Goal: Task Accomplishment & Management: Manage account settings

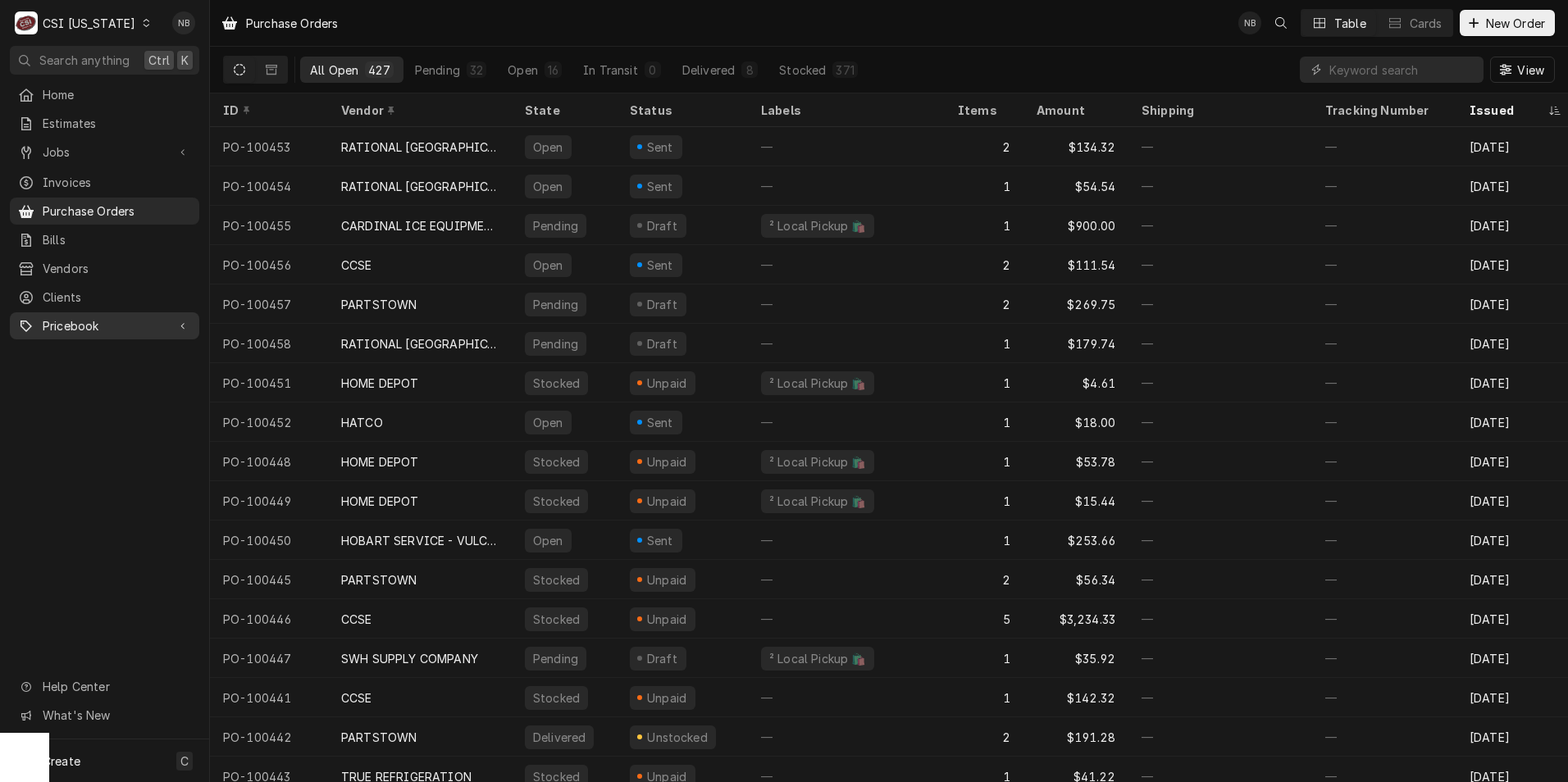
click at [95, 317] on span "Pricebook" at bounding box center [104, 326] width 124 height 17
click at [117, 375] on span "Parts & Materials" at bounding box center [116, 383] width 149 height 17
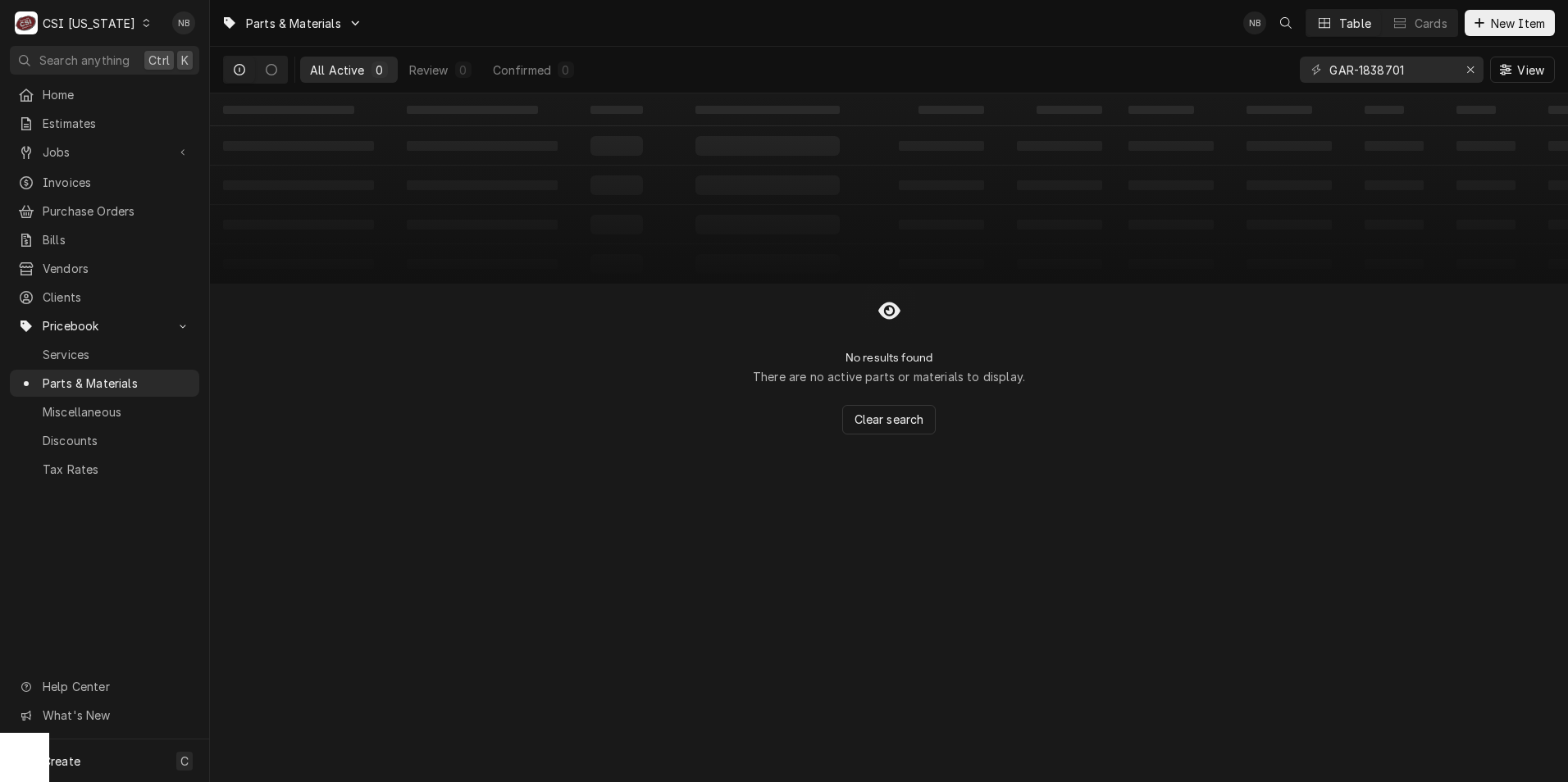
click at [114, 31] on div "C CSI Kentucky" at bounding box center [82, 23] width 147 height 33
click at [192, 81] on div "CSI St. [PERSON_NAME]" at bounding box center [256, 90] width 217 height 17
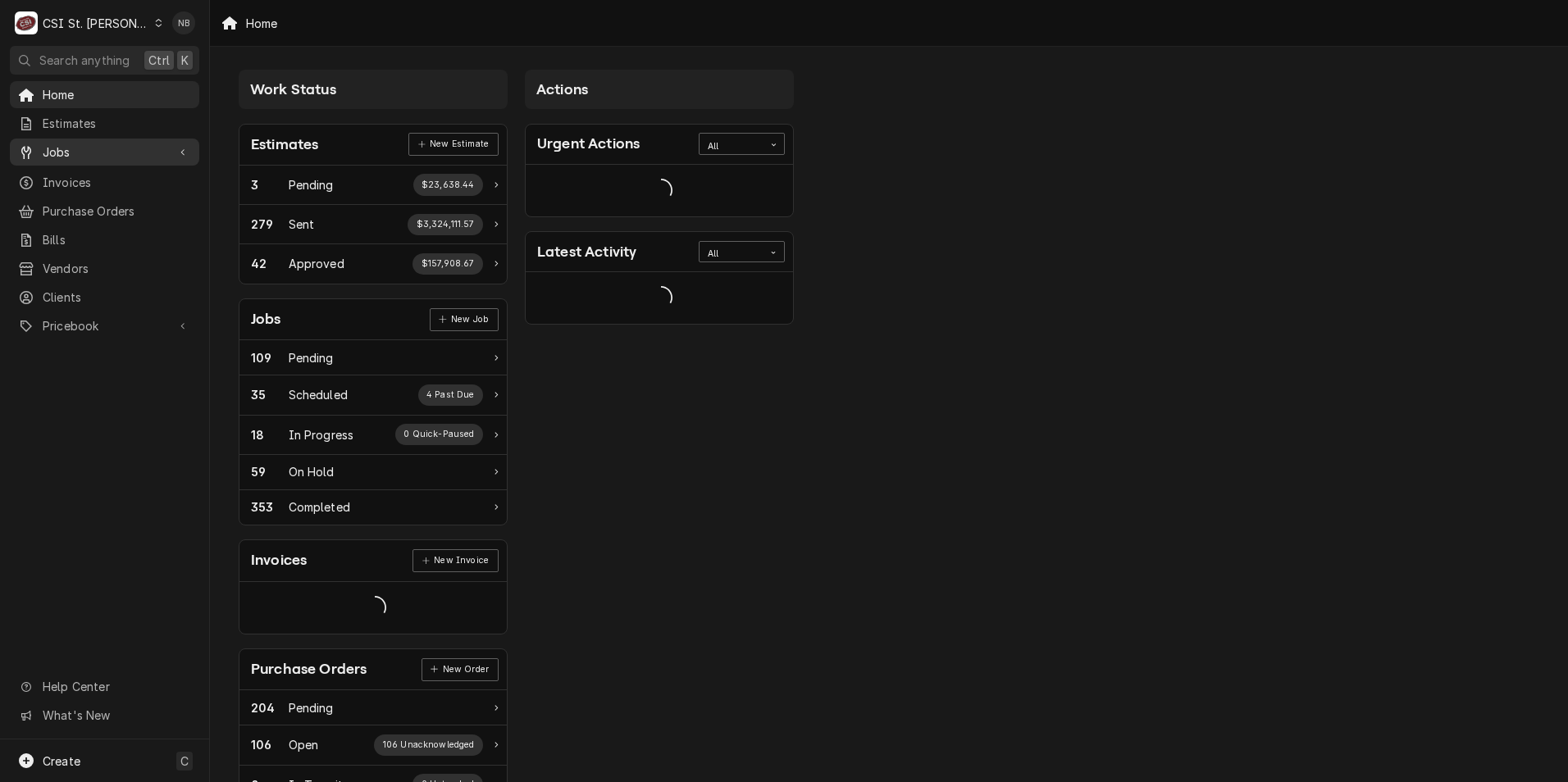
click at [128, 138] on link "Jobs" at bounding box center [104, 151] width 189 height 27
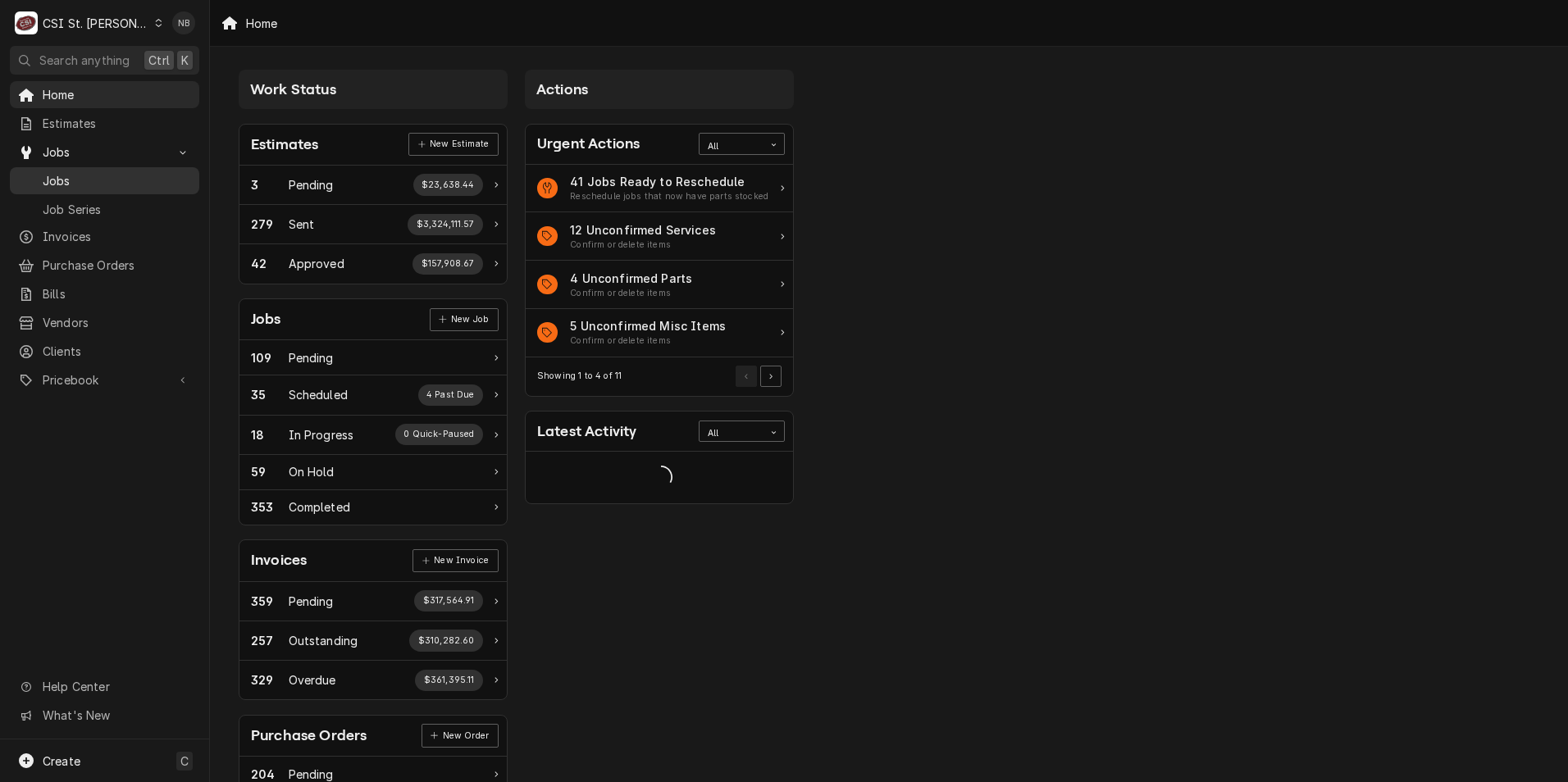
click at [134, 183] on span "Jobs" at bounding box center [116, 181] width 149 height 17
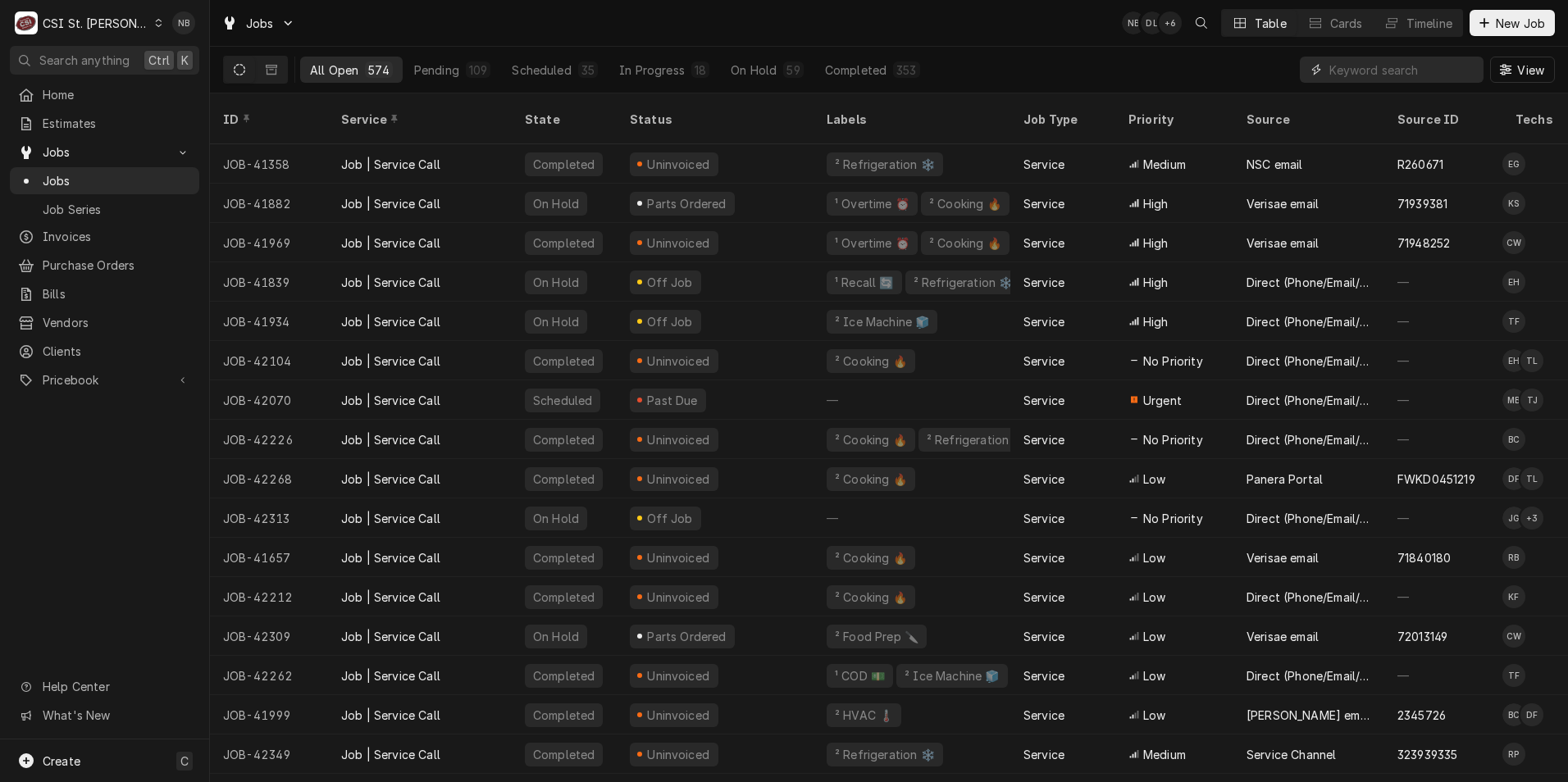
click at [1366, 70] on input "Dynamic Content Wrapper" at bounding box center [1402, 70] width 146 height 27
type input "43128"
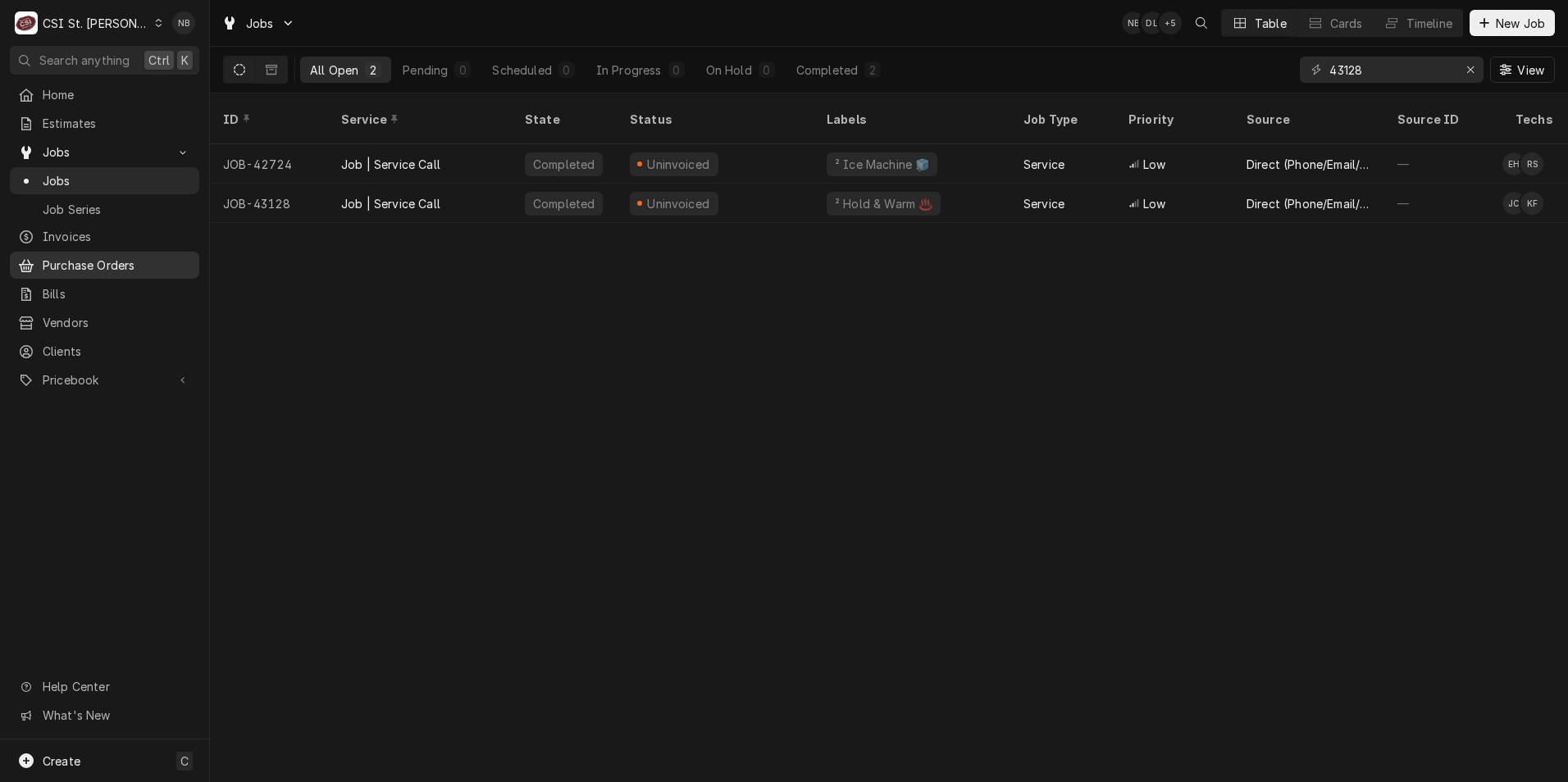
click at [128, 266] on span "Purchase Orders" at bounding box center [116, 265] width 149 height 17
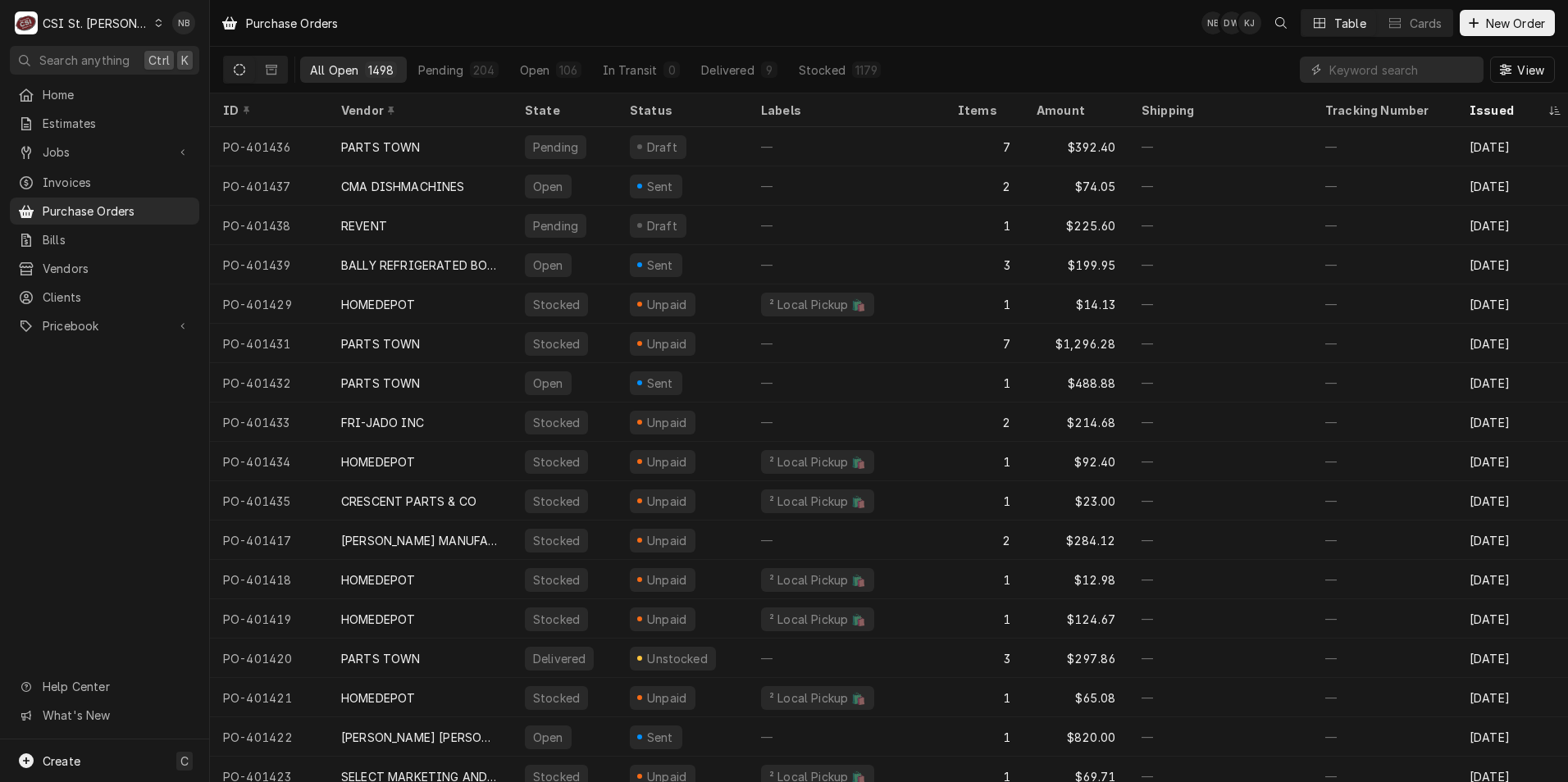
click at [113, 24] on div "CSI St. [PERSON_NAME]" at bounding box center [96, 24] width 107 height 17
click at [211, 68] on div "CSI [US_STATE]" at bounding box center [251, 62] width 226 height 21
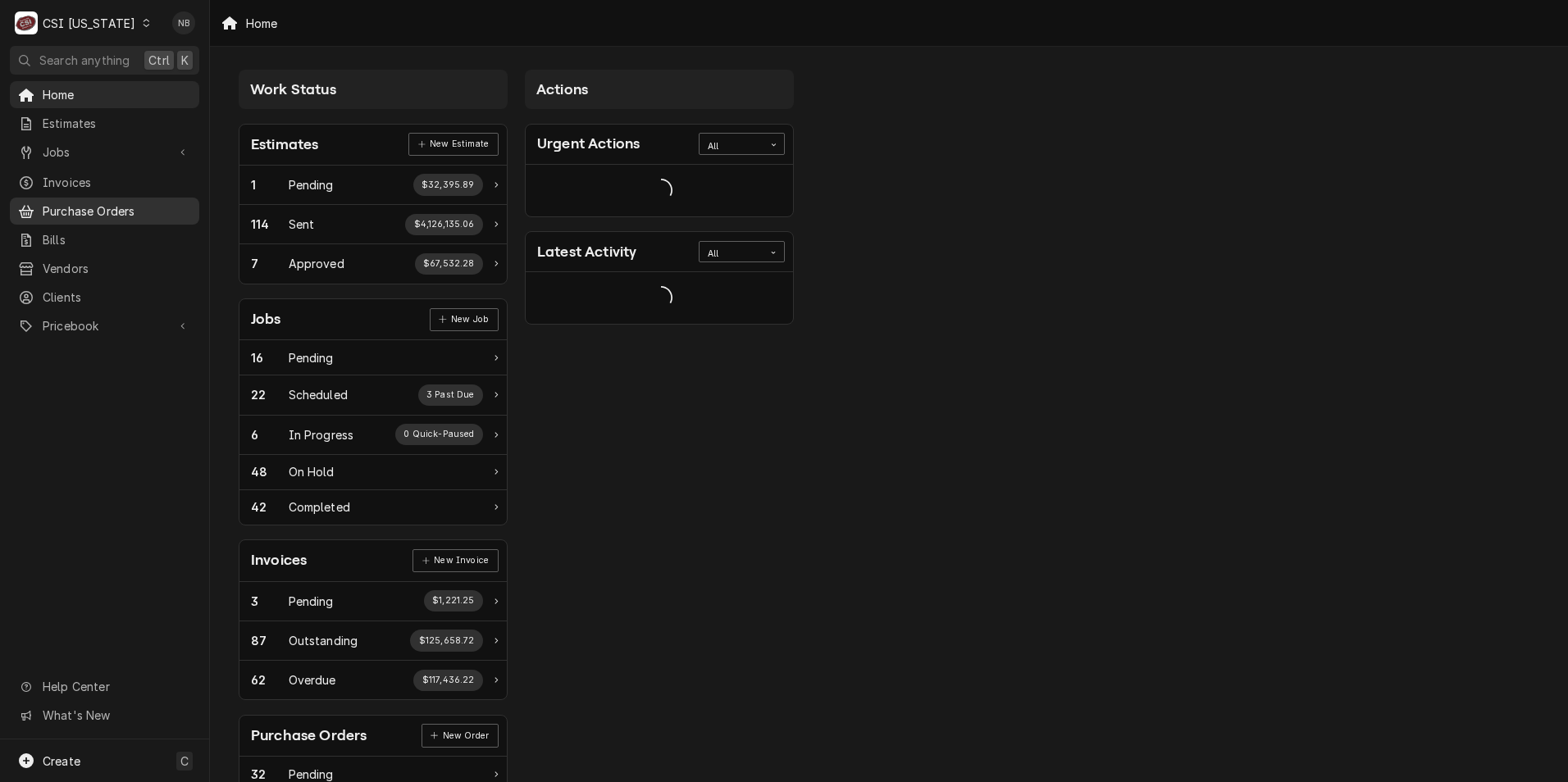
click at [137, 203] on span "Purchase Orders" at bounding box center [116, 211] width 149 height 17
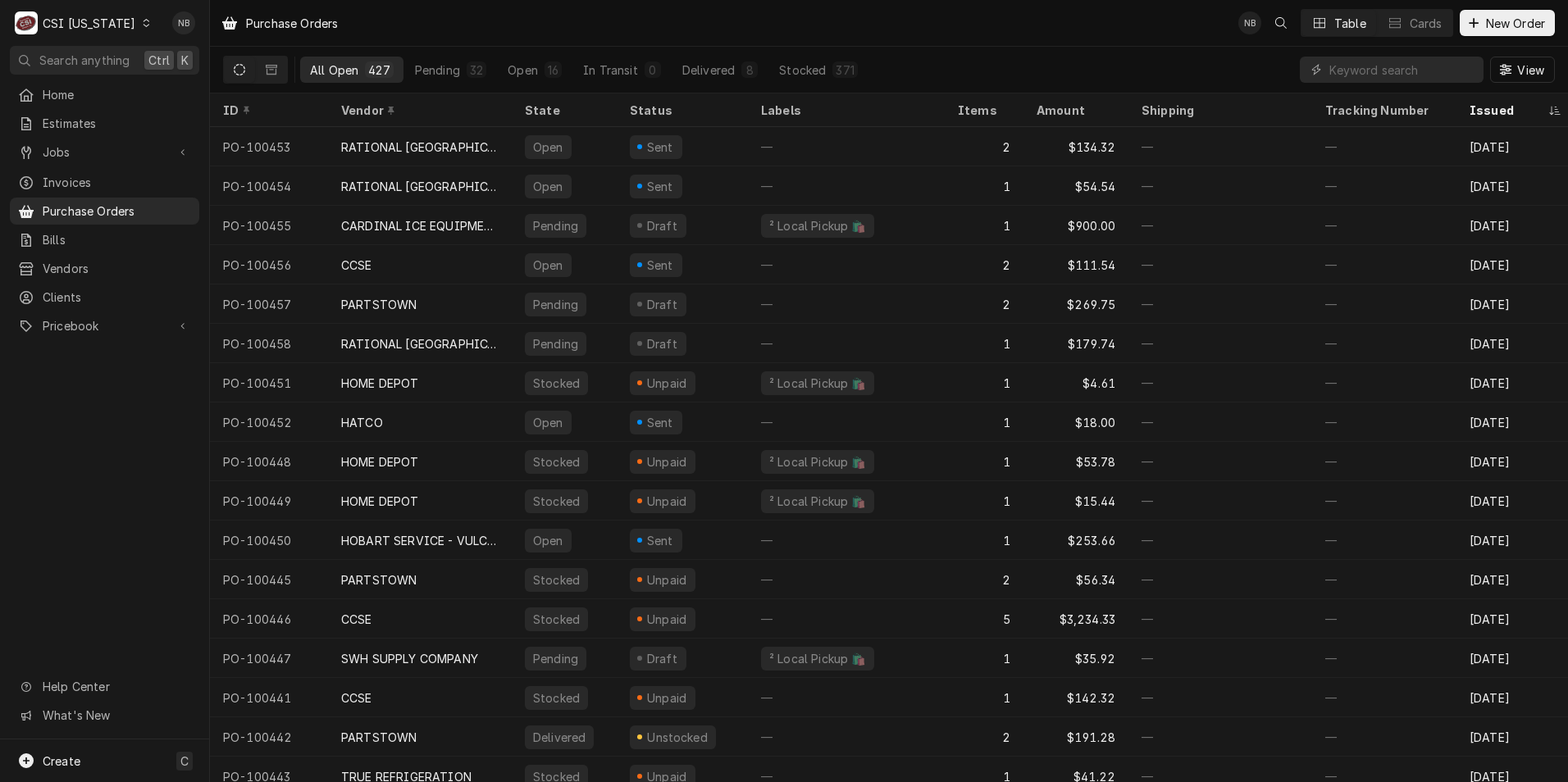
click at [111, 27] on div "CSI Kentucky" at bounding box center [89, 24] width 93 height 17
click at [206, 77] on div "CSI St. Louis" at bounding box center [256, 90] width 233 height 27
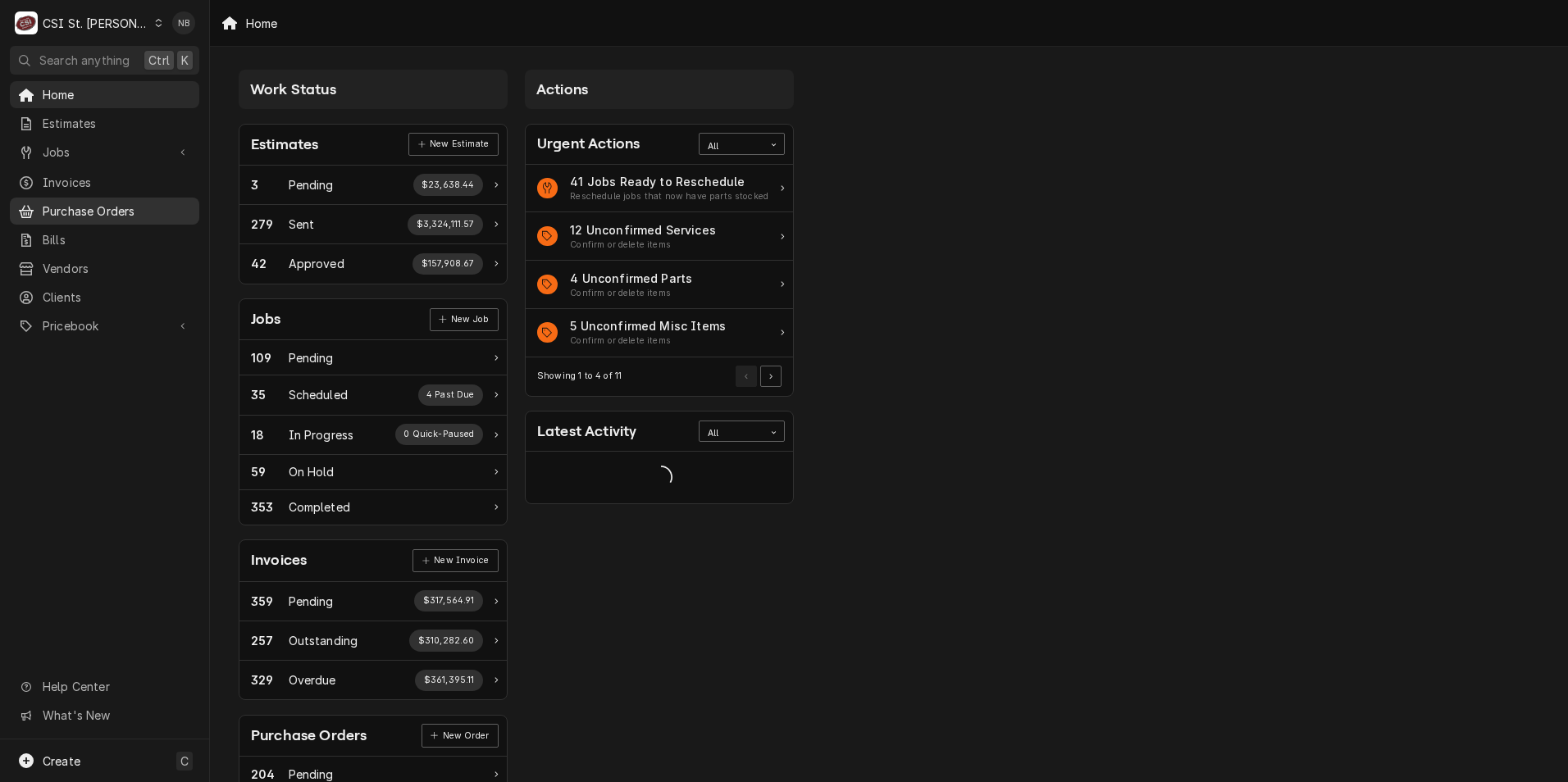
click at [133, 203] on span "Purchase Orders" at bounding box center [116, 211] width 149 height 17
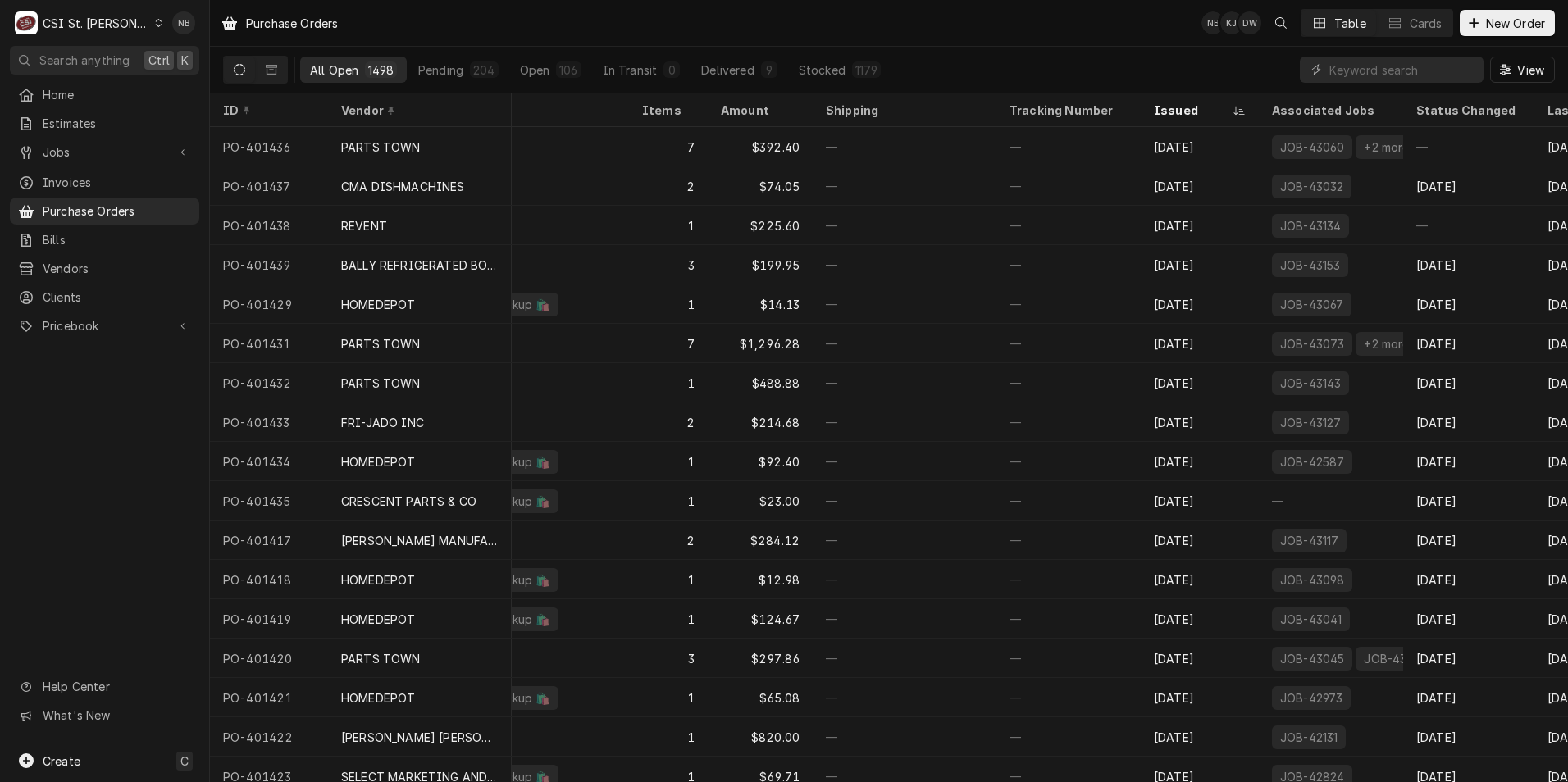
scroll to position [0, 342]
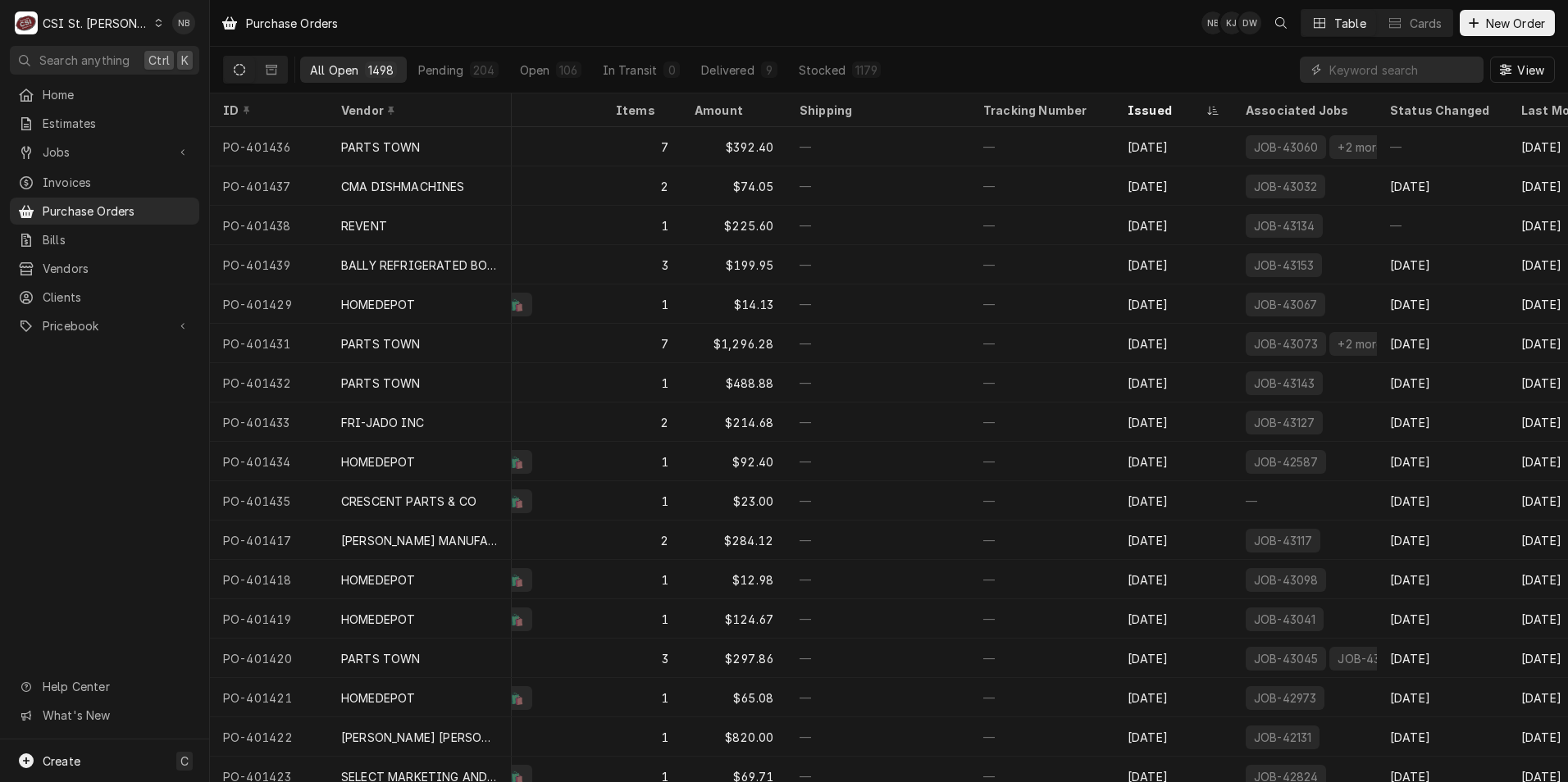
click at [107, 15] on div "CSI St. Louis" at bounding box center [96, 24] width 107 height 17
click at [194, 58] on div "CSI Kentucky" at bounding box center [252, 61] width 217 height 17
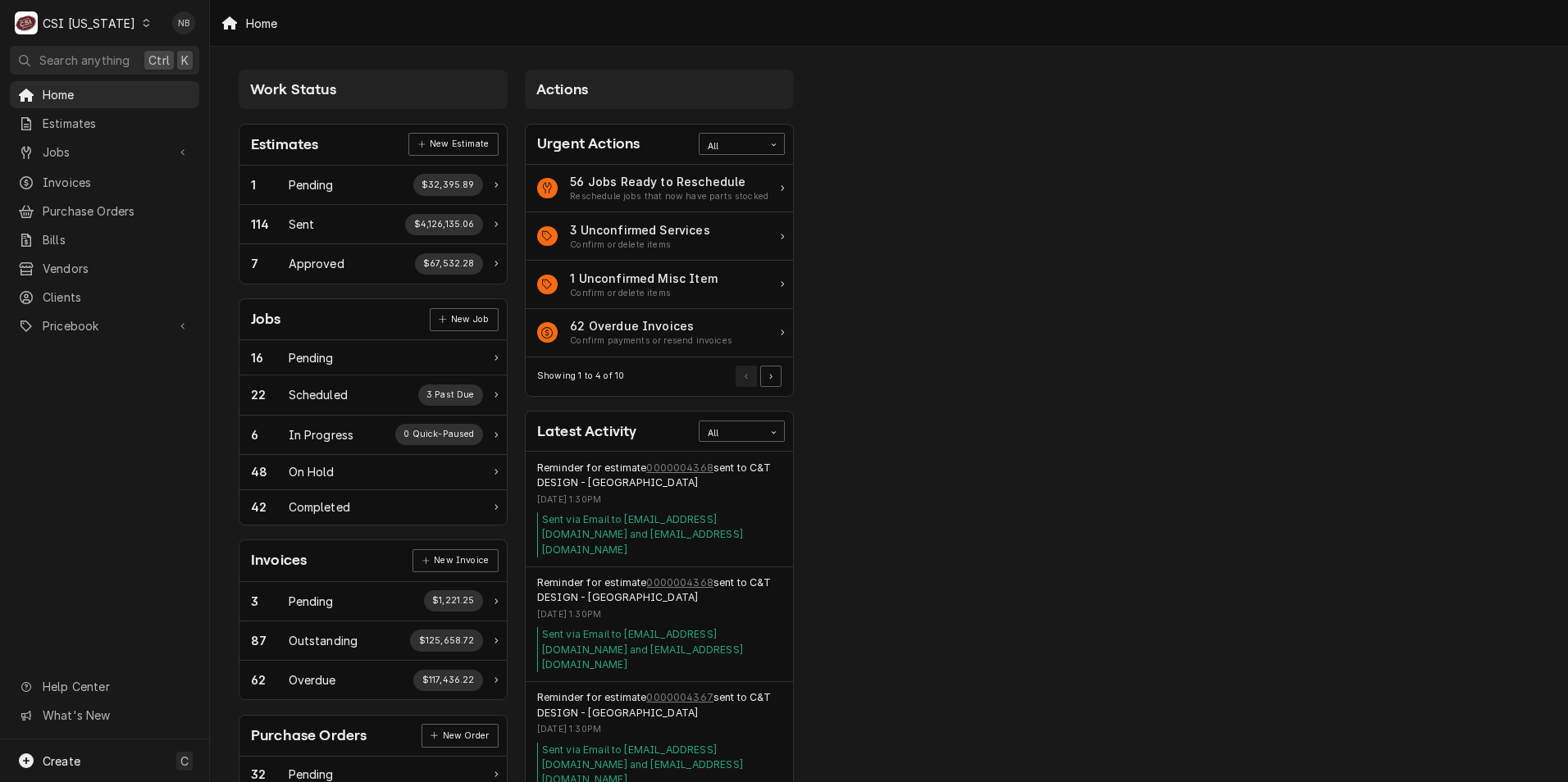
click at [103, 20] on div "CSI [US_STATE]" at bounding box center [89, 24] width 93 height 17
click at [211, 82] on div "CSI St. [PERSON_NAME]" at bounding box center [256, 90] width 217 height 17
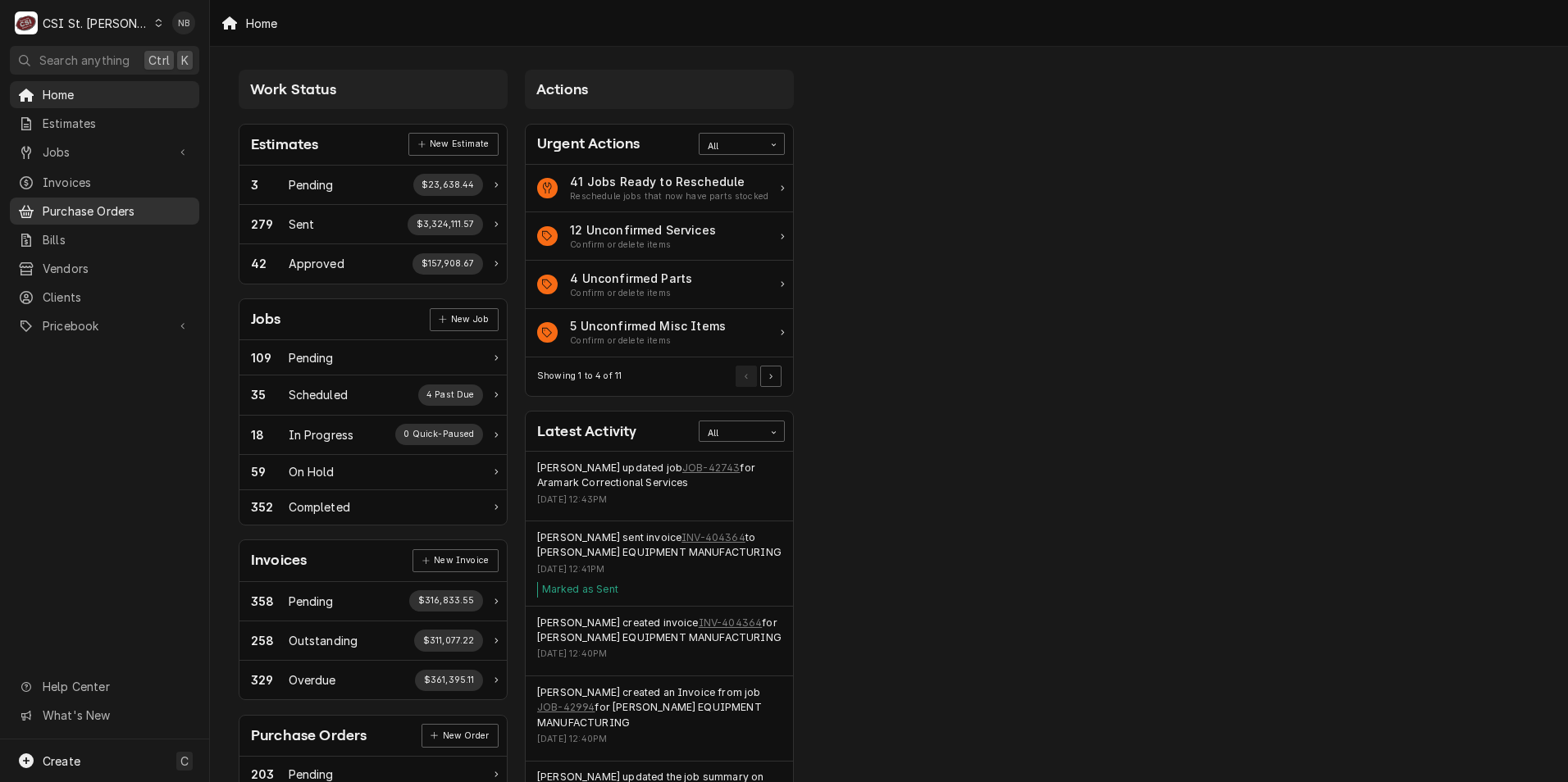
click at [80, 204] on span "Purchase Orders" at bounding box center [116, 211] width 149 height 17
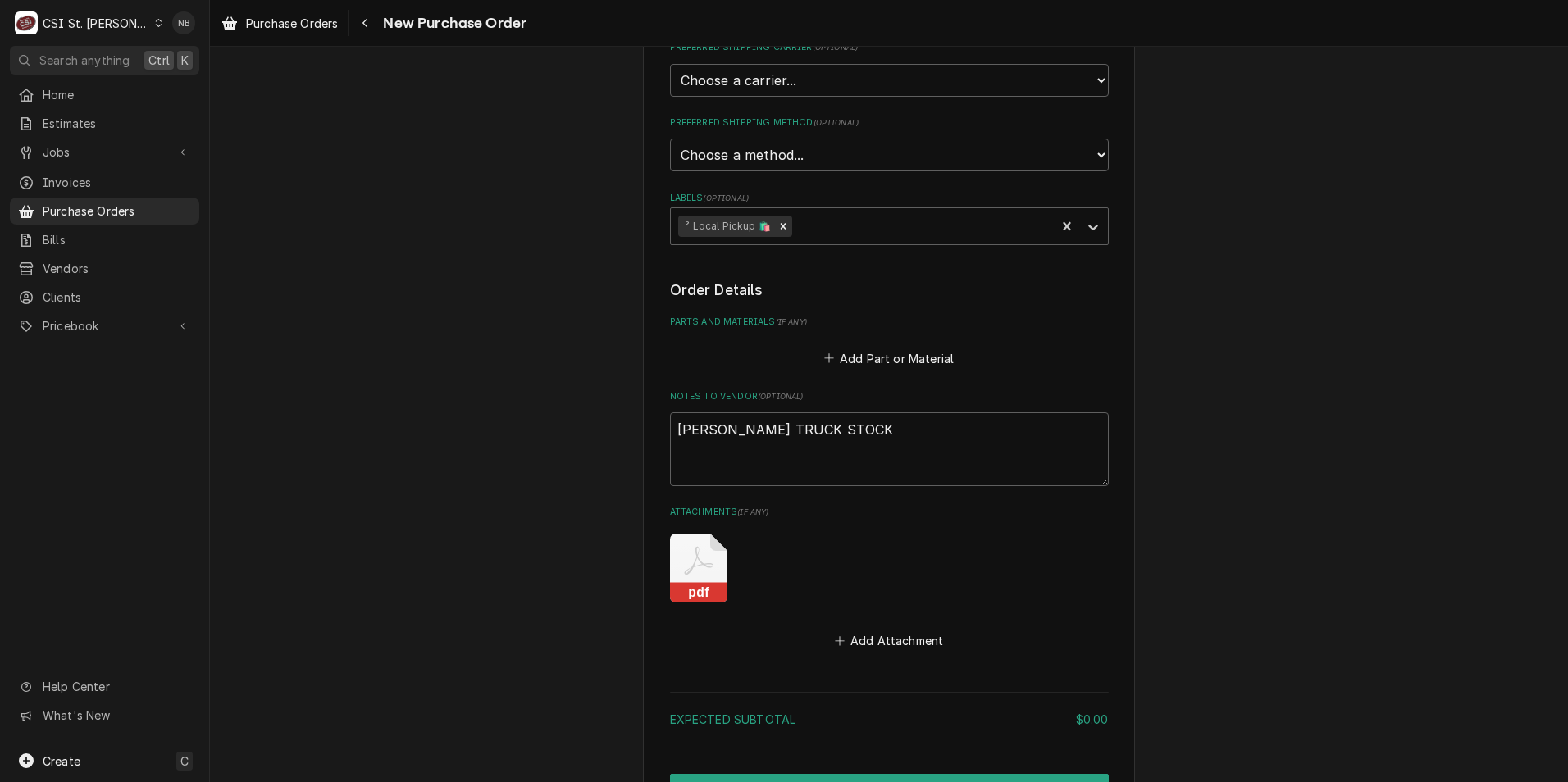
scroll to position [918, 0]
click at [686, 531] on icon "Attachments" at bounding box center [698, 565] width 58 height 69
type textarea "x"
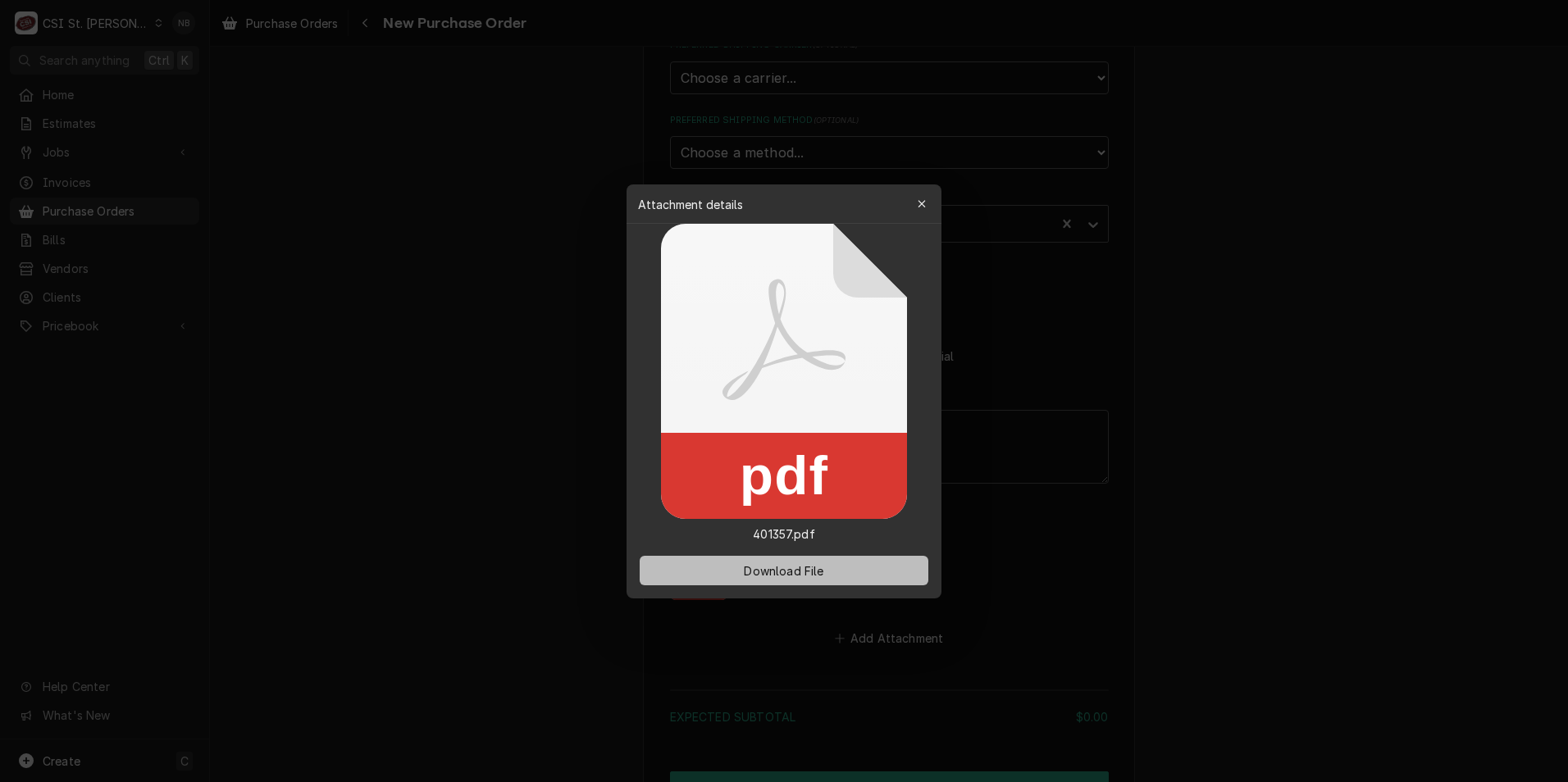
click at [800, 561] on button "Download File" at bounding box center [783, 570] width 289 height 29
click at [916, 199] on div "button" at bounding box center [921, 204] width 16 height 16
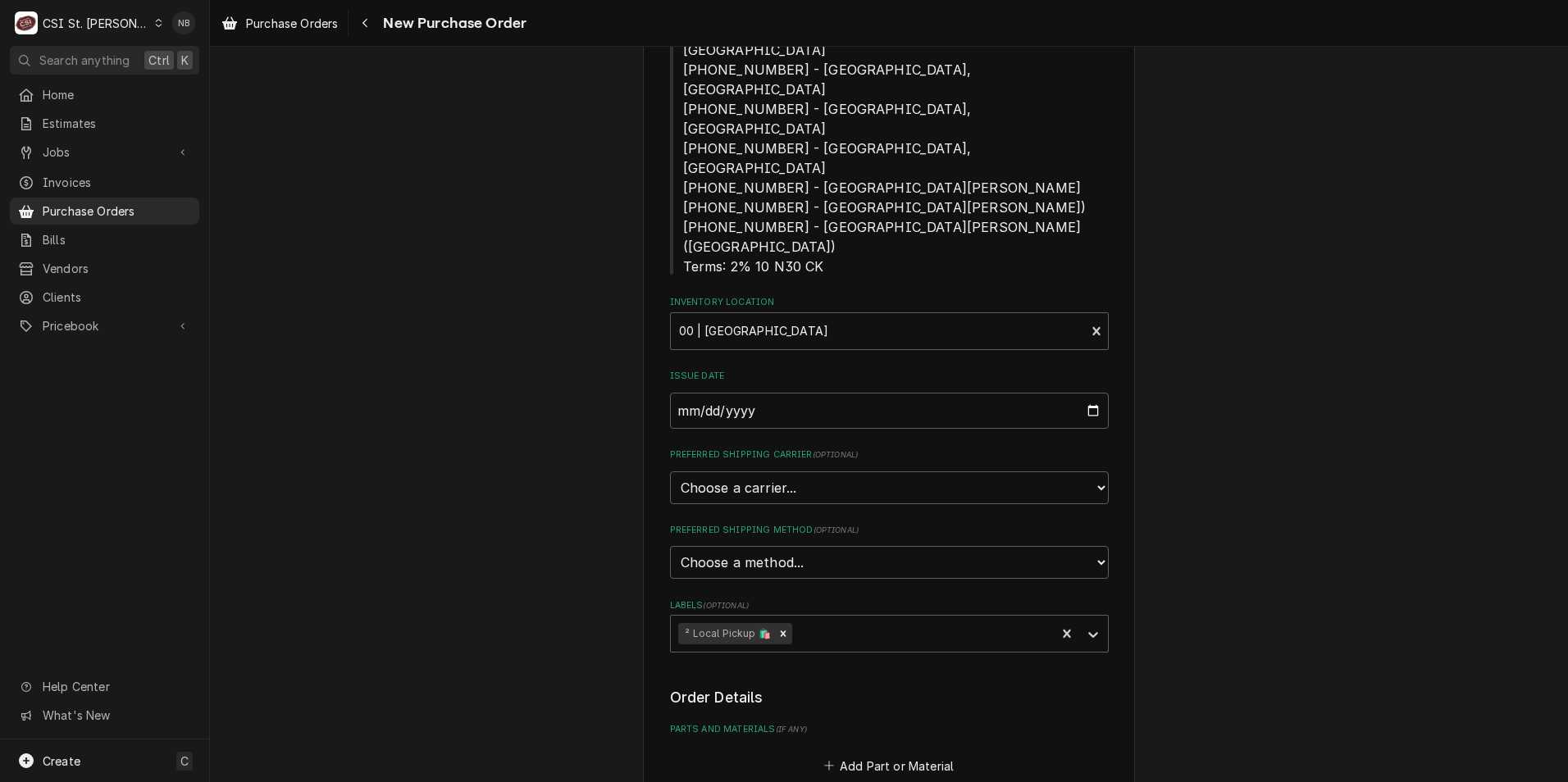
scroll to position [672, 0]
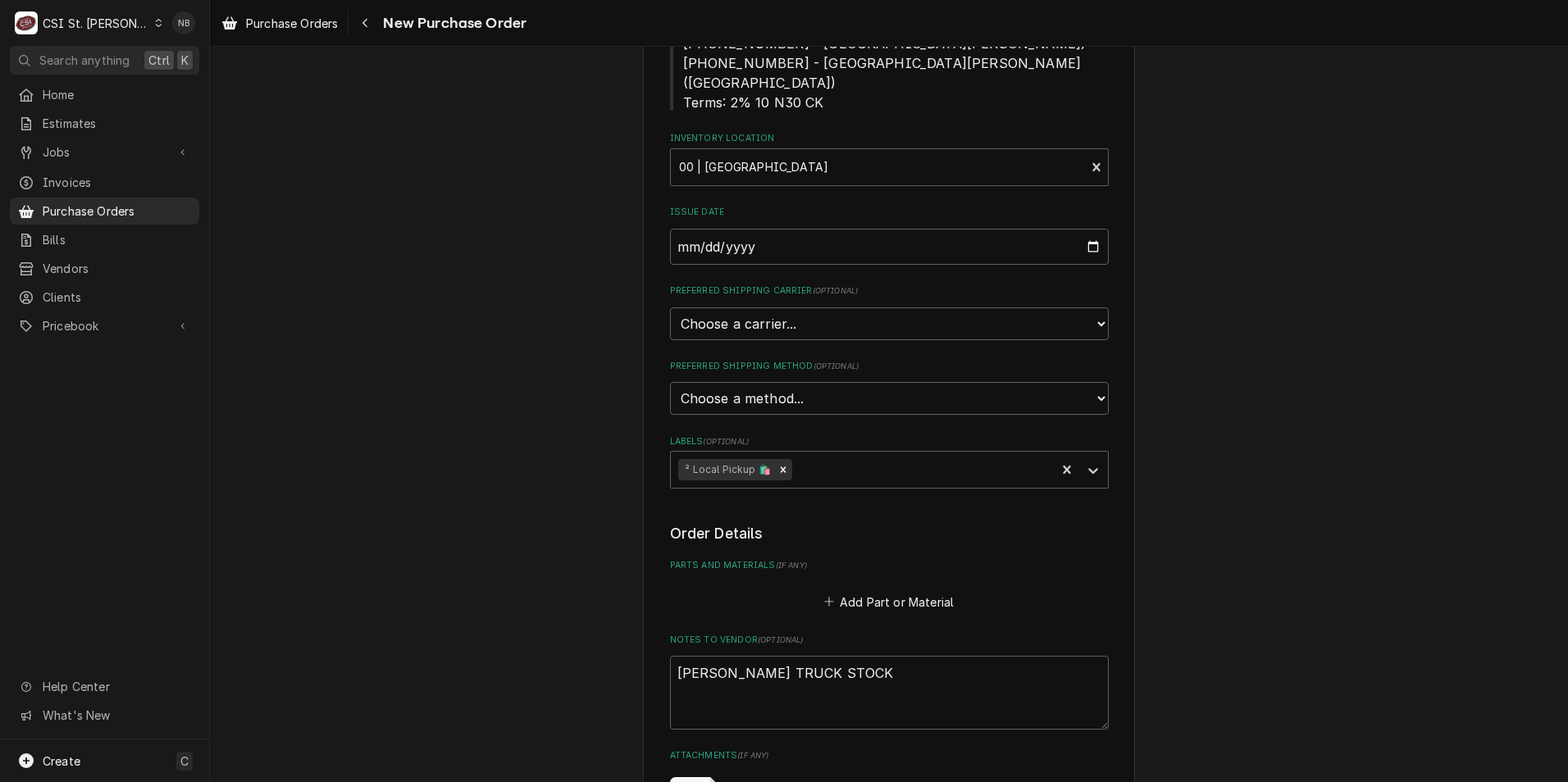
click at [882, 523] on fieldset "Order Details Parts and Materials ( if any ) Add Part or Material Notes to Vend…" at bounding box center [888, 708] width 438 height 372
click at [896, 590] on button "Add Part or Material" at bounding box center [888, 601] width 135 height 23
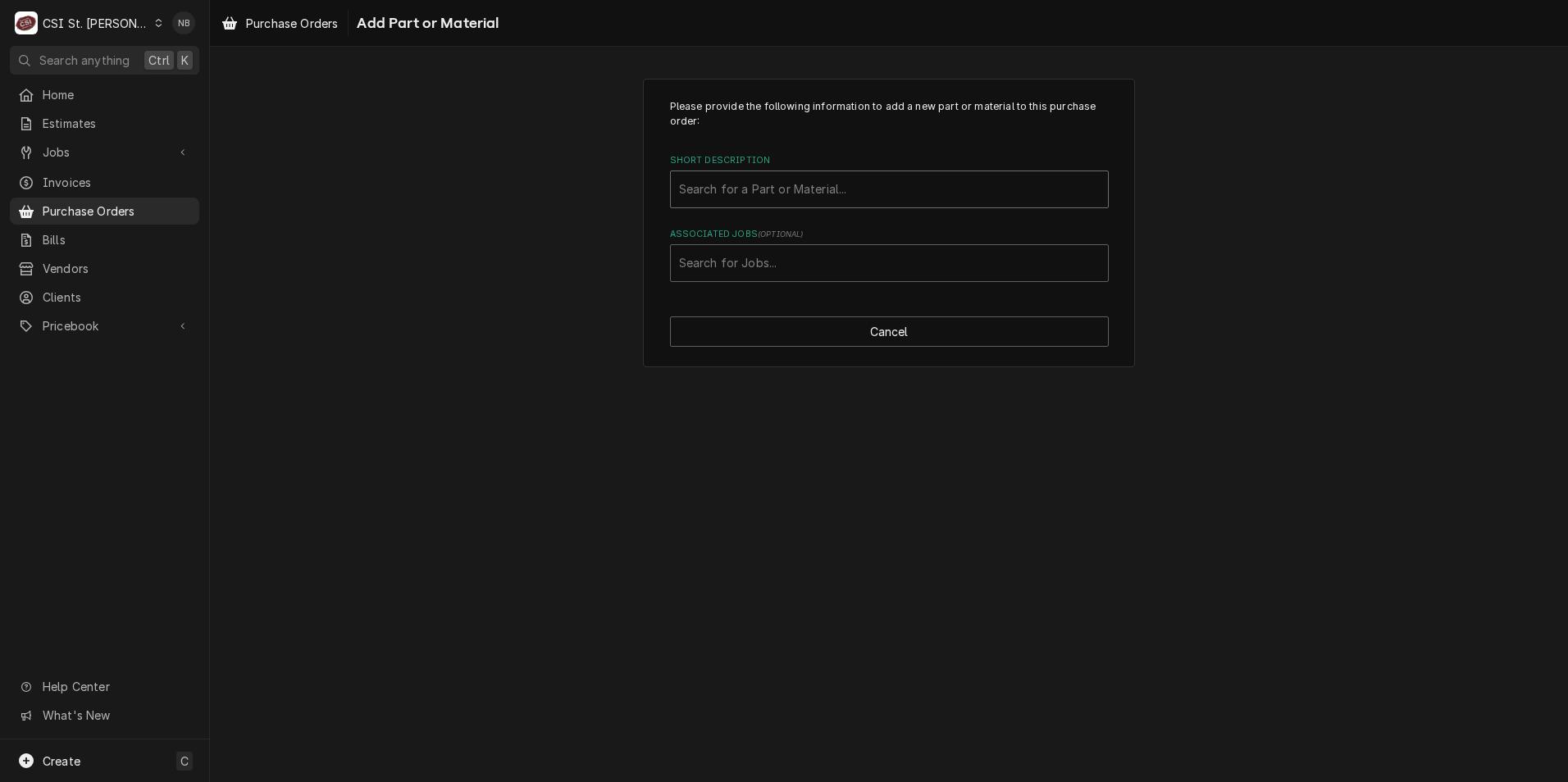
click at [843, 188] on div "Short Description" at bounding box center [889, 188] width 420 height 29
type input "93192"
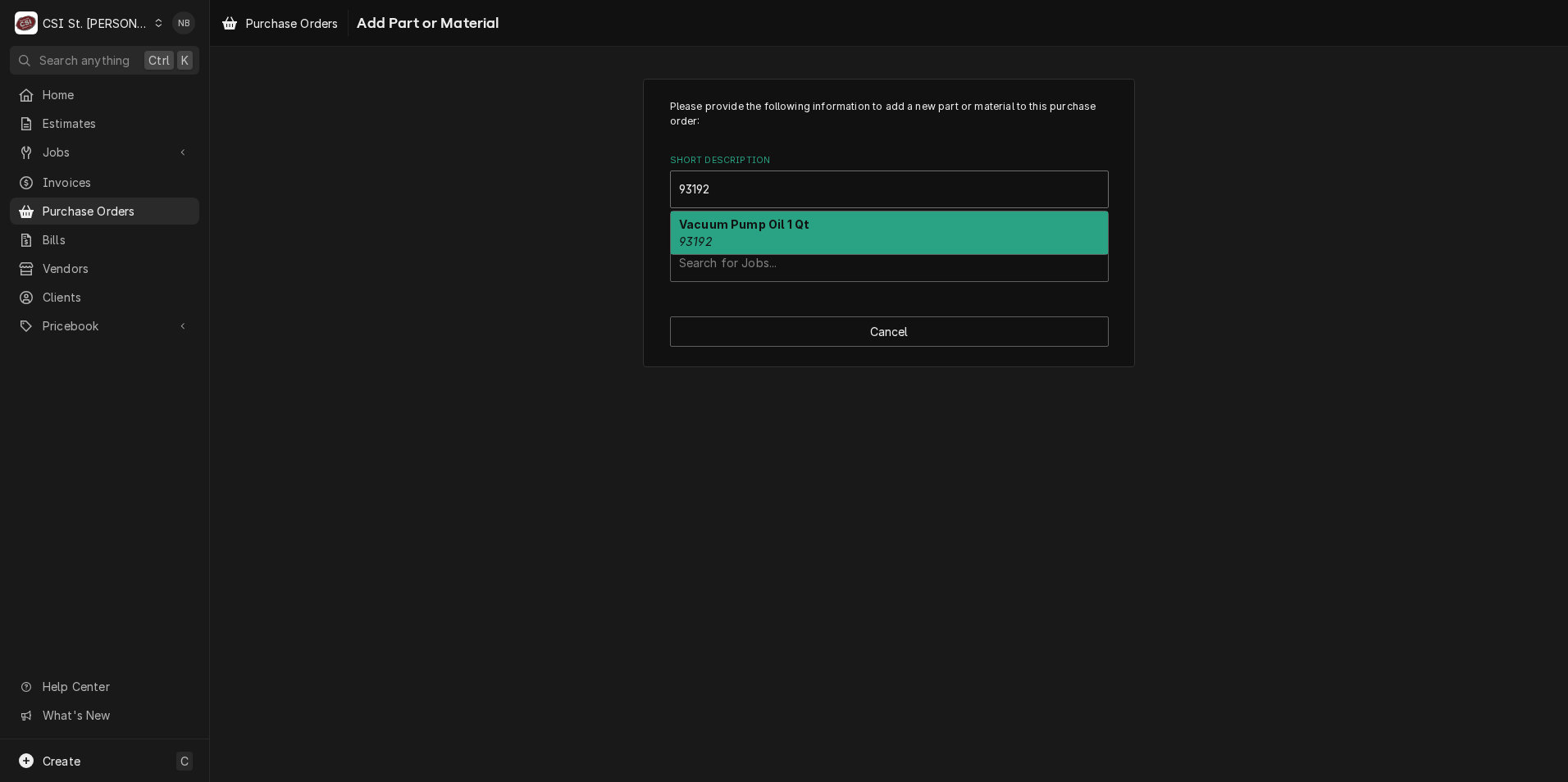
click at [742, 216] on div "Vacuum Pump Oil 1 Qt 93192" at bounding box center [889, 232] width 437 height 43
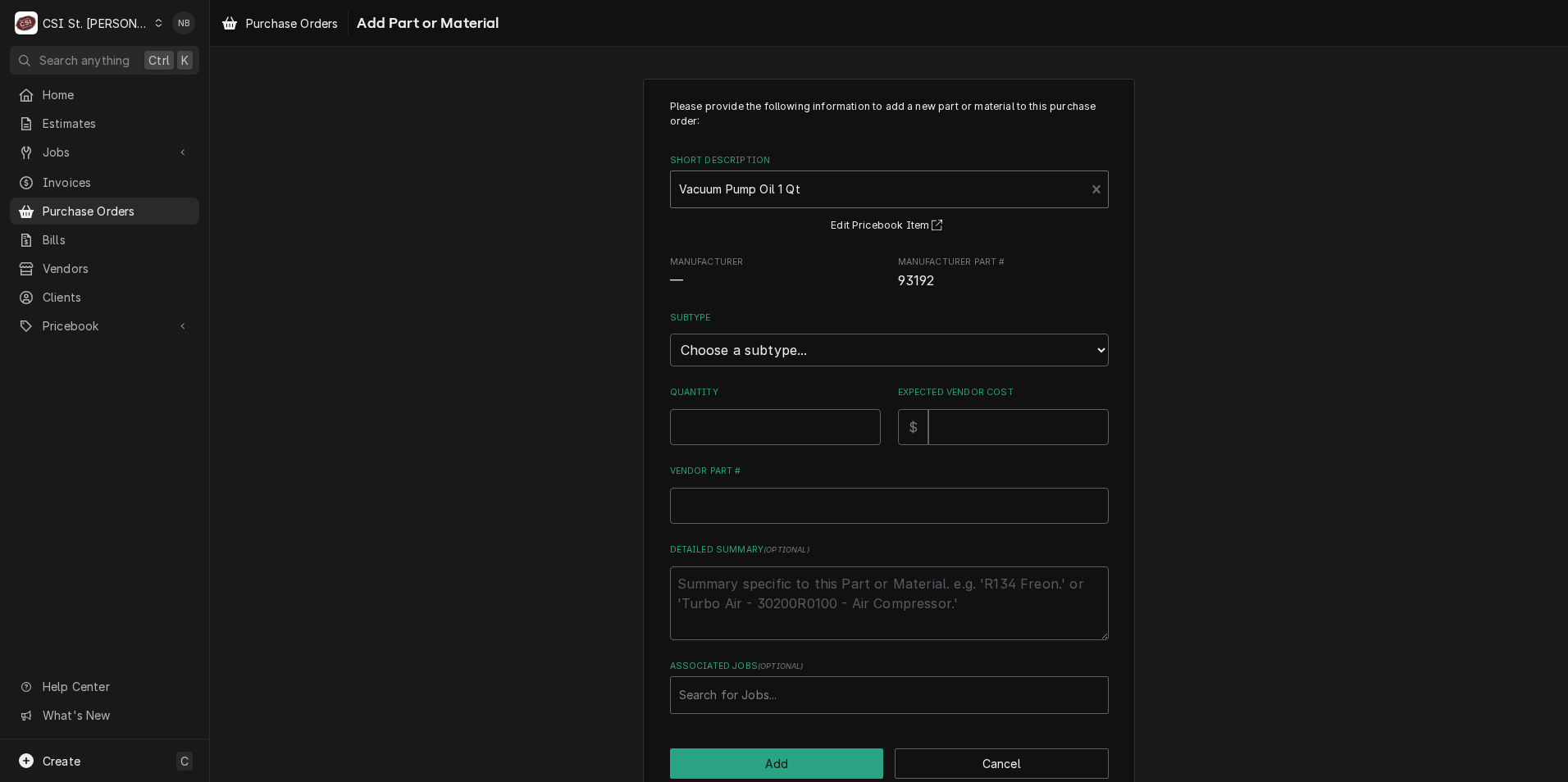
type textarea "x"
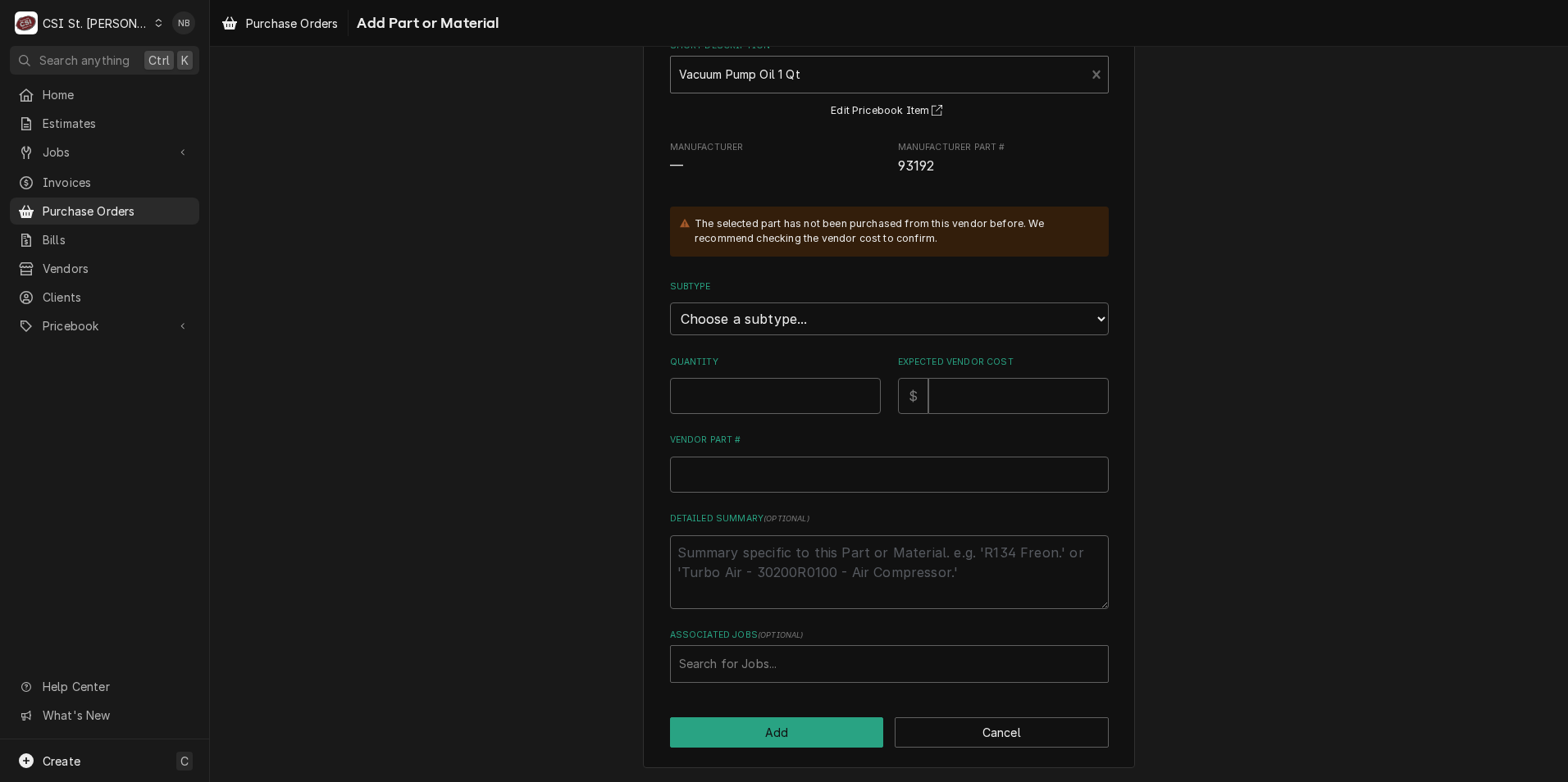
scroll to position [116, 0]
click at [852, 329] on select "Choose a subtype... [#2-DUAL] AFTERHRS-WH-CHG-2 [#2-DUAL] BEV-EQUIP [#2-DUAL] B…" at bounding box center [888, 318] width 438 height 33
select select "6"
click at [669, 302] on select "Choose a subtype... [#2-DUAL] AFTERHRS-WH-CHG-2 [#2-DUAL] BEV-EQUIP [#2-DUAL] B…" at bounding box center [888, 318] width 438 height 33
click at [792, 409] on input "Quantity" at bounding box center [775, 395] width 211 height 36
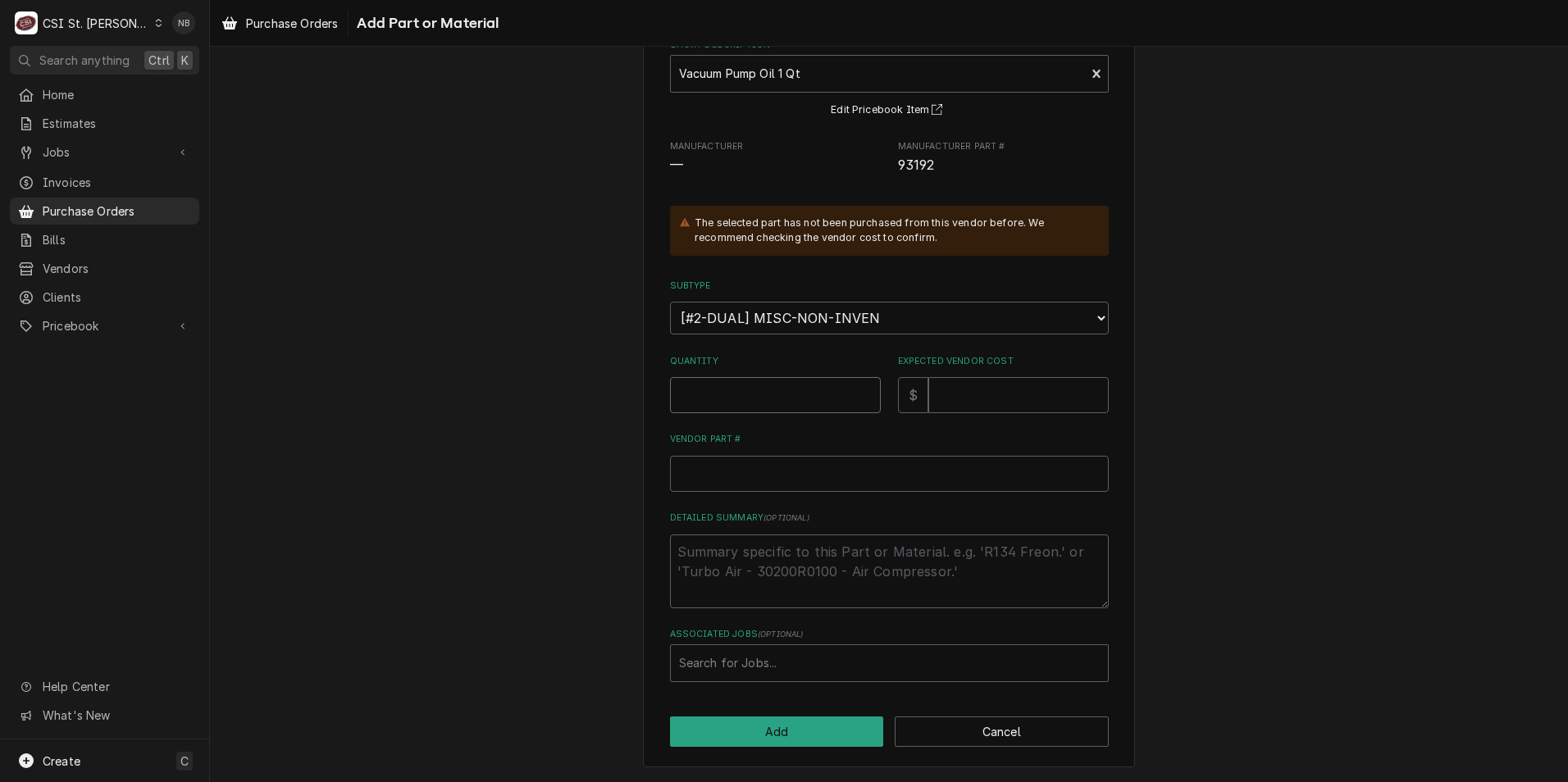
type textarea "x"
type input "1"
type textarea "x"
type input "1"
type textarea "x"
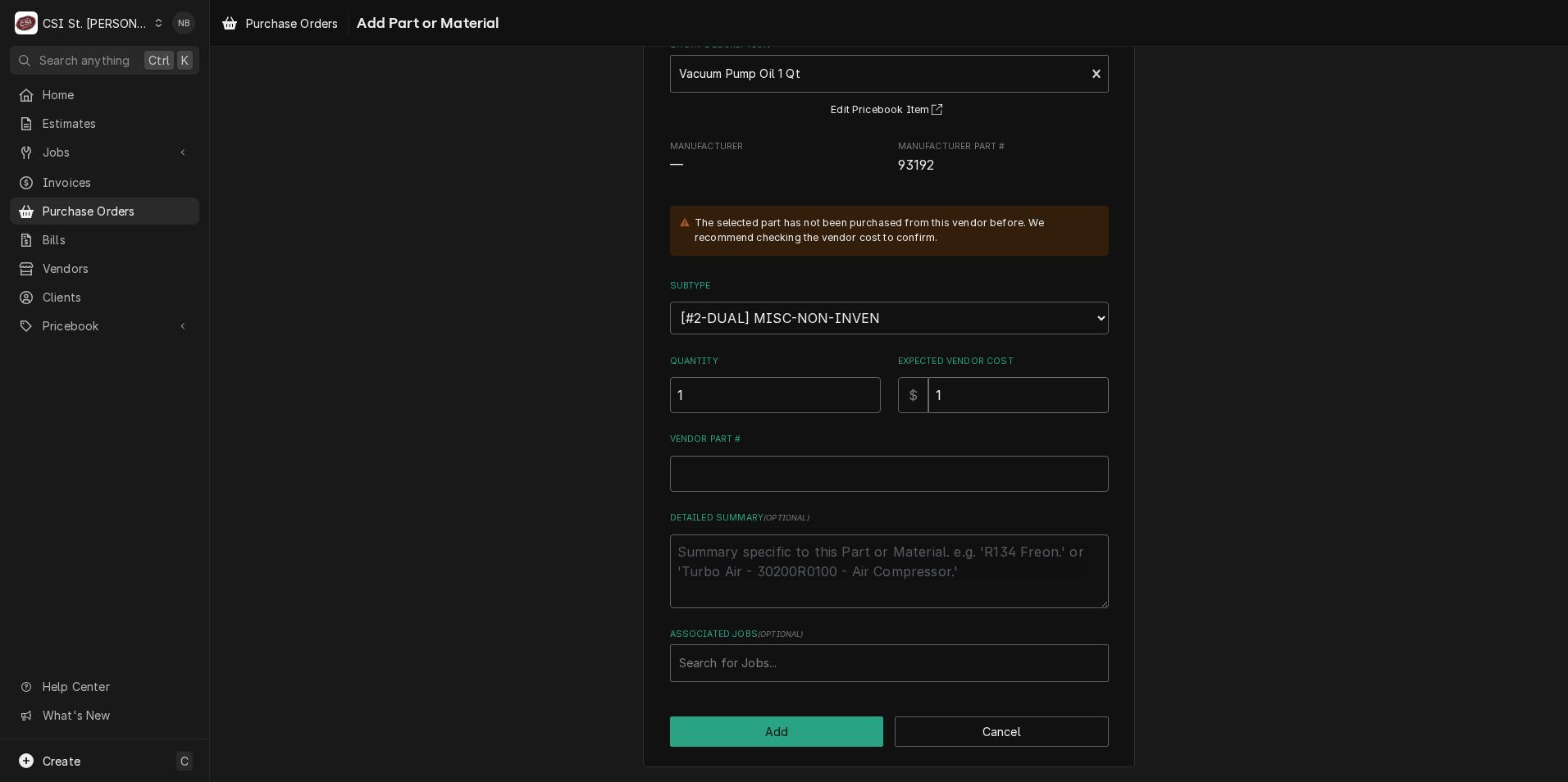
type input "16"
type textarea "x"
type input "16.9"
type textarea "x"
type input "16.99"
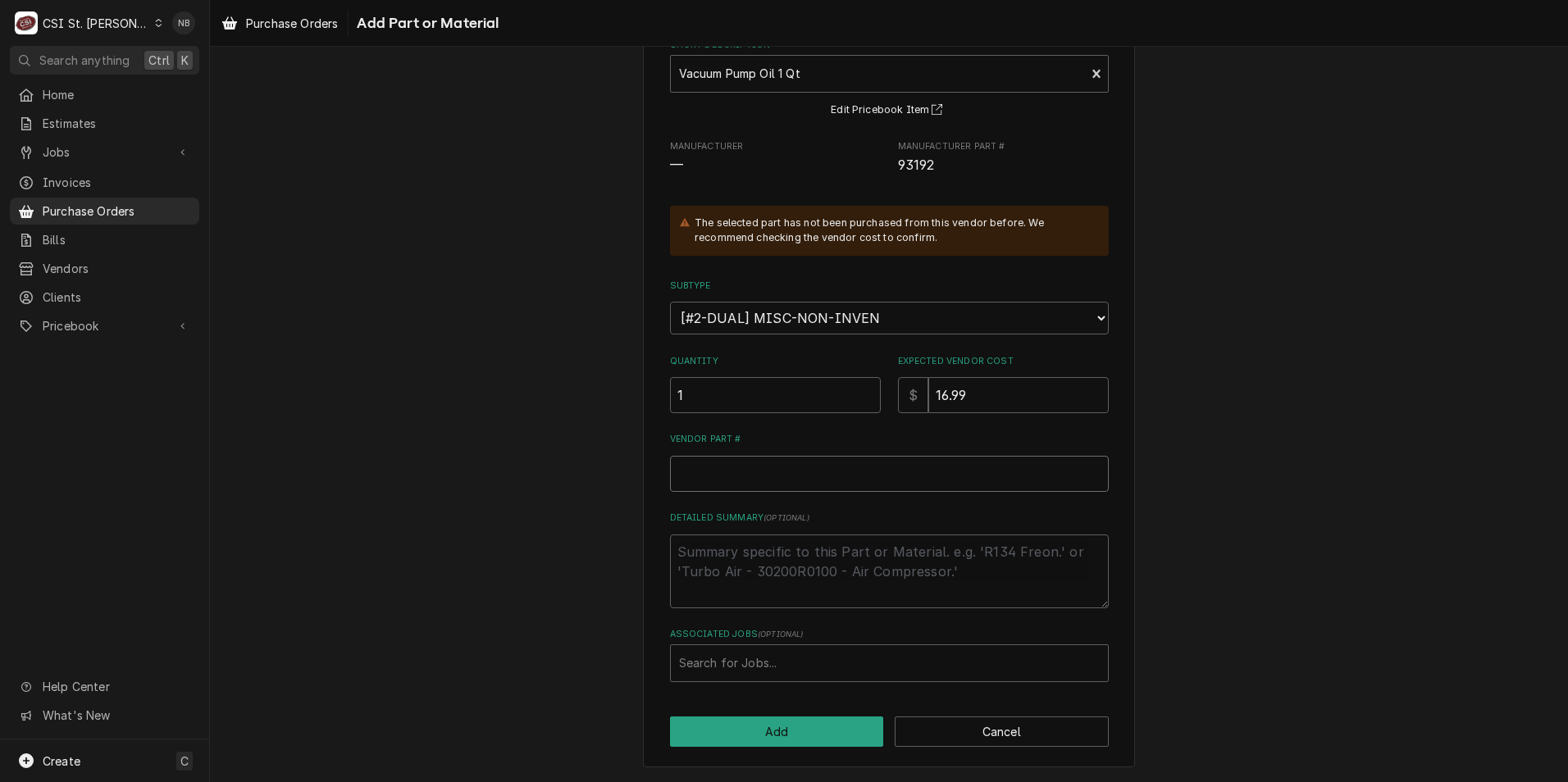
click at [774, 468] on input "Vendor Part #" at bounding box center [888, 473] width 438 height 36
type textarea "x"
type input "9"
type textarea "x"
type input "93"
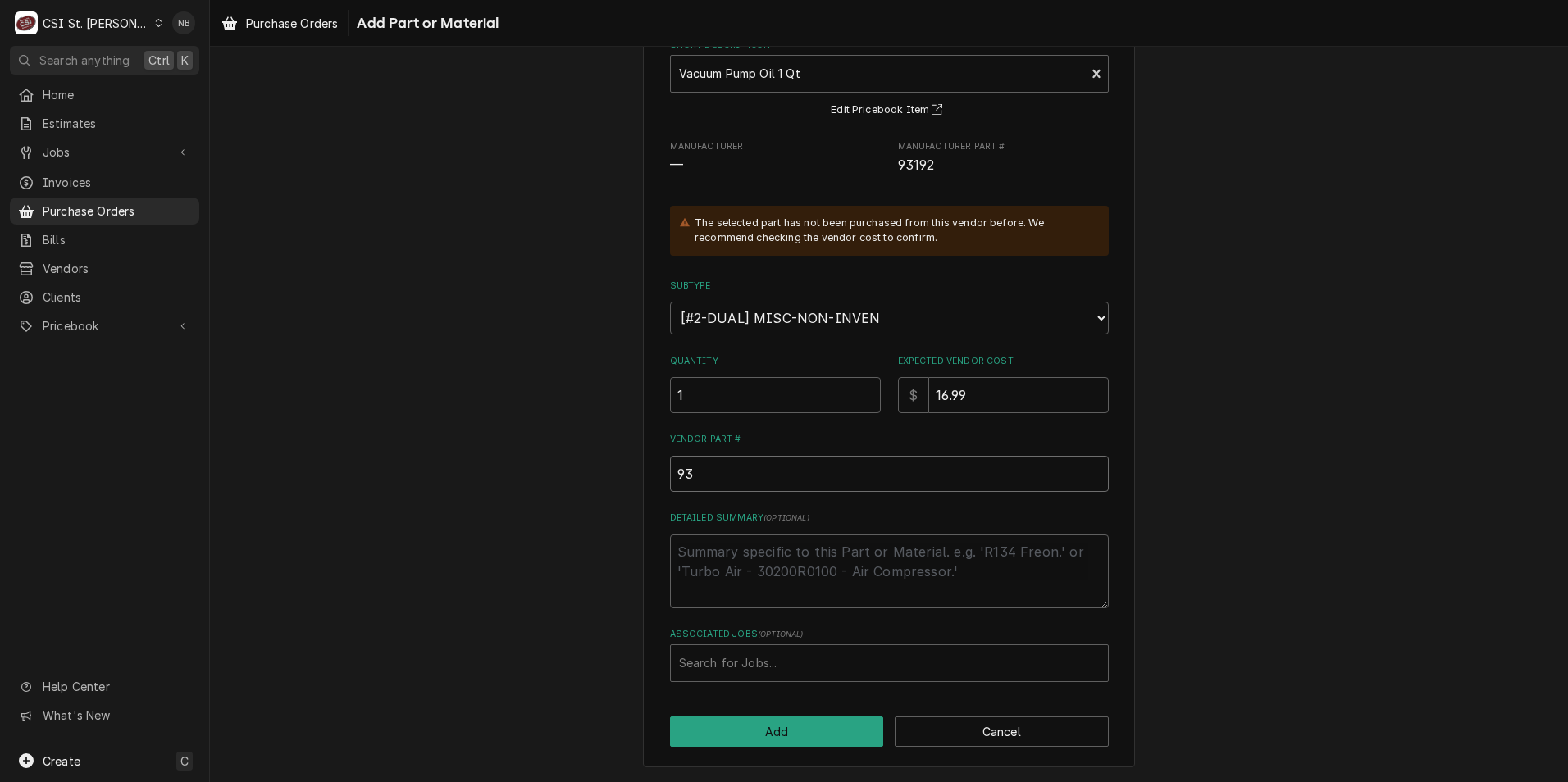
type textarea "x"
type input "931"
type textarea "x"
type input "9319"
type textarea "x"
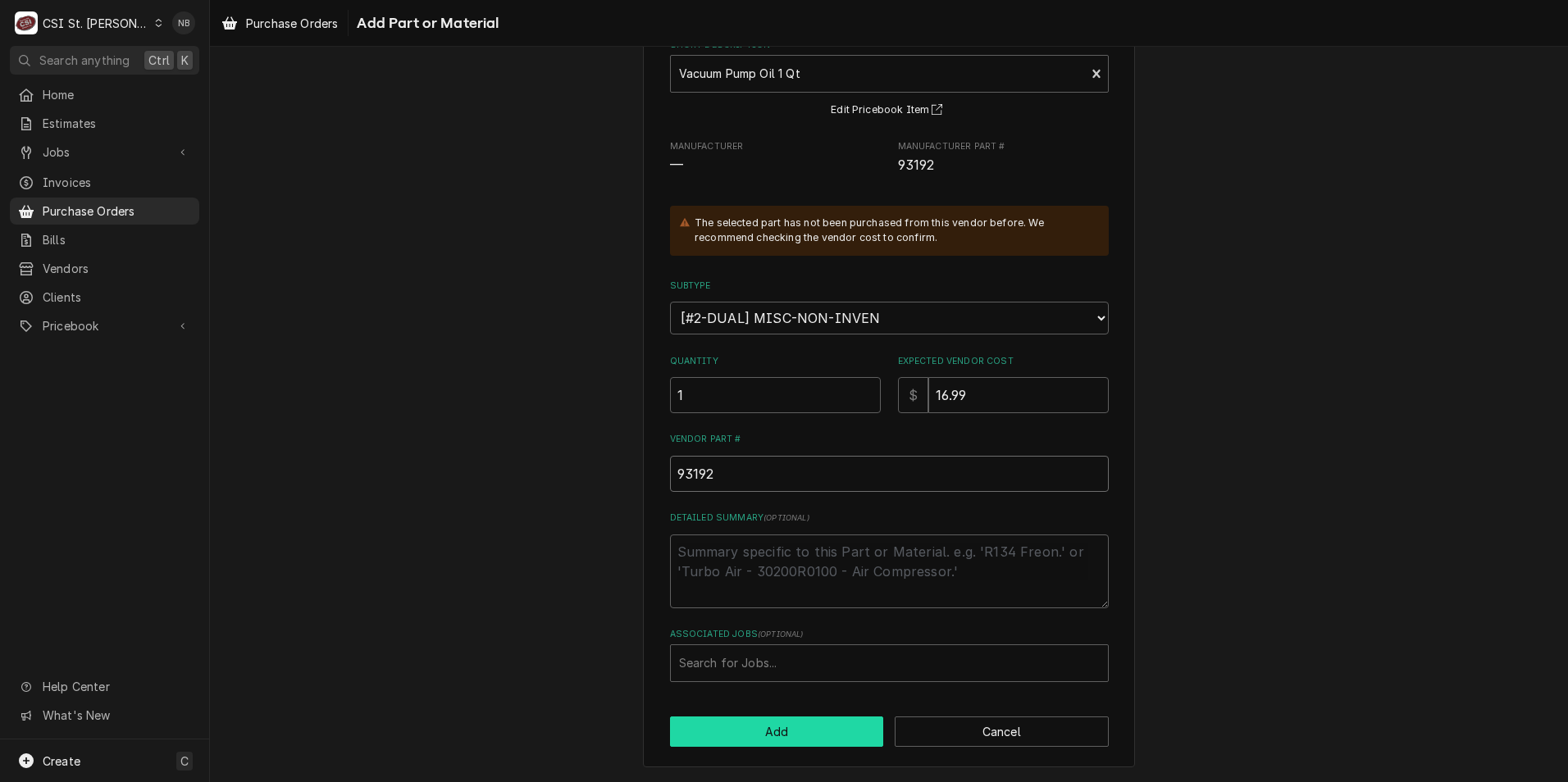
type input "93192"
click at [804, 732] on button "Add" at bounding box center [776, 732] width 214 height 30
type textarea "x"
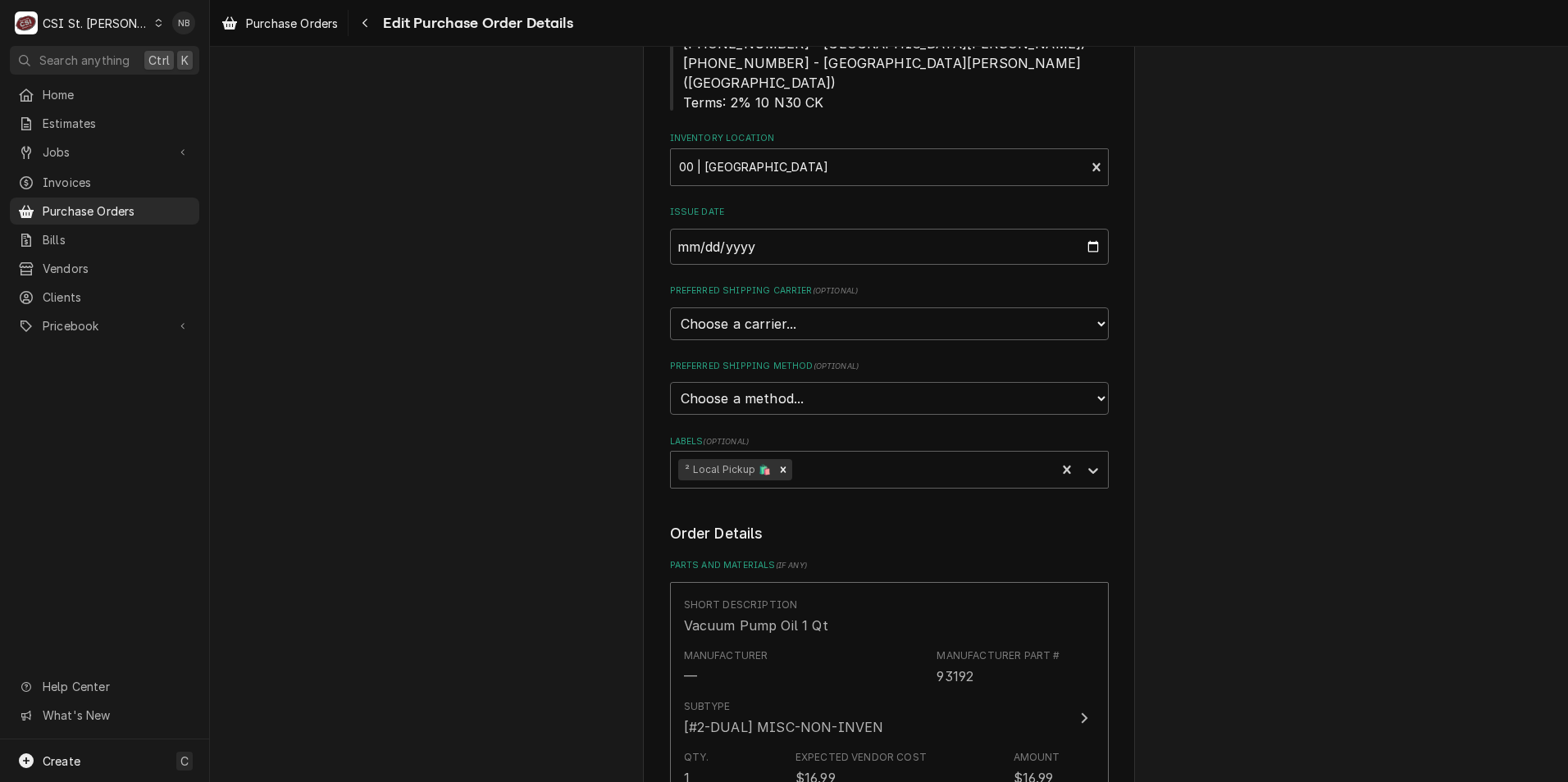
scroll to position [755, 0]
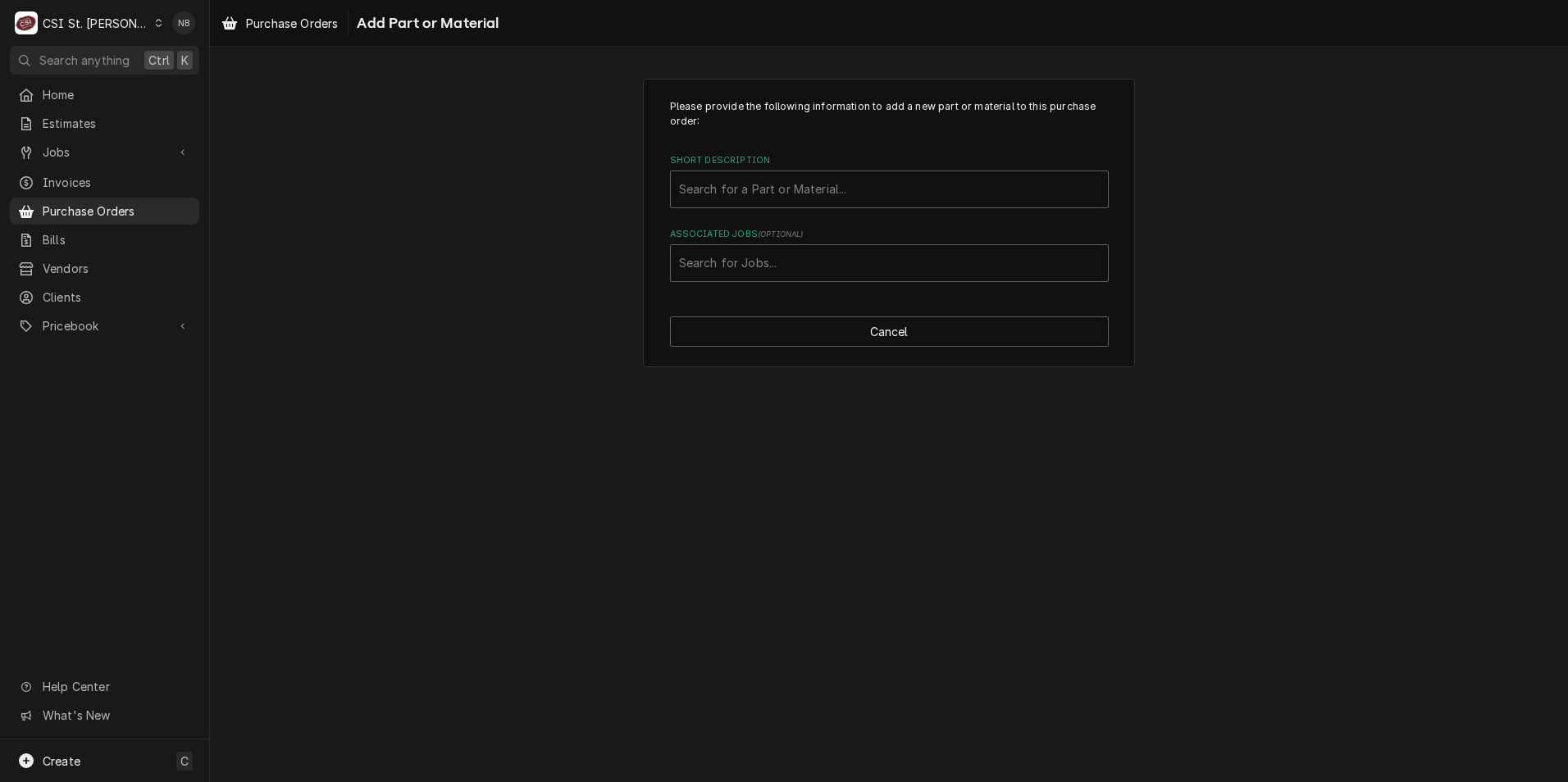
click at [858, 167] on label "Short Description" at bounding box center [888, 161] width 438 height 13
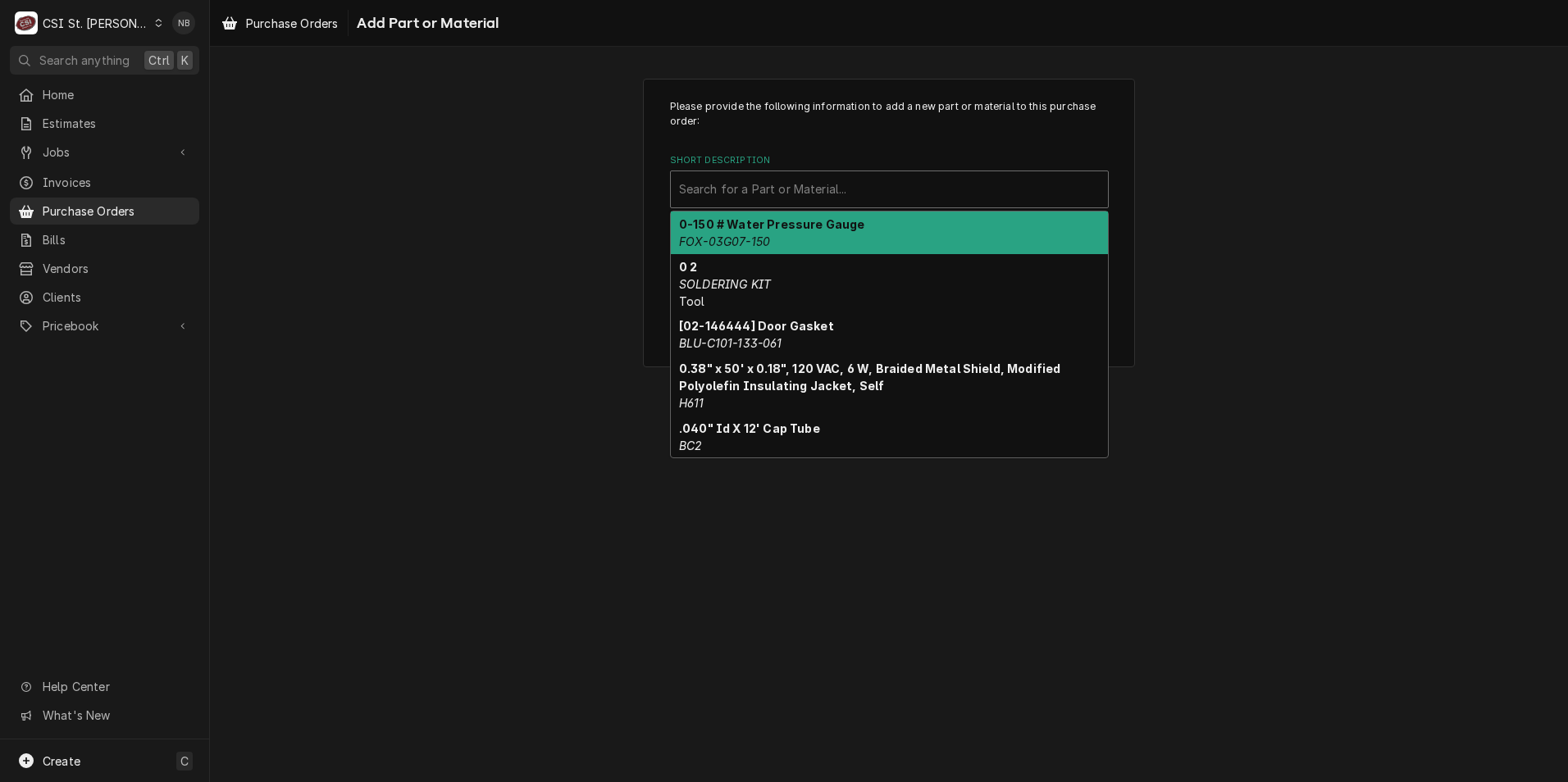
click at [850, 180] on div "Short Description" at bounding box center [889, 188] width 420 height 29
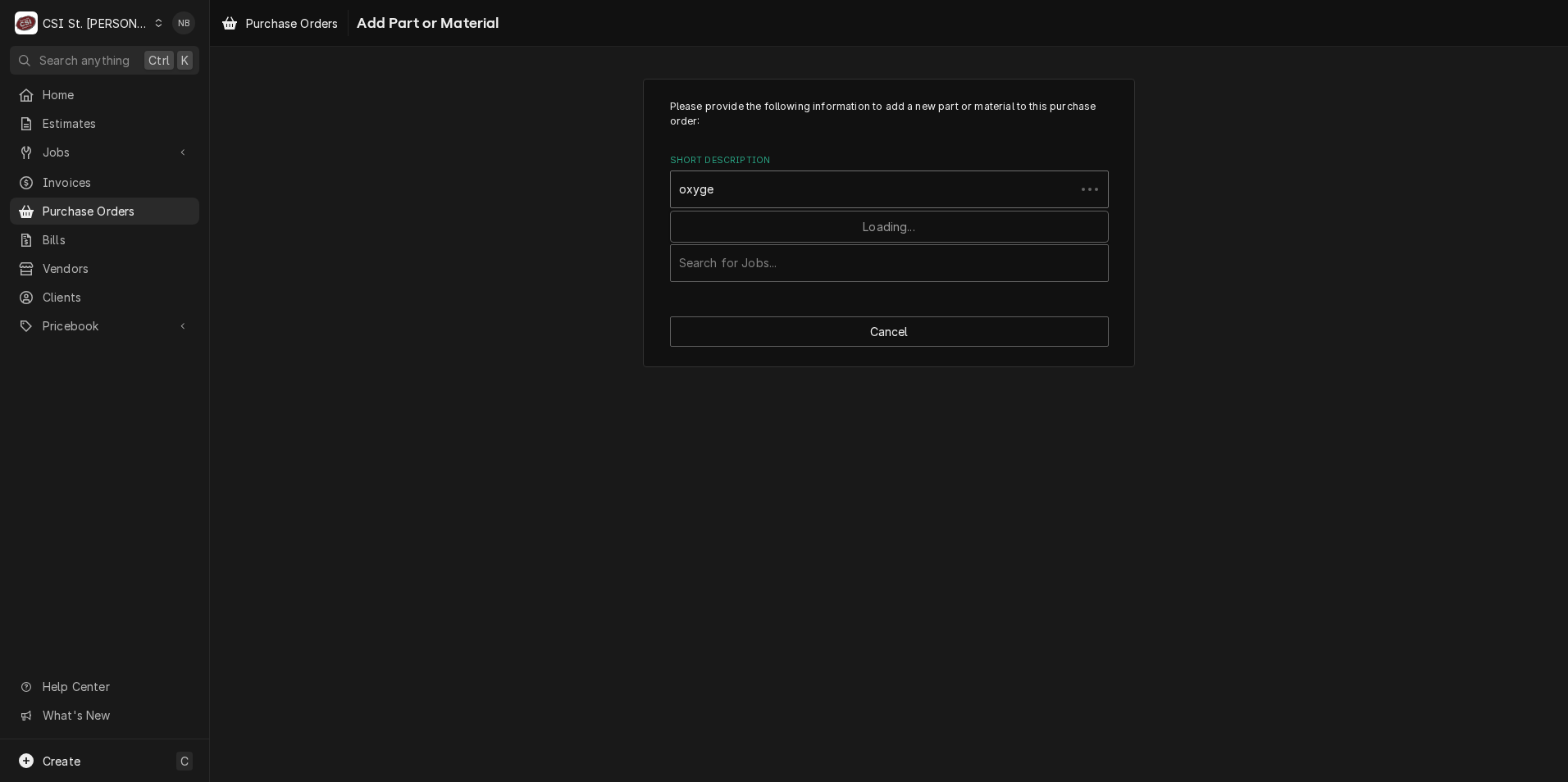
type input "oxygen"
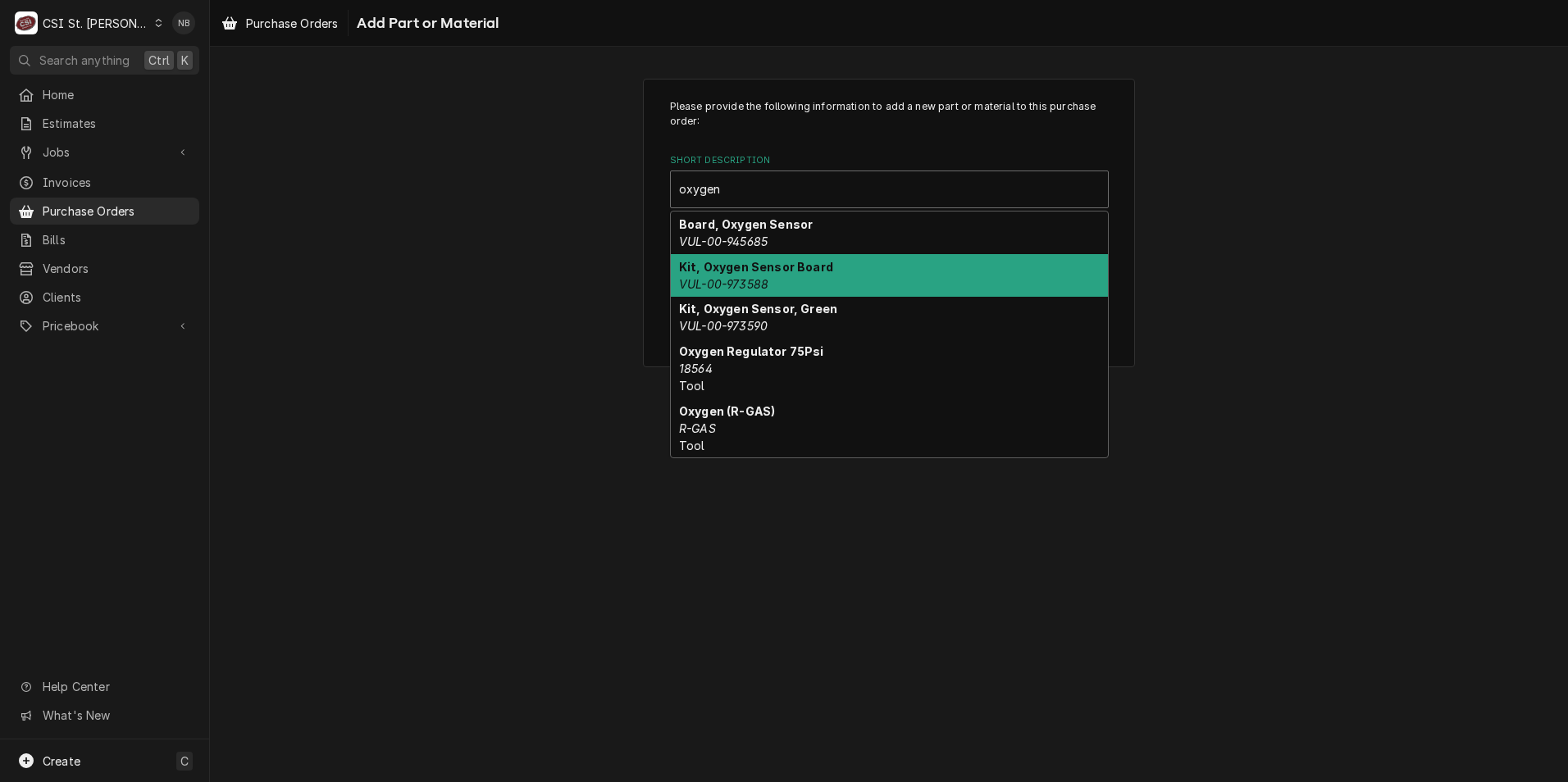
scroll to position [60, 0]
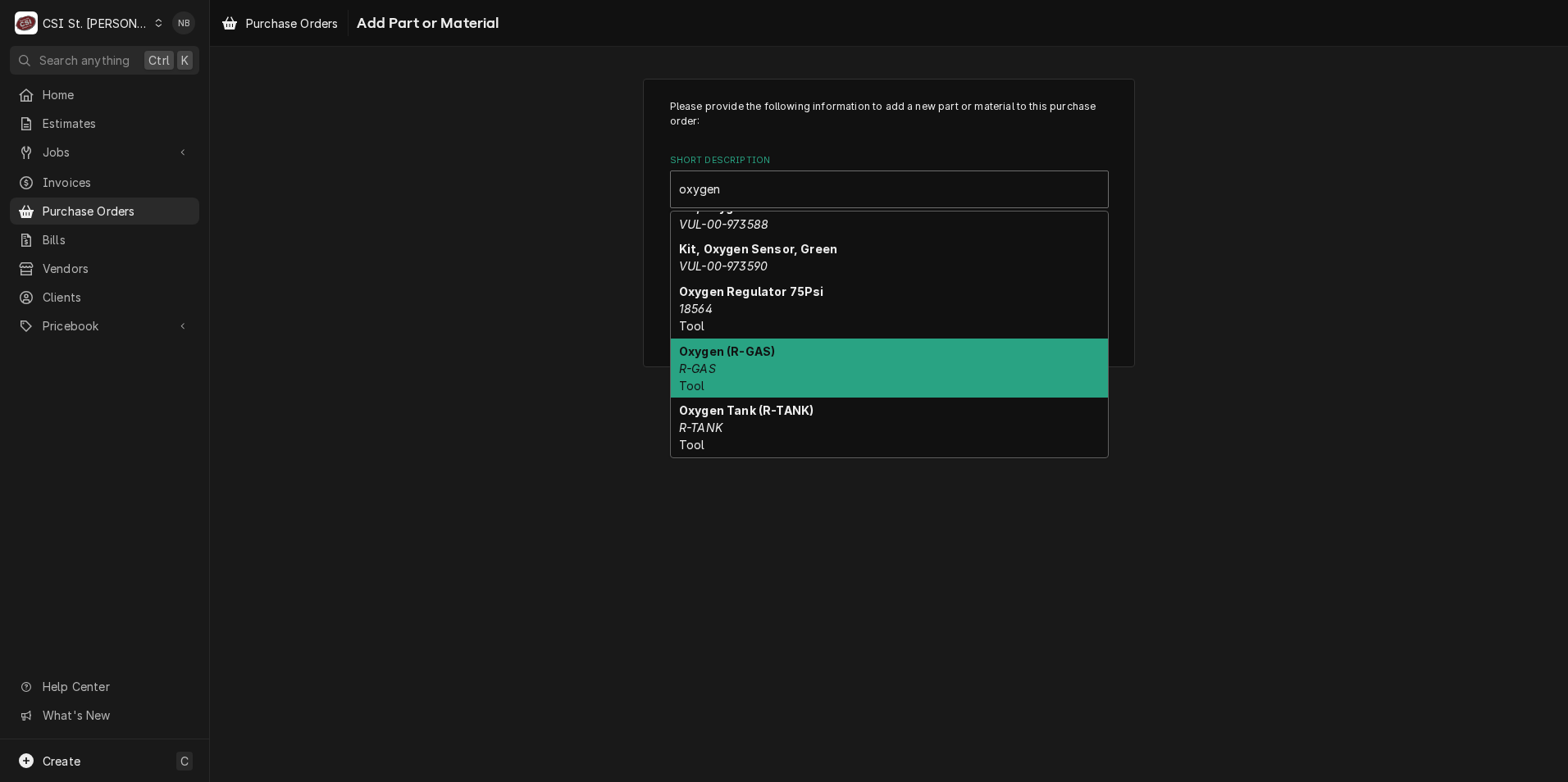
click at [875, 360] on div "Oxygen (R-GAS) R-GAS Tool" at bounding box center [889, 368] width 437 height 60
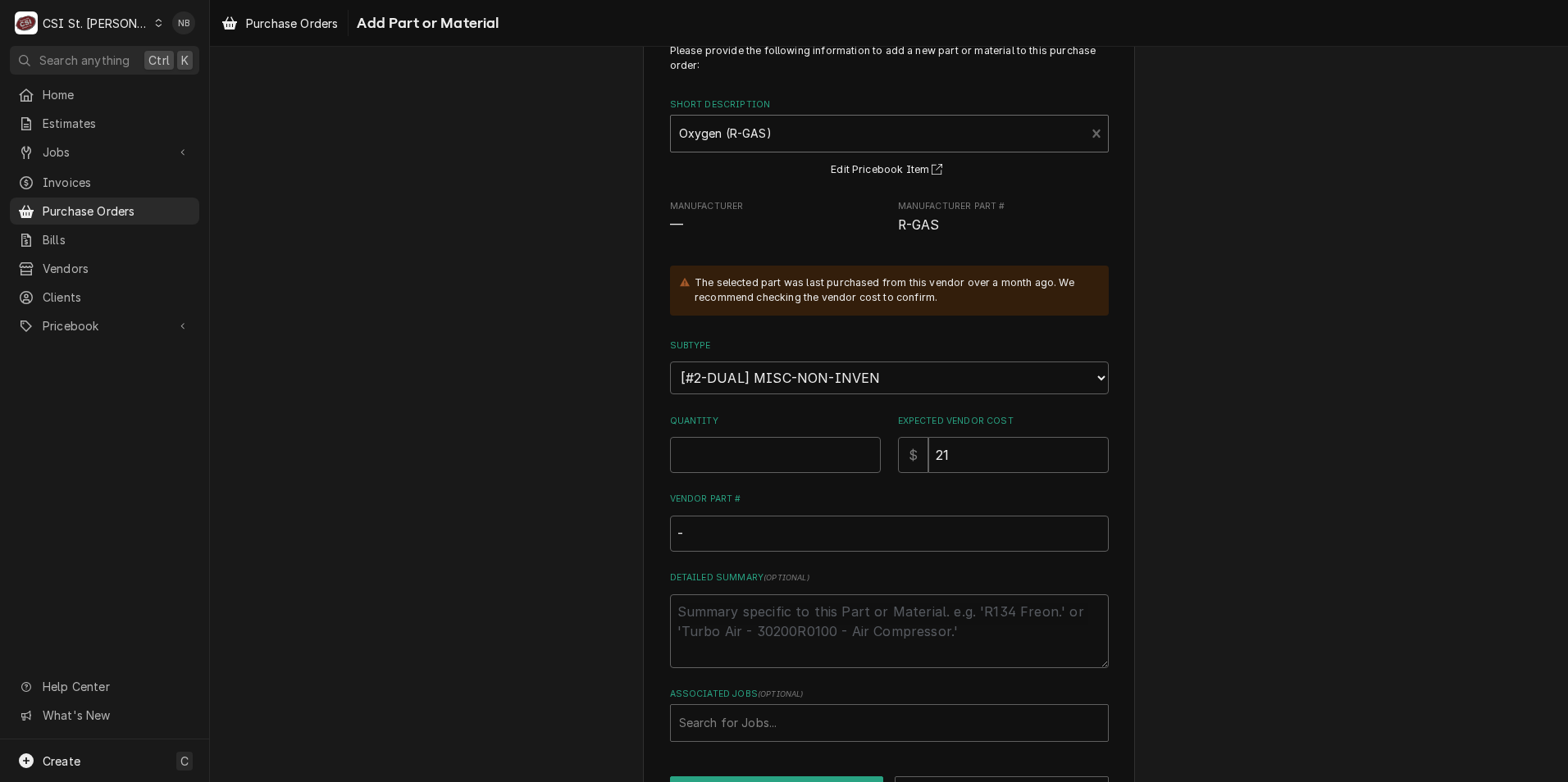
scroll to position [82, 0]
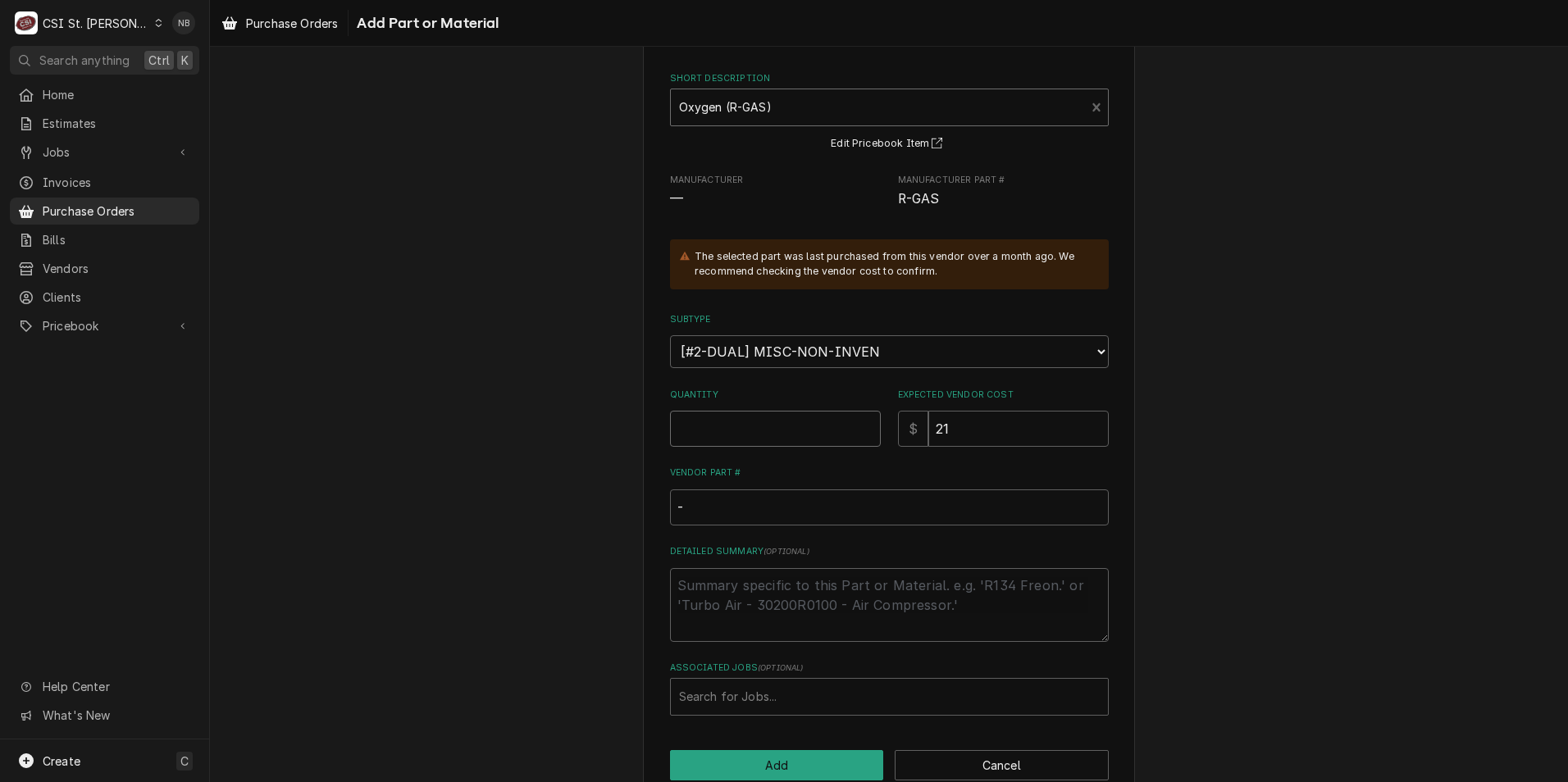
click at [792, 430] on input "Quantity" at bounding box center [775, 429] width 211 height 36
type textarea "x"
type input "1"
click at [786, 504] on input "-" at bounding box center [888, 507] width 438 height 36
drag, startPoint x: 785, startPoint y: 504, endPoint x: 584, endPoint y: 490, distance: 201.5
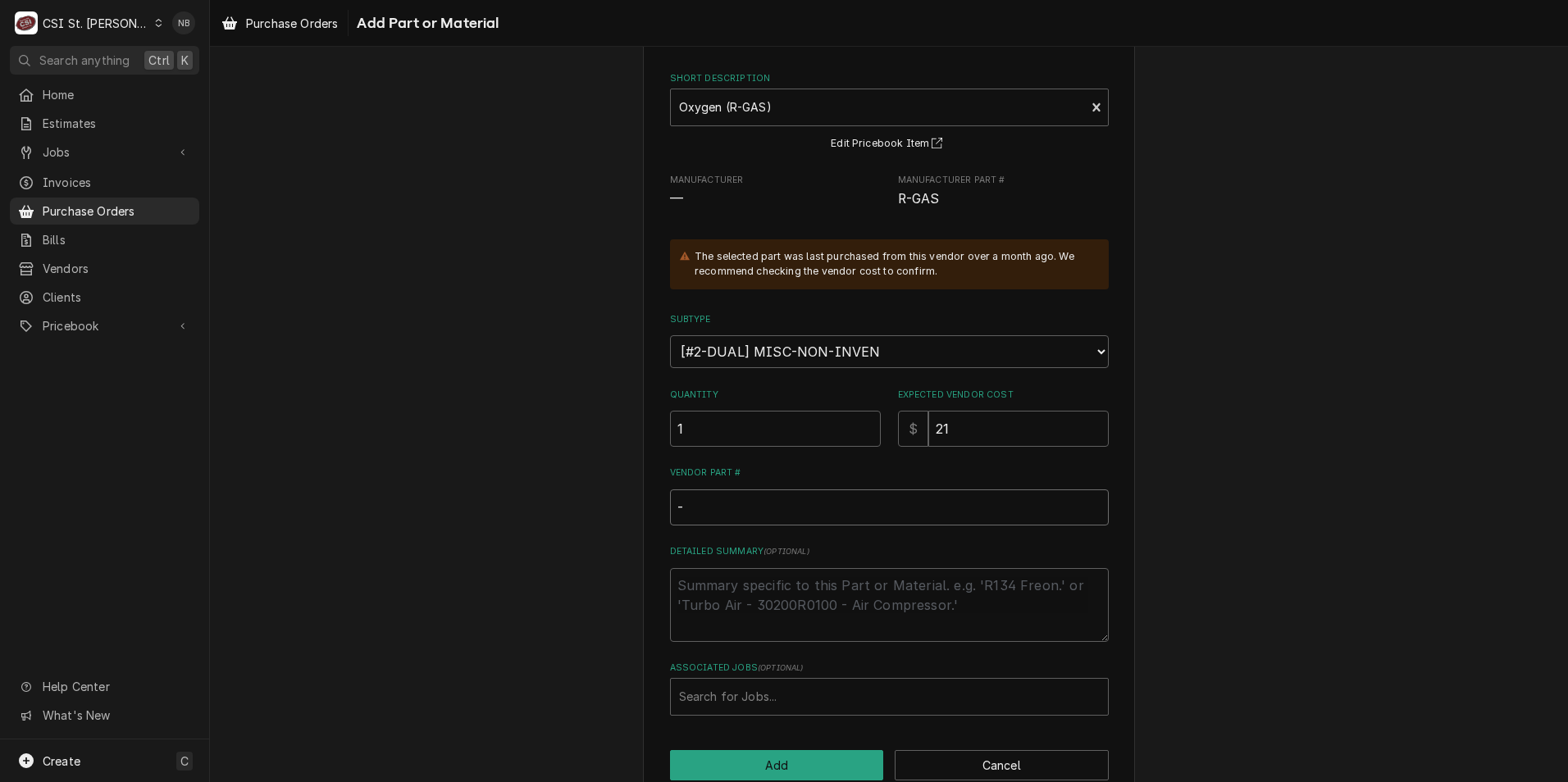
click at [584, 490] on div "Please provide the following information to add a new part or material to this …" at bounding box center [889, 399] width 1358 height 834
click at [794, 758] on button "Add" at bounding box center [776, 765] width 214 height 30
type textarea "x"
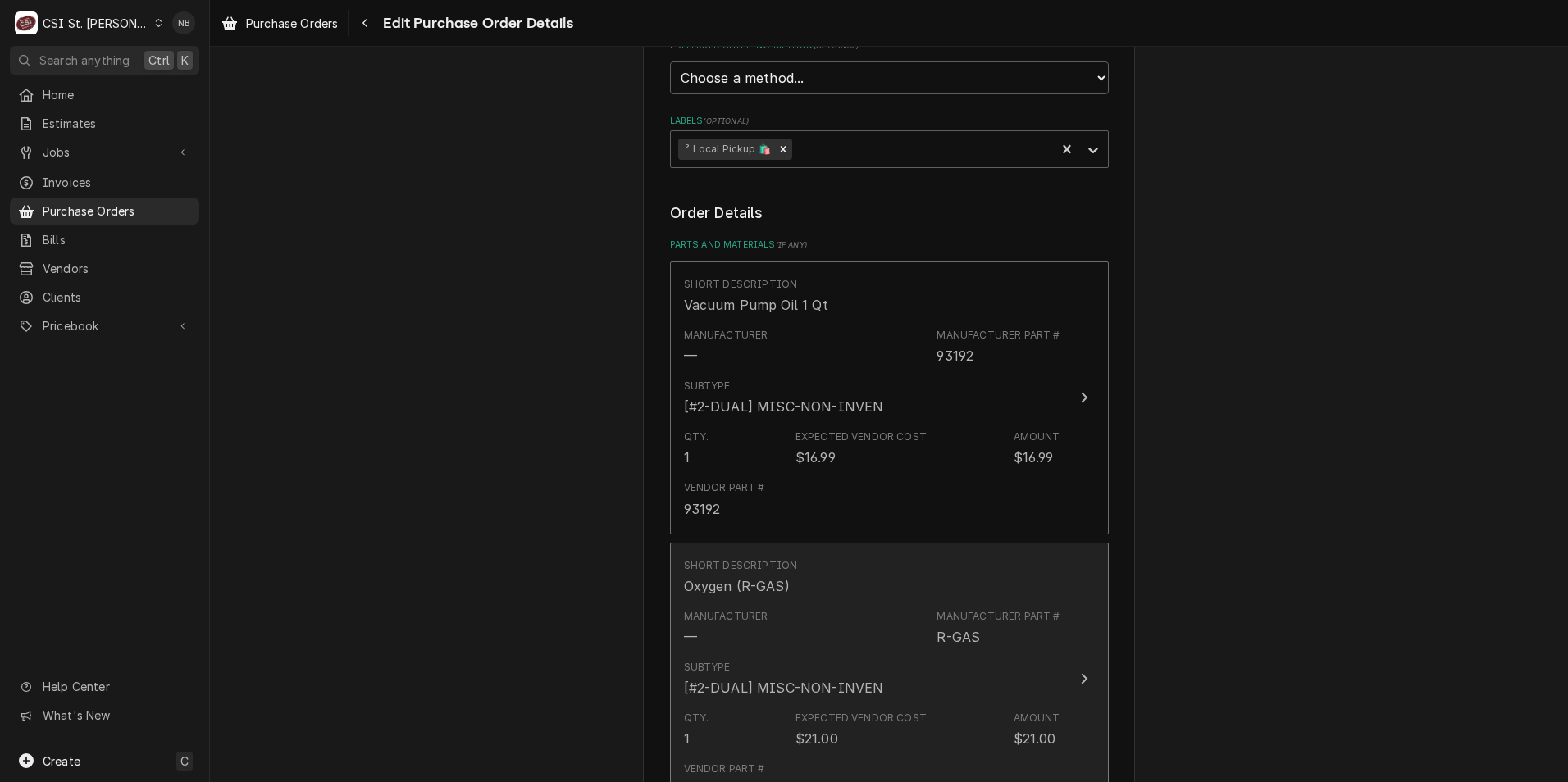
scroll to position [1000, 0]
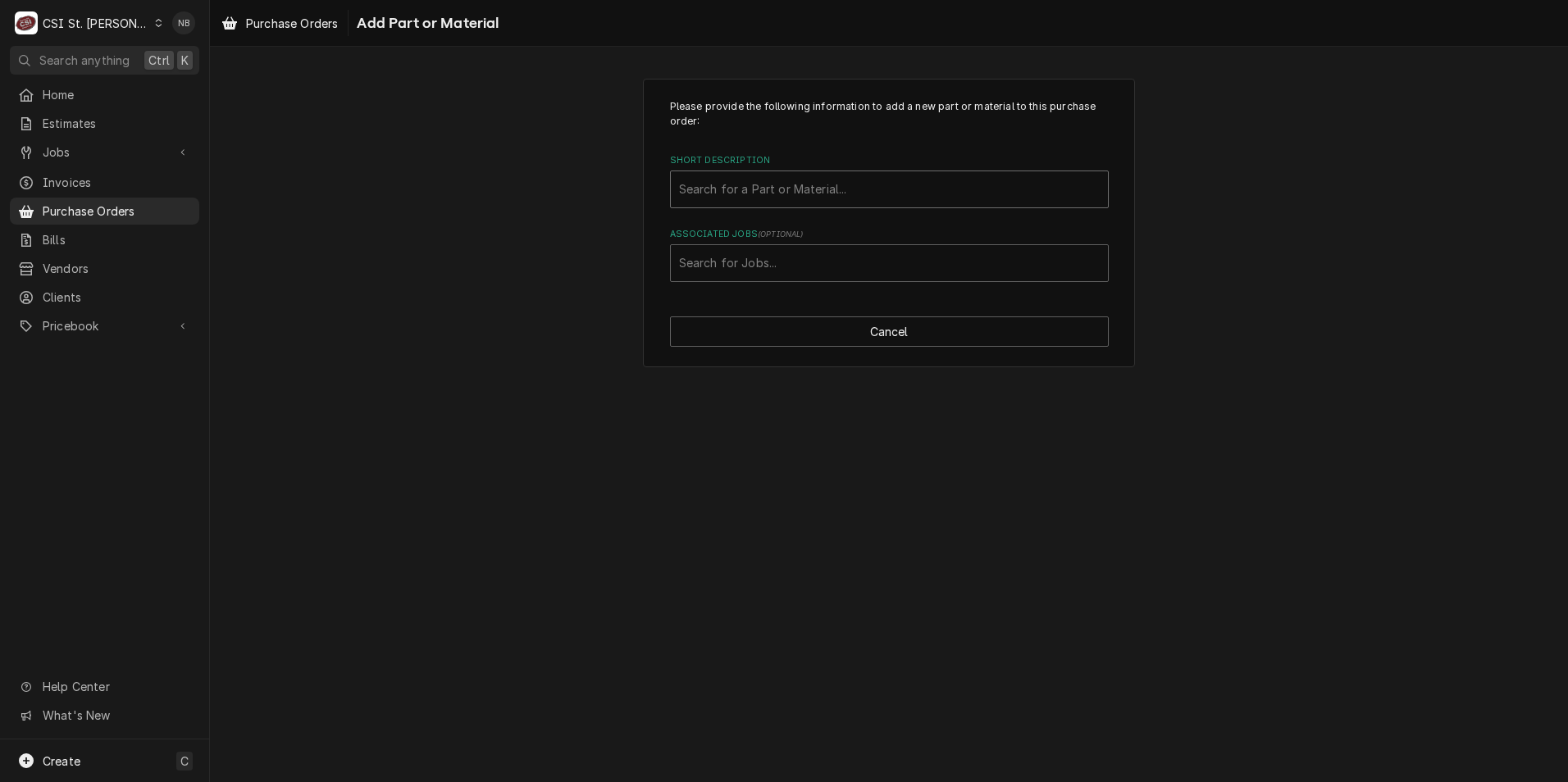
click at [829, 191] on div "Short Description" at bounding box center [889, 188] width 420 height 29
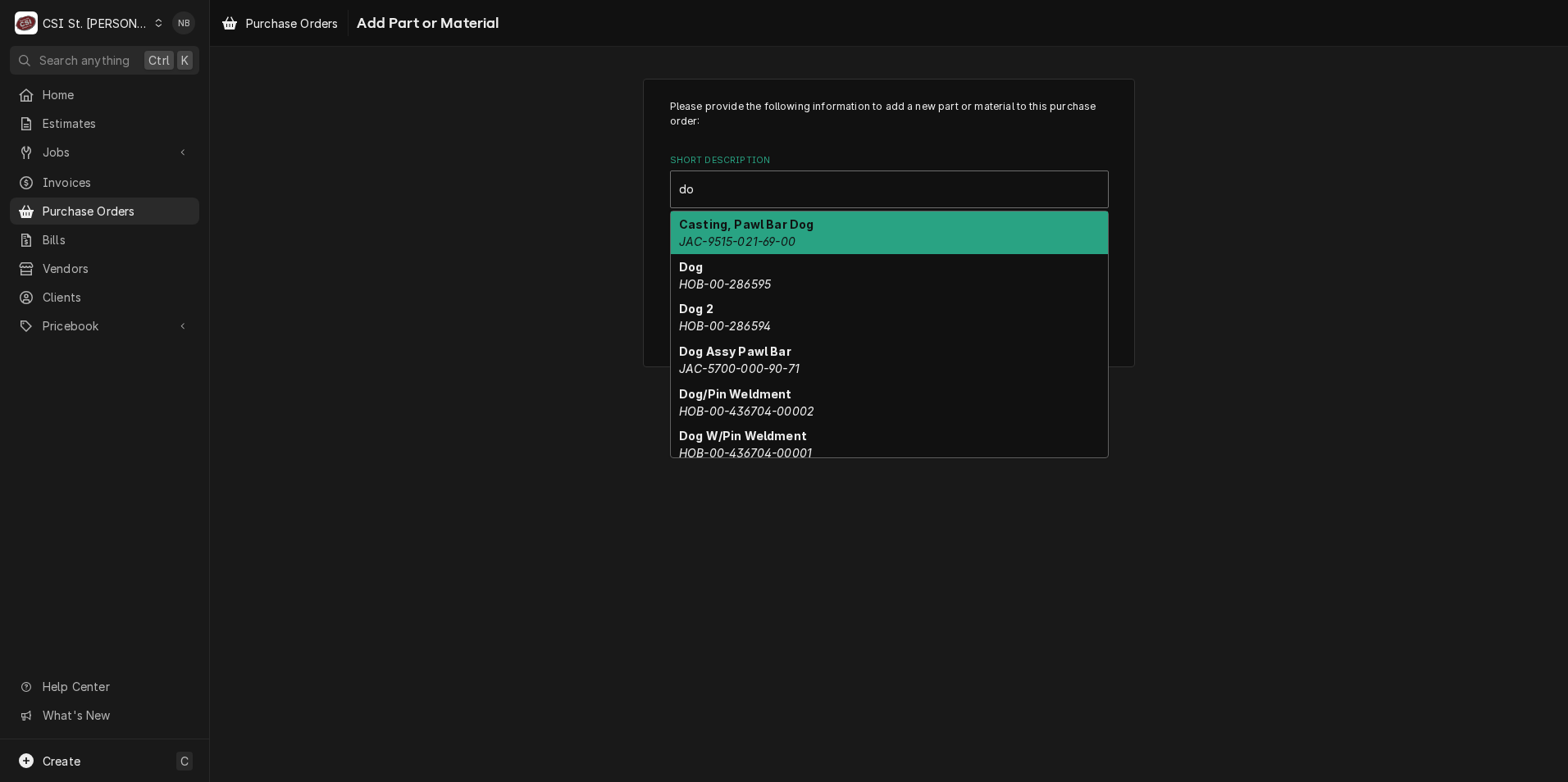
type input "d"
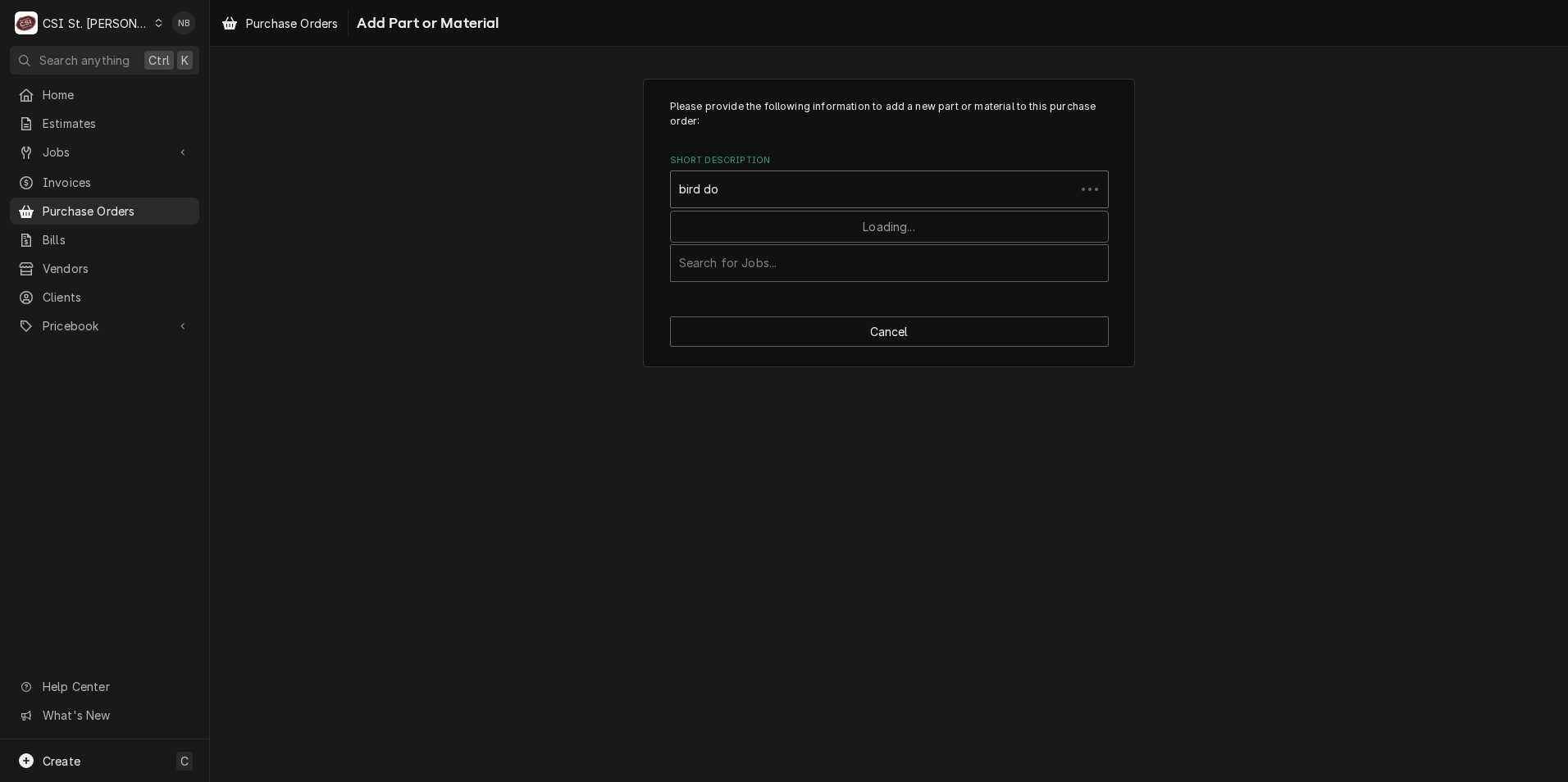
type input "bird dog"
drag, startPoint x: 812, startPoint y: 187, endPoint x: 372, endPoint y: 207, distance: 440.5
click at [372, 207] on div "Please provide the following information to add a new part or material to this …" at bounding box center [889, 223] width 1358 height 318
type input "misc. ser"
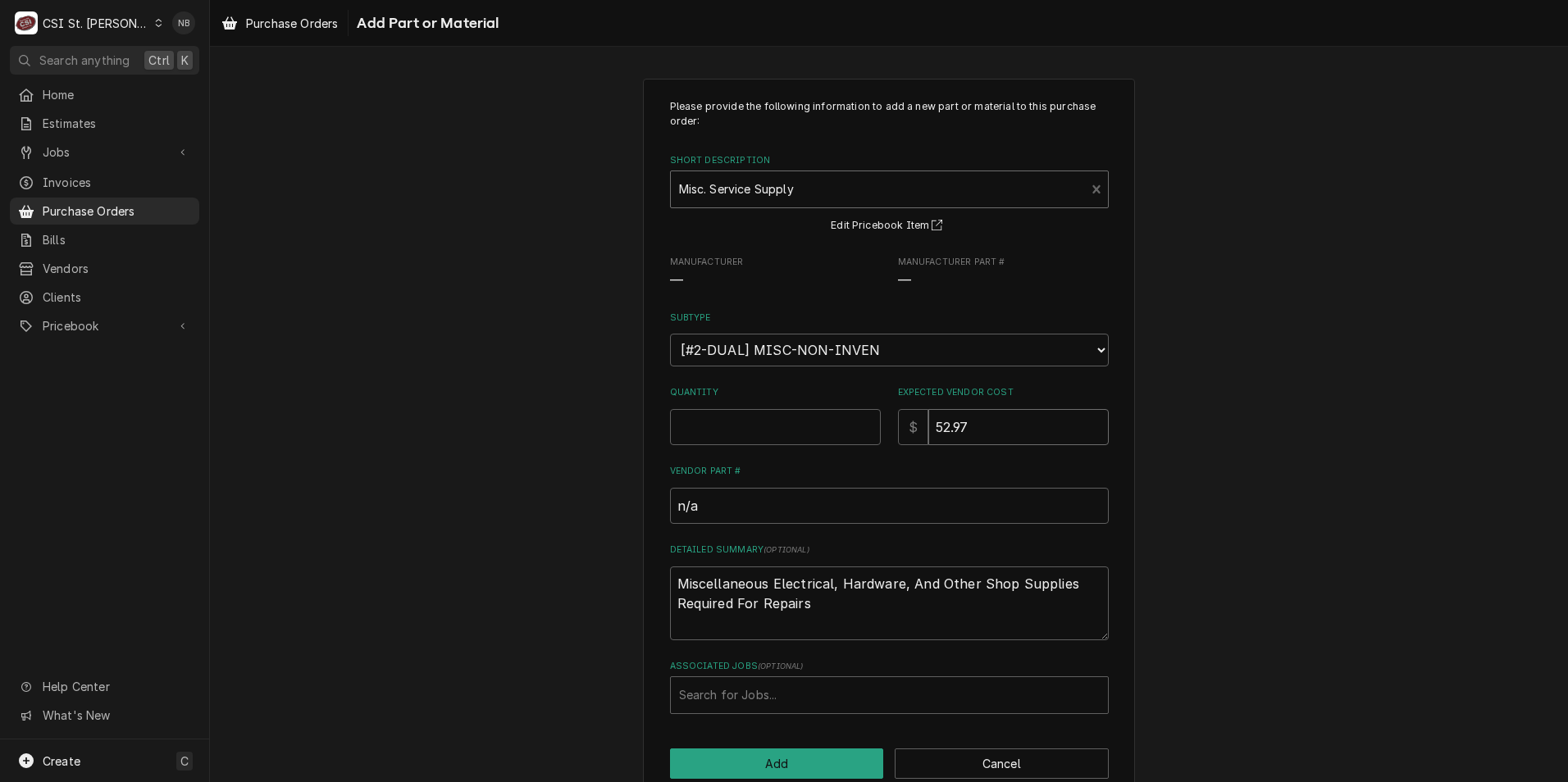
drag, startPoint x: 1019, startPoint y: 431, endPoint x: 432, endPoint y: 390, distance: 588.4
click at [437, 391] on div "Please provide the following information to add a new part or material to this …" at bounding box center [889, 439] width 1358 height 750
type textarea "x"
type input "2"
type textarea "x"
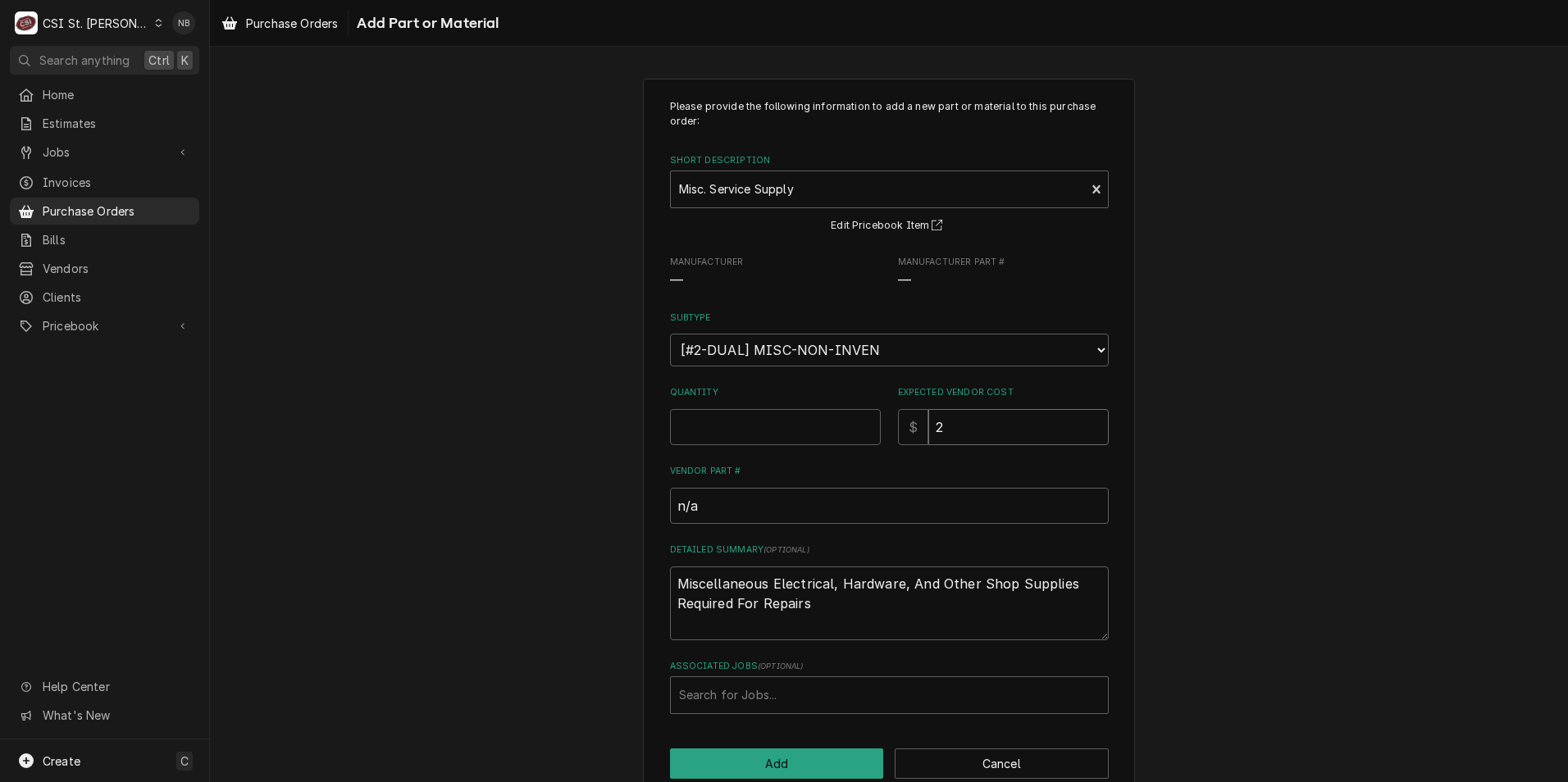
type input "29"
type textarea "x"
type input "29.9"
type textarea "x"
type input "29.99"
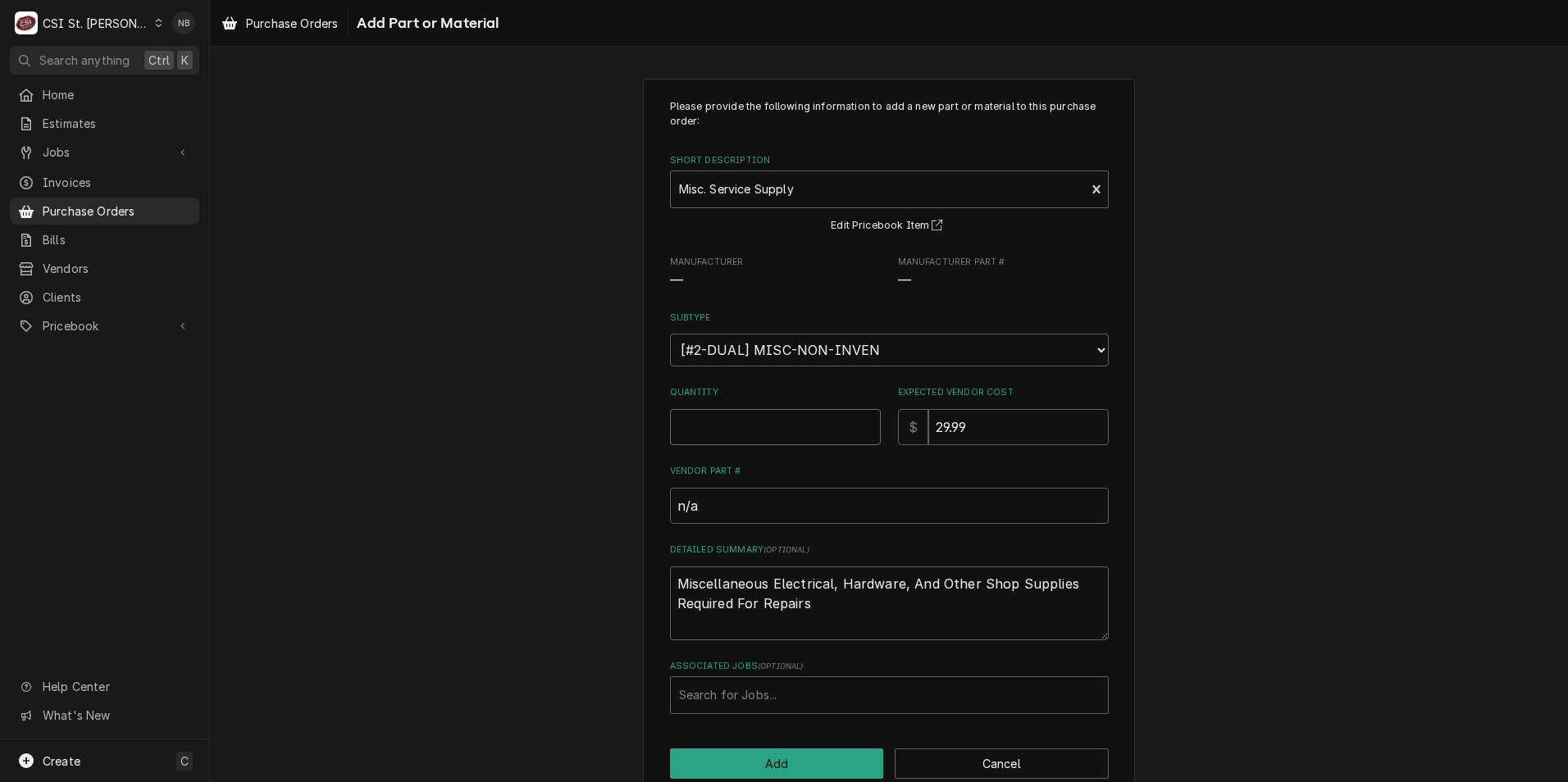
click at [709, 418] on input "Quantity" at bounding box center [775, 427] width 211 height 36
type textarea "x"
type input "1"
click at [774, 761] on button "Add" at bounding box center [776, 764] width 214 height 30
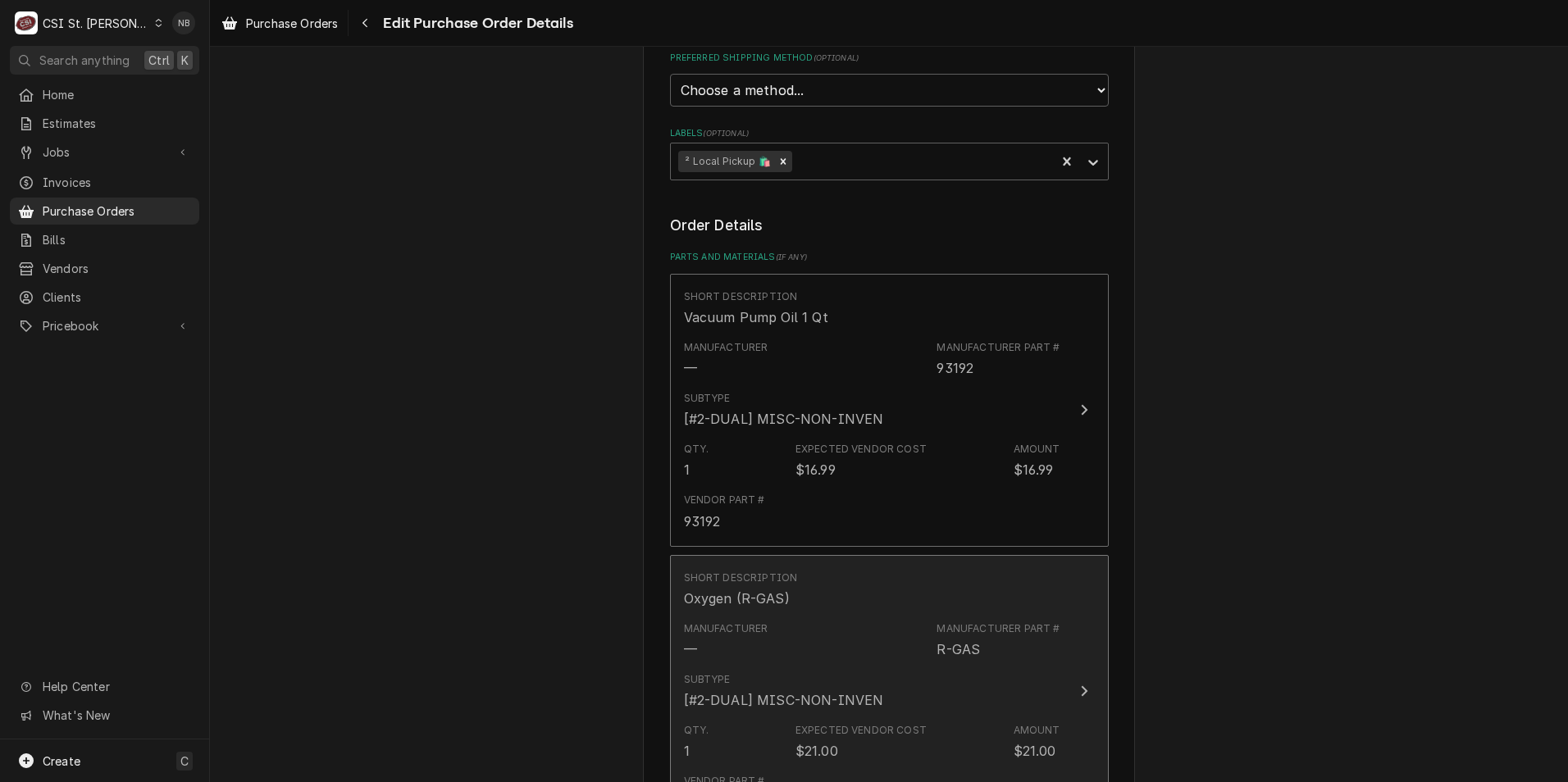
scroll to position [1308, 0]
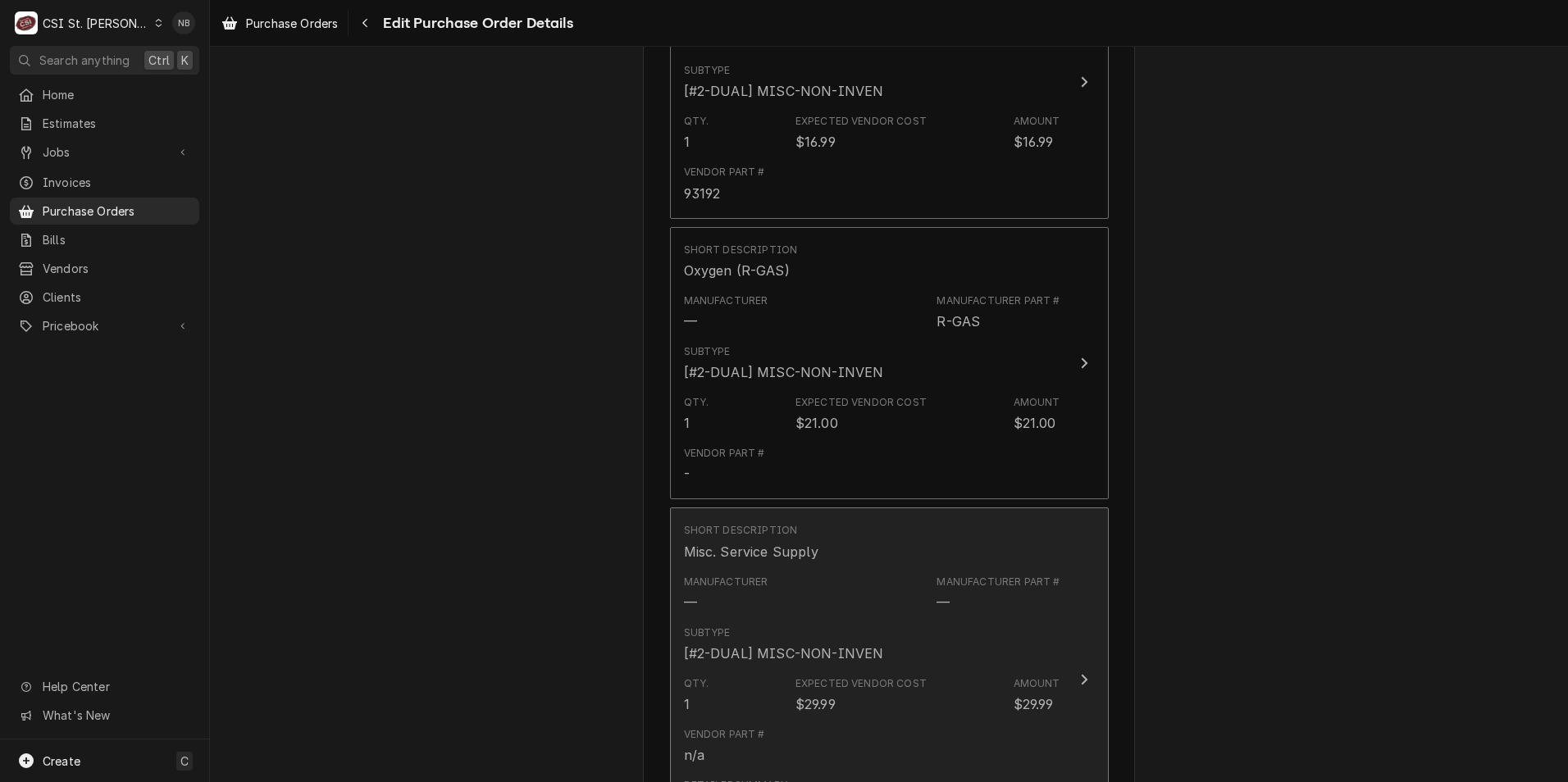
click at [1015, 720] on div "Vendor Part # n/a" at bounding box center [871, 746] width 376 height 51
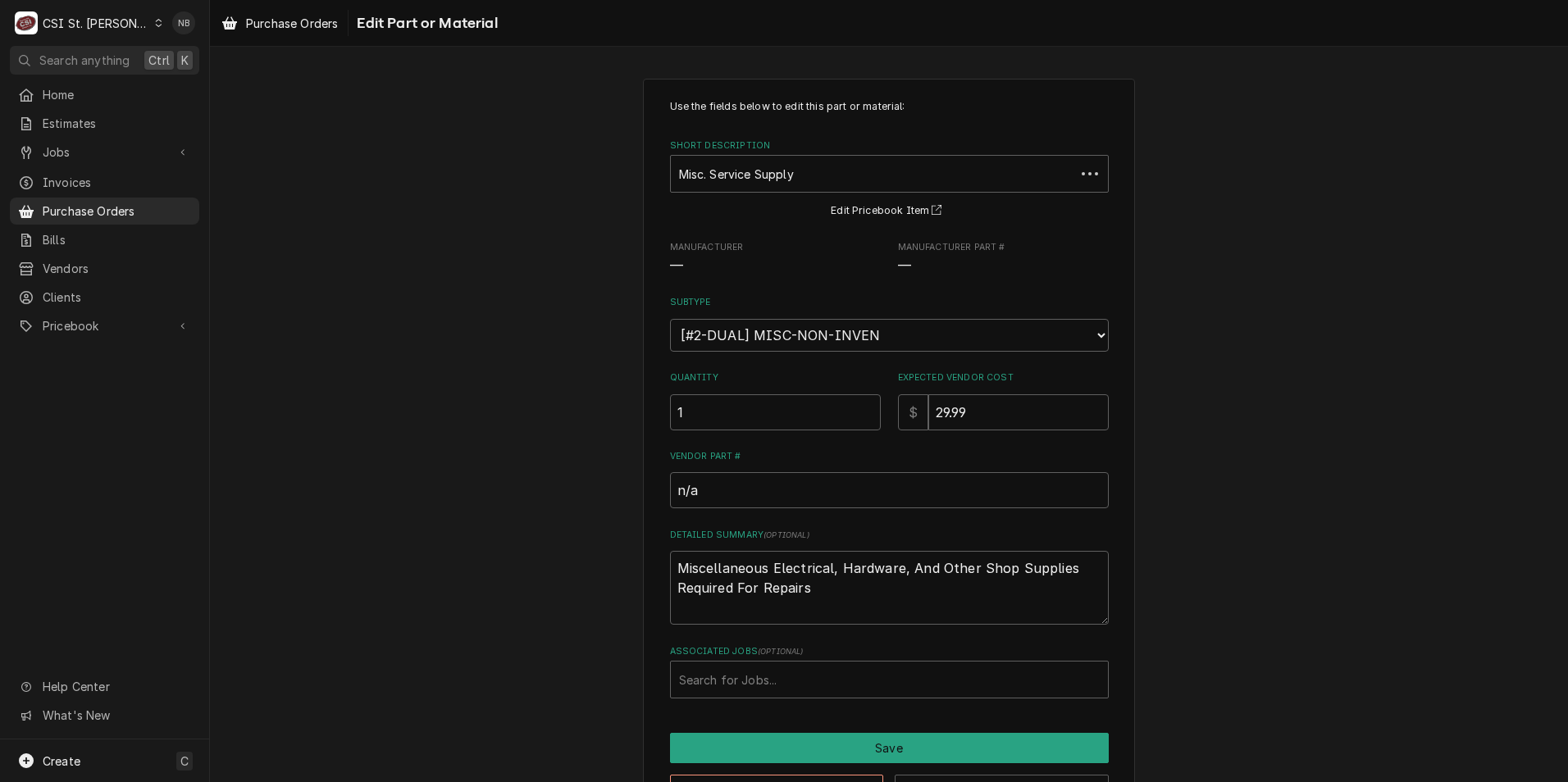
click at [832, 629] on div "Use the fields below to edit this part or material: Short Description Misc. Ser…" at bounding box center [888, 399] width 438 height 599
click at [843, 613] on textarea "Miscellaneous Electrical, Hardware, And Other Shop Supplies Required For Repairs" at bounding box center [888, 588] width 438 height 74
type textarea "x"
type textarea "Miscellaneous Electrical, Hardware, And Other Shop Supplies Required For Repairs"
type textarea "x"
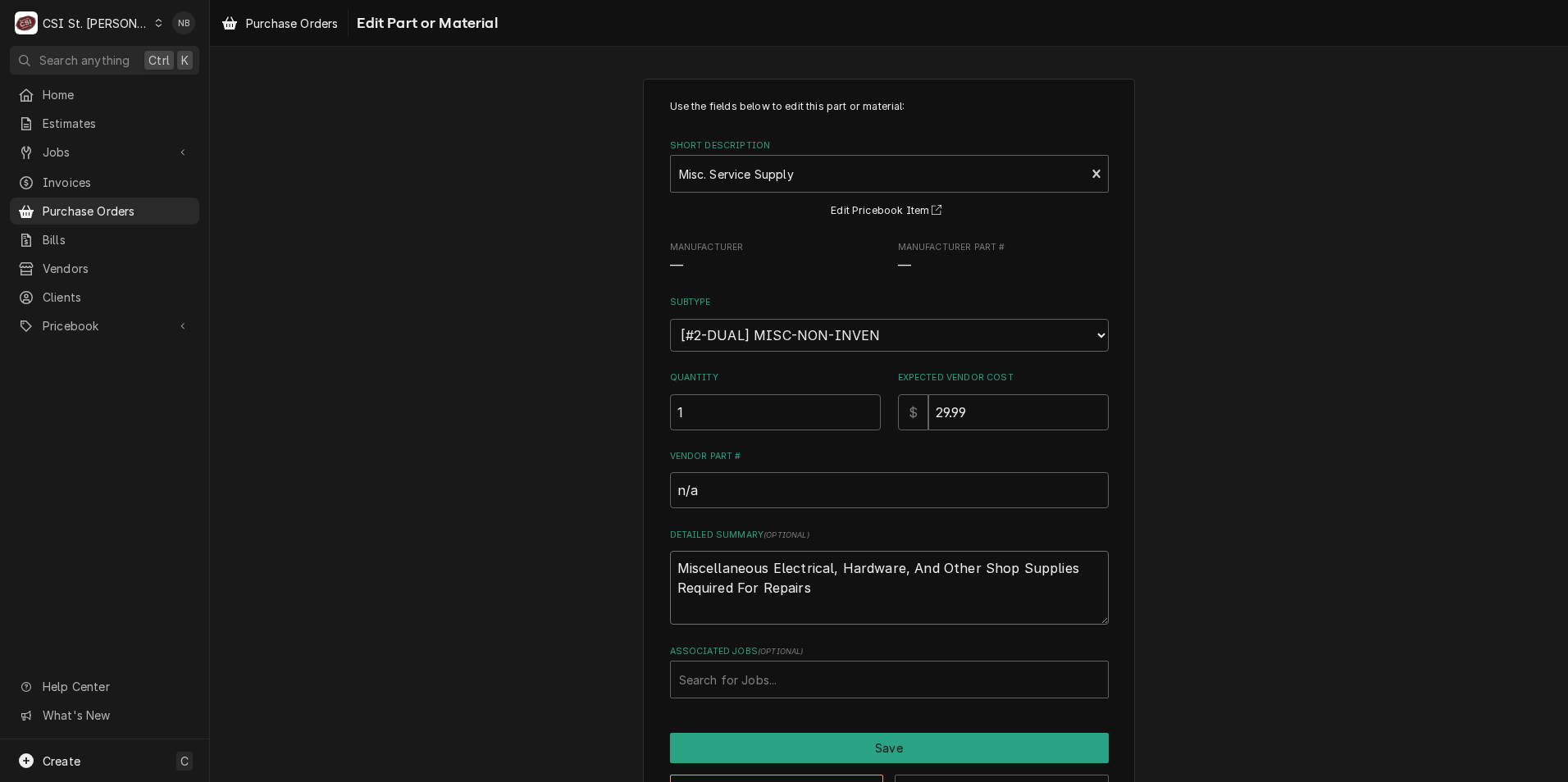
type textarea "Miscellaneous Electrical, Hardware, And Other Shop Supplies Required For Repairs"
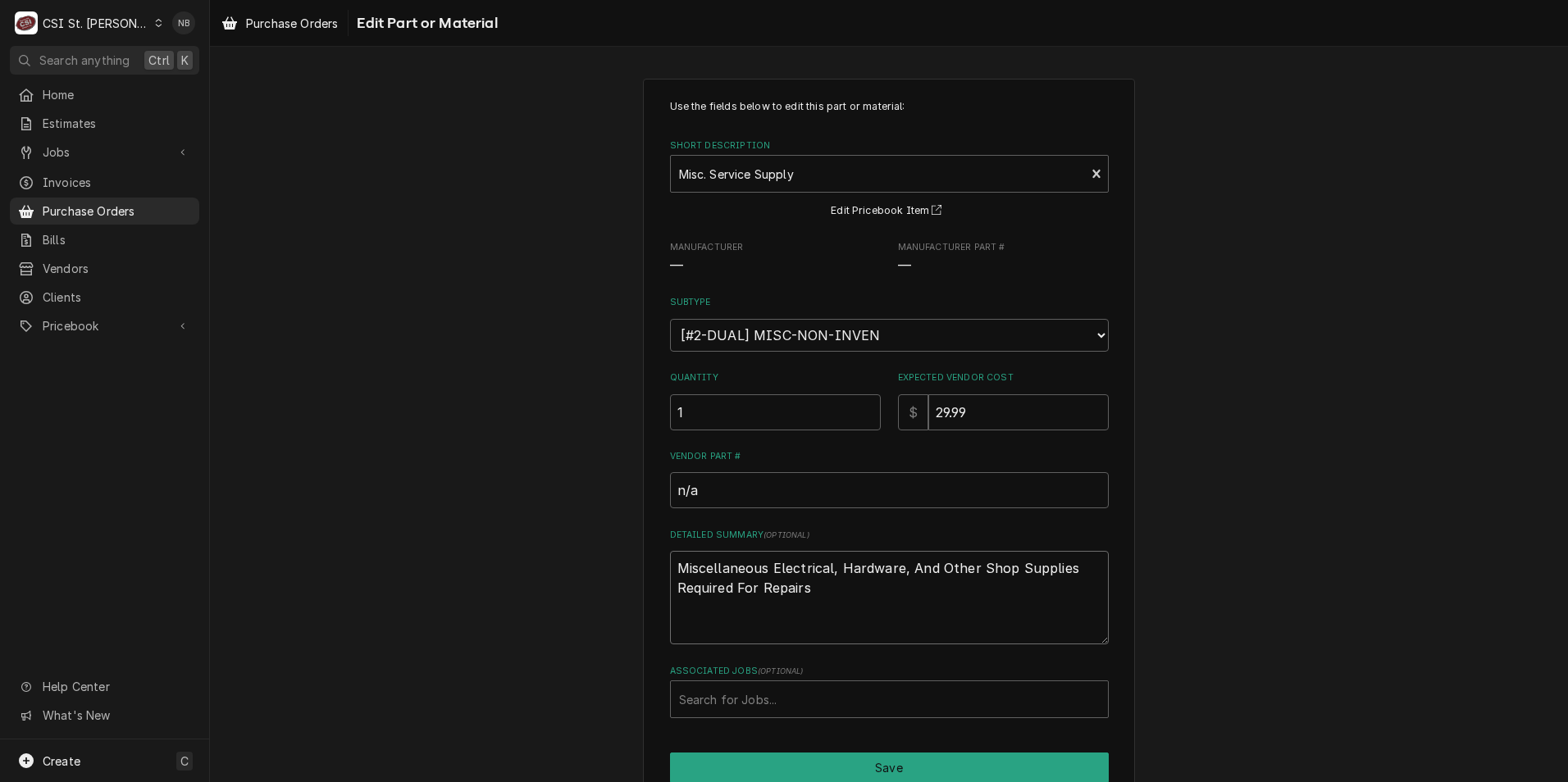
type textarea "x"
type textarea "Miscellaneous Electrical, Hardware, And Other Shop Supplies Required For Repair…"
type textarea "x"
type textarea "Miscellaneous Electrical, Hardware, And Other Shop Supplies Required For Repair…"
type textarea "x"
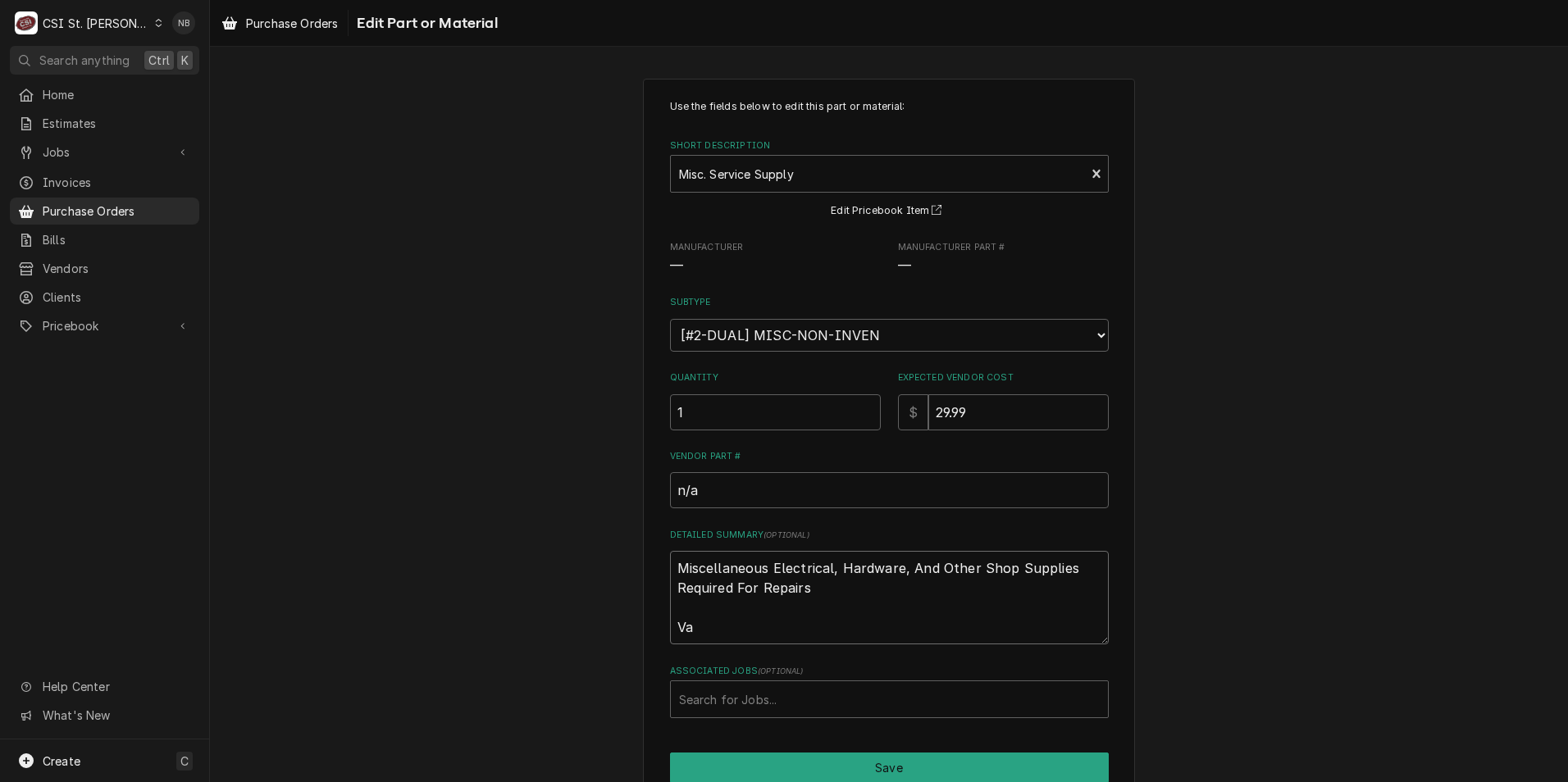
type textarea "Miscellaneous Electrical, Hardware, And Other Shop Supplies Required For Repair…"
type textarea "x"
type textarea "Miscellaneous Electrical, Hardware, And Other Shop Supplies Required For Repair…"
type textarea "x"
type textarea "Miscellaneous Electrical, Hardware, And Other Shop Supplies Required For Repair…"
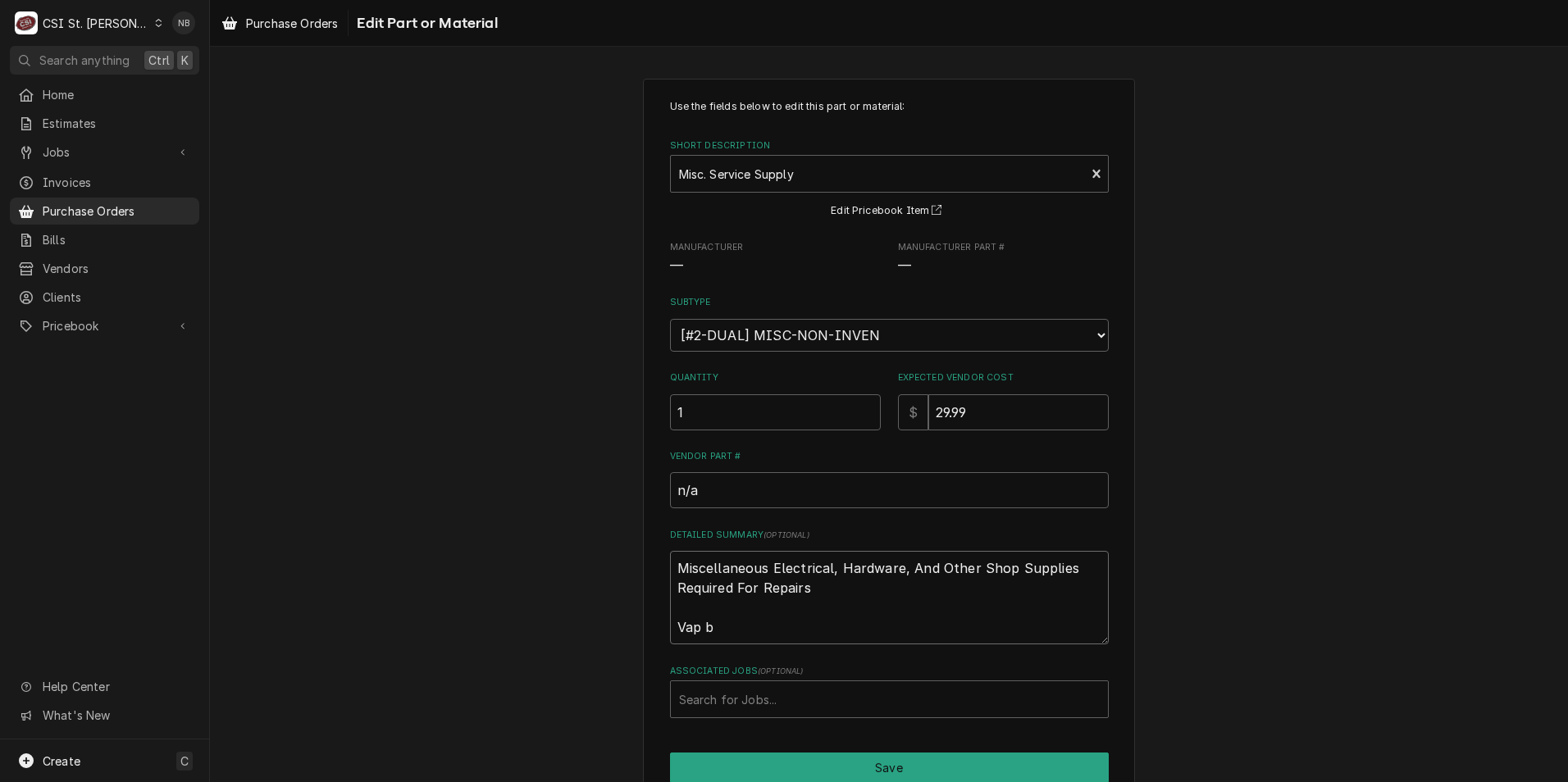
type textarea "x"
type textarea "Miscellaneous Electrical, Hardware, And Other Shop Supplies Required For Repair…"
type textarea "x"
type textarea "Miscellaneous Electrical, Hardware, And Other Shop Supplies Required For Repair…"
type textarea "x"
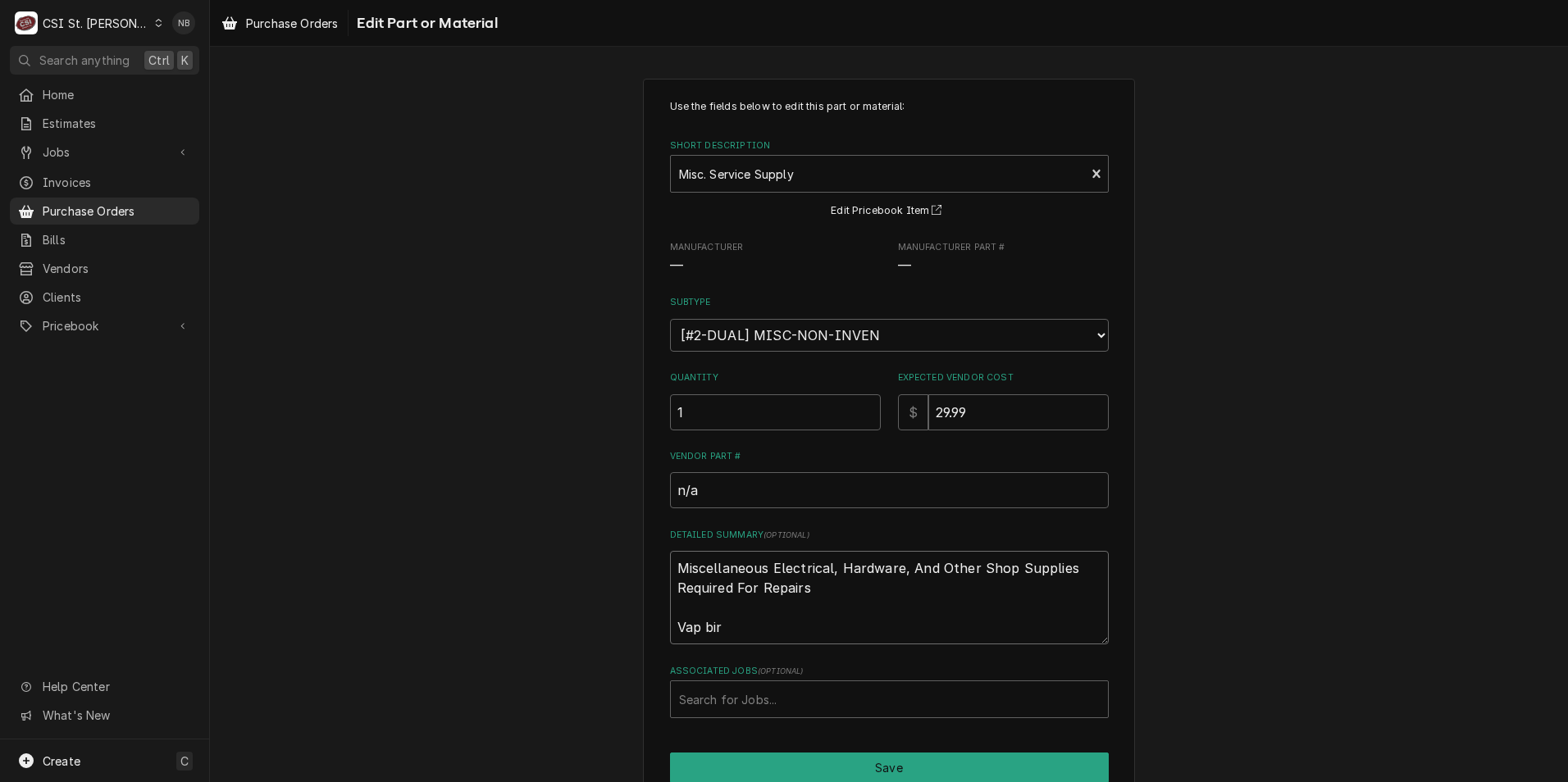
type textarea "Miscellaneous Electrical, Hardware, And Other Shop Supplies Required For Repair…"
type textarea "x"
type textarea "Miscellaneous Electrical, Hardware, And Other Shop Supplies Required For Repair…"
type textarea "x"
type textarea "Miscellaneous Electrical, Hardware, And Other Shop Supplies Required For Repair…"
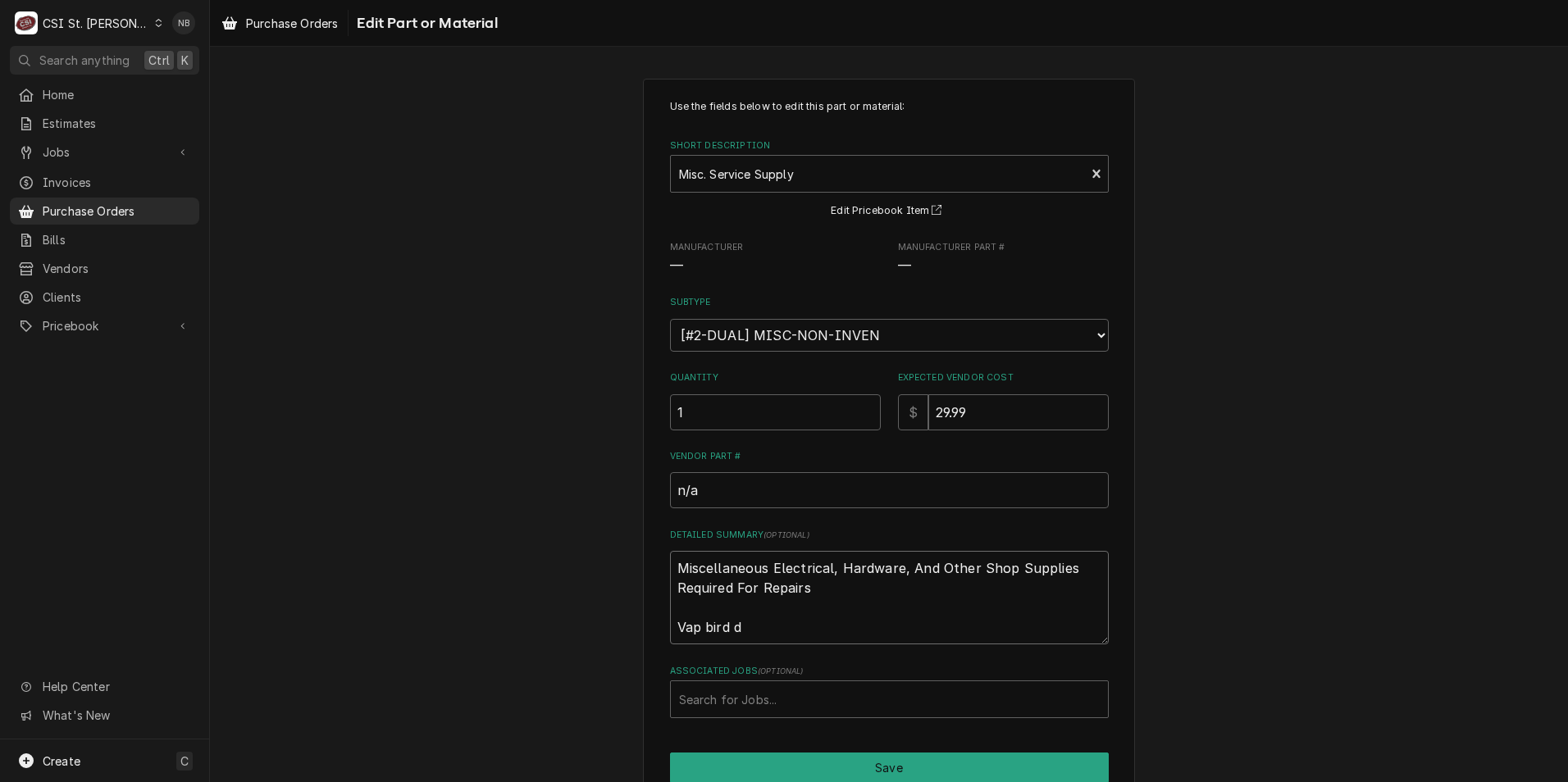
type textarea "x"
type textarea "Miscellaneous Electrical, Hardware, And Other Shop Supplies Required For Repair…"
type textarea "x"
type textarea "Miscellaneous Electrical, Hardware, And Other Shop Supplies Required For Repair…"
type textarea "x"
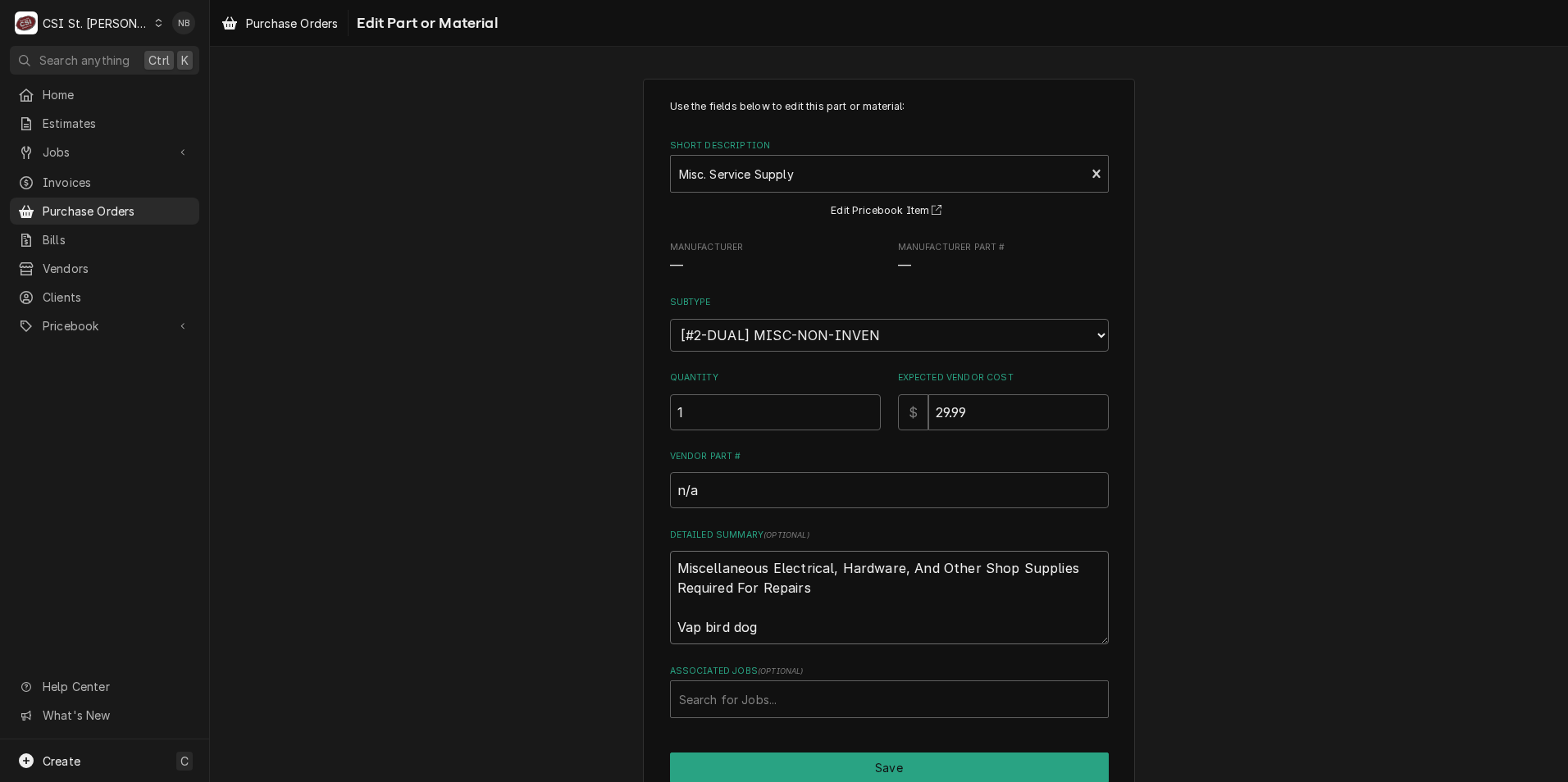
type textarea "Miscellaneous Electrical, Hardware, And Other Shop Supplies Required For Repair…"
type textarea "x"
type textarea "Miscellaneous Electrical, Hardware, And Other Shop Supplies Required For Repair…"
type textarea "x"
type textarea "Miscellaneous Electrical, Hardware, And Other Shop Supplies Required For Repair…"
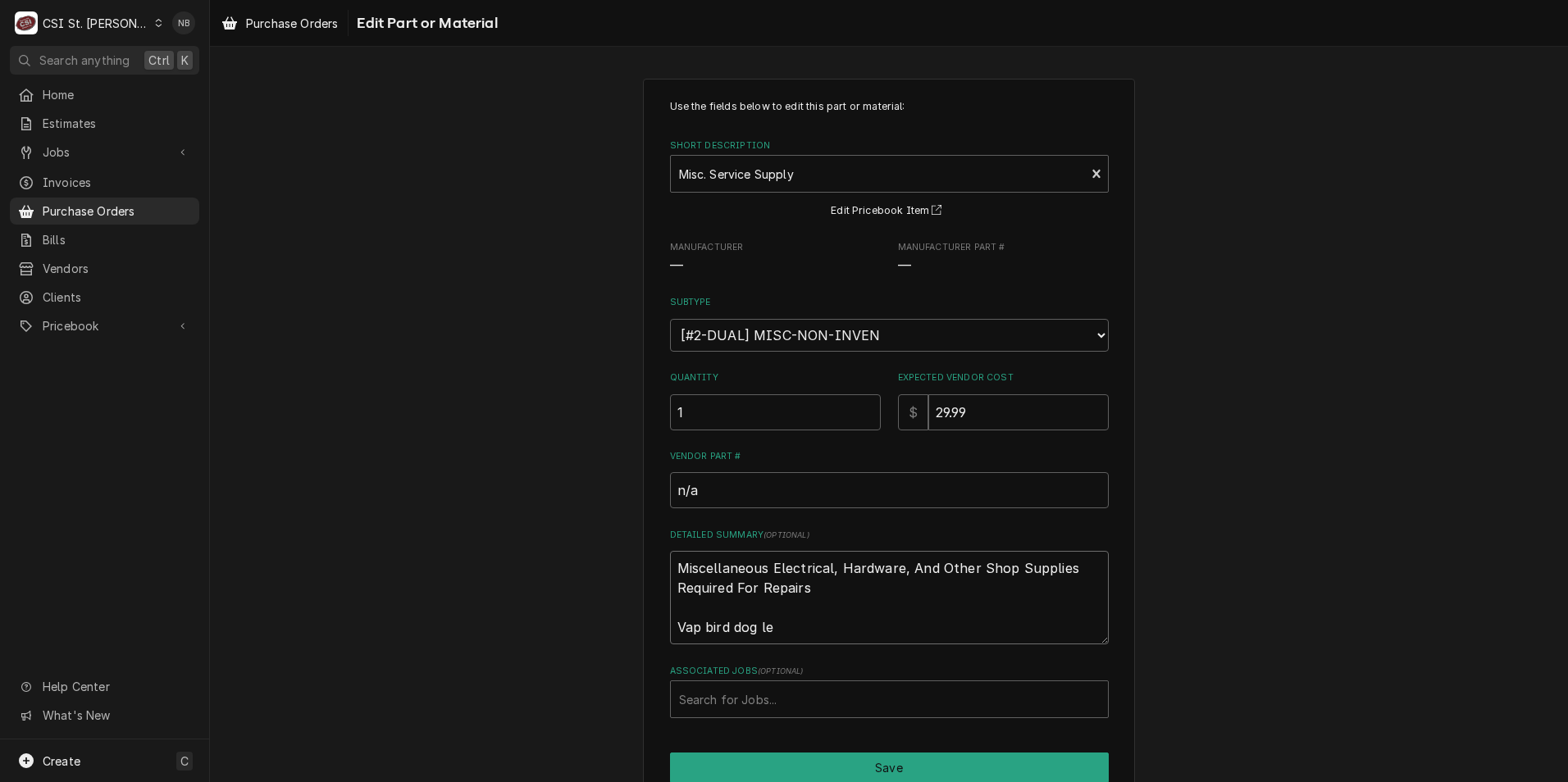
type textarea "x"
type textarea "Miscellaneous Electrical, Hardware, And Other Shop Supplies Required For Repair…"
type textarea "x"
type textarea "Miscellaneous Electrical, Hardware, And Other Shop Supplies Required For Repair…"
type textarea "x"
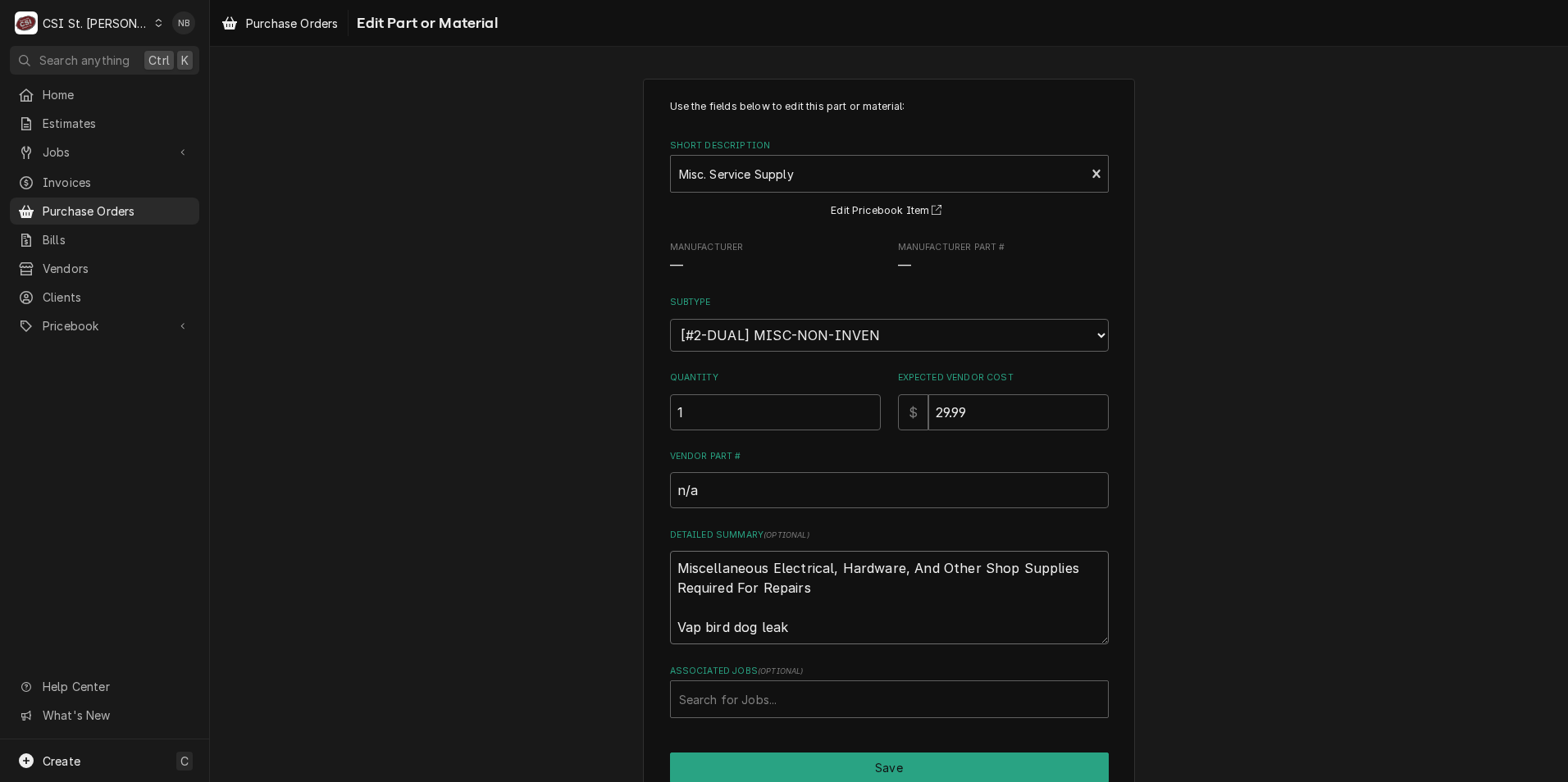
type textarea "Miscellaneous Electrical, Hardware, And Other Shop Supplies Required For Repair…"
type textarea "x"
type textarea "Miscellaneous Electrical, Hardware, And Other Shop Supplies Required For Repair…"
type textarea "x"
type textarea "Miscellaneous Electrical, Hardware, And Other Shop Supplies Required For Repair…"
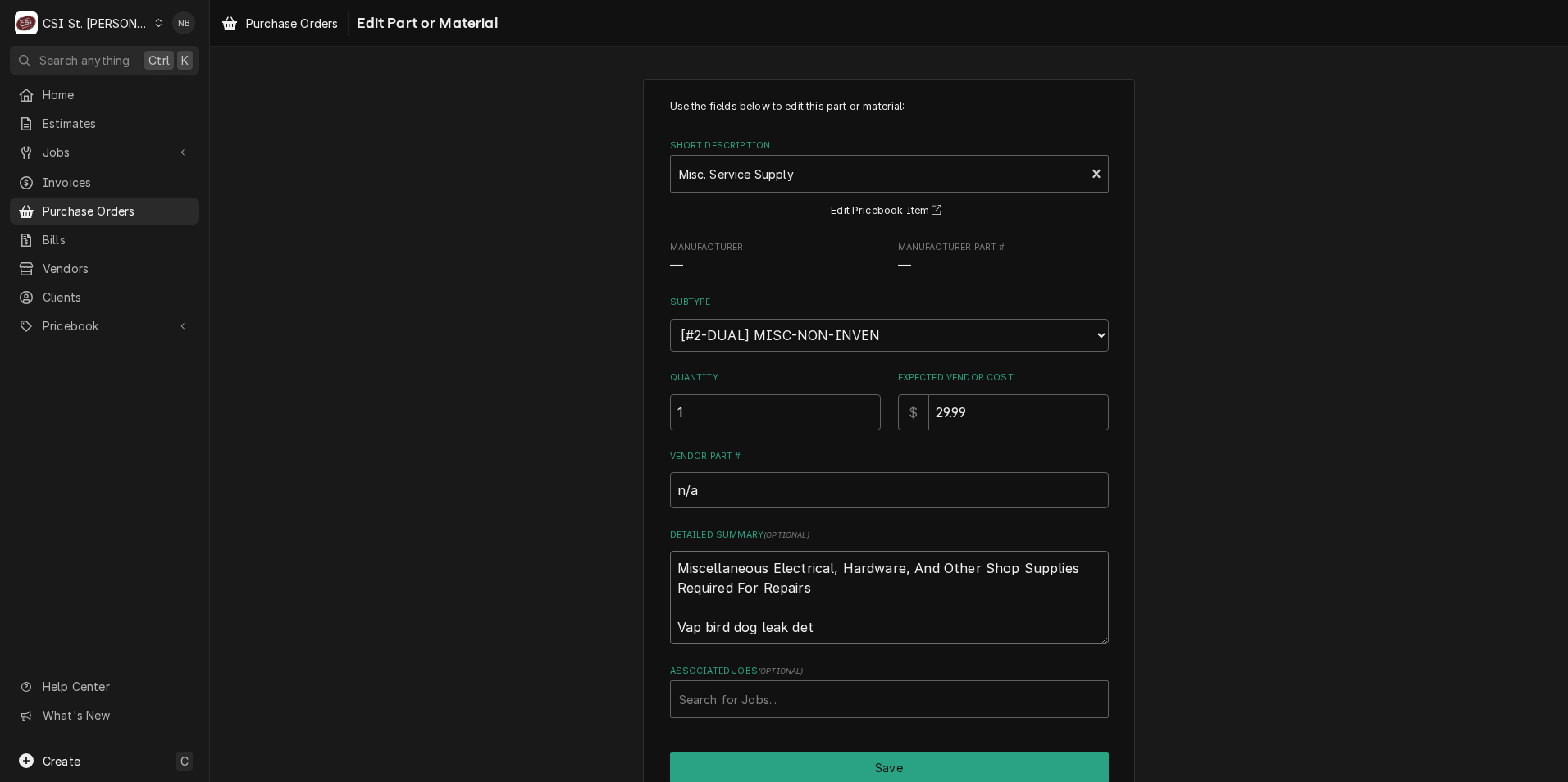
type textarea "x"
type textarea "Miscellaneous Electrical, Hardware, And Other Shop Supplies Required For Repair…"
type textarea "x"
type textarea "Miscellaneous Electrical, Hardware, And Other Shop Supplies Required For Repair…"
type textarea "x"
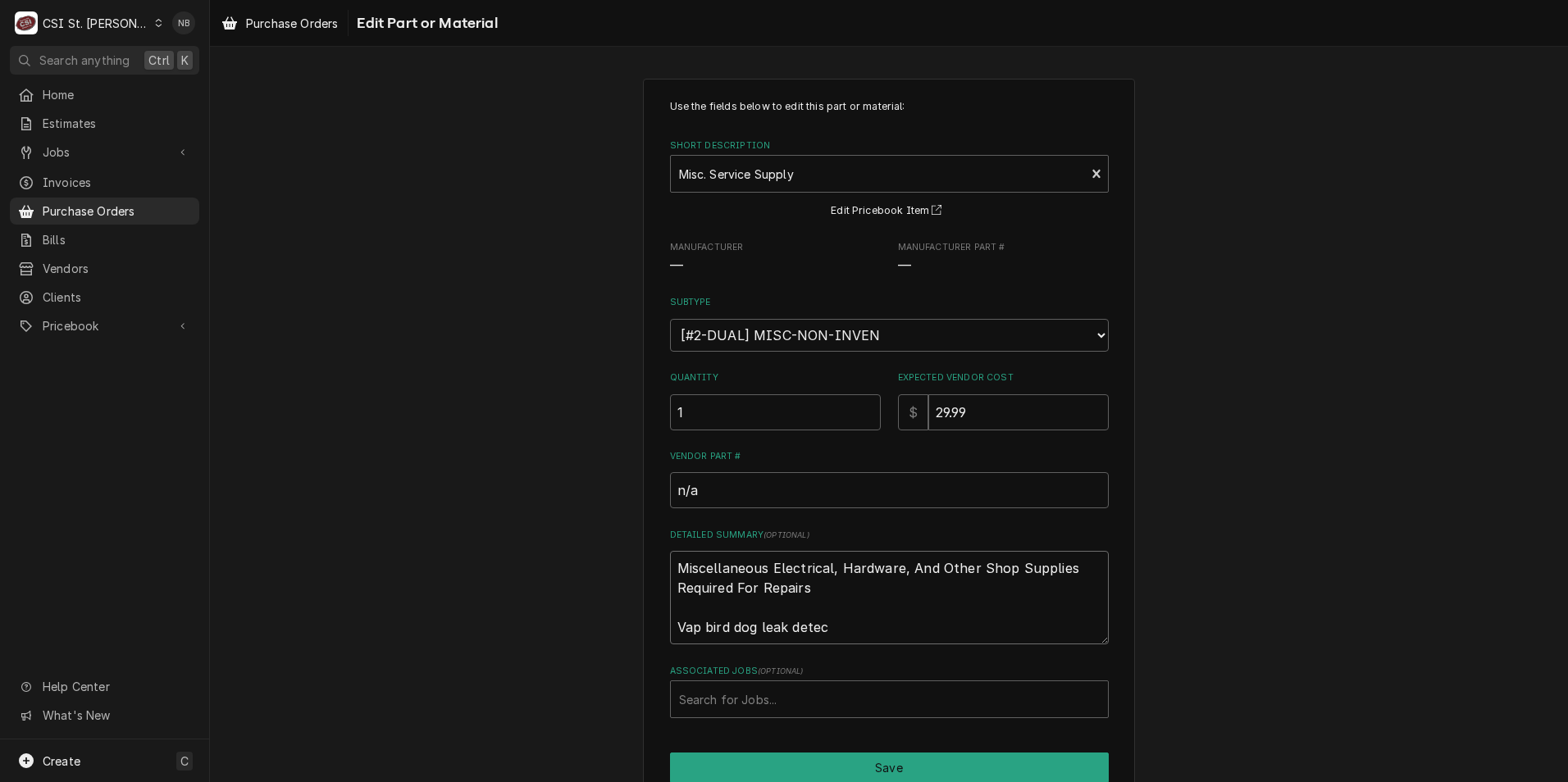
type textarea "Miscellaneous Electrical, Hardware, And Other Shop Supplies Required For Repair…"
type textarea "x"
type textarea "Miscellaneous Electrical, Hardware, And Other Shop Supplies Required For Repair…"
type textarea "x"
type textarea "Miscellaneous Electrical, Hardware, And Other Shop Supplies Required For Repair…"
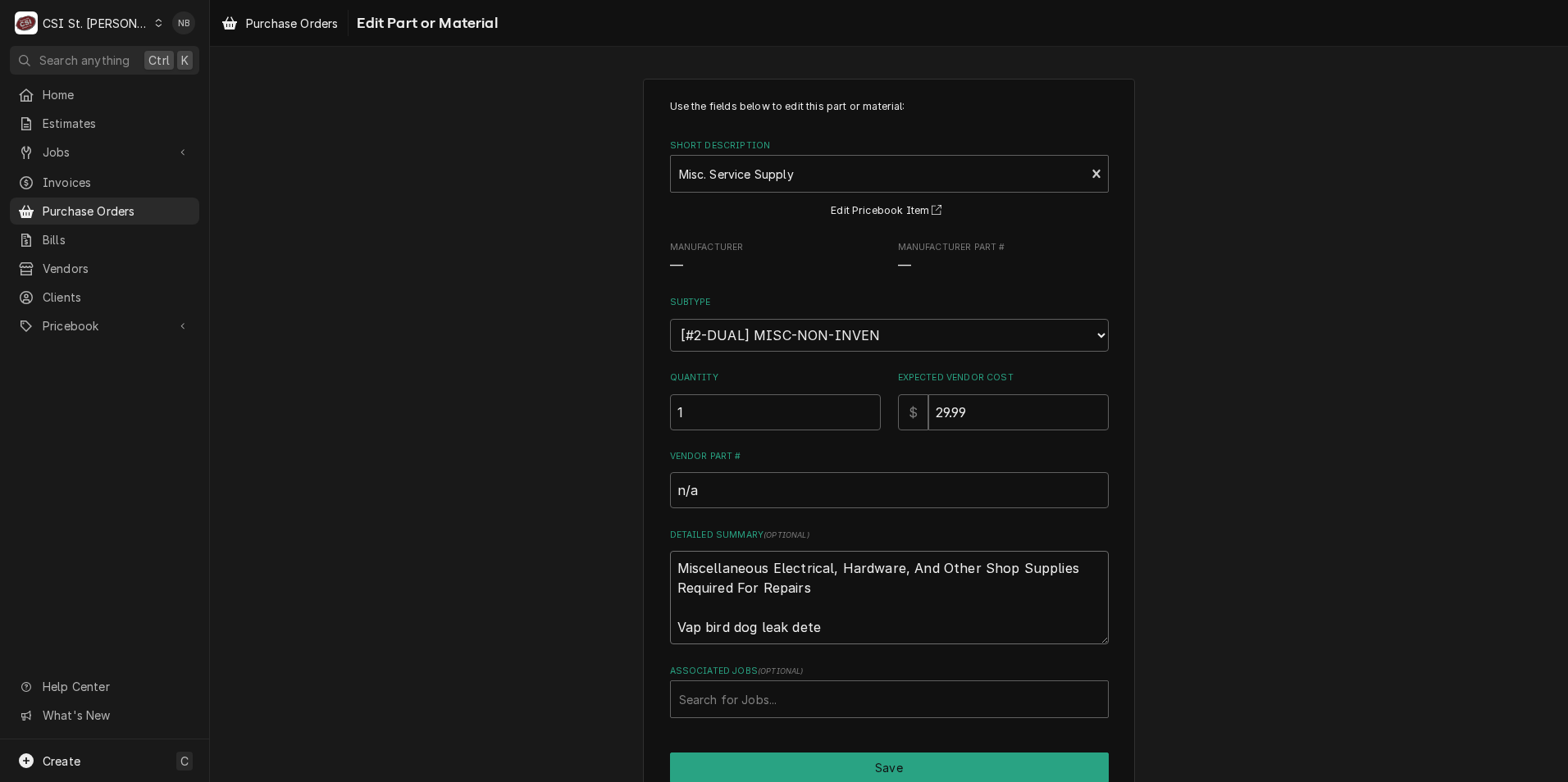
type textarea "x"
type textarea "Miscellaneous Electrical, Hardware, And Other Shop Supplies Required For Repair…"
type textarea "x"
type textarea "Miscellaneous Electrical, Hardware, And Other Shop Supplies Required For Repair…"
type textarea "x"
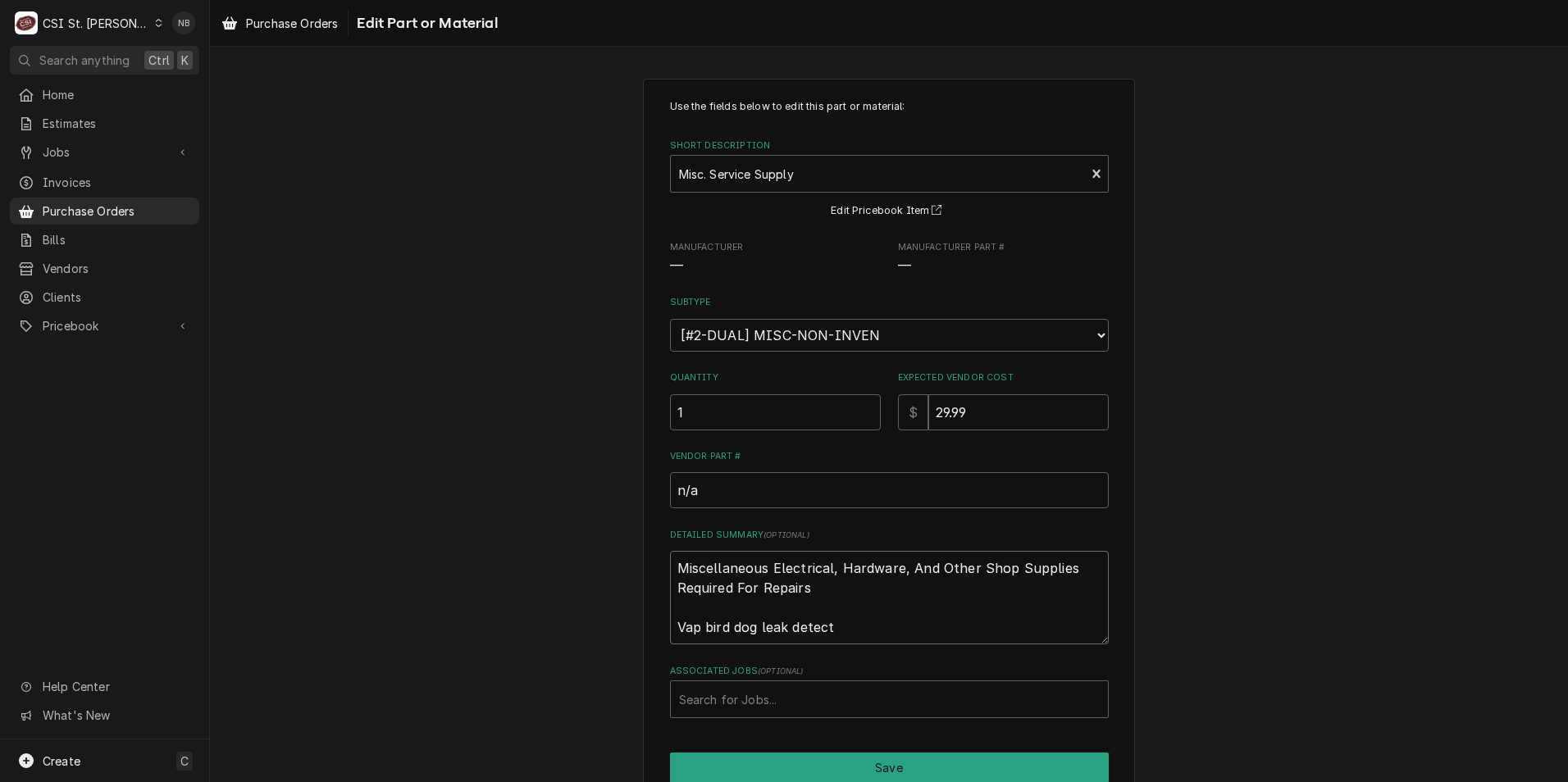
type textarea "Miscellaneous Electrical, Hardware, And Other Shop Supplies Required For Repair…"
type textarea "x"
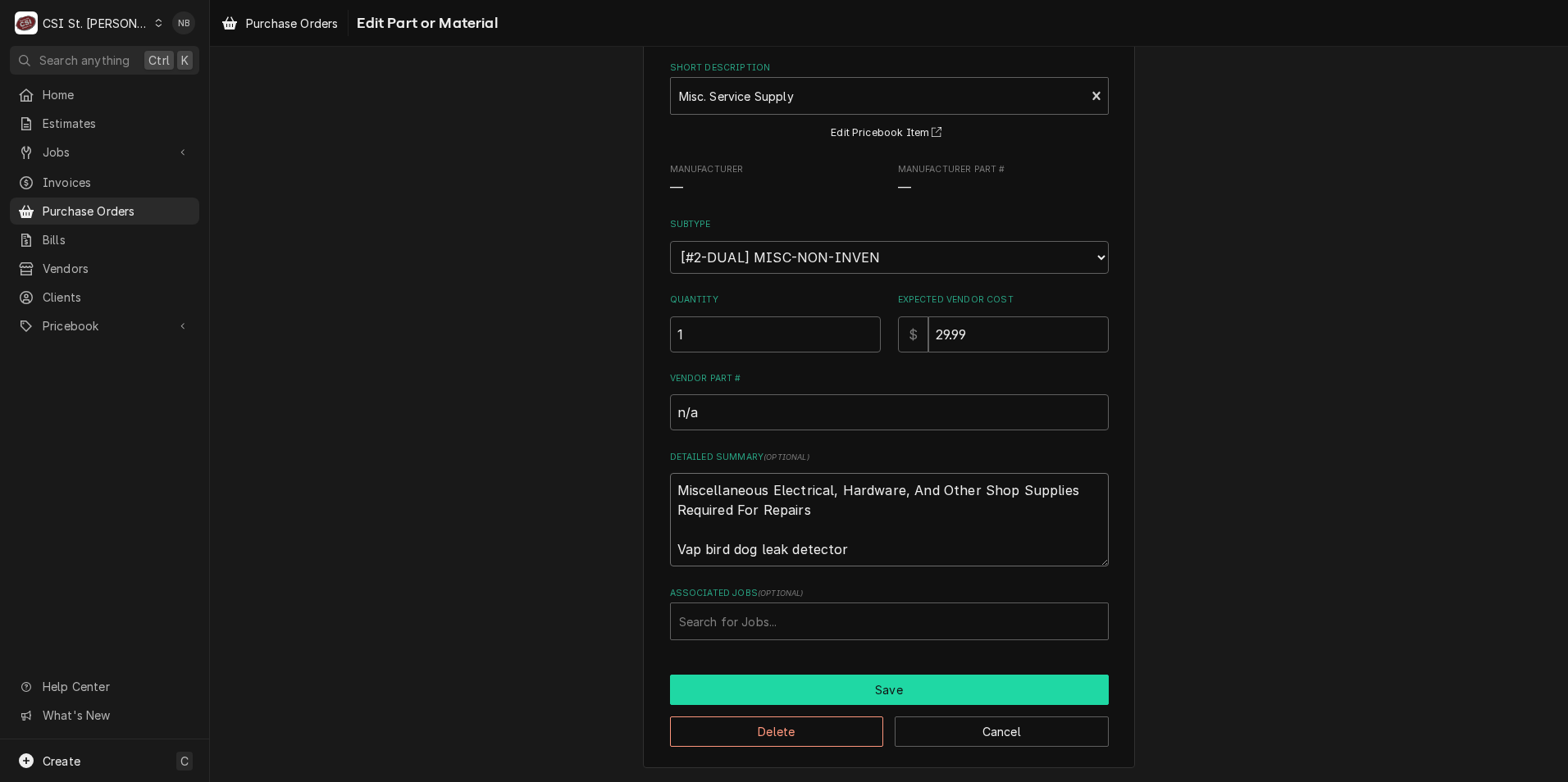
type textarea "Miscellaneous Electrical, Hardware, And Other Shop Supplies Required For Repair…"
click at [971, 681] on button "Save" at bounding box center [888, 690] width 438 height 30
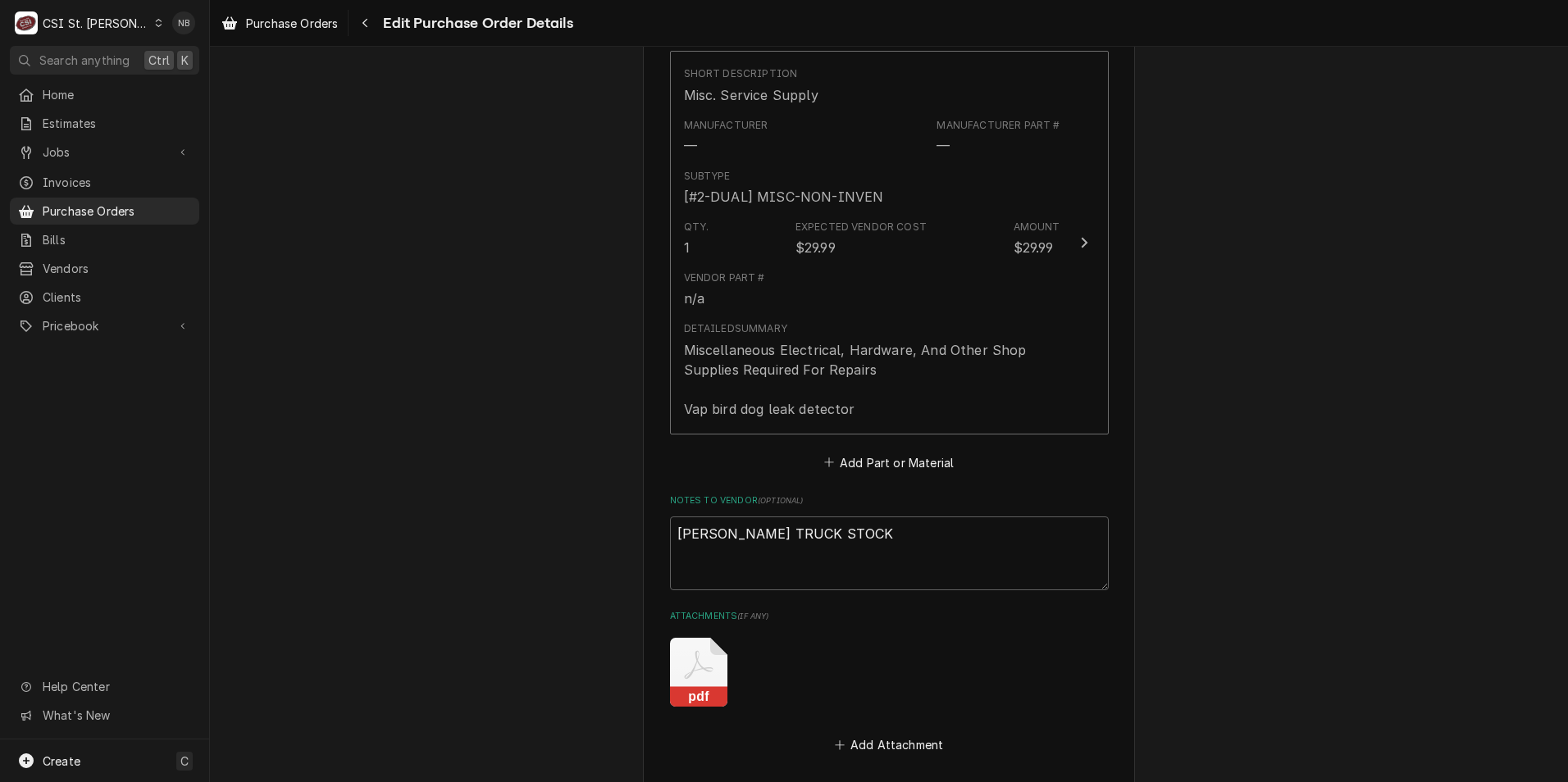
scroll to position [1872, 0]
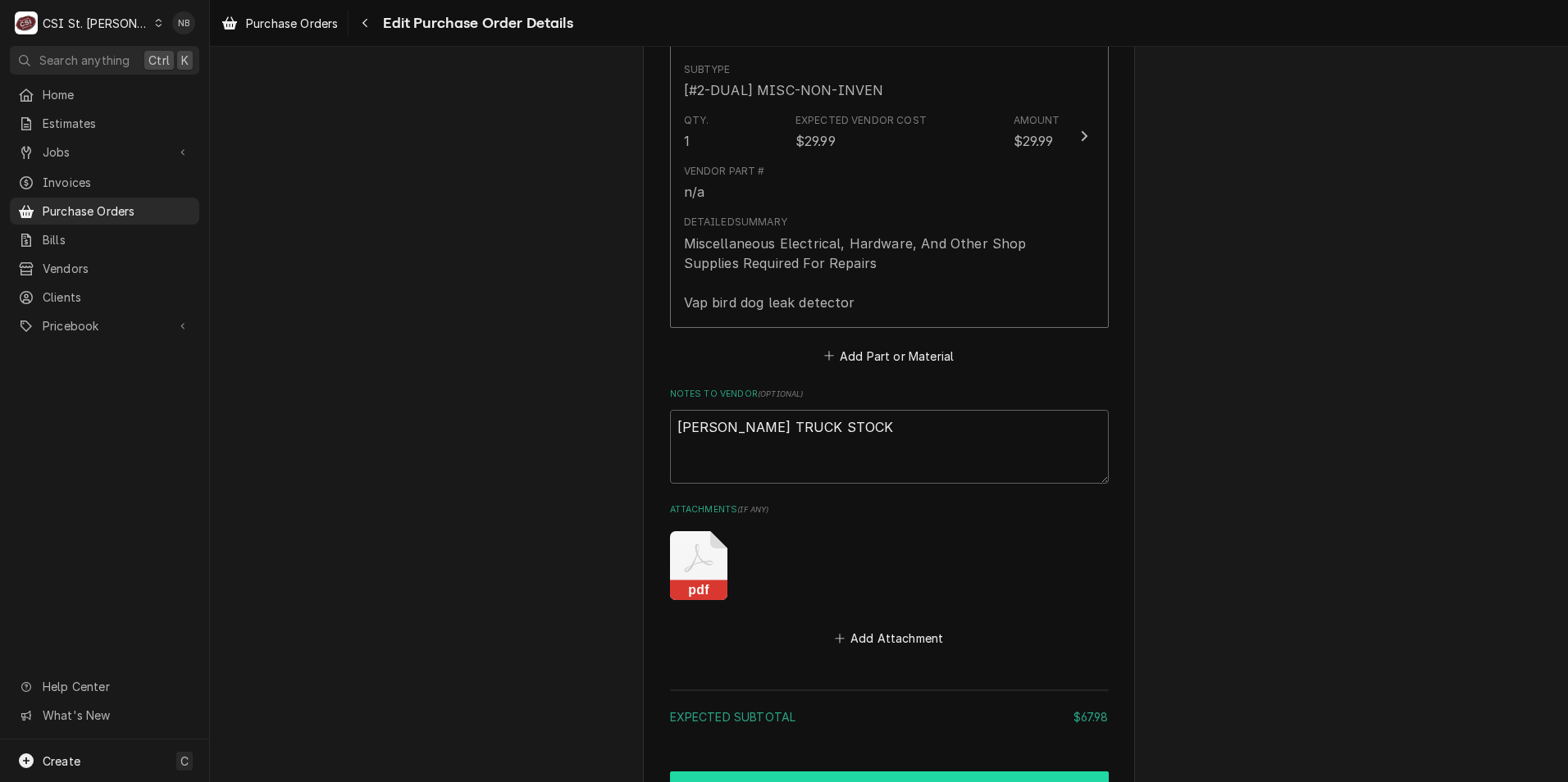
click at [860, 772] on button "Create and Send" at bounding box center [888, 787] width 438 height 30
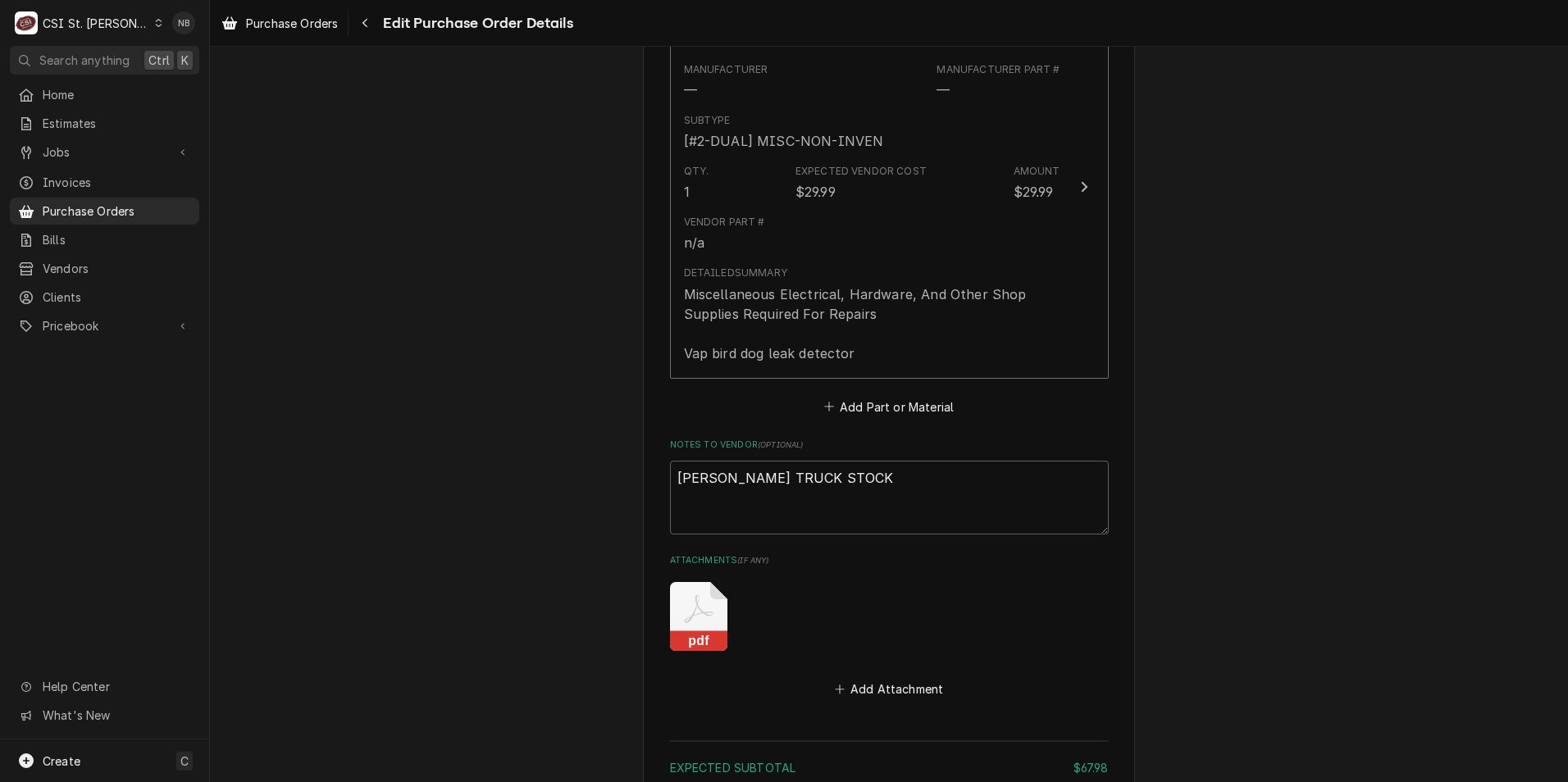
type textarea "x"
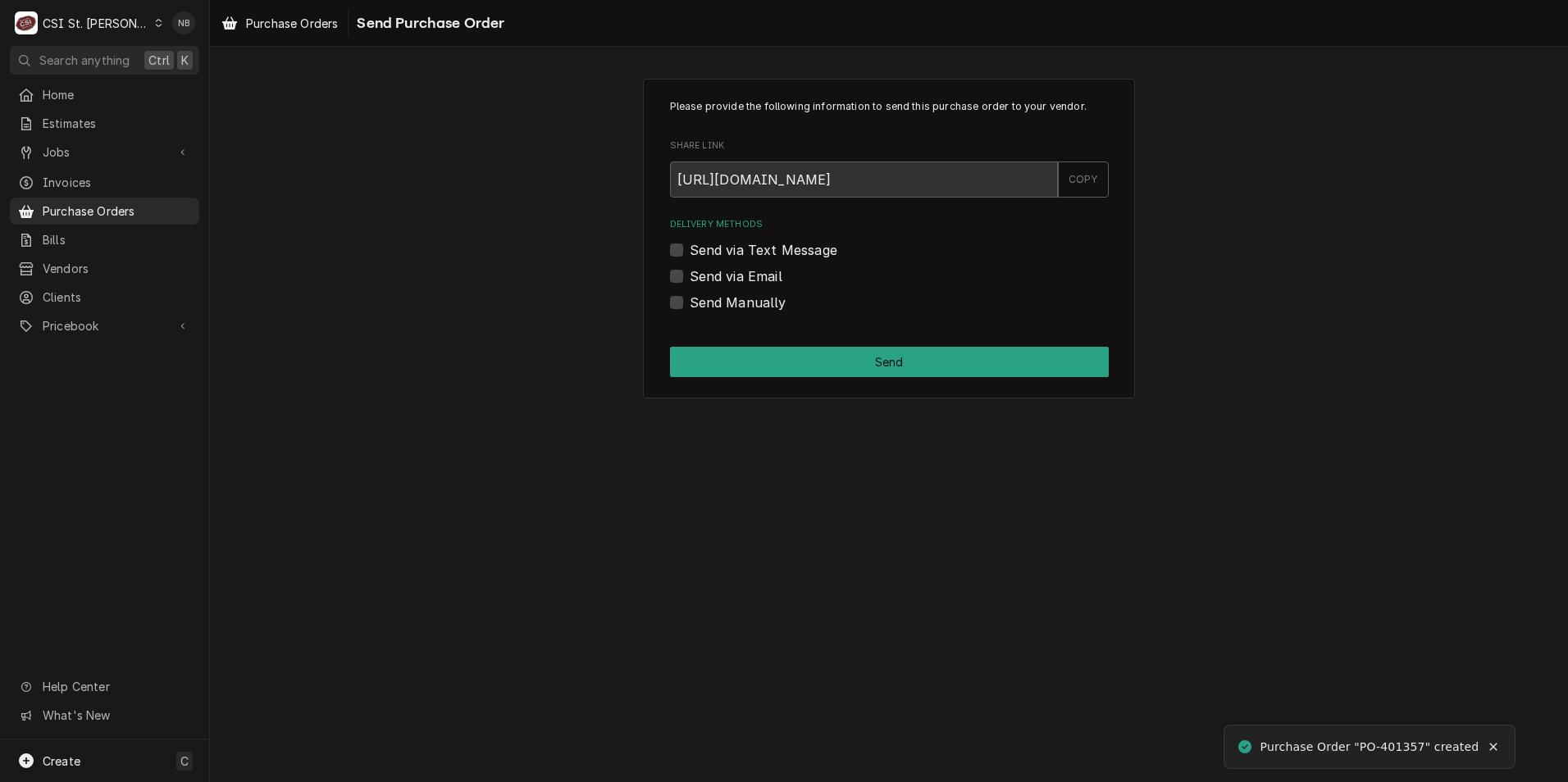
click at [689, 302] on label "Send Manually" at bounding box center [738, 302] width 97 height 20
click at [689, 302] on input "Send Manually" at bounding box center [908, 311] width 438 height 36
checkbox input "true"
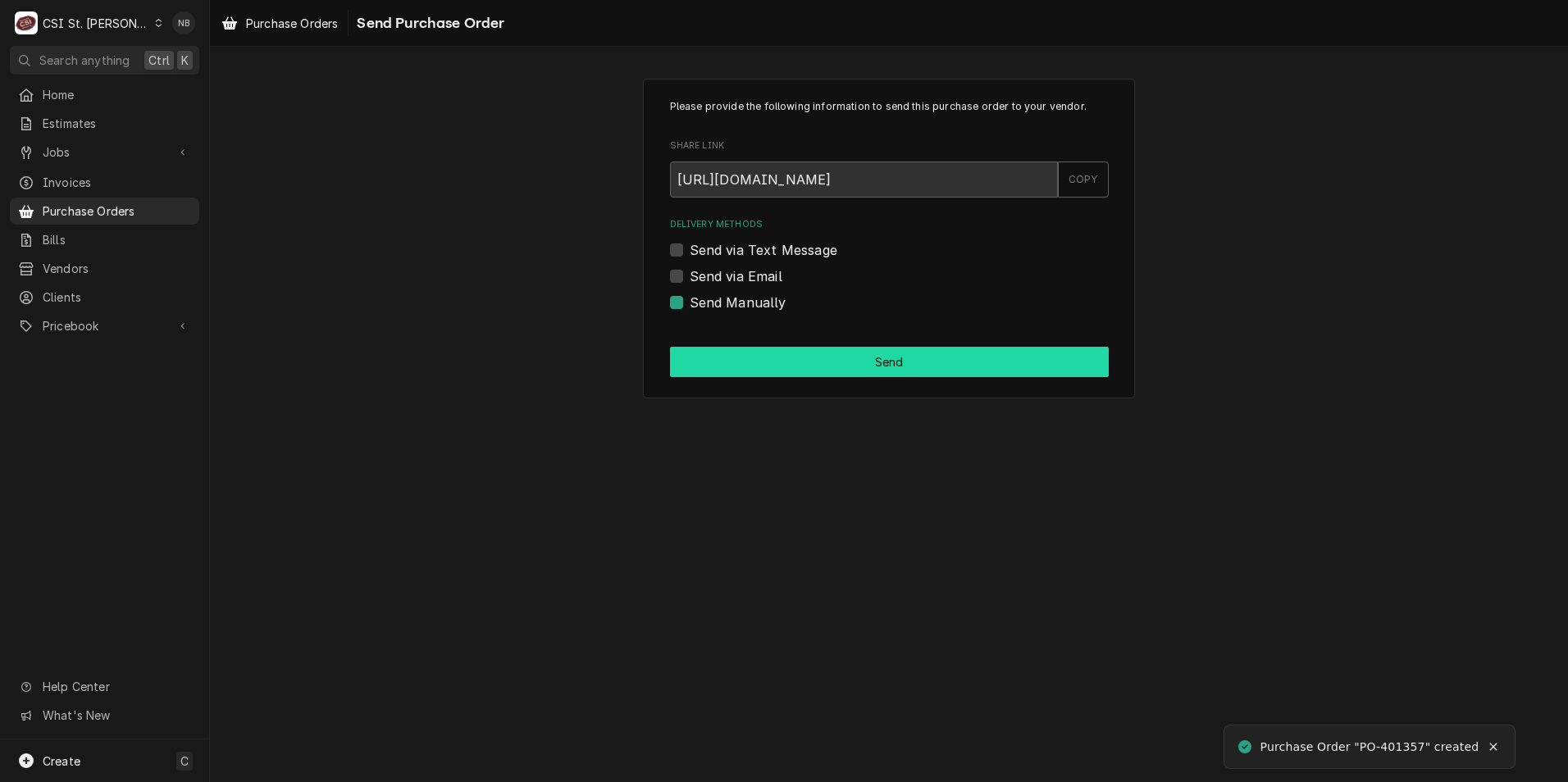
click at [735, 362] on button "Send" at bounding box center [888, 362] width 438 height 30
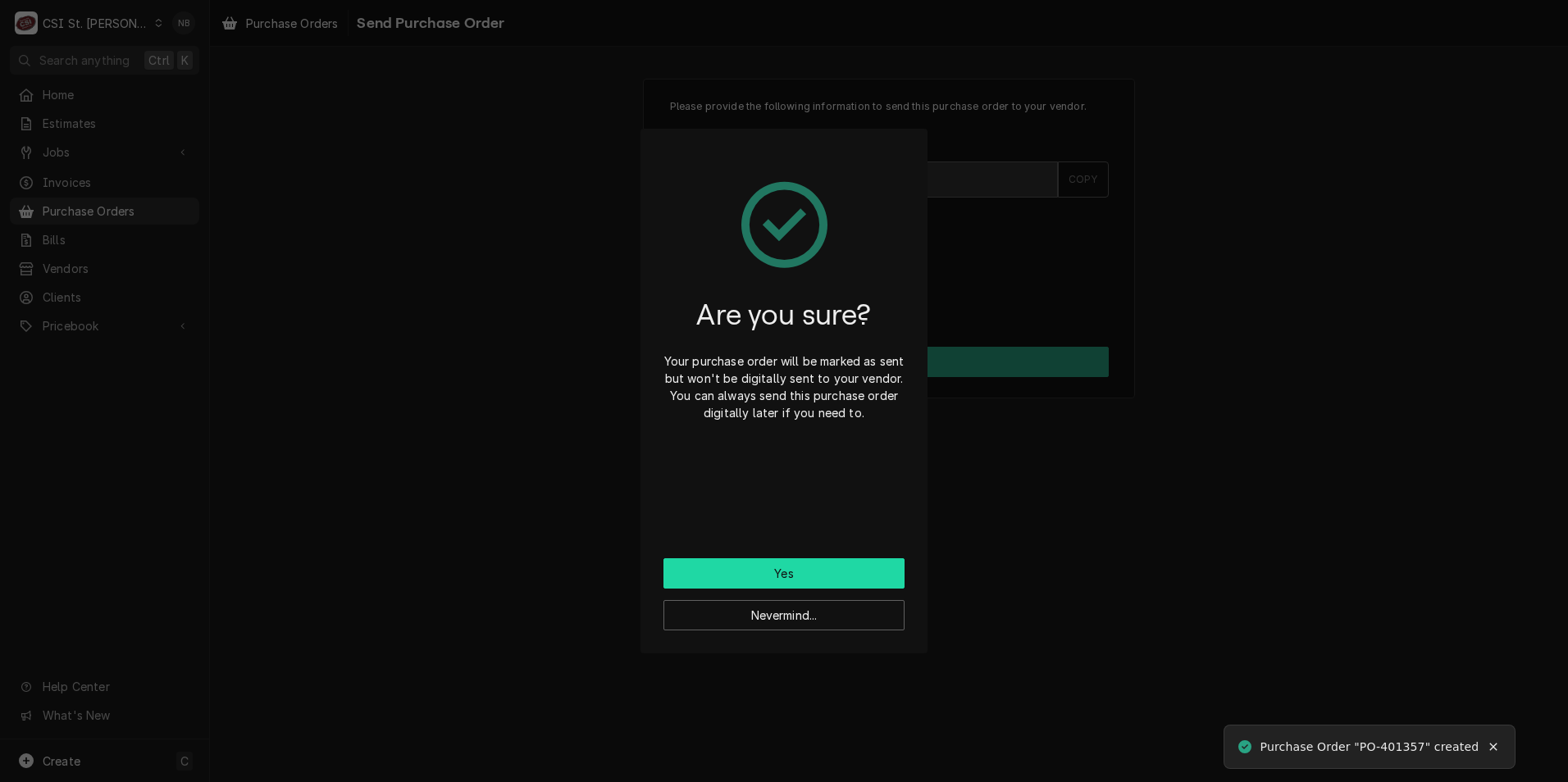
click at [844, 583] on button "Yes" at bounding box center [784, 574] width 241 height 30
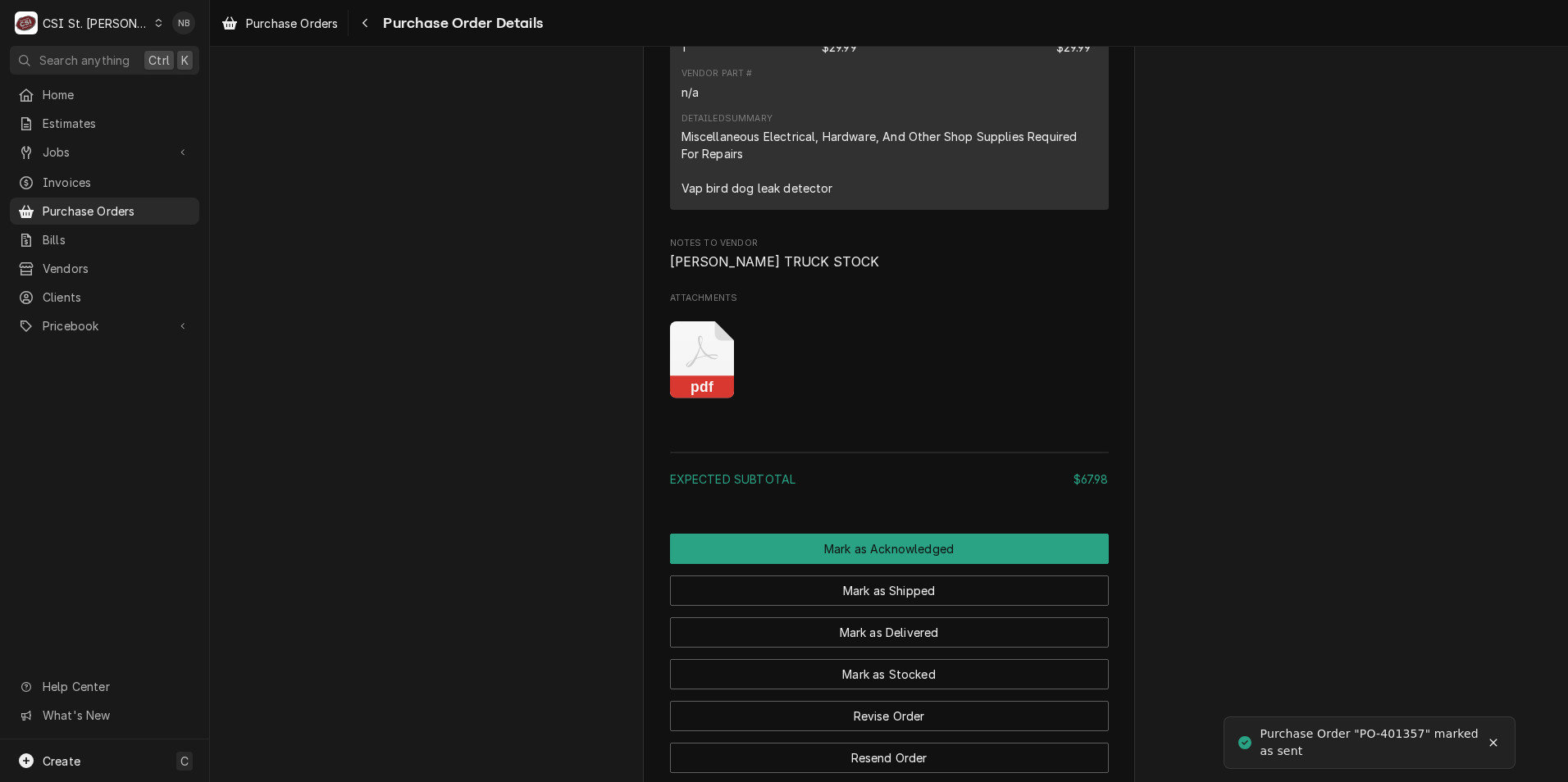
scroll to position [1837, 0]
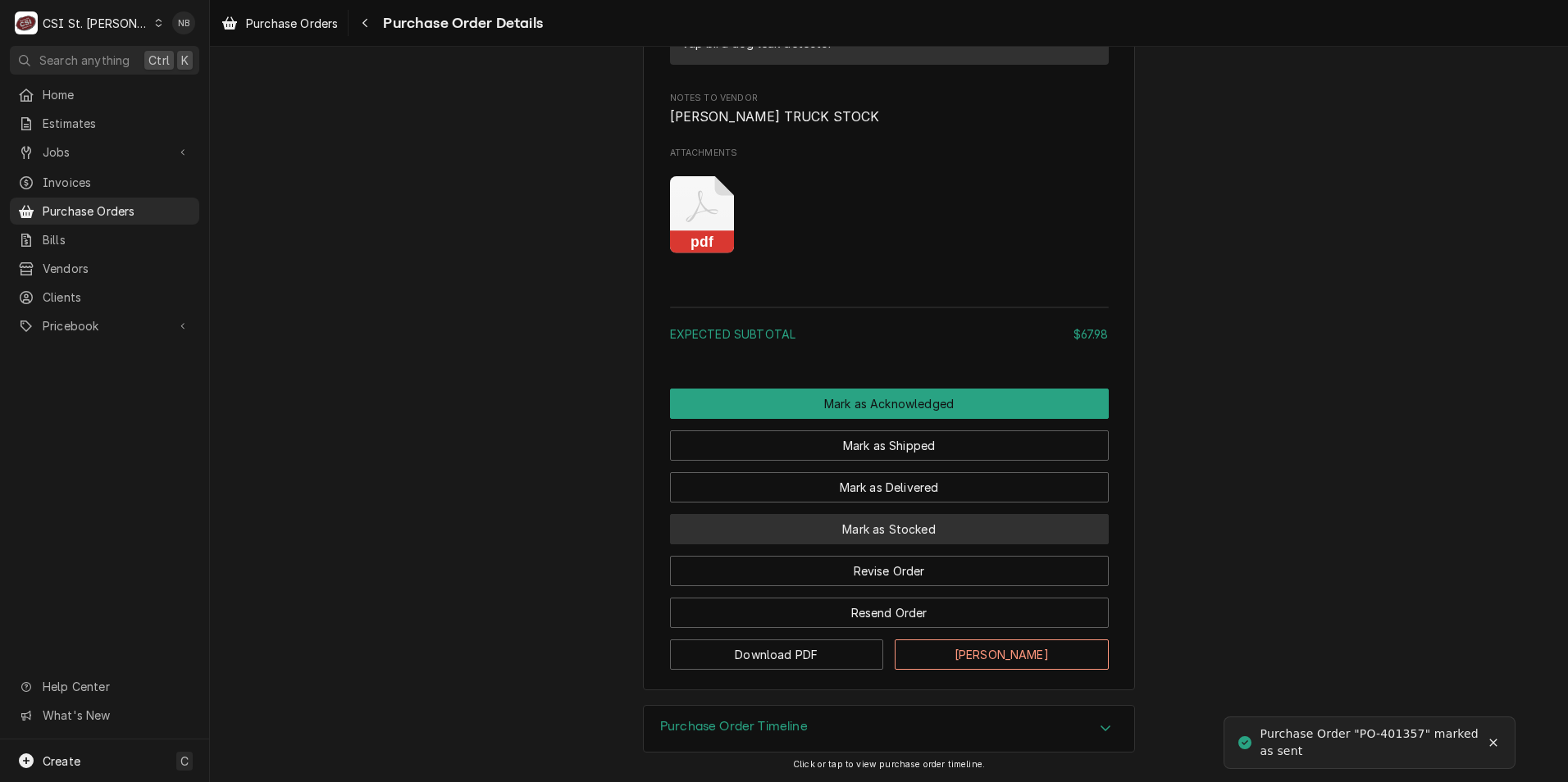
click at [971, 538] on button "Mark as Stocked" at bounding box center [888, 529] width 438 height 30
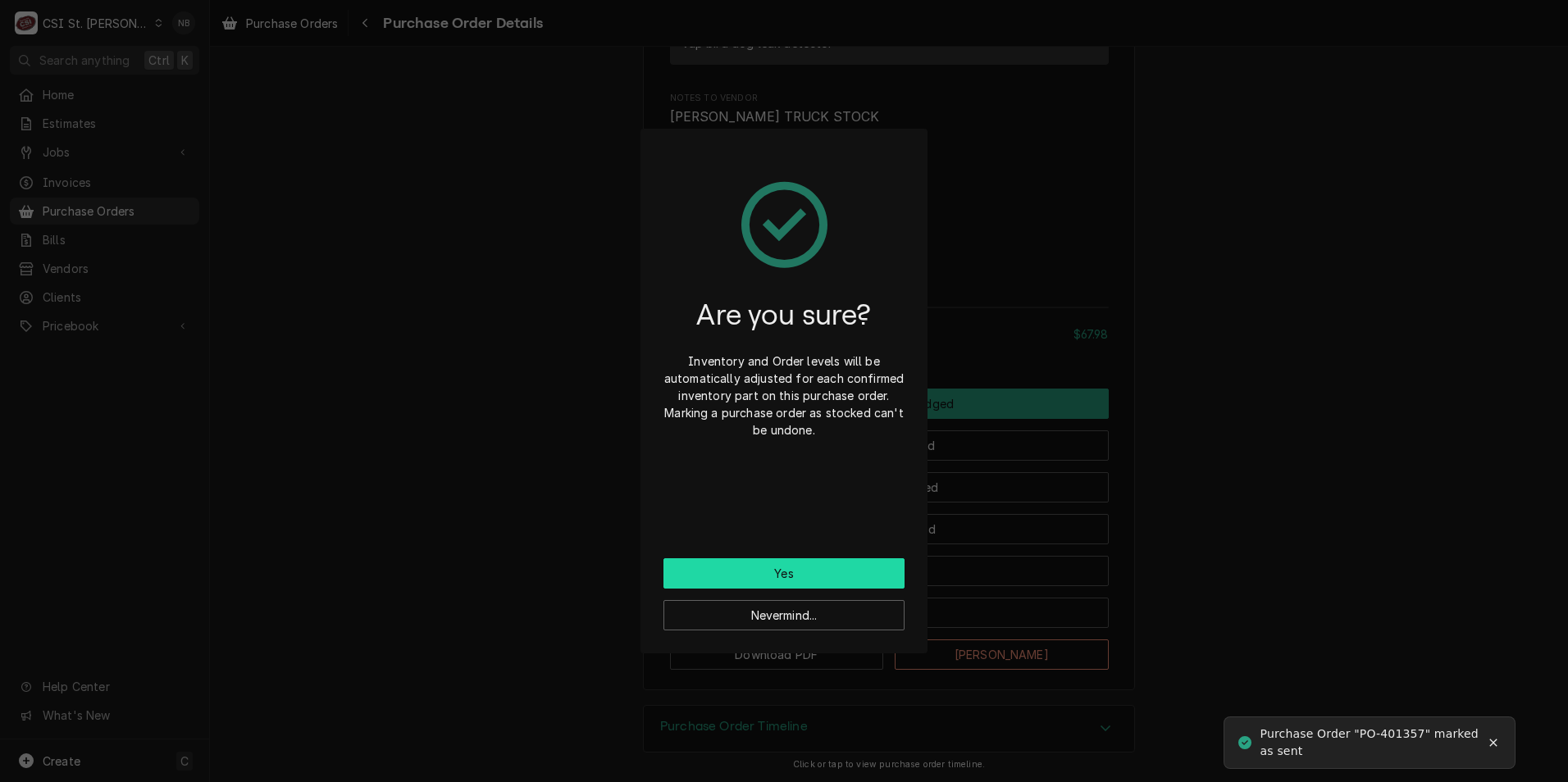
click at [813, 566] on button "Yes" at bounding box center [784, 574] width 241 height 30
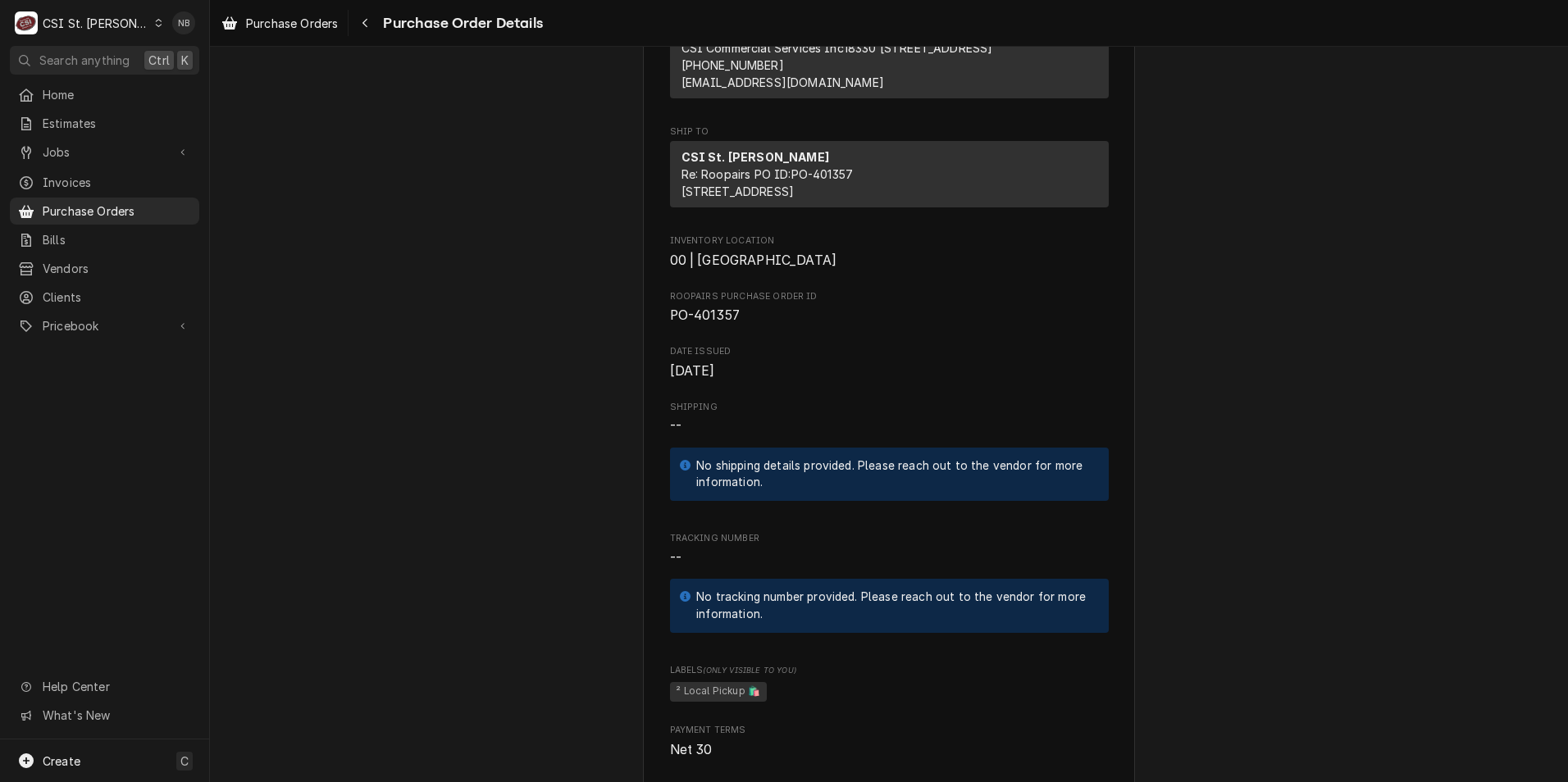
scroll to position [410, 0]
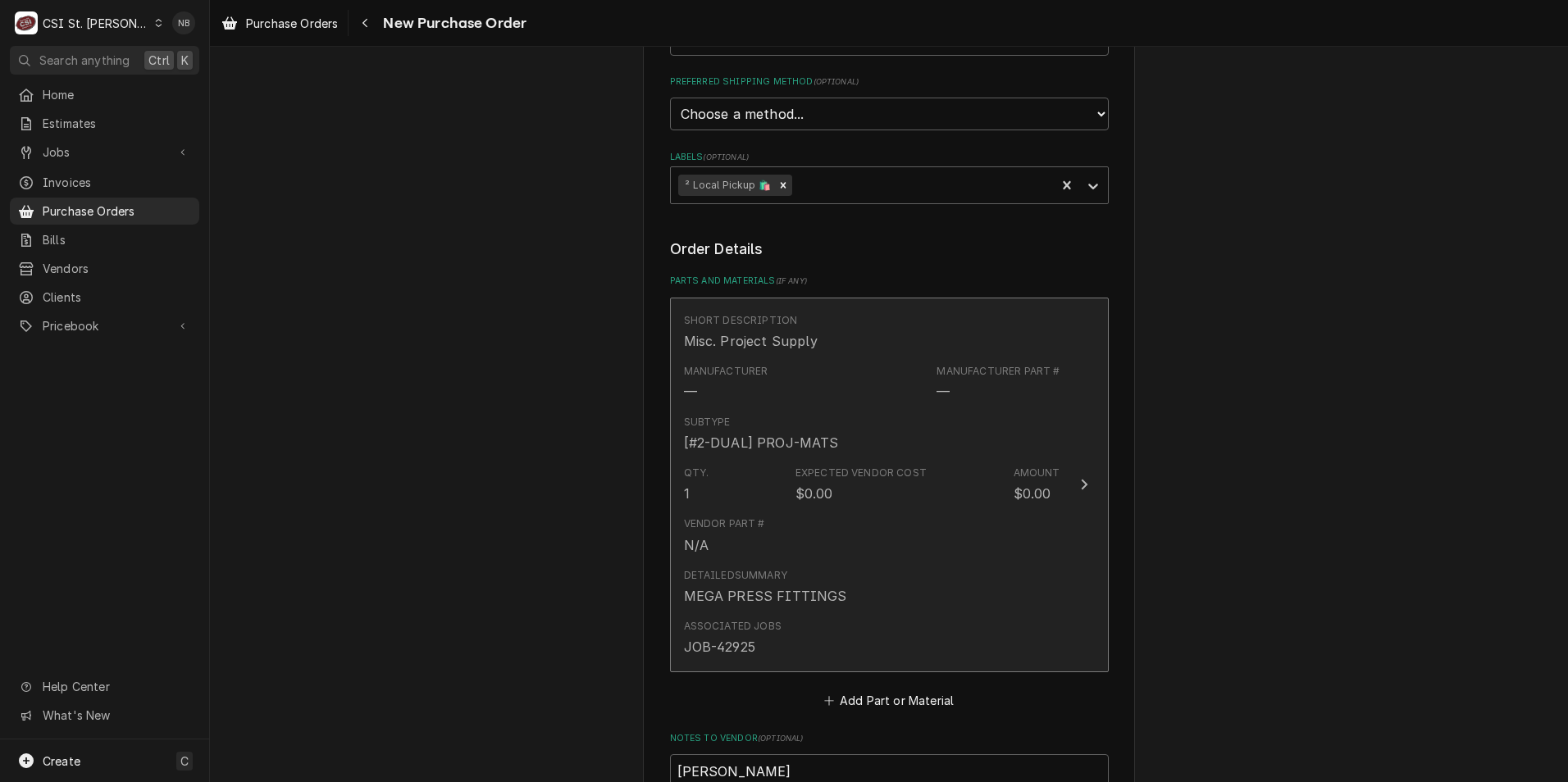
scroll to position [574, 0]
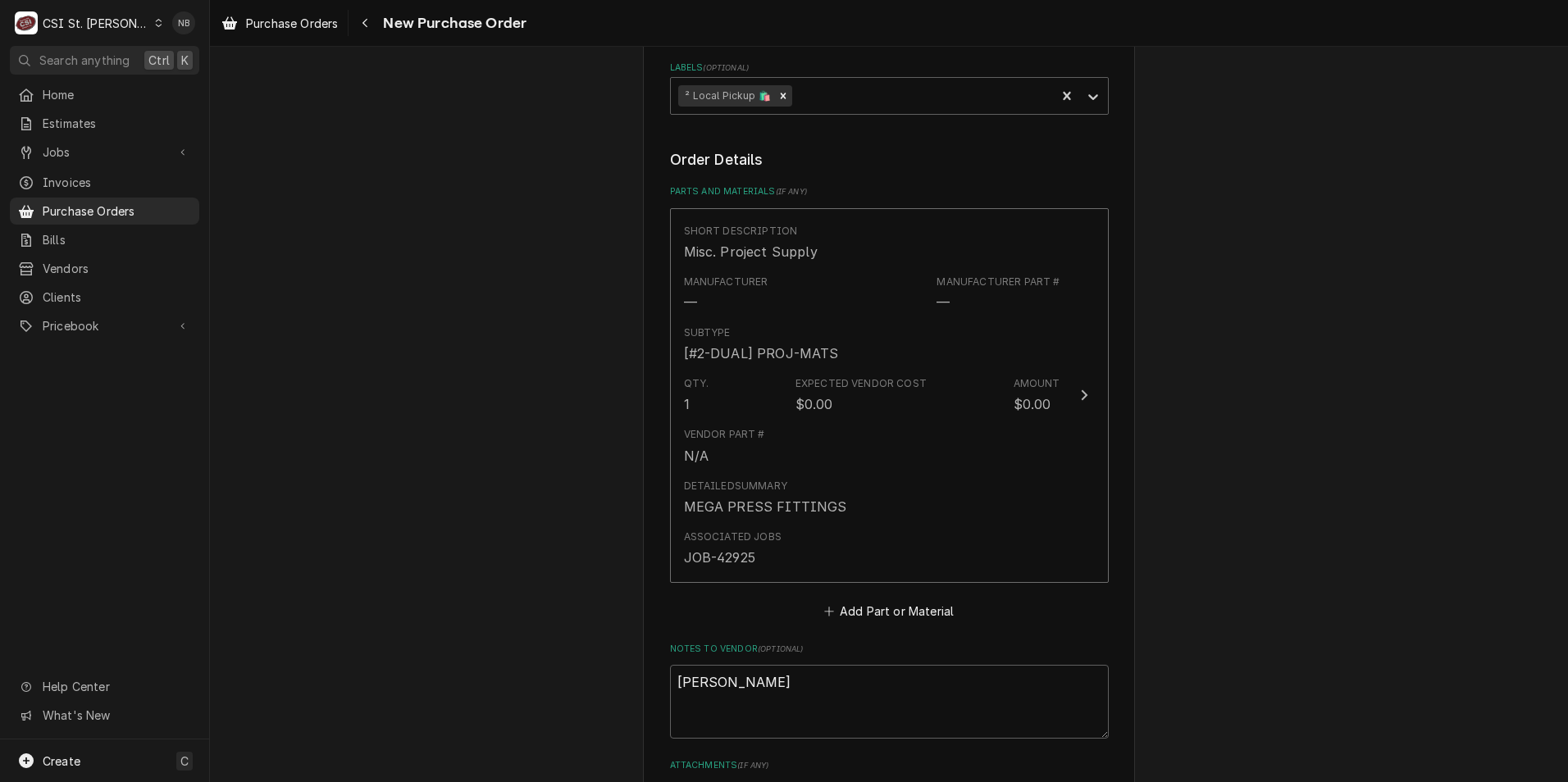
type textarea "x"
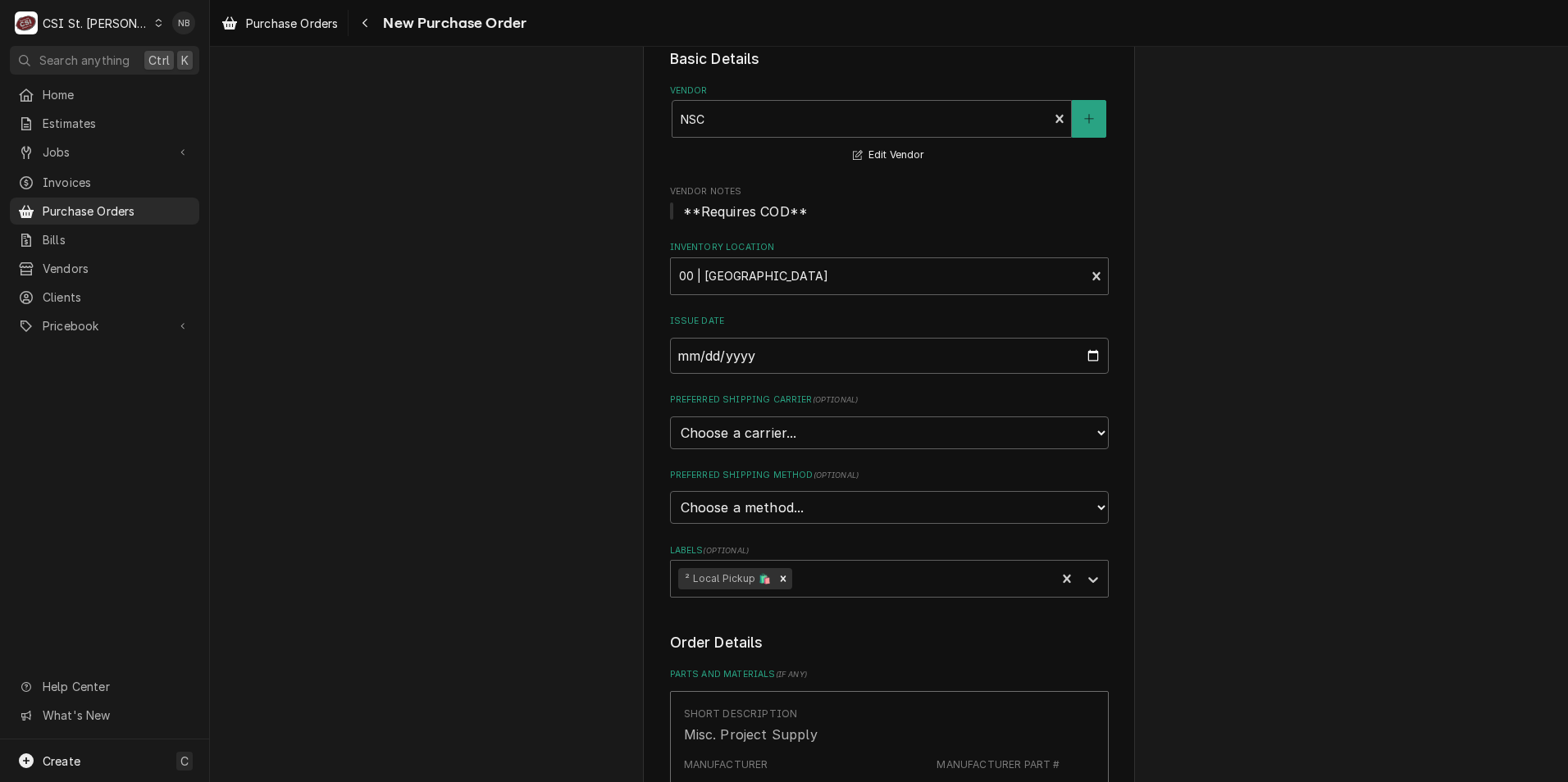
scroll to position [0, 0]
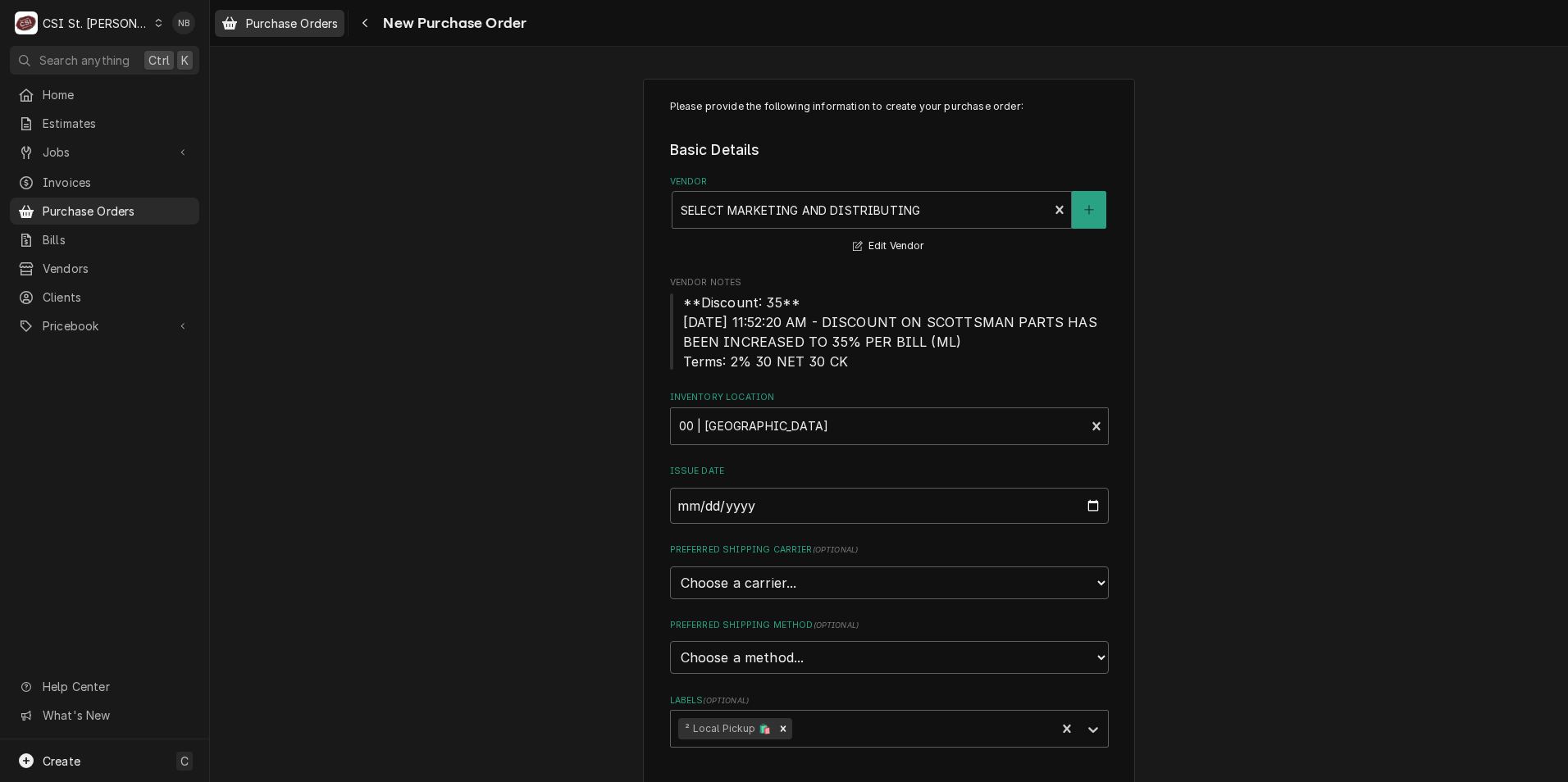
click at [276, 19] on span "Purchase Orders" at bounding box center [292, 24] width 92 height 17
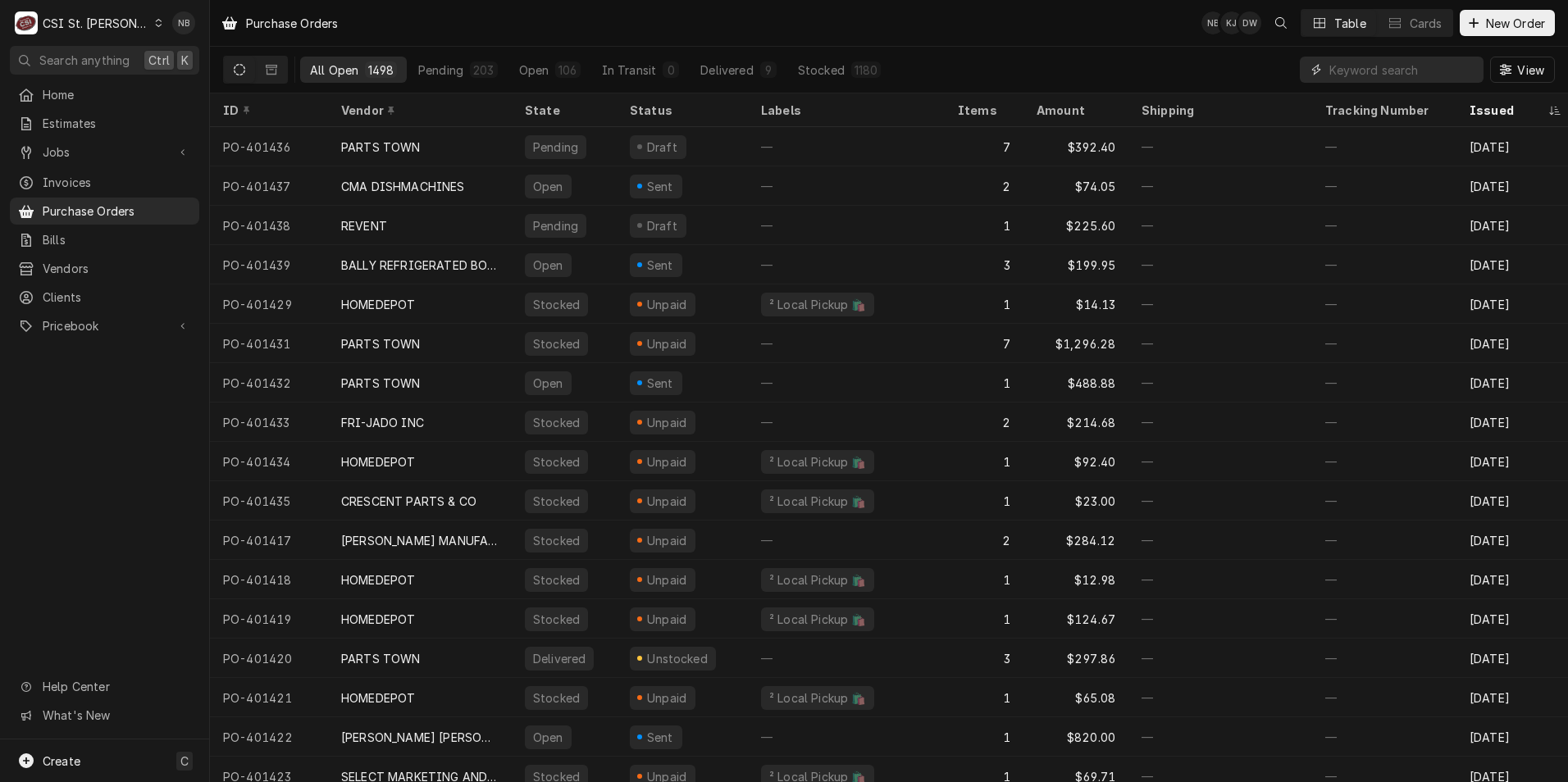
click at [1369, 70] on input "Dynamic Content Wrapper" at bounding box center [1402, 70] width 146 height 27
type input "401345"
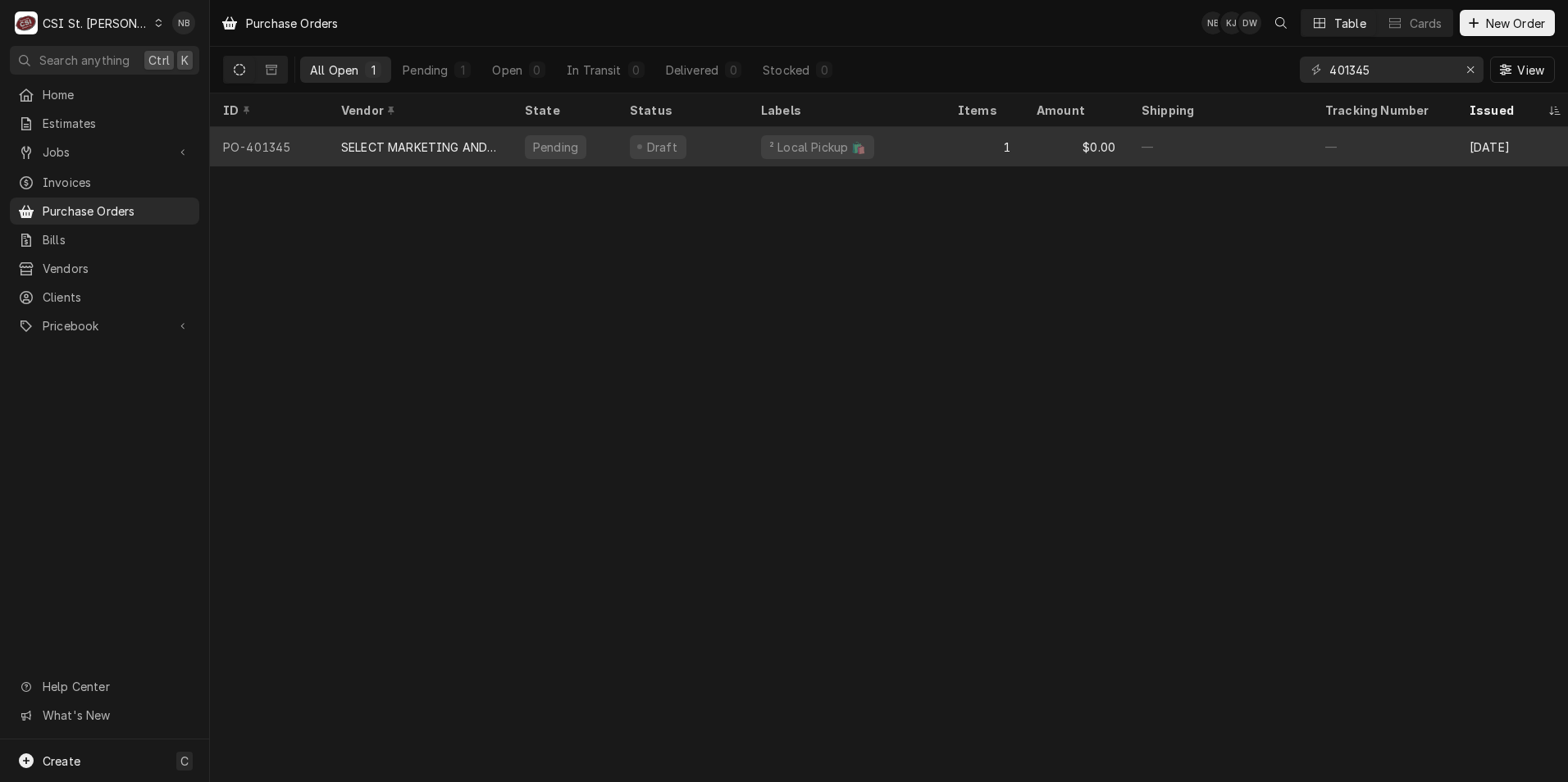
click at [895, 157] on div "² Local Pickup 🛍️" at bounding box center [846, 147] width 197 height 40
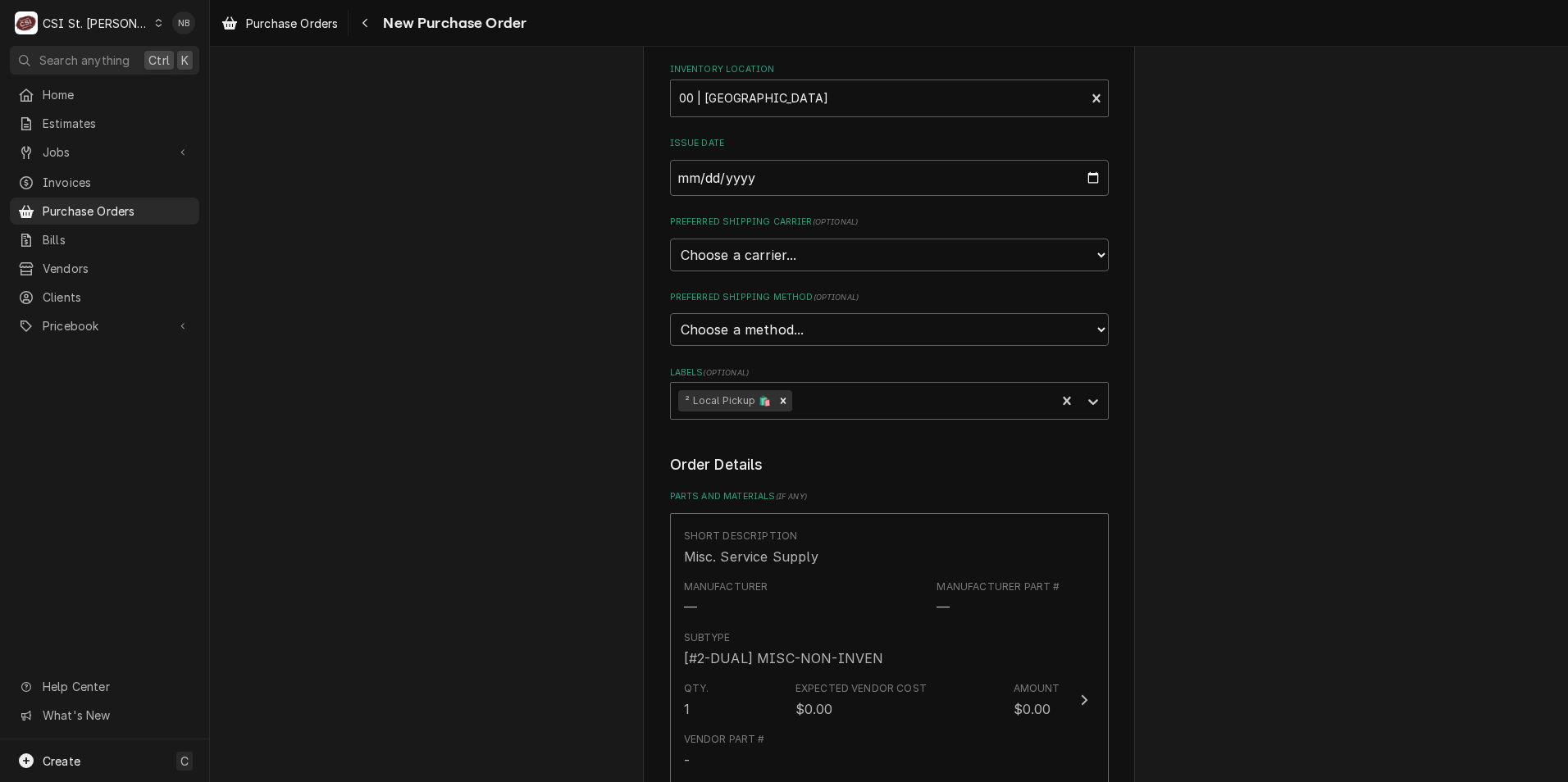
scroll to position [574, 0]
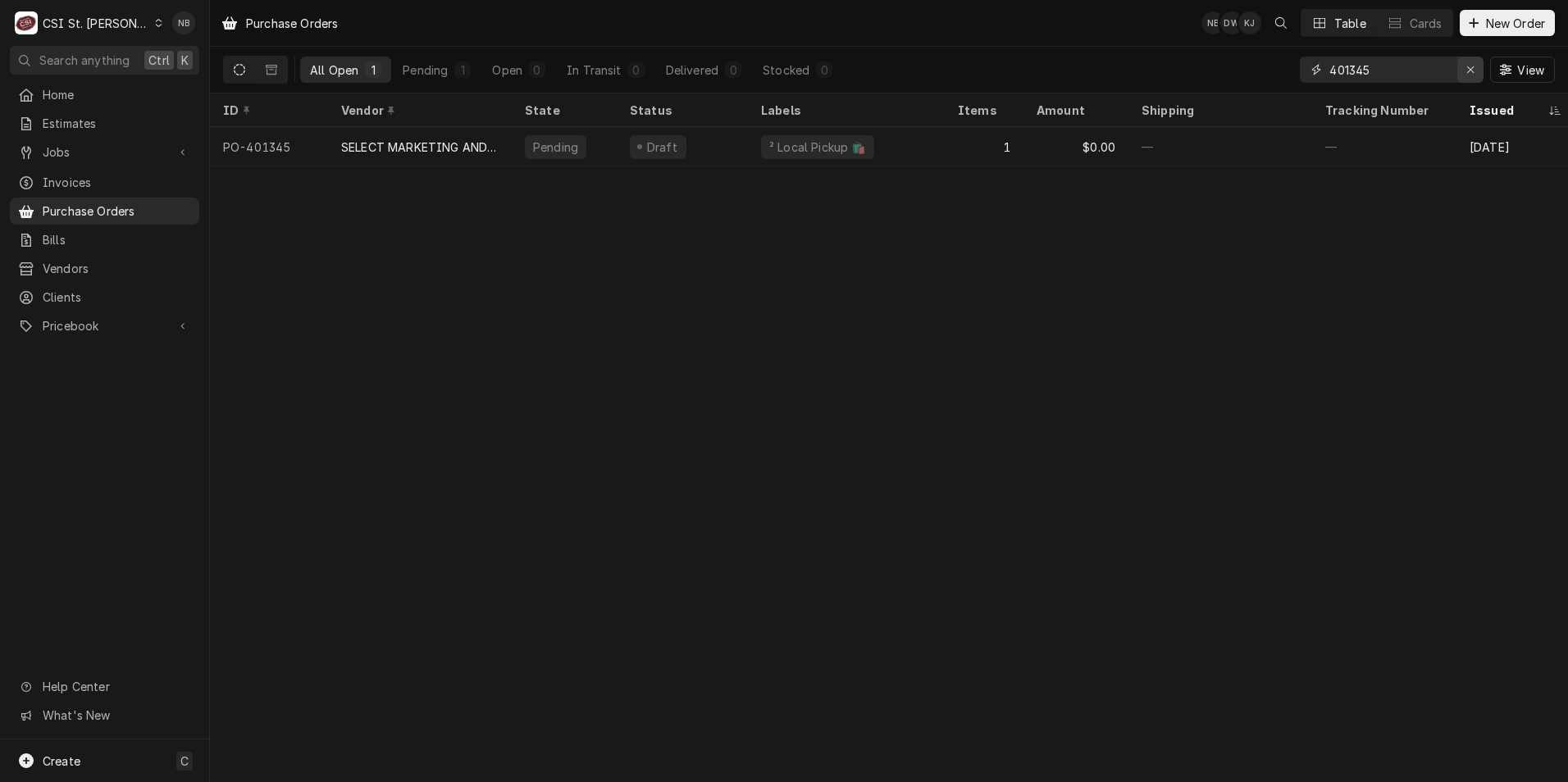
click at [1467, 80] on button "Erase input" at bounding box center [1470, 70] width 27 height 27
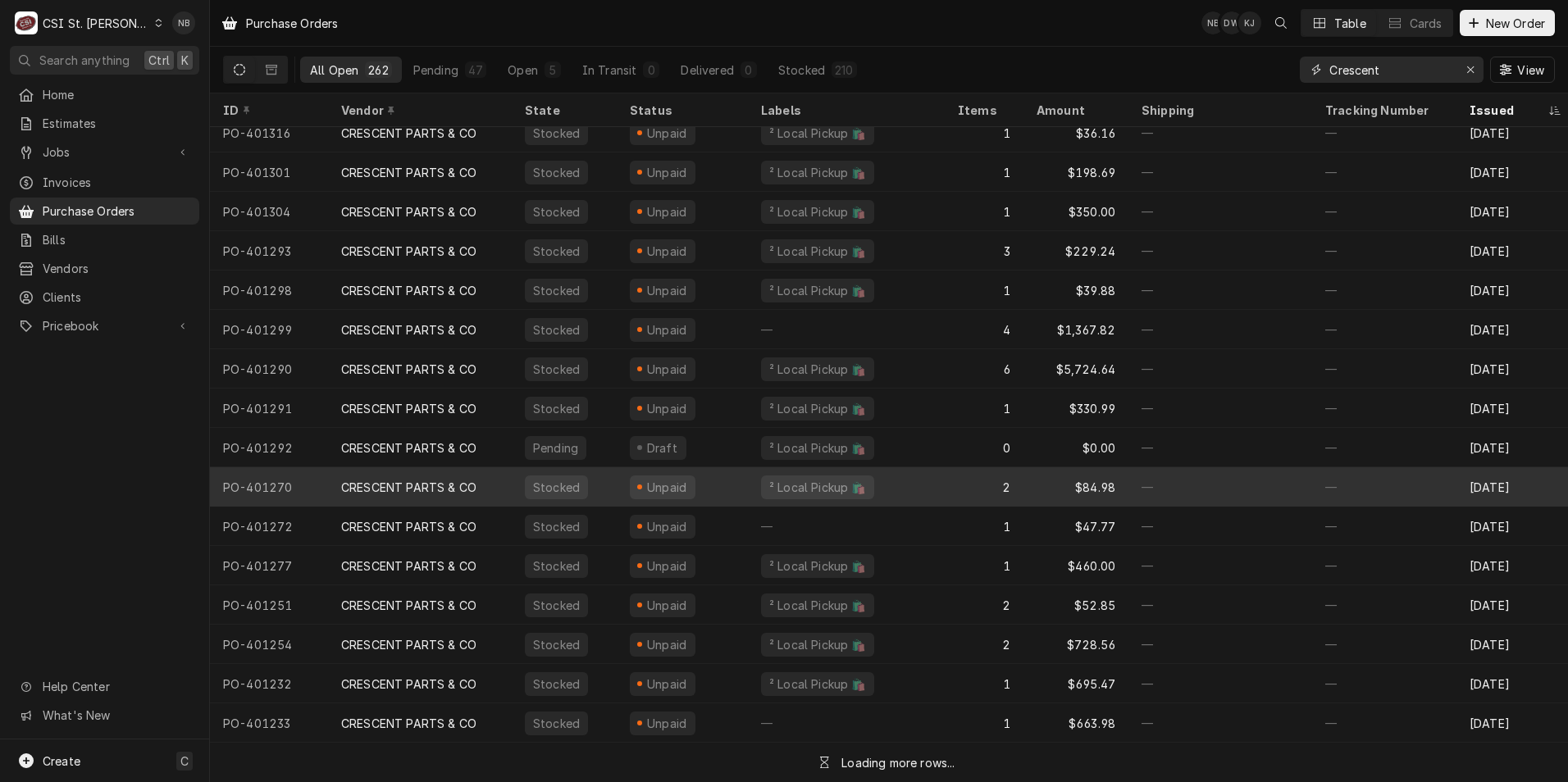
scroll to position [575, 0]
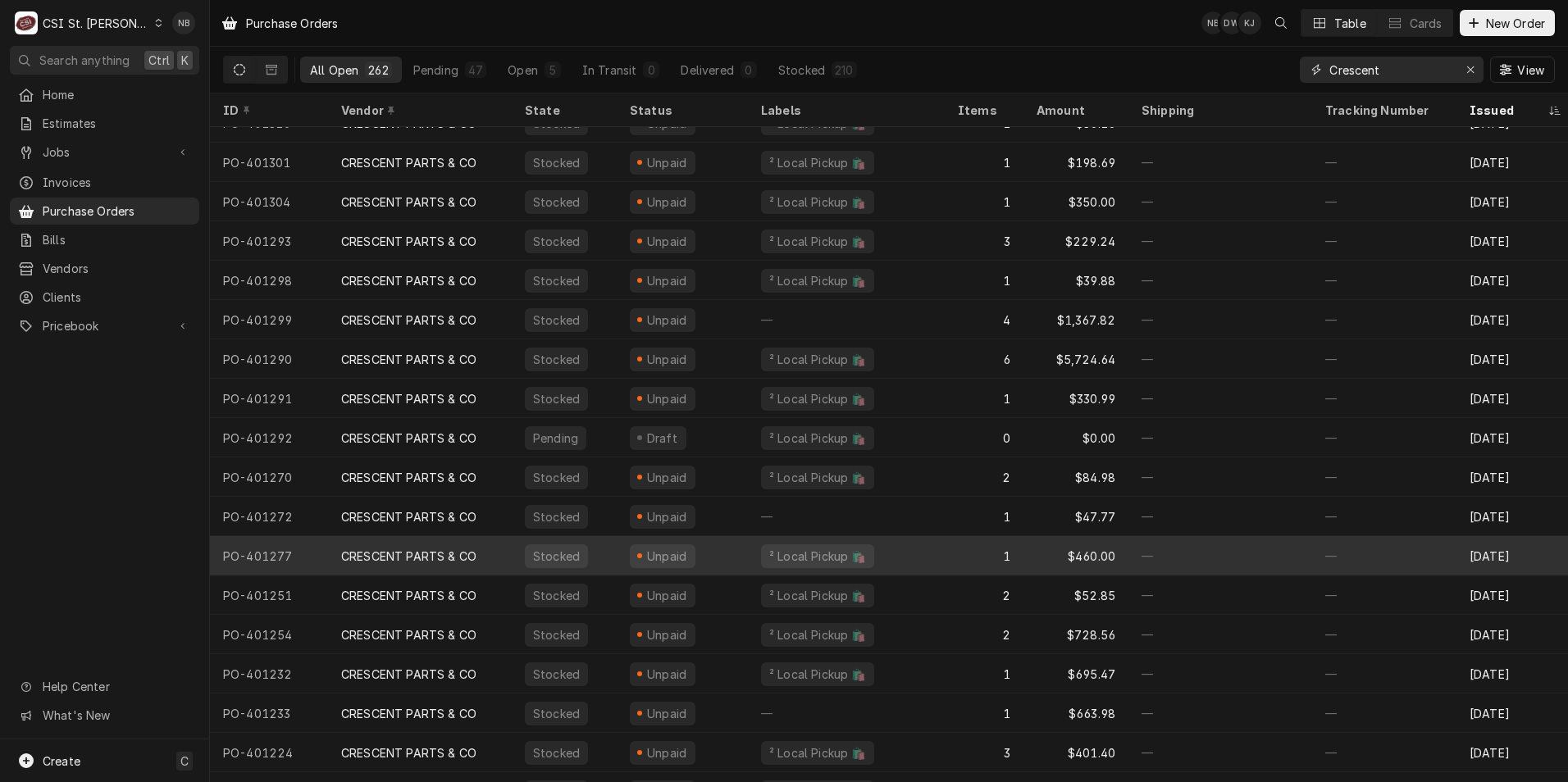
type input "Crescent"
click at [1241, 551] on div "—" at bounding box center [1220, 556] width 184 height 40
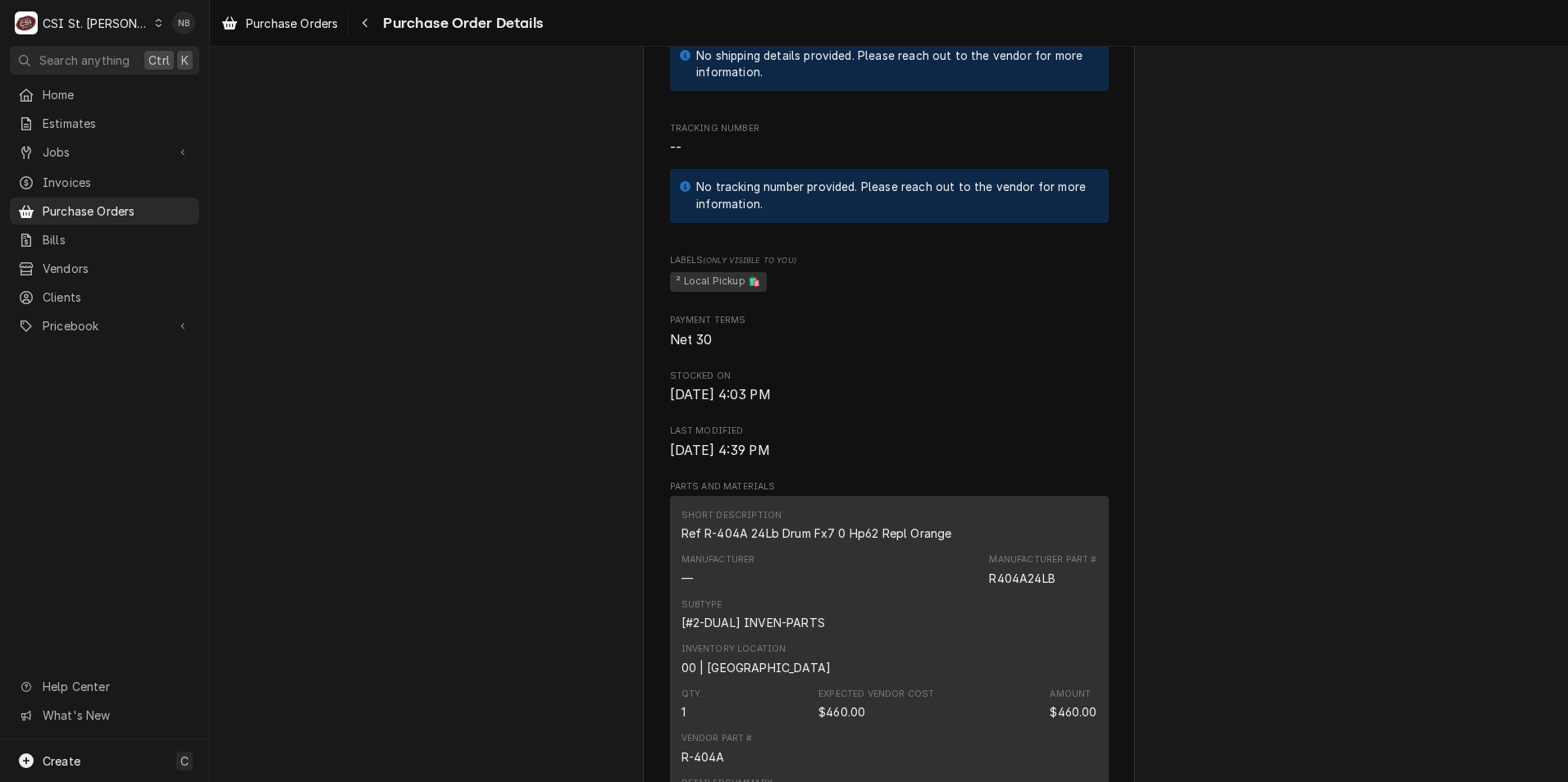
scroll to position [984, 0]
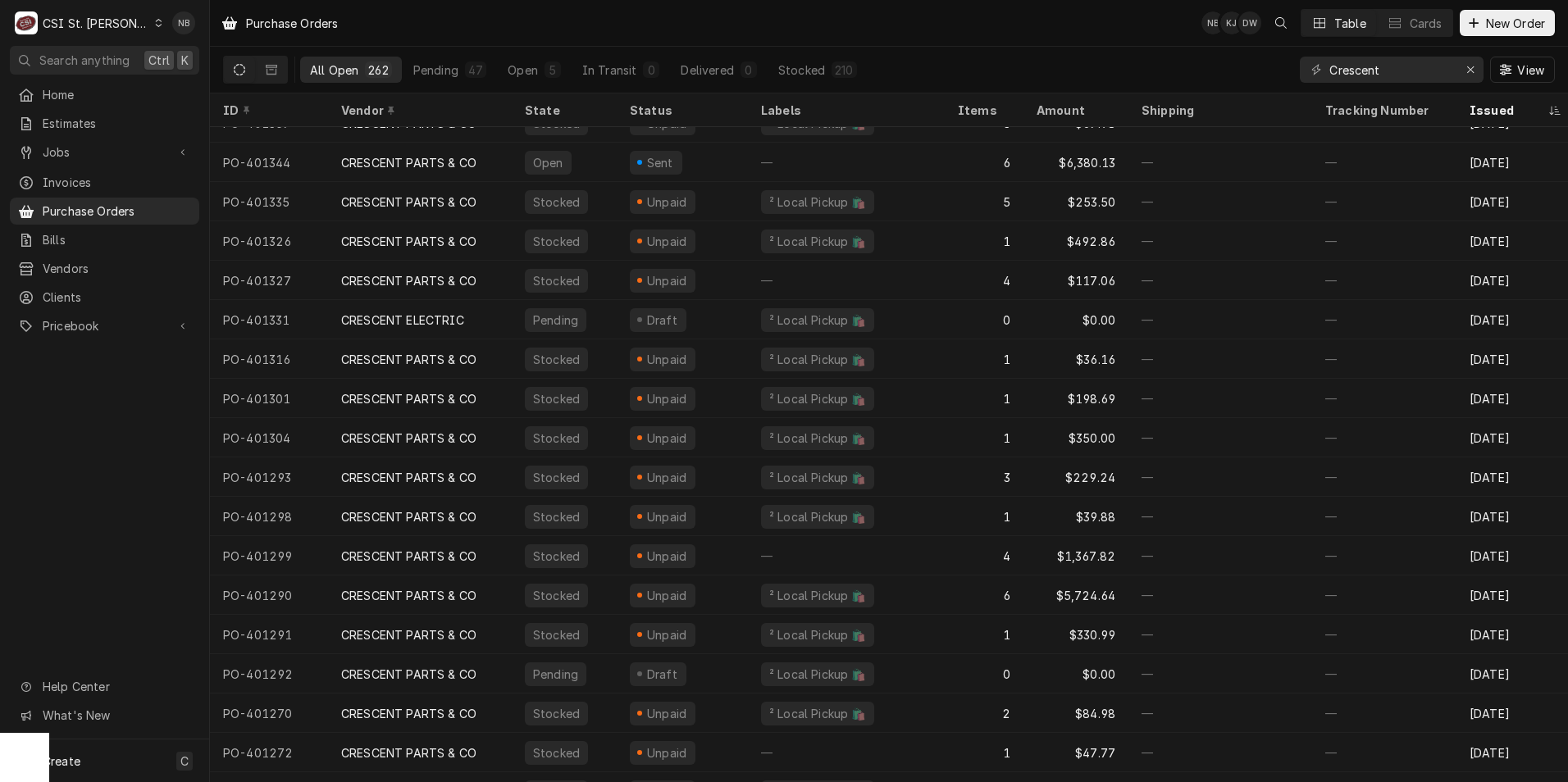
scroll to position [456, 0]
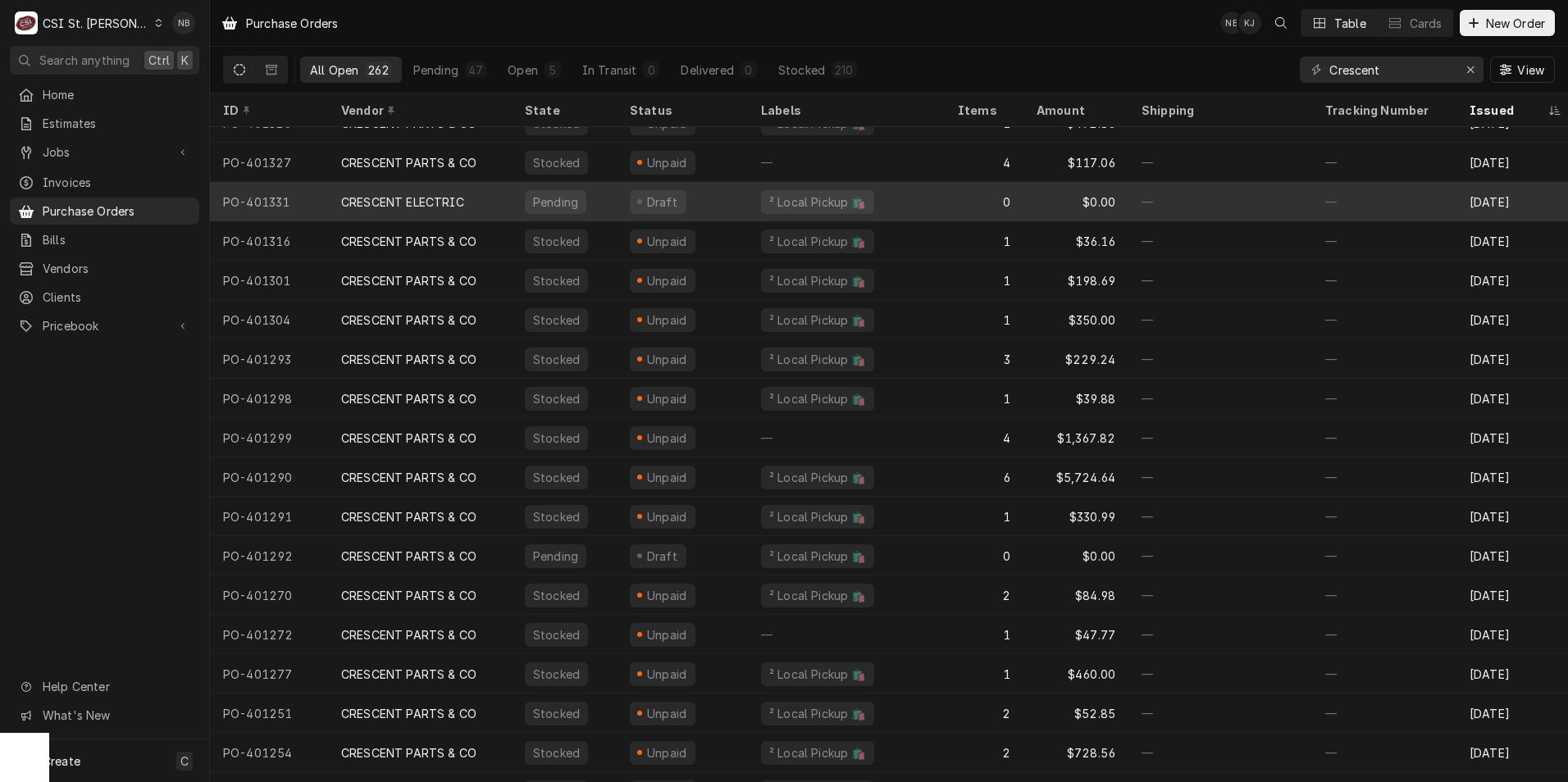
click at [871, 212] on div "² Local Pickup 🛍️" at bounding box center [846, 202] width 197 height 40
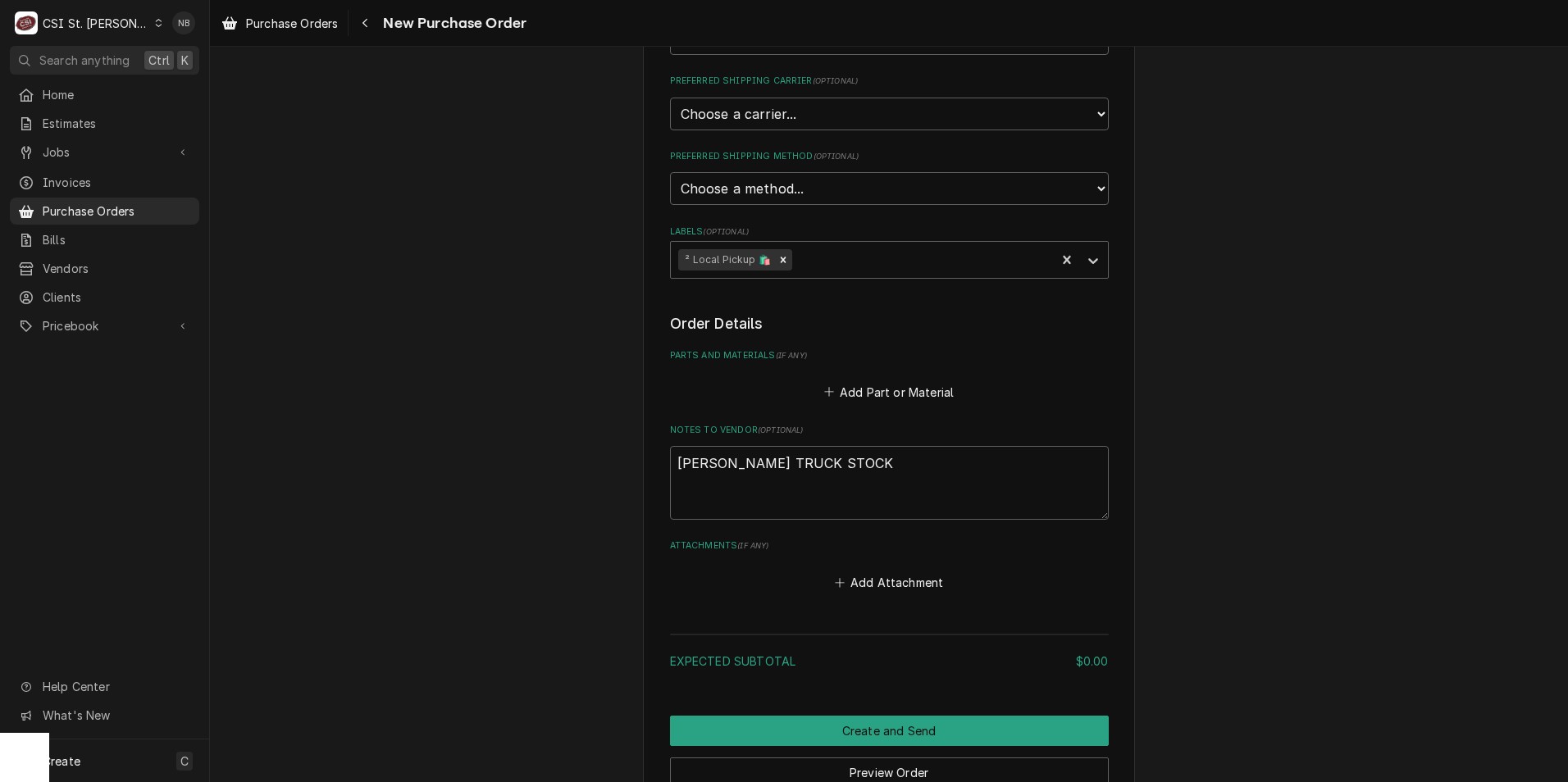
scroll to position [571, 0]
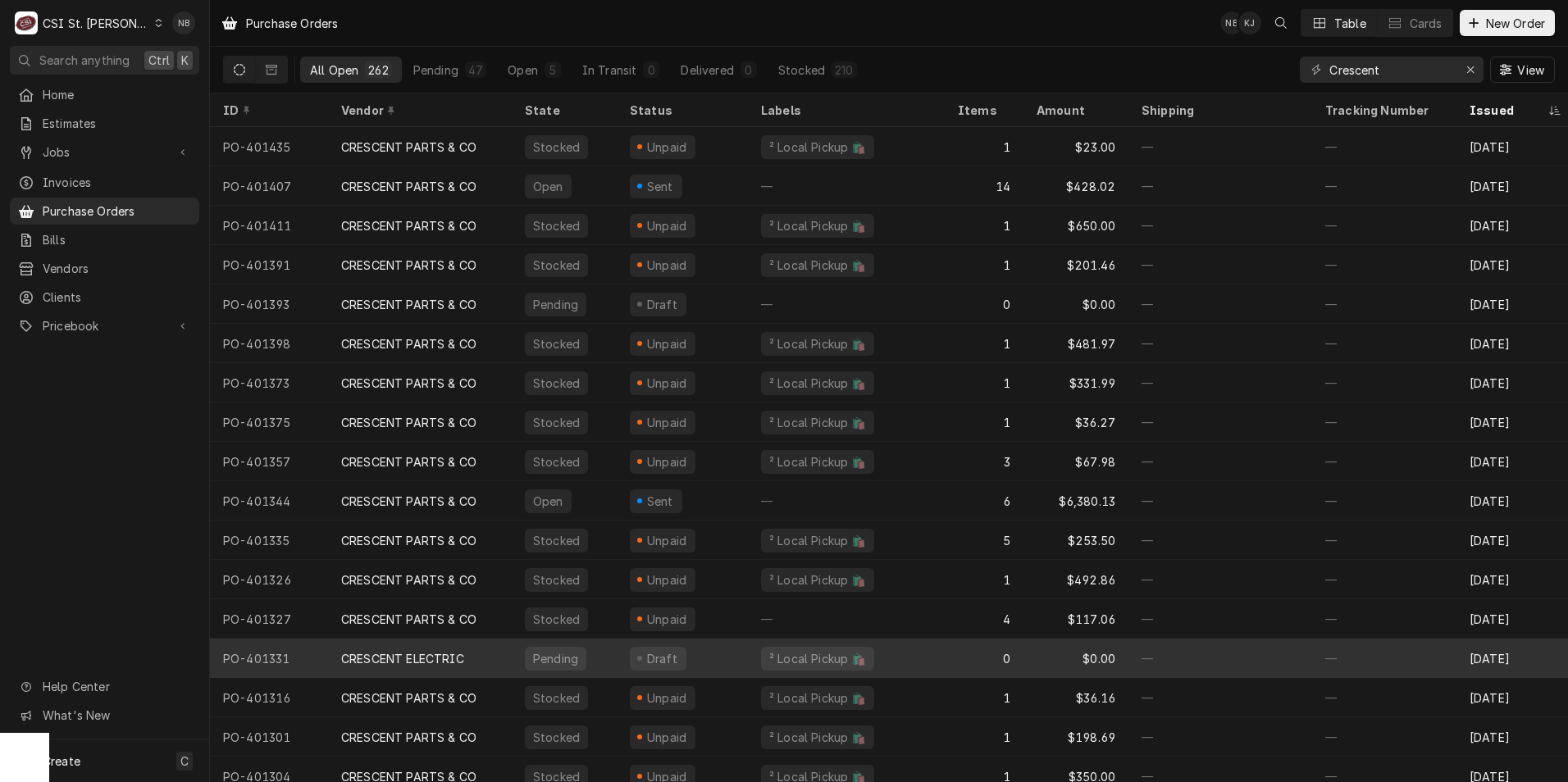
click at [938, 655] on div "² Local Pickup 🛍️" at bounding box center [846, 659] width 197 height 40
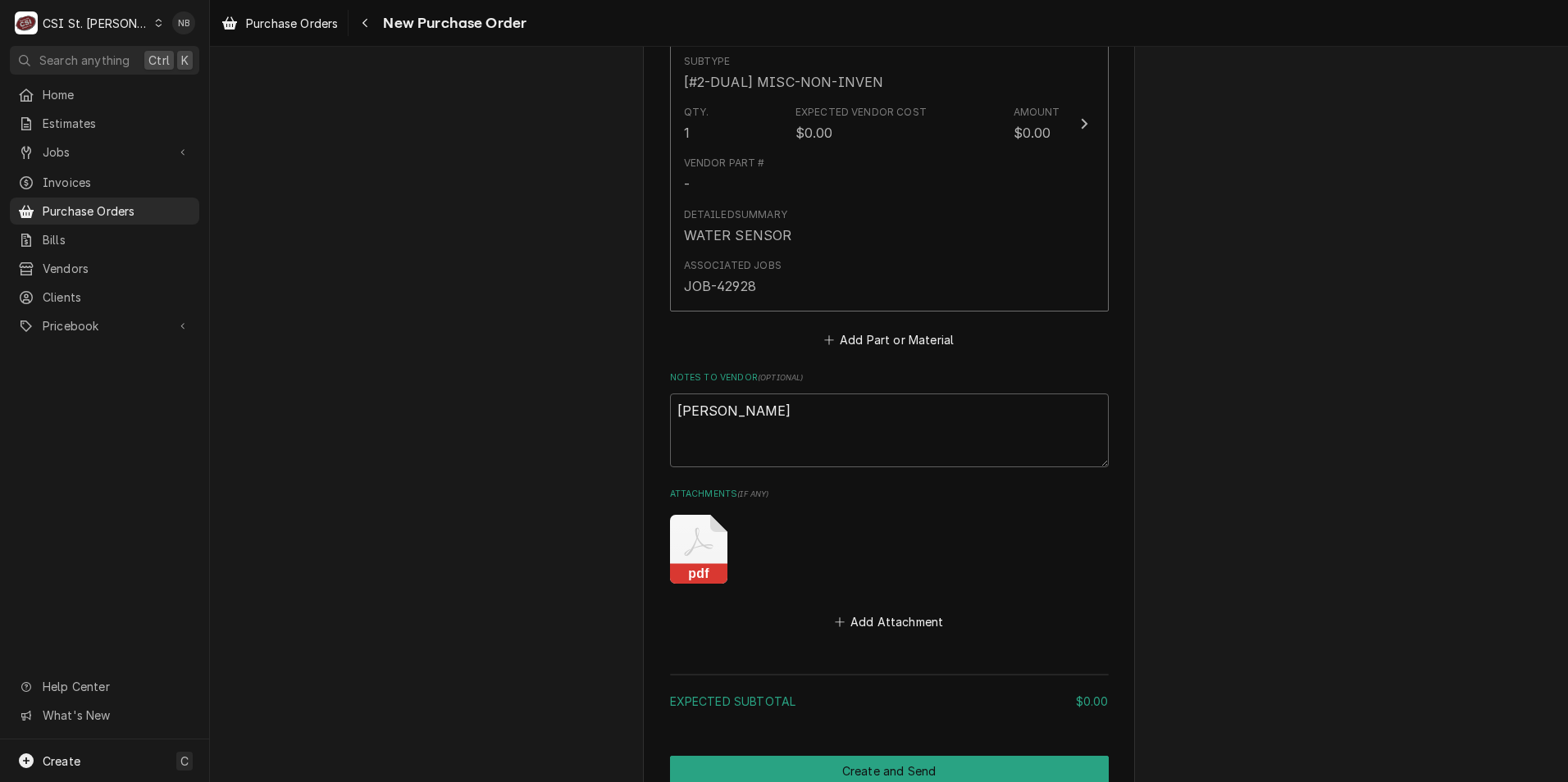
scroll to position [984, 0]
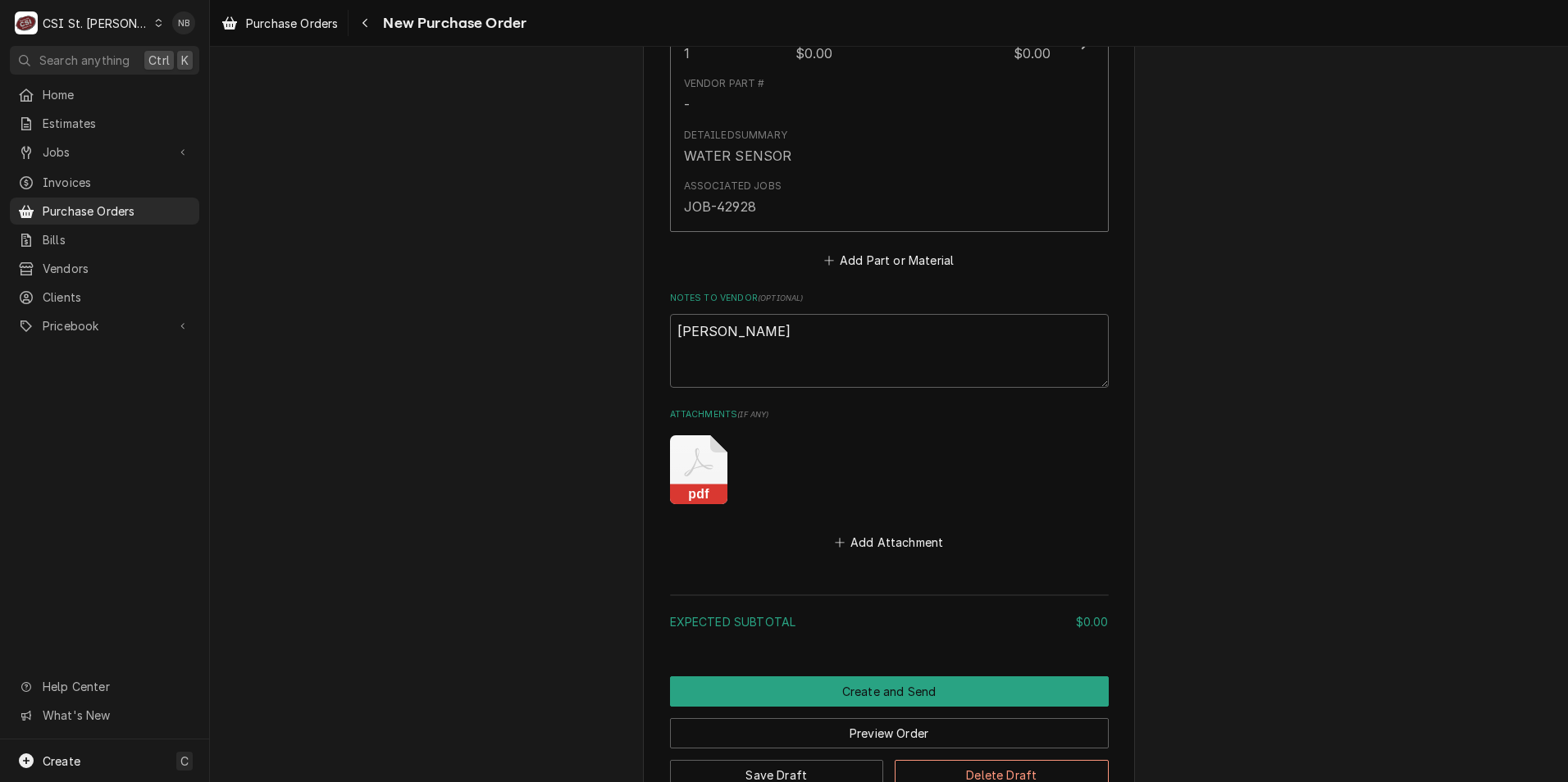
click at [690, 470] on icon "Attachments" at bounding box center [698, 470] width 58 height 69
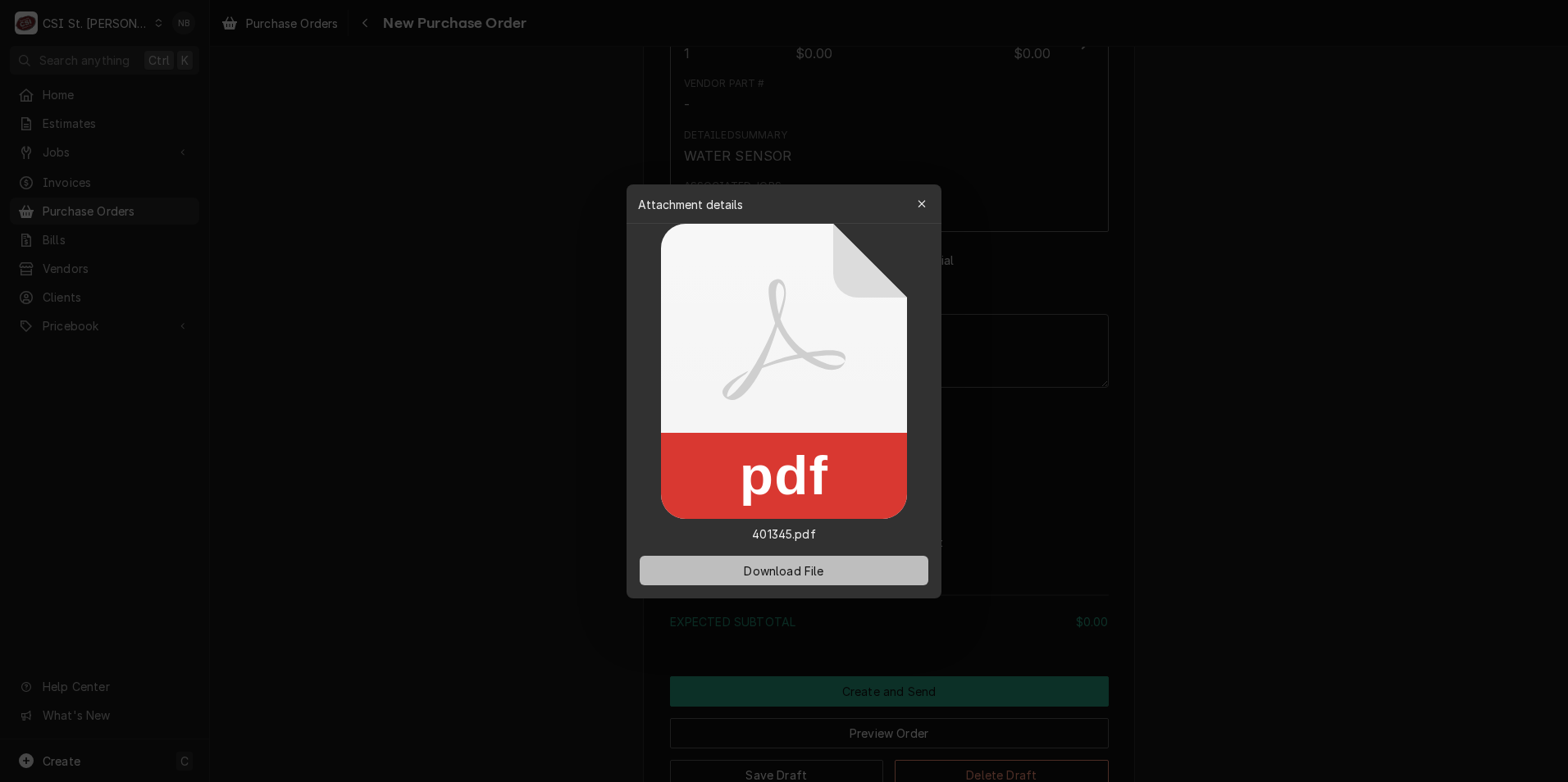
click at [772, 564] on span "Download File" at bounding box center [783, 570] width 86 height 17
click at [918, 203] on icon "button" at bounding box center [922, 204] width 9 height 11
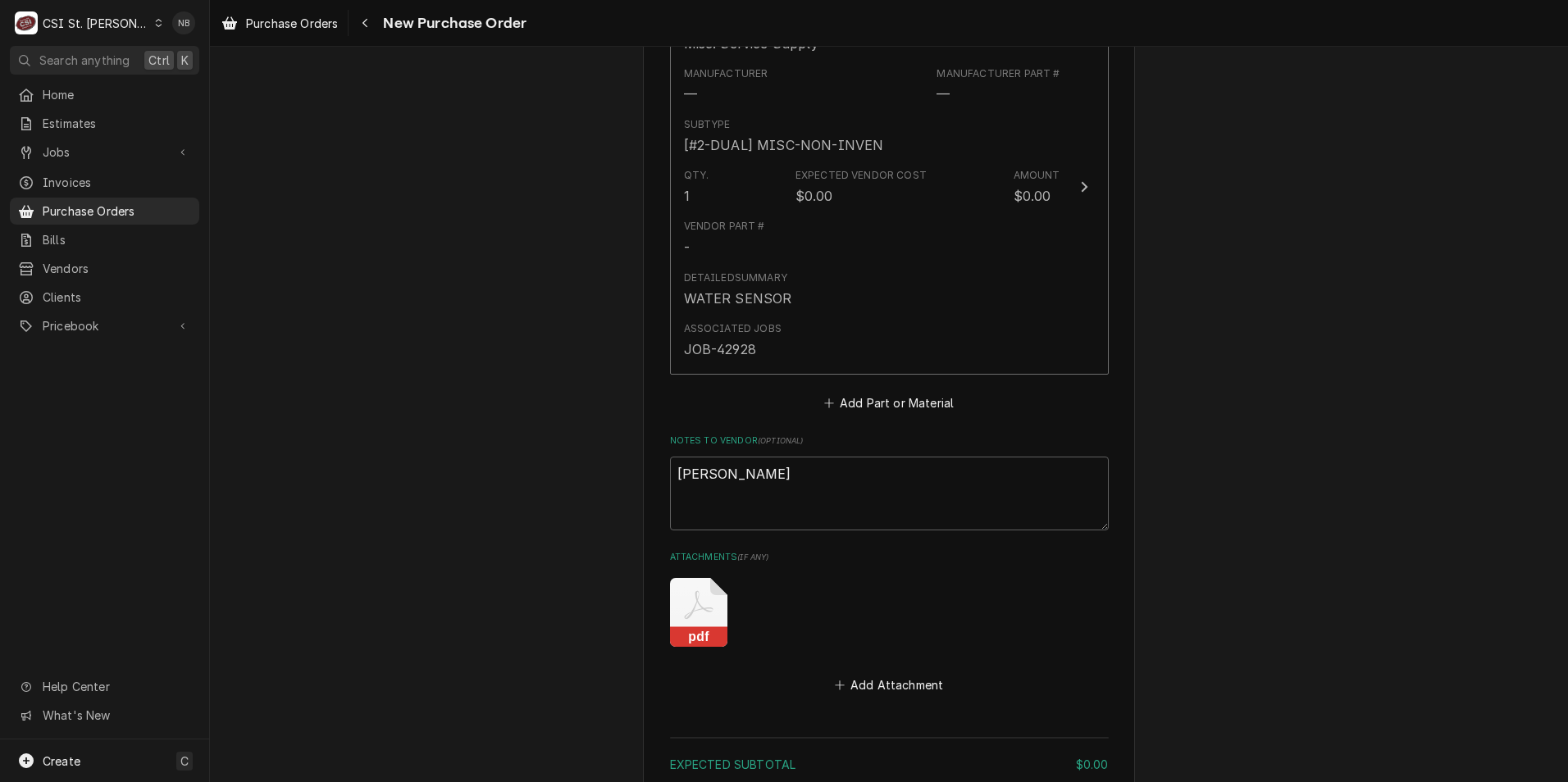
scroll to position [738, 0]
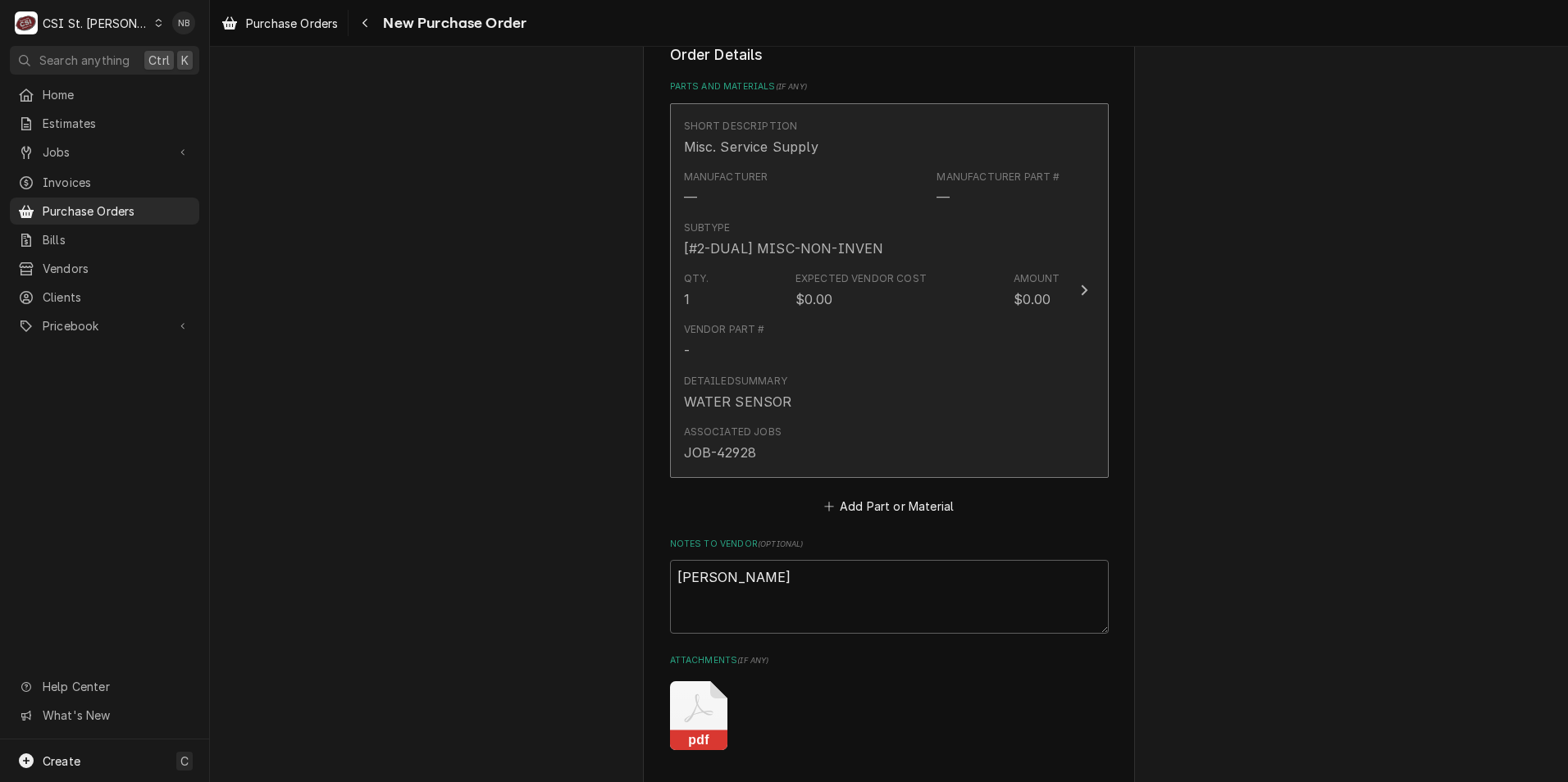
click at [1042, 451] on div "Associated Jobs JOB-42928" at bounding box center [871, 444] width 376 height 51
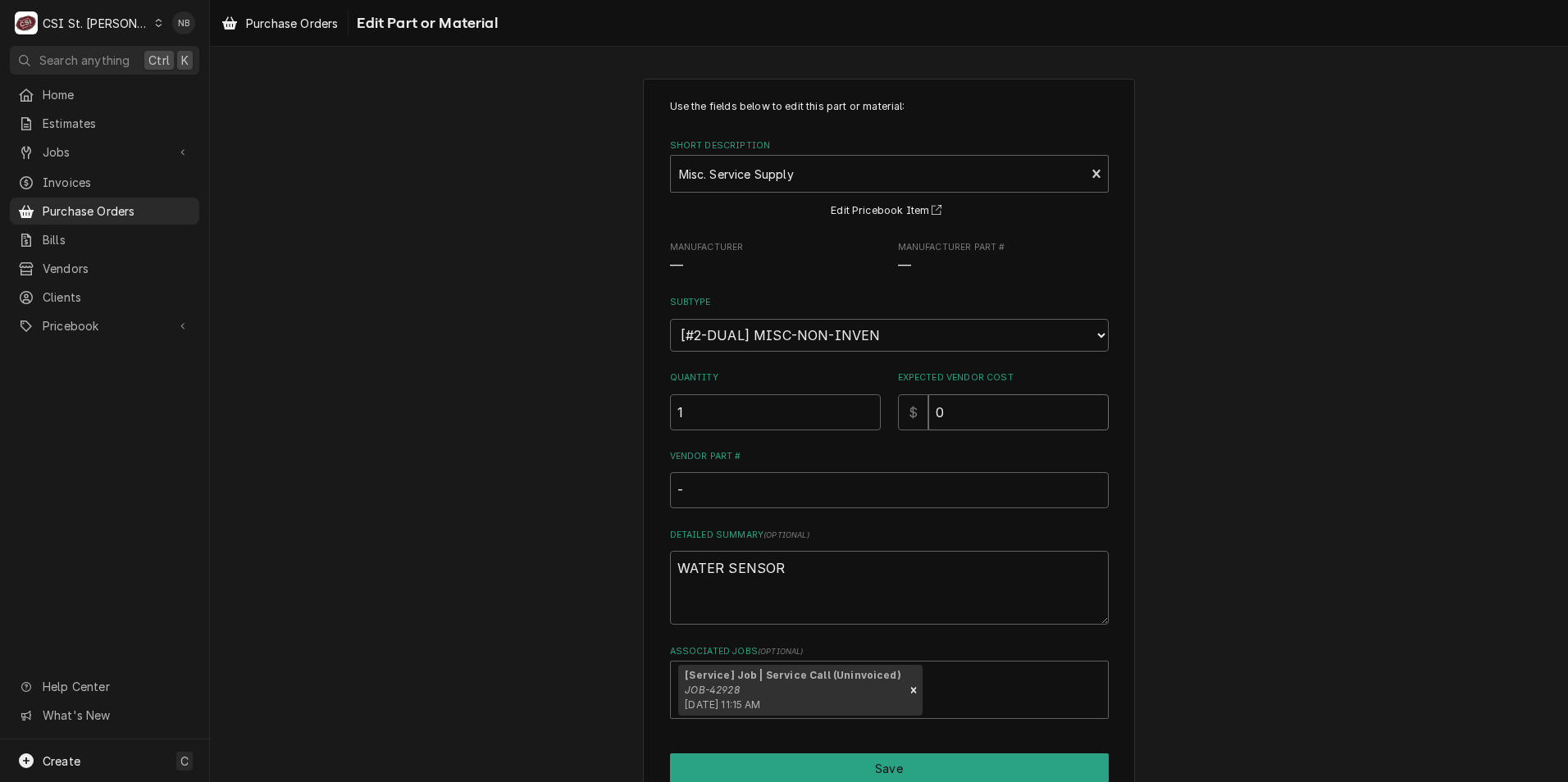
drag, startPoint x: 988, startPoint y: 412, endPoint x: 826, endPoint y: 403, distance: 162.2
click at [826, 404] on div "Quantity 1 Expected Vendor Cost $ 0" at bounding box center [888, 400] width 438 height 58
type textarea "x"
type input "3"
type textarea "x"
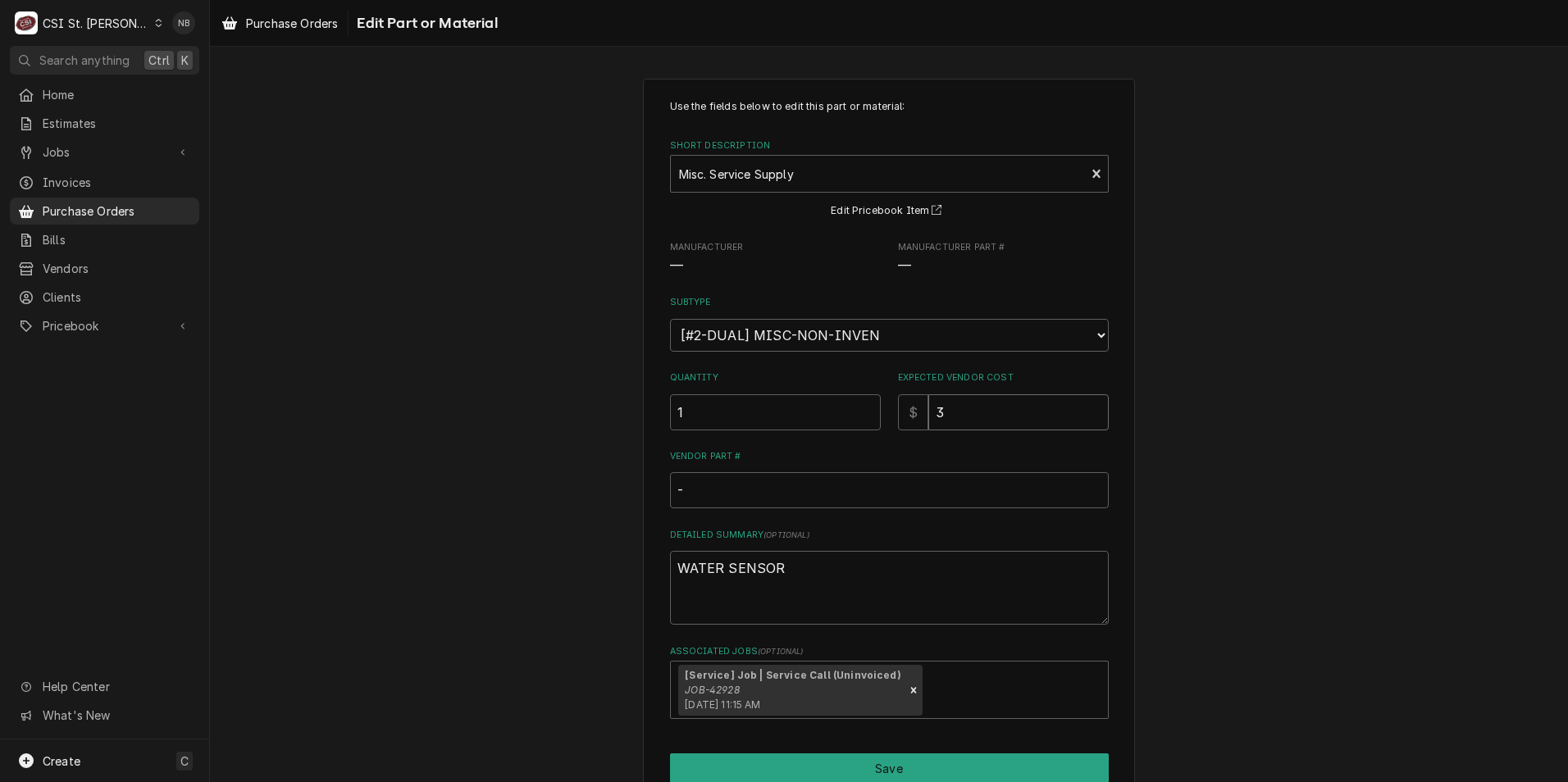
type input "30"
type textarea "x"
type input "30.7"
type textarea "x"
type input "30.71"
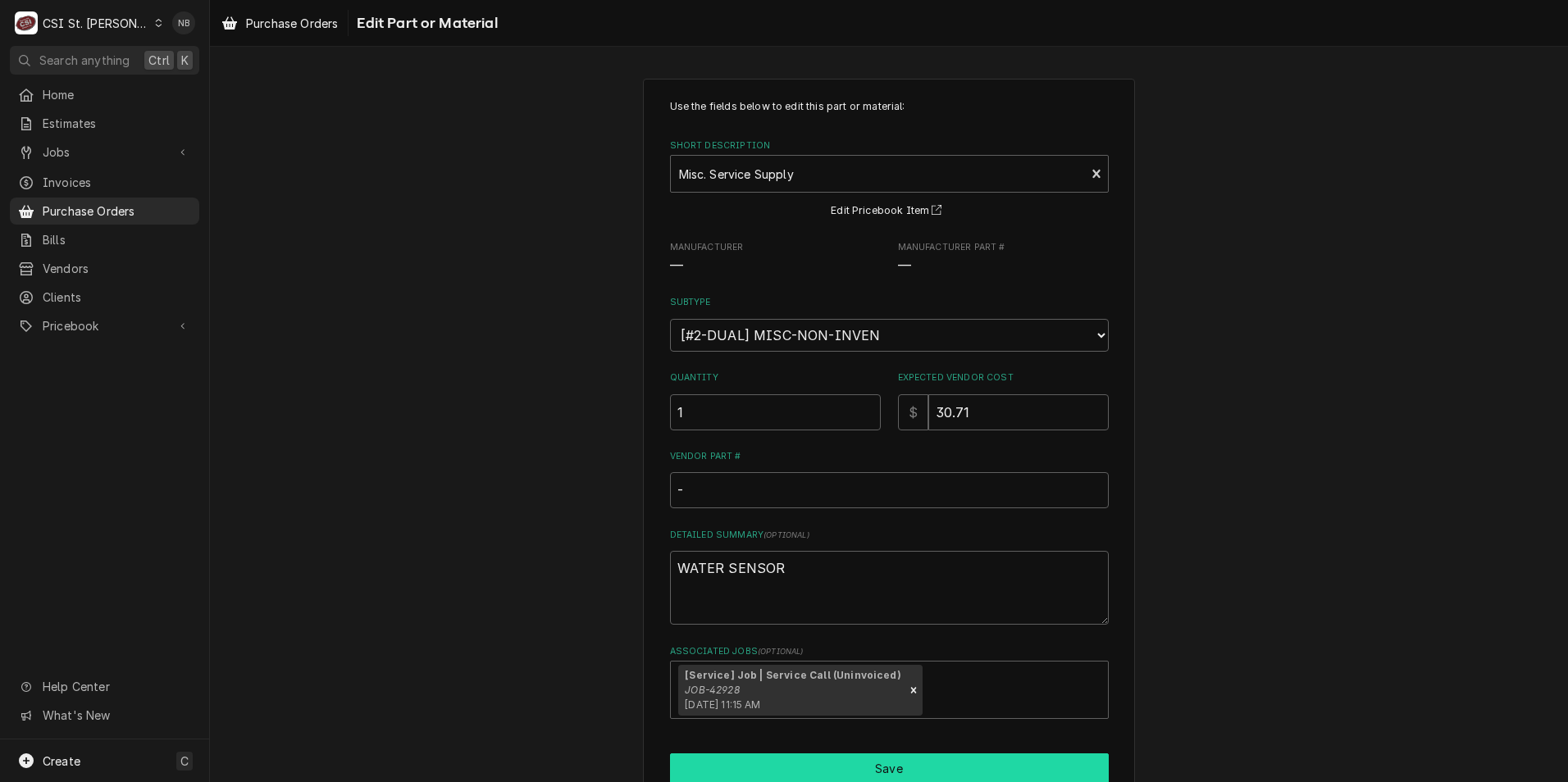
click at [946, 767] on button "Save" at bounding box center [888, 769] width 438 height 30
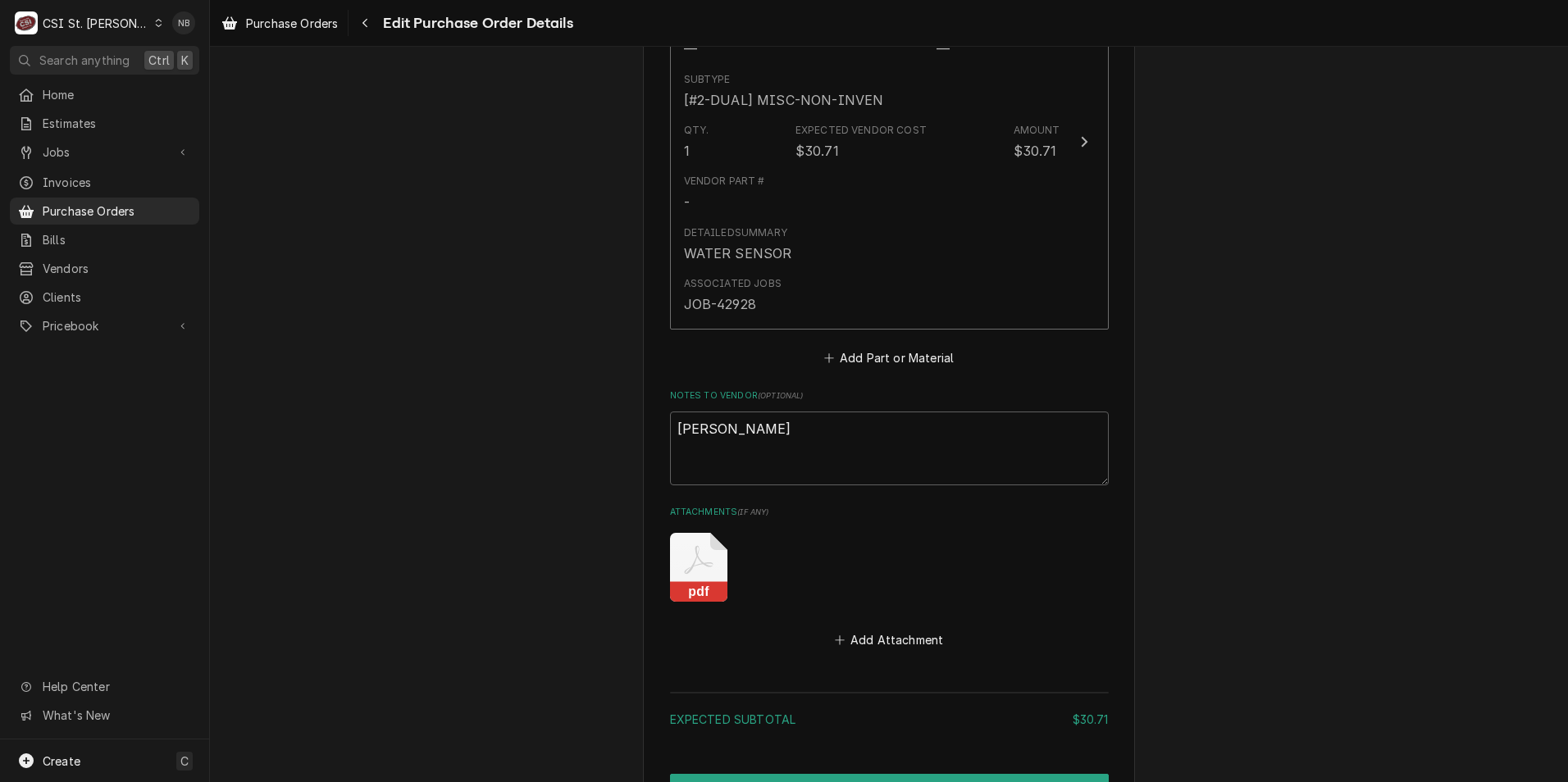
scroll to position [1046, 0]
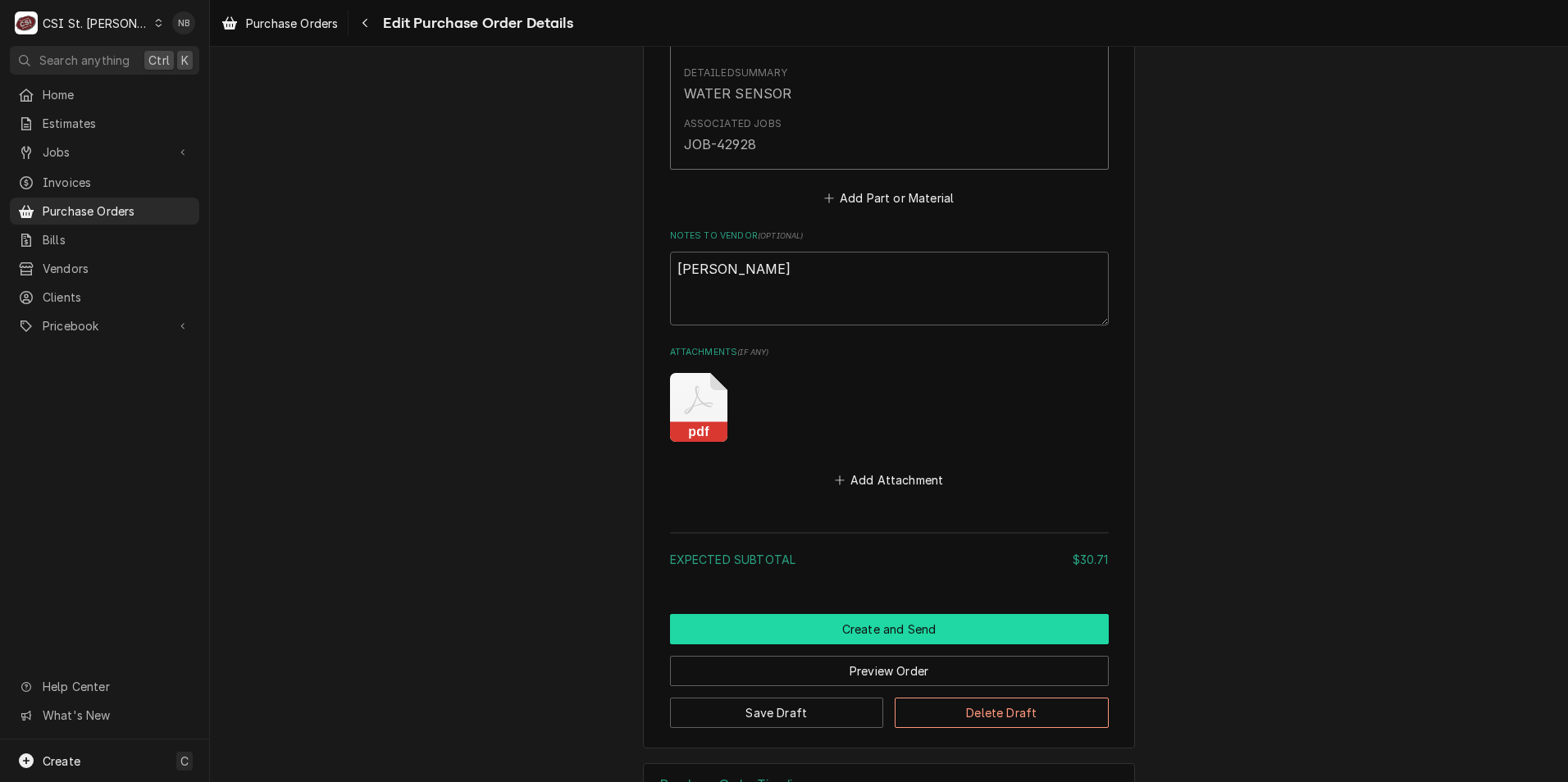
click at [912, 625] on button "Create and Send" at bounding box center [888, 630] width 438 height 30
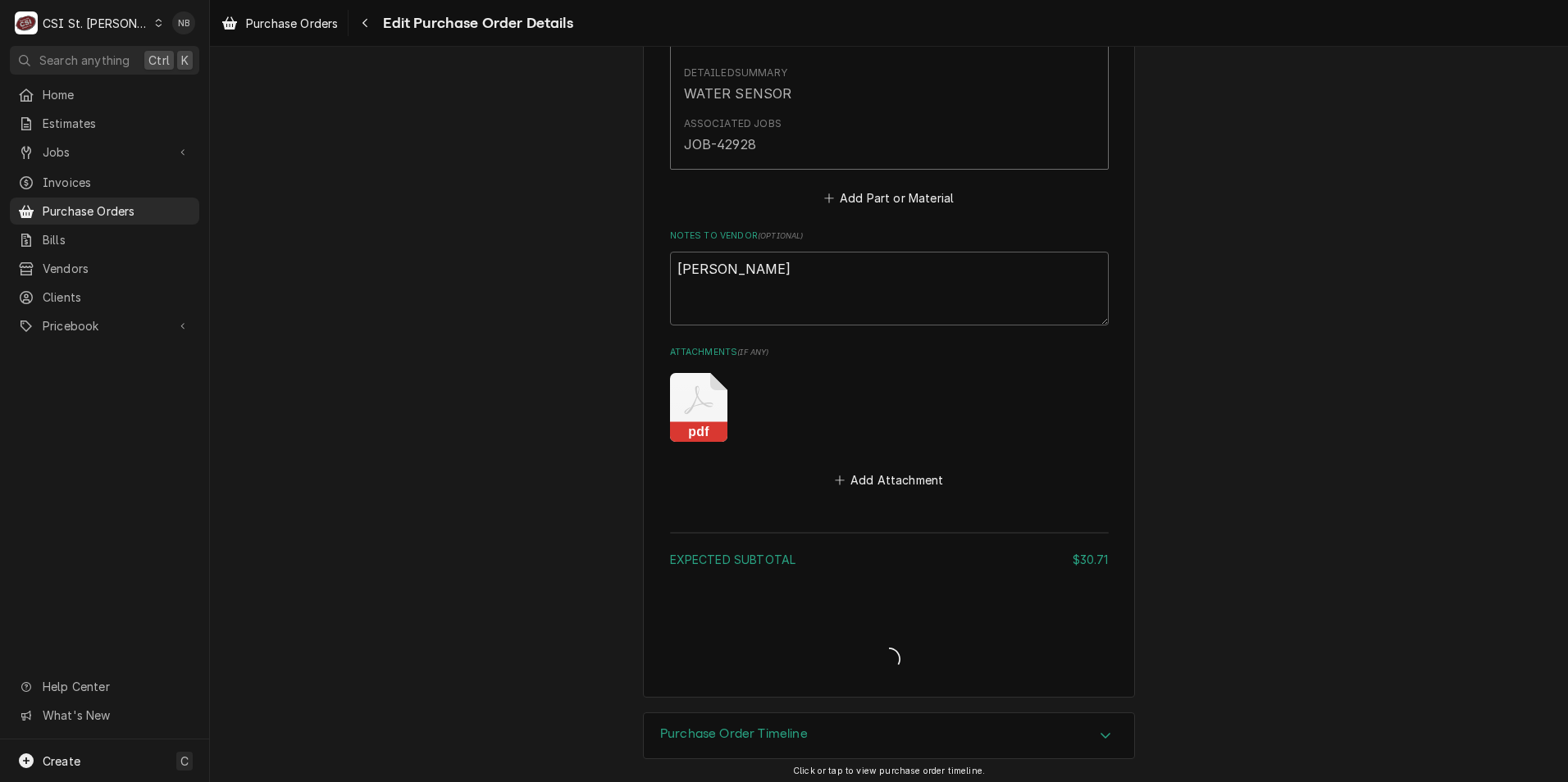
type textarea "x"
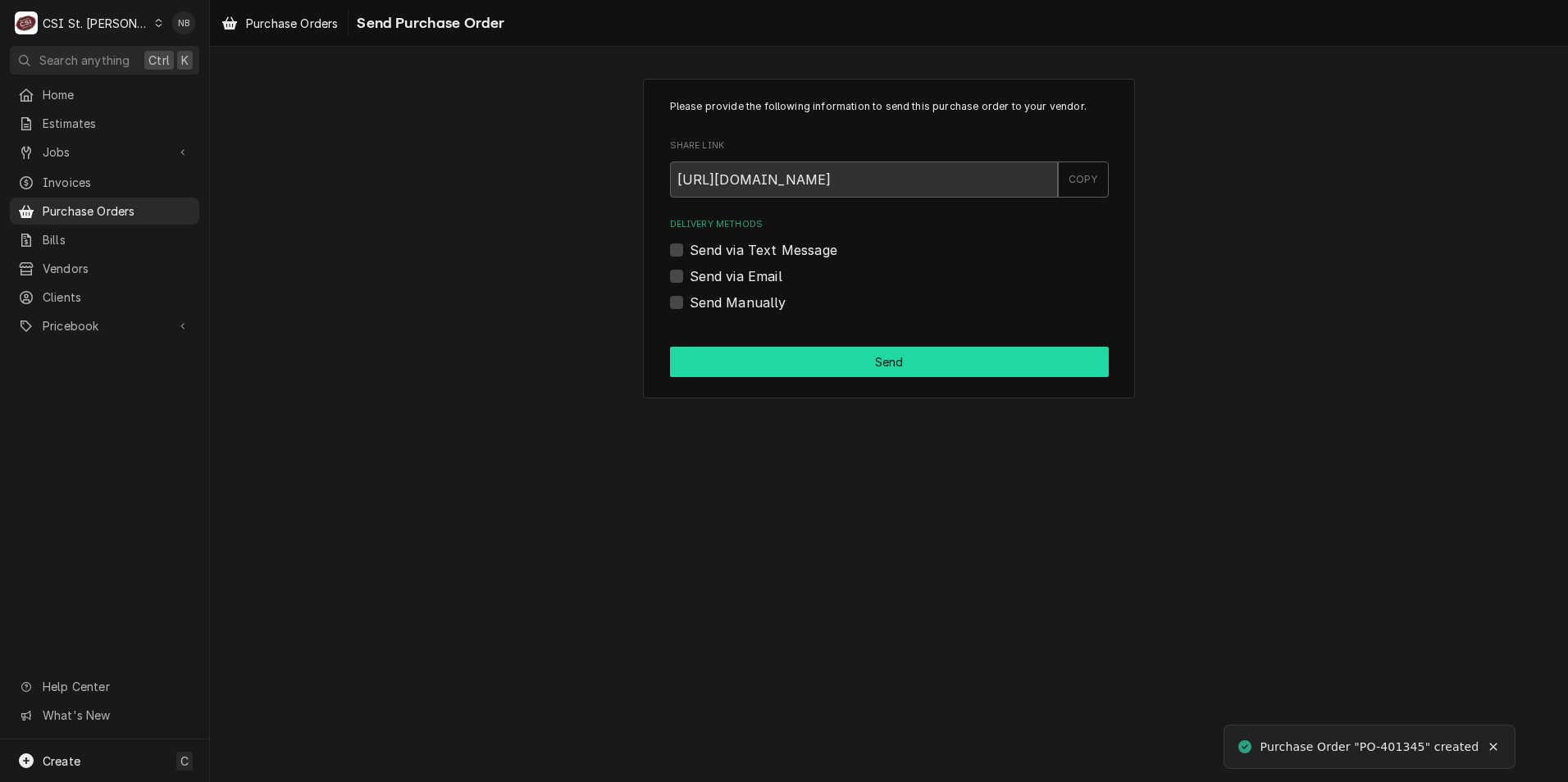
drag, startPoint x: 675, startPoint y: 306, endPoint x: 719, endPoint y: 358, distance: 68.1
click at [689, 306] on label "Send Manually" at bounding box center [738, 302] width 97 height 20
click at [689, 306] on input "Send Manually" at bounding box center [908, 311] width 438 height 36
checkbox input "true"
click at [721, 358] on button "Send" at bounding box center [888, 362] width 438 height 30
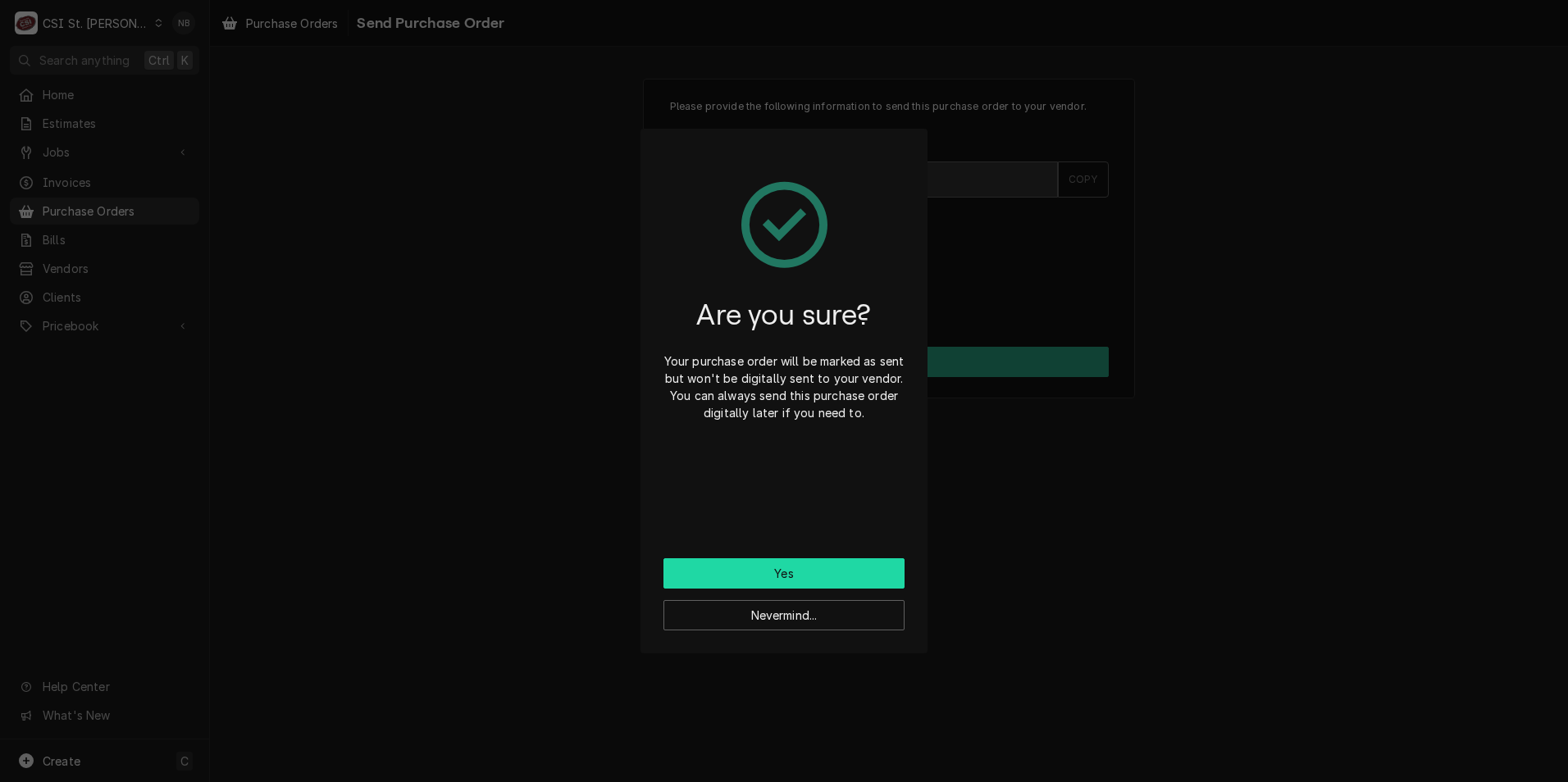
click at [776, 566] on button "Yes" at bounding box center [784, 574] width 241 height 30
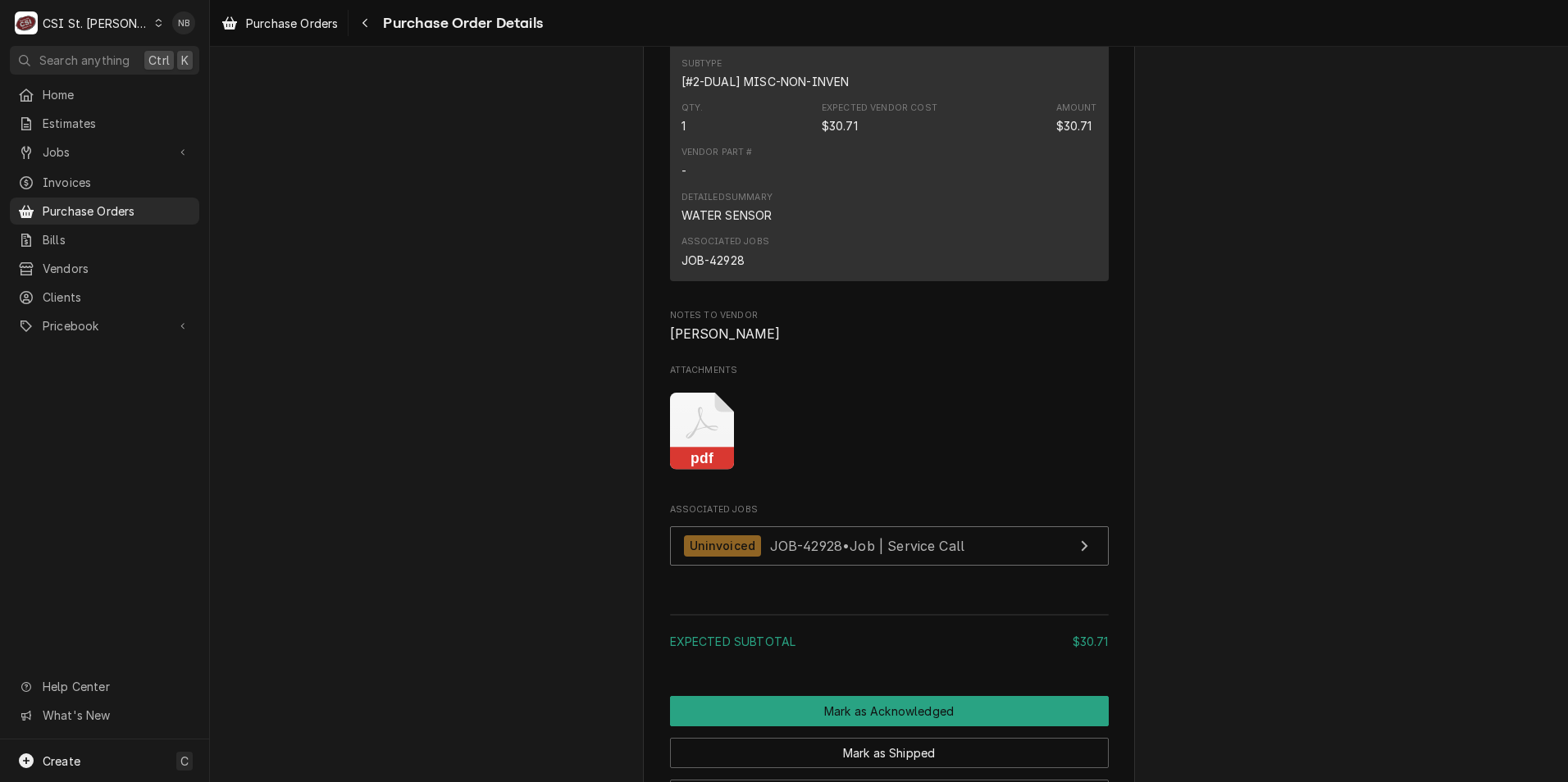
scroll to position [1066, 0]
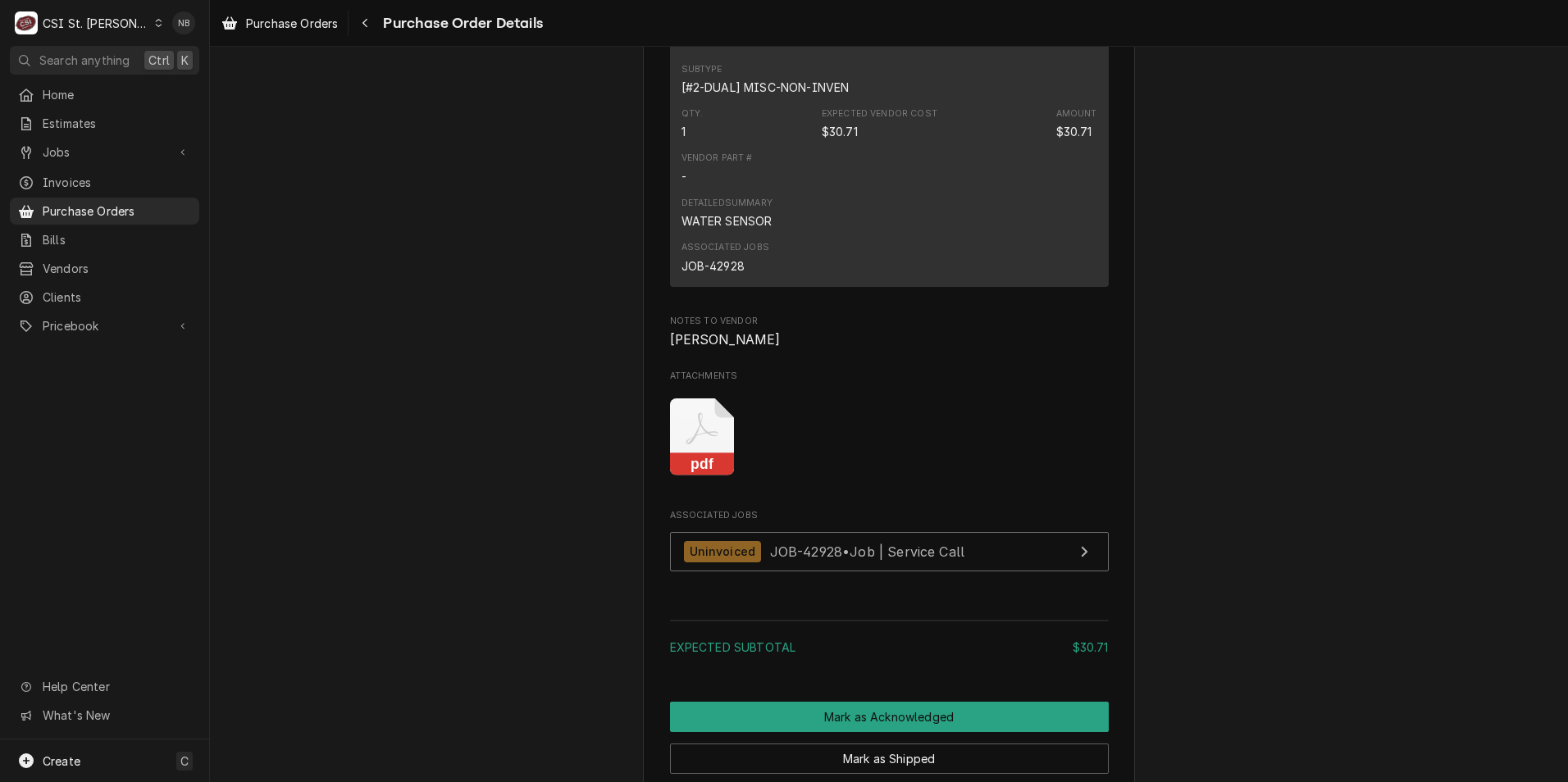
click at [685, 473] on icon "Attachments" at bounding box center [702, 437] width 64 height 78
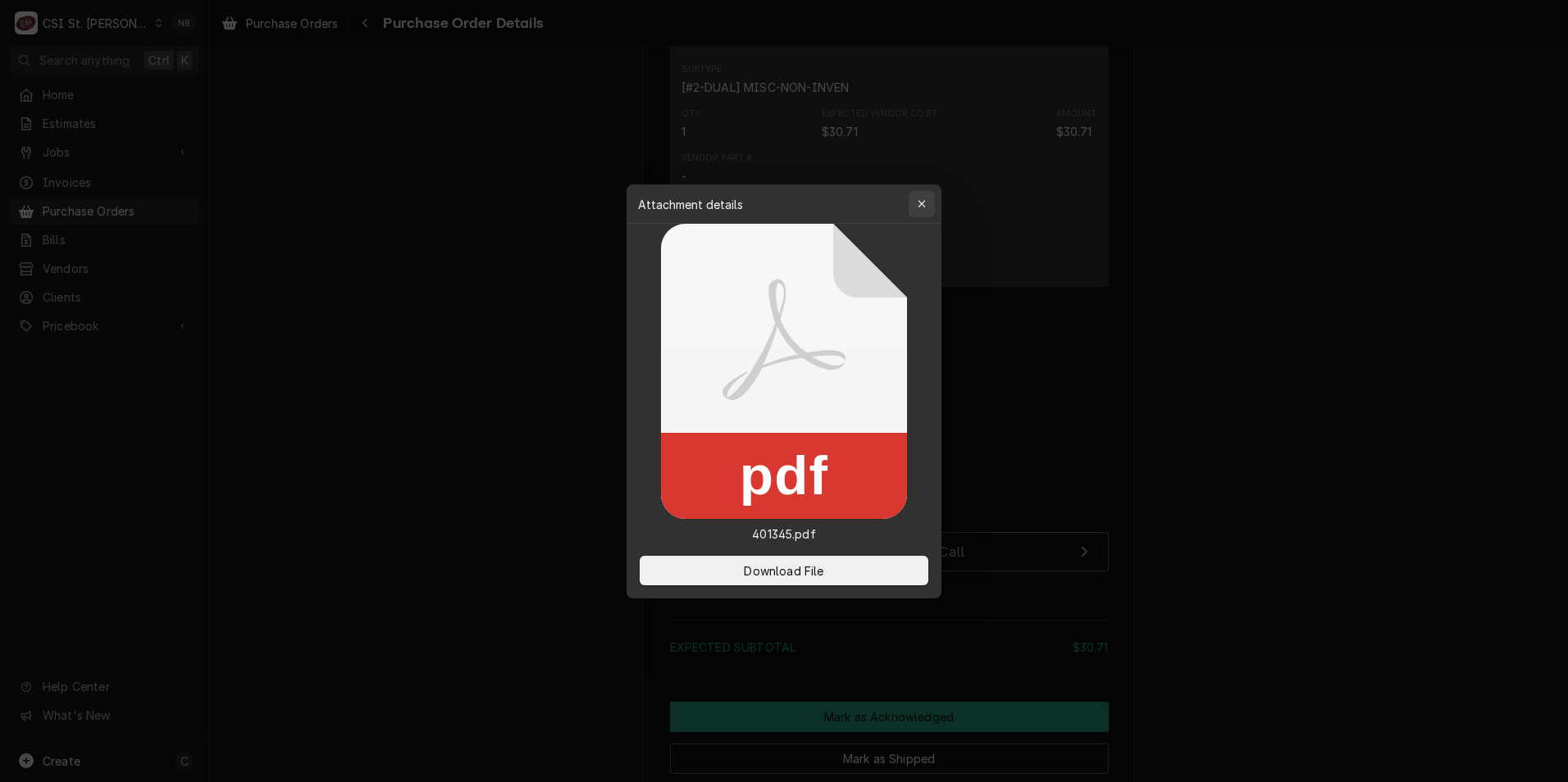
click at [919, 198] on div "button" at bounding box center [921, 204] width 16 height 16
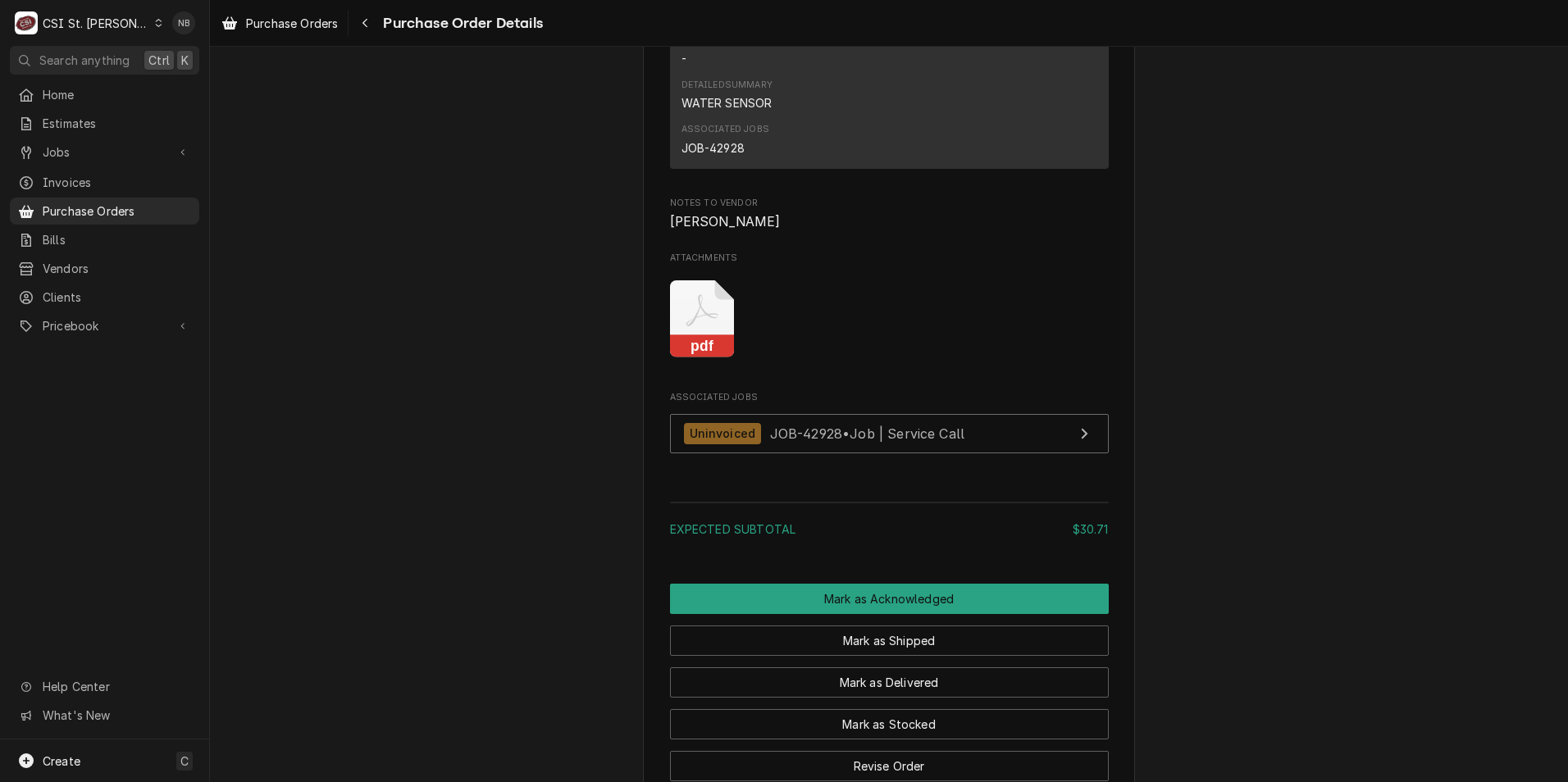
scroll to position [1311, 0]
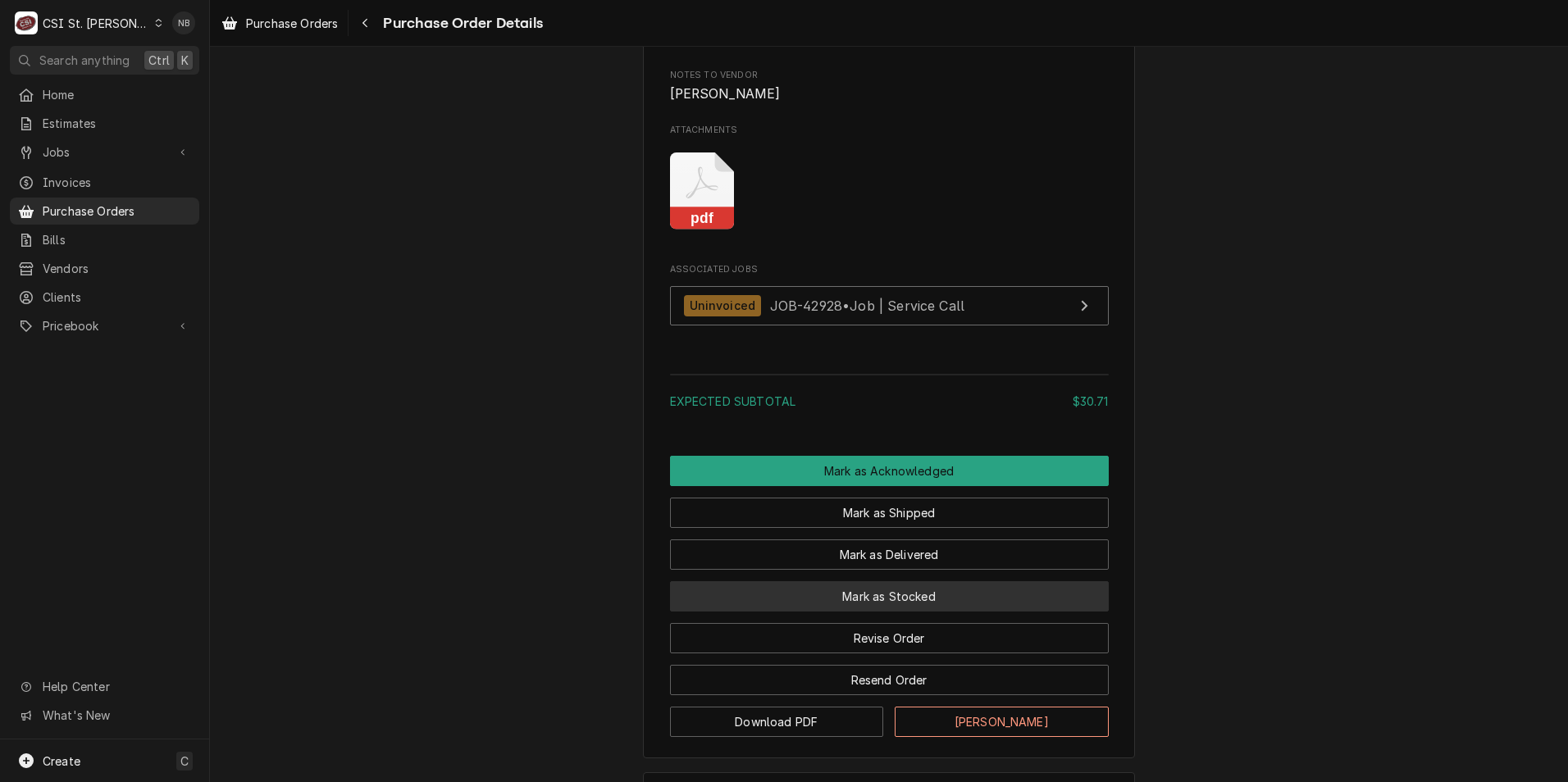
click at [931, 612] on button "Mark as Stocked" at bounding box center [888, 596] width 438 height 30
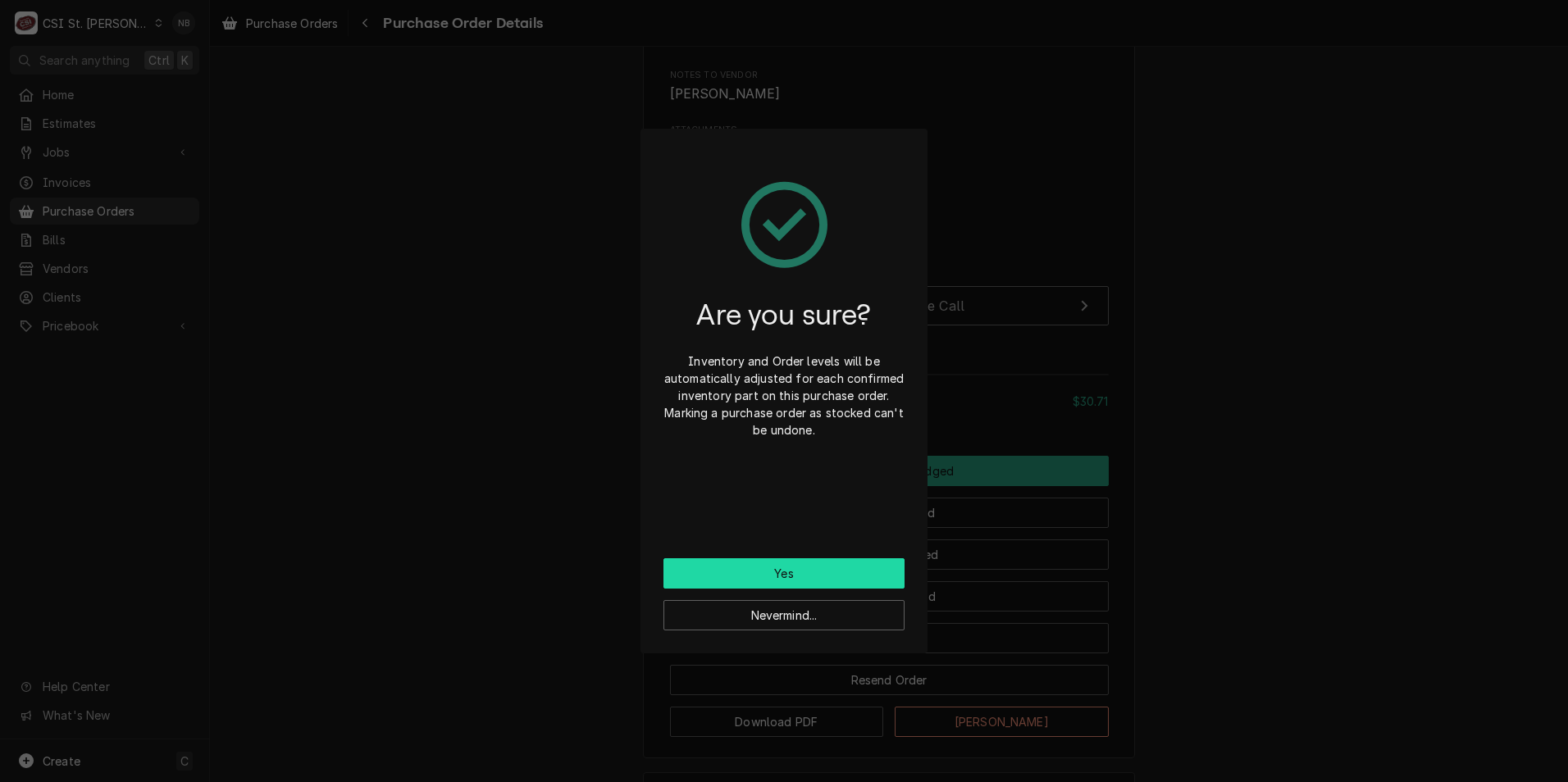
click at [857, 571] on button "Yes" at bounding box center [784, 574] width 241 height 30
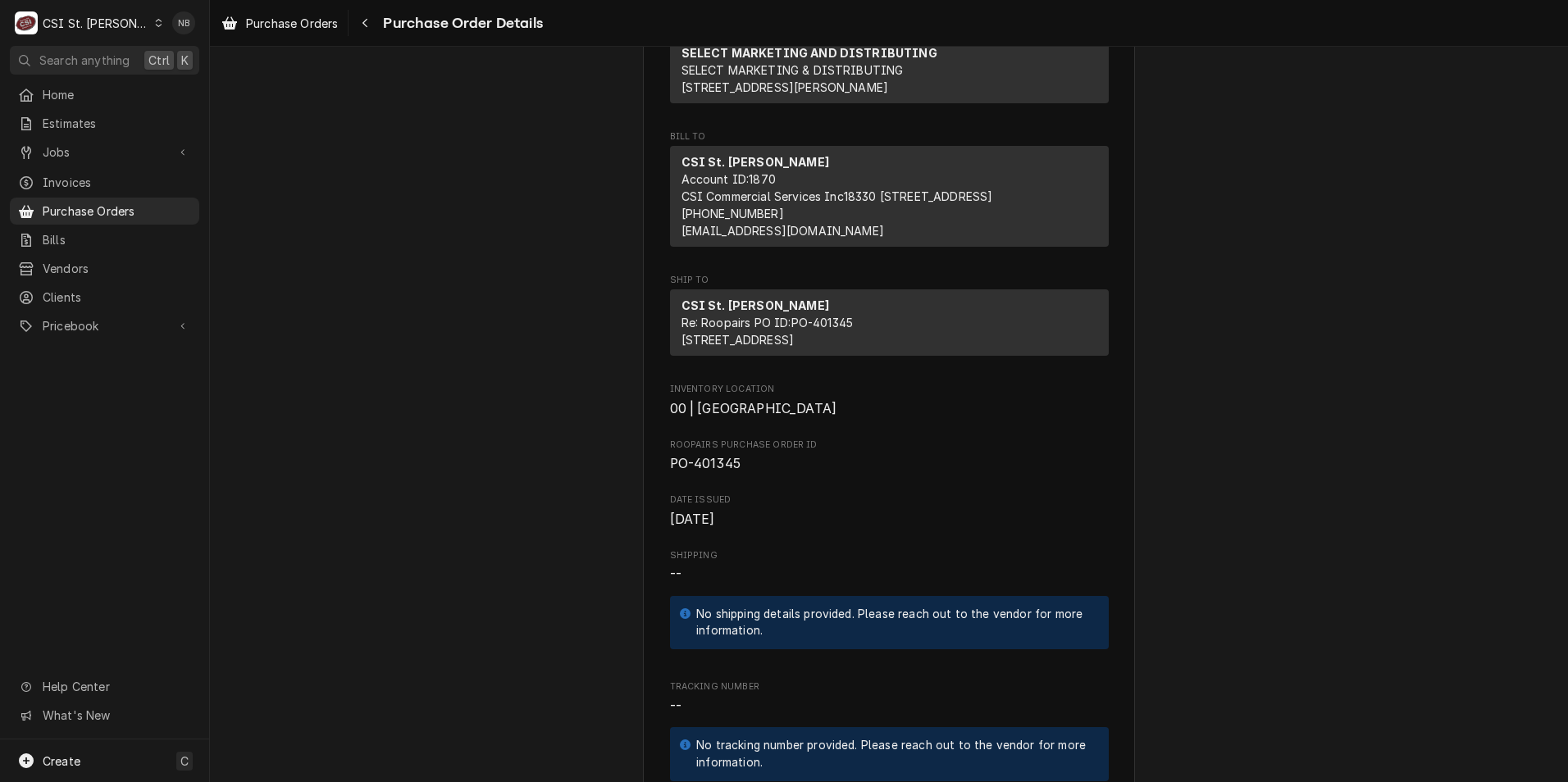
scroll to position [82, 0]
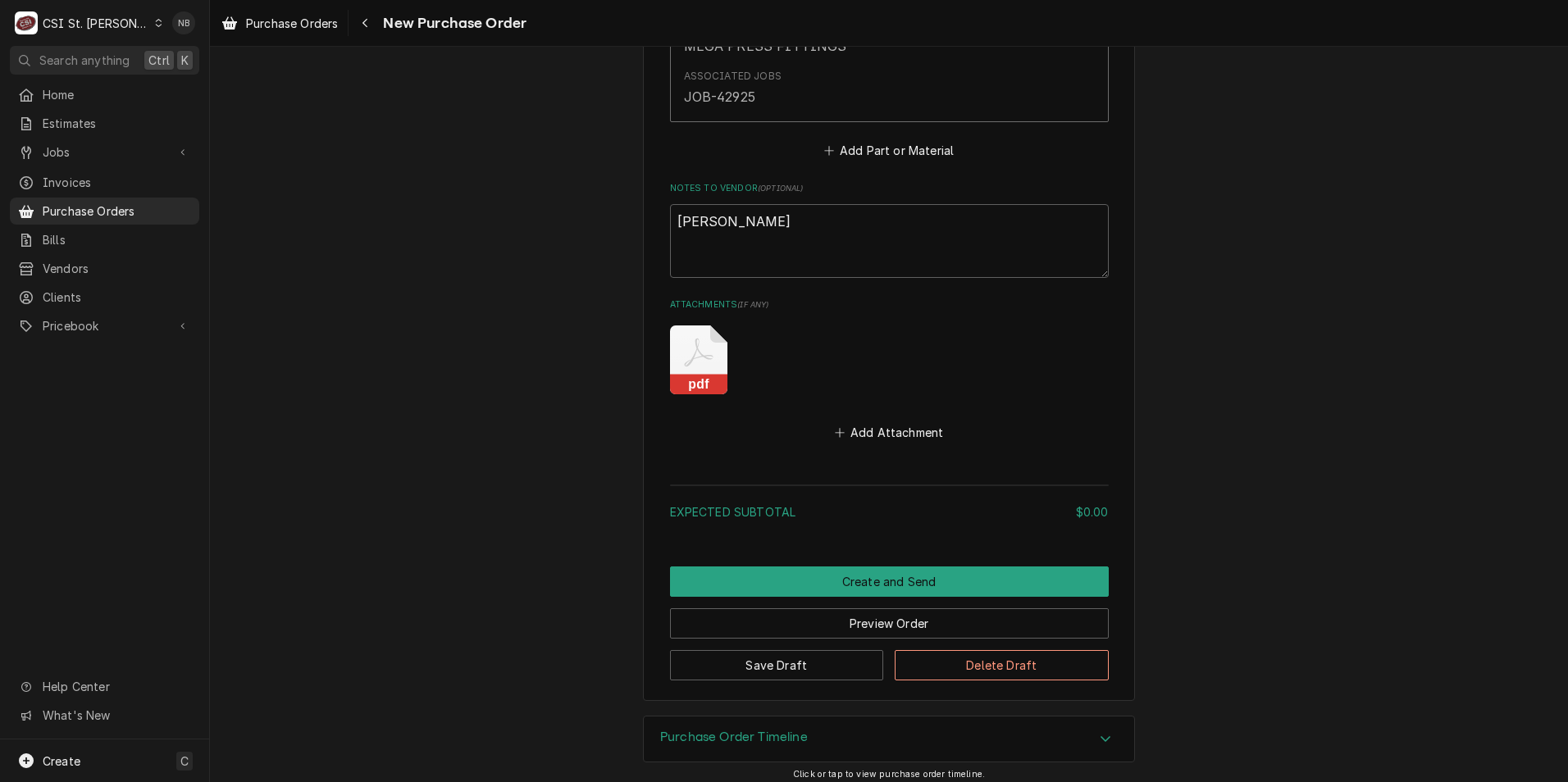
scroll to position [1045, 0]
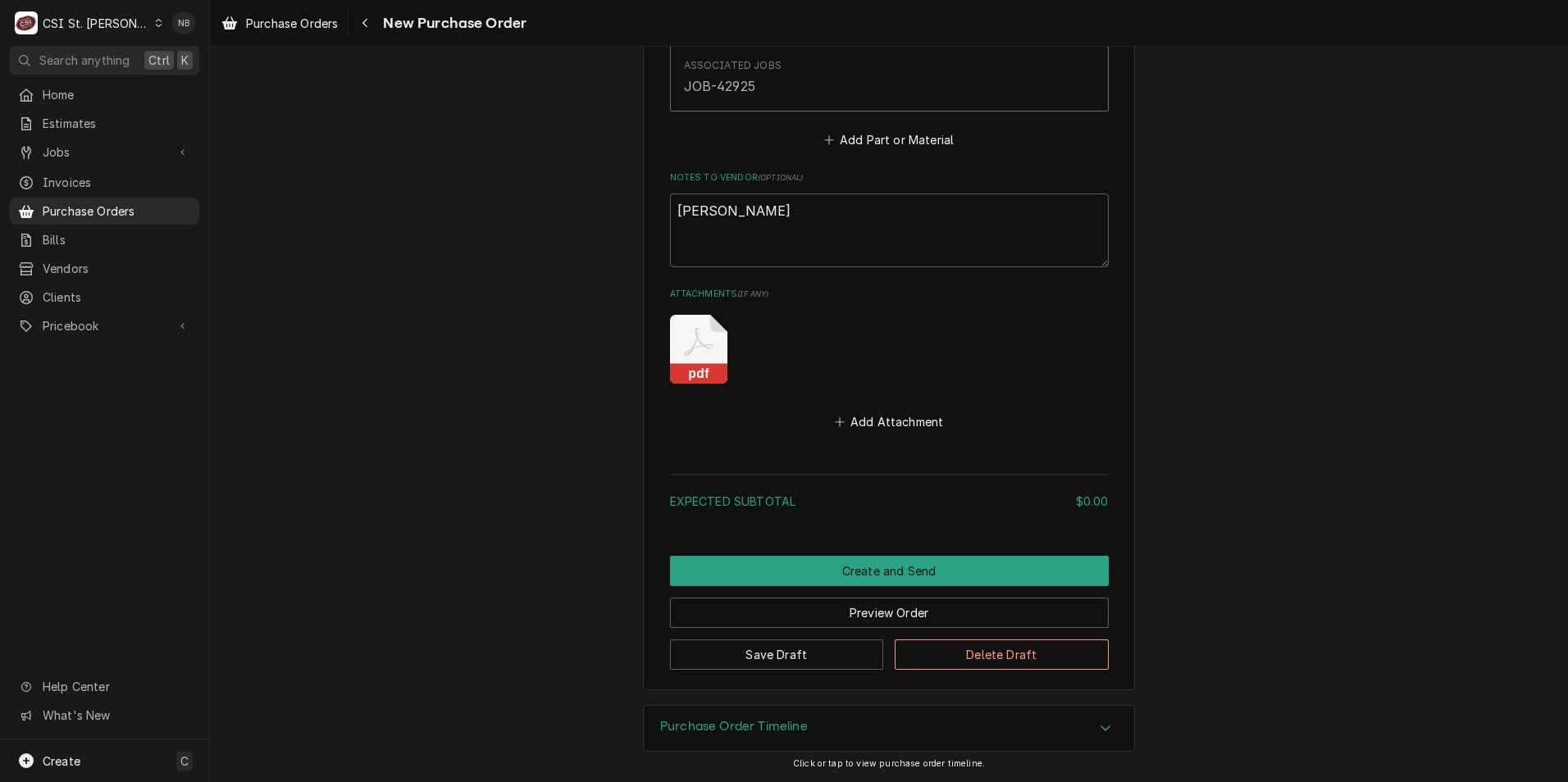
click at [691, 353] on icon "Attachments" at bounding box center [698, 349] width 58 height 69
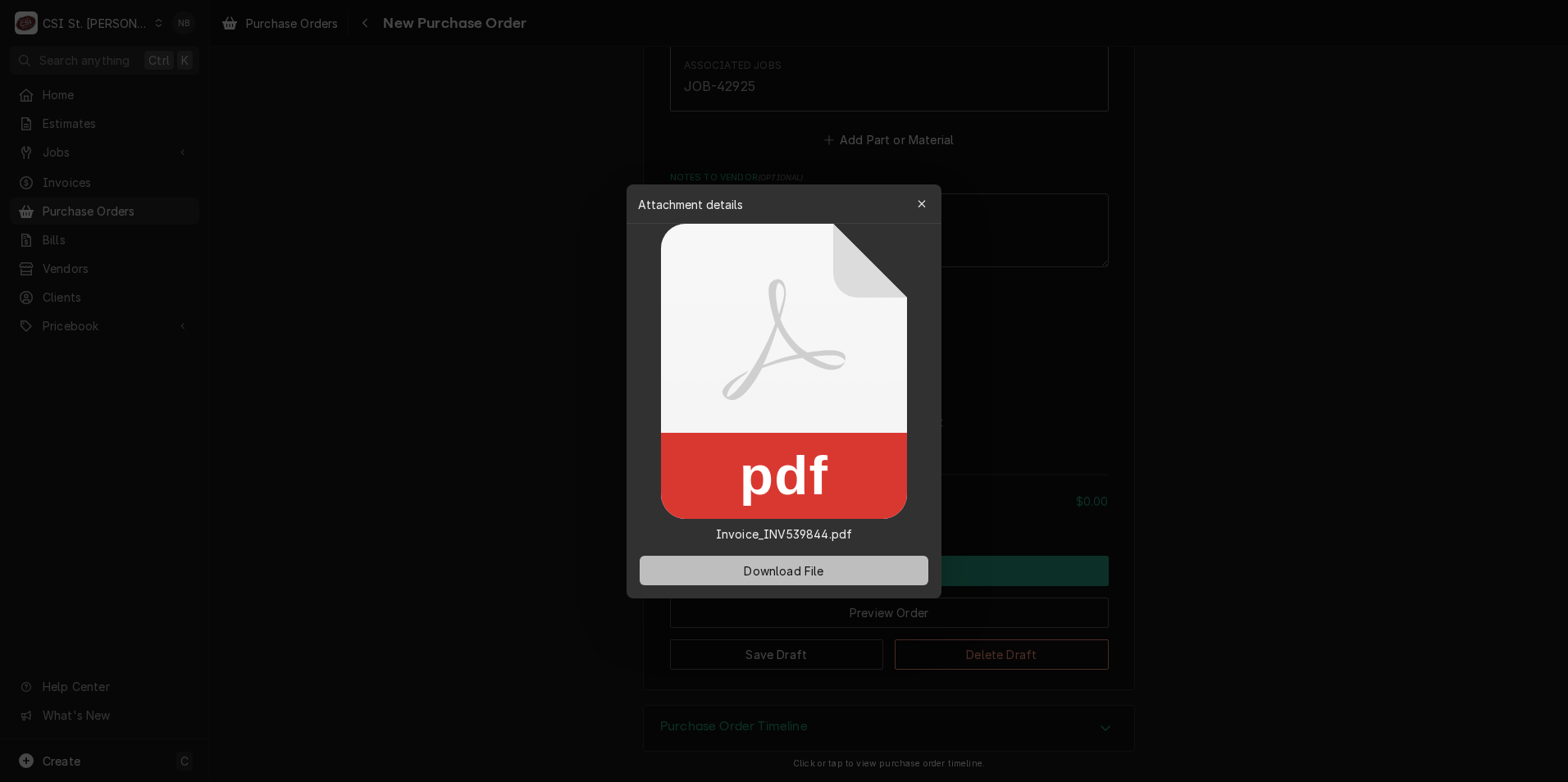
click at [791, 560] on button "Download File" at bounding box center [783, 570] width 289 height 29
click at [919, 203] on icon "button" at bounding box center [922, 204] width 9 height 11
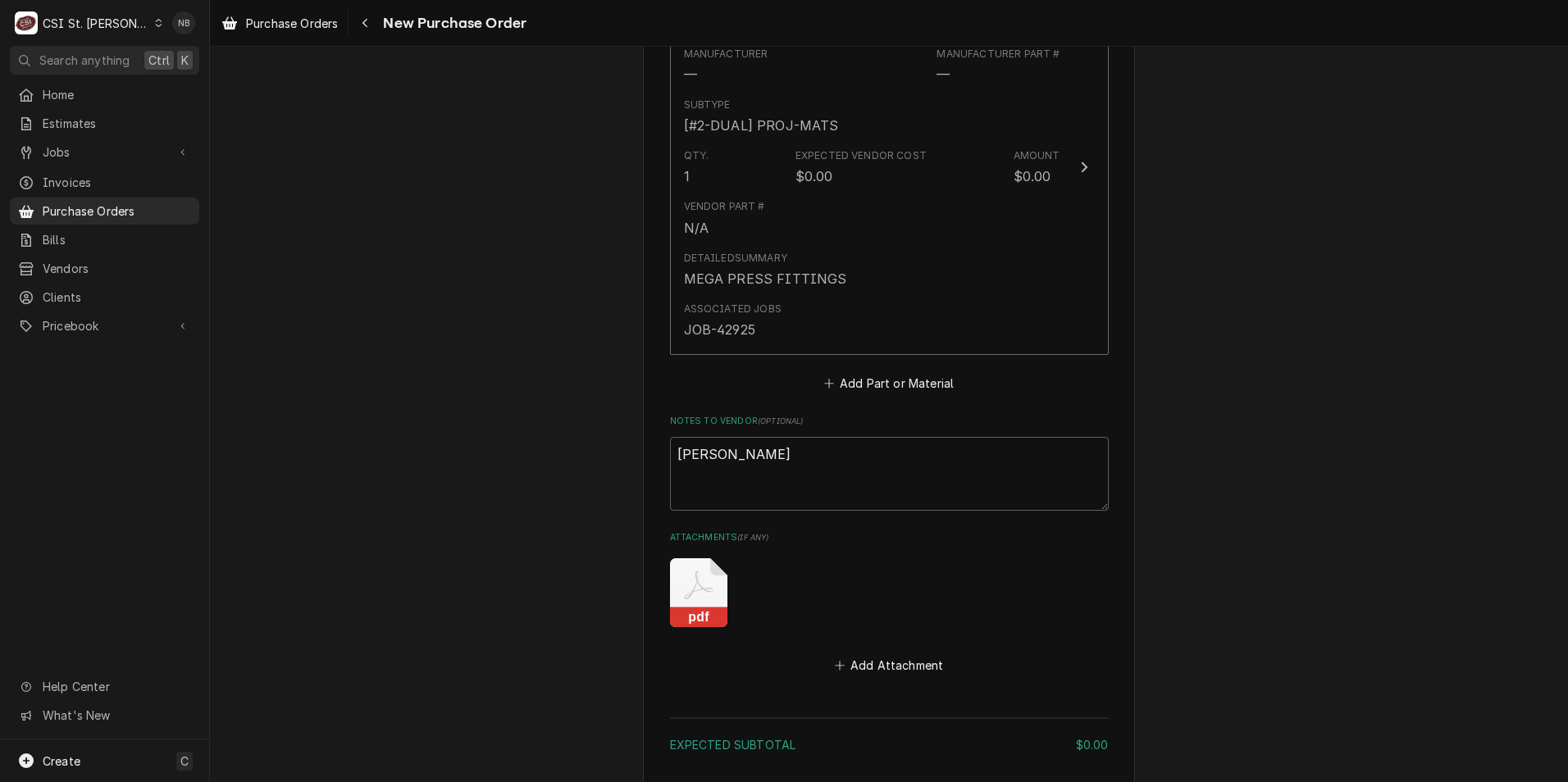
scroll to position [799, 0]
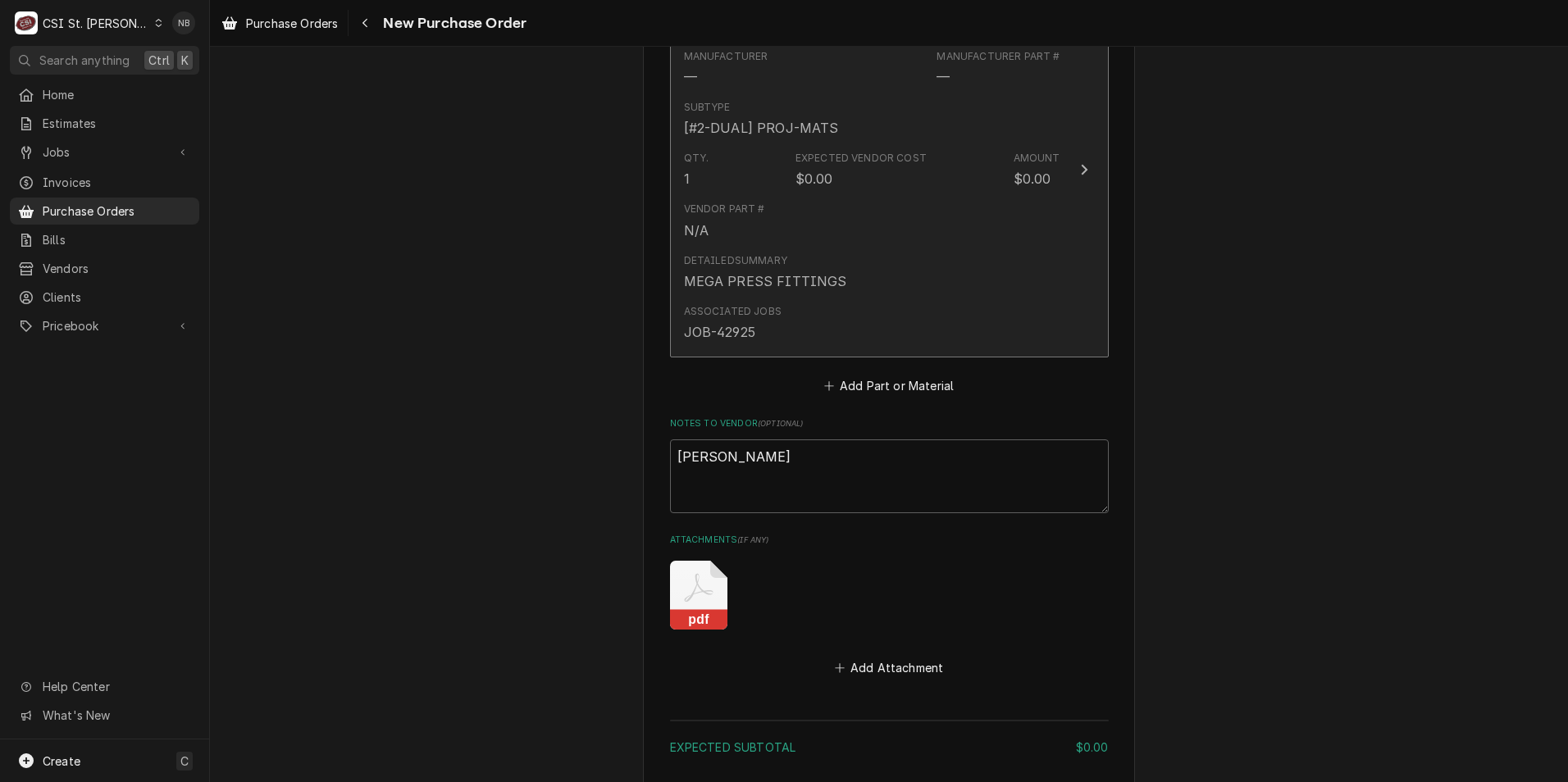
click at [956, 317] on div "Associated Jobs JOB-42925" at bounding box center [871, 323] width 376 height 51
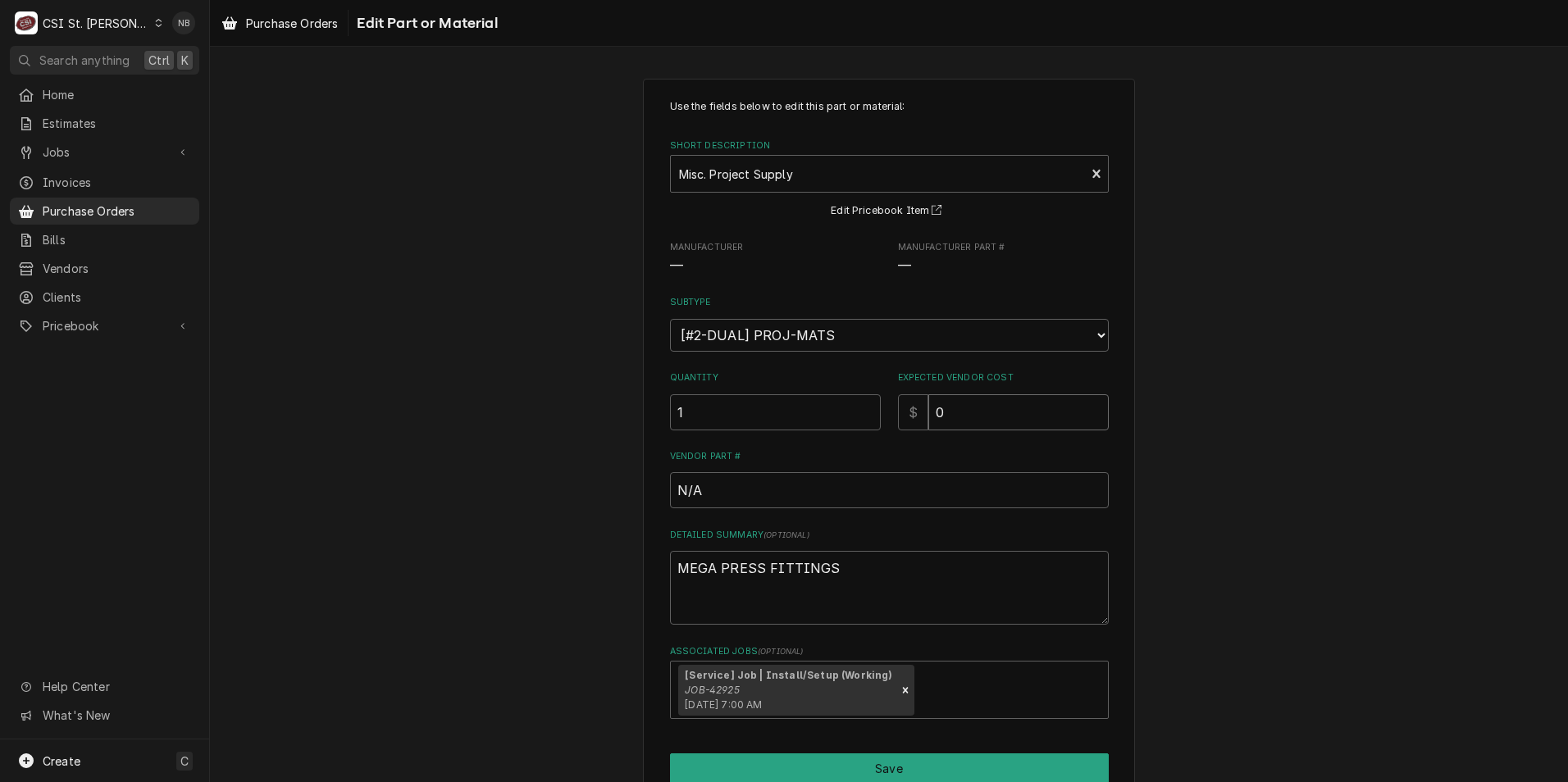
drag, startPoint x: 1000, startPoint y: 418, endPoint x: 751, endPoint y: 410, distance: 249.1
click at [751, 410] on div "Quantity 1 Expected Vendor Cost $ 0" at bounding box center [888, 400] width 438 height 58
type textarea "x"
type input "8"
type textarea "x"
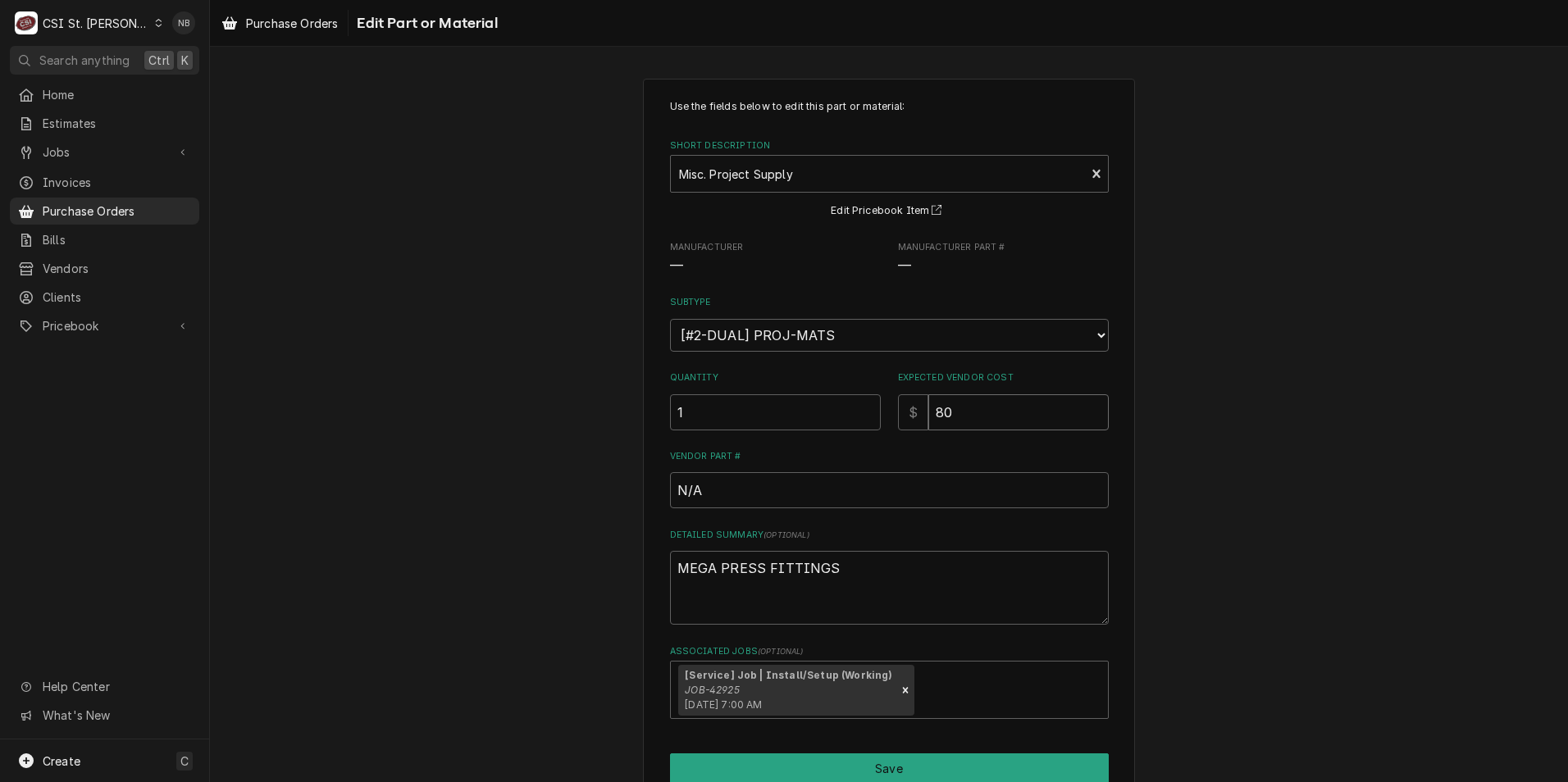
type input "800"
type textarea "x"
type input "80"
type textarea "x"
type input "80.6"
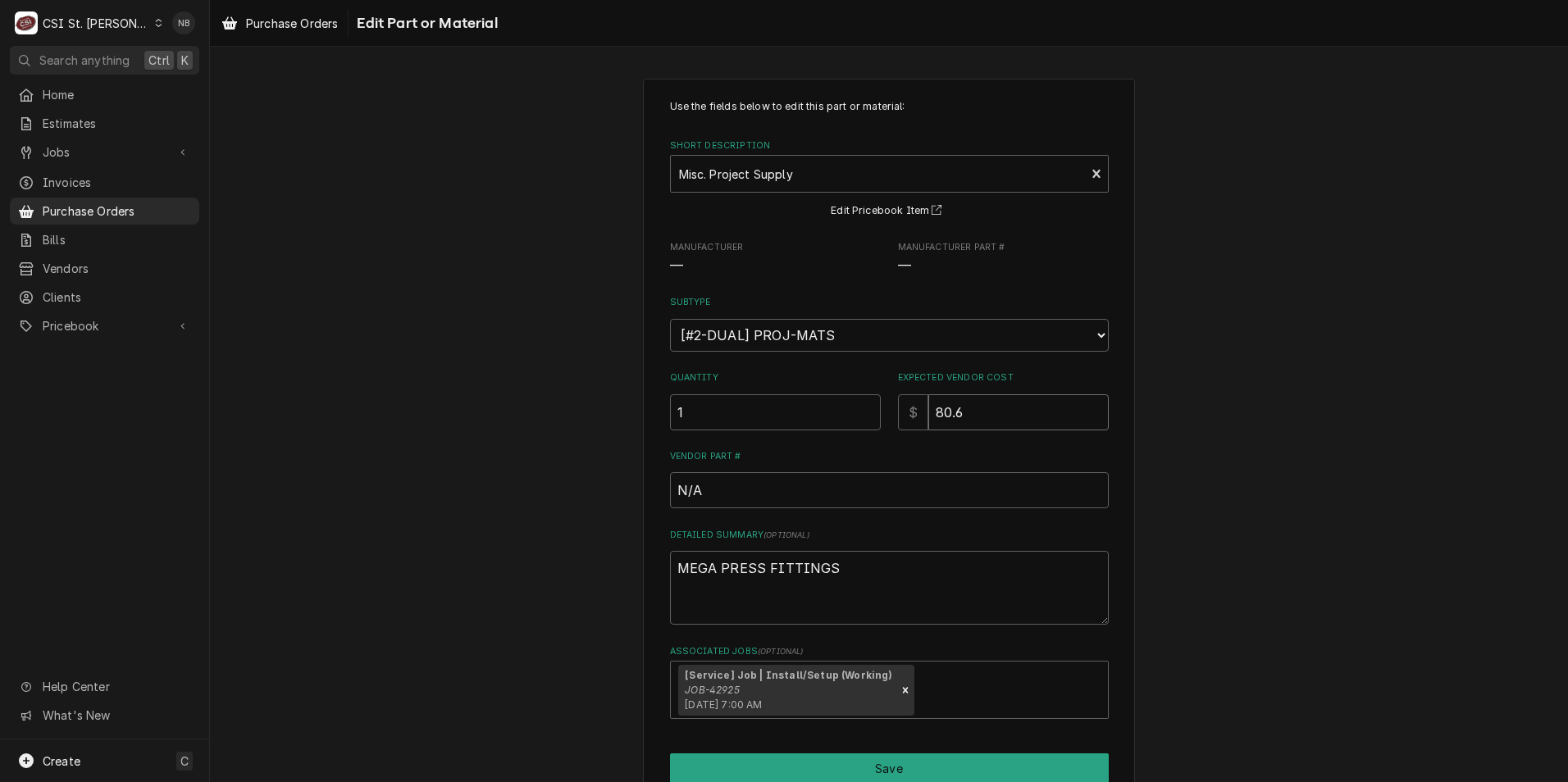
type textarea "x"
type input "80.68"
click at [1189, 408] on div "Use the fields below to edit this part or material: Short Description Misc. Pro…" at bounding box center [889, 463] width 1358 height 797
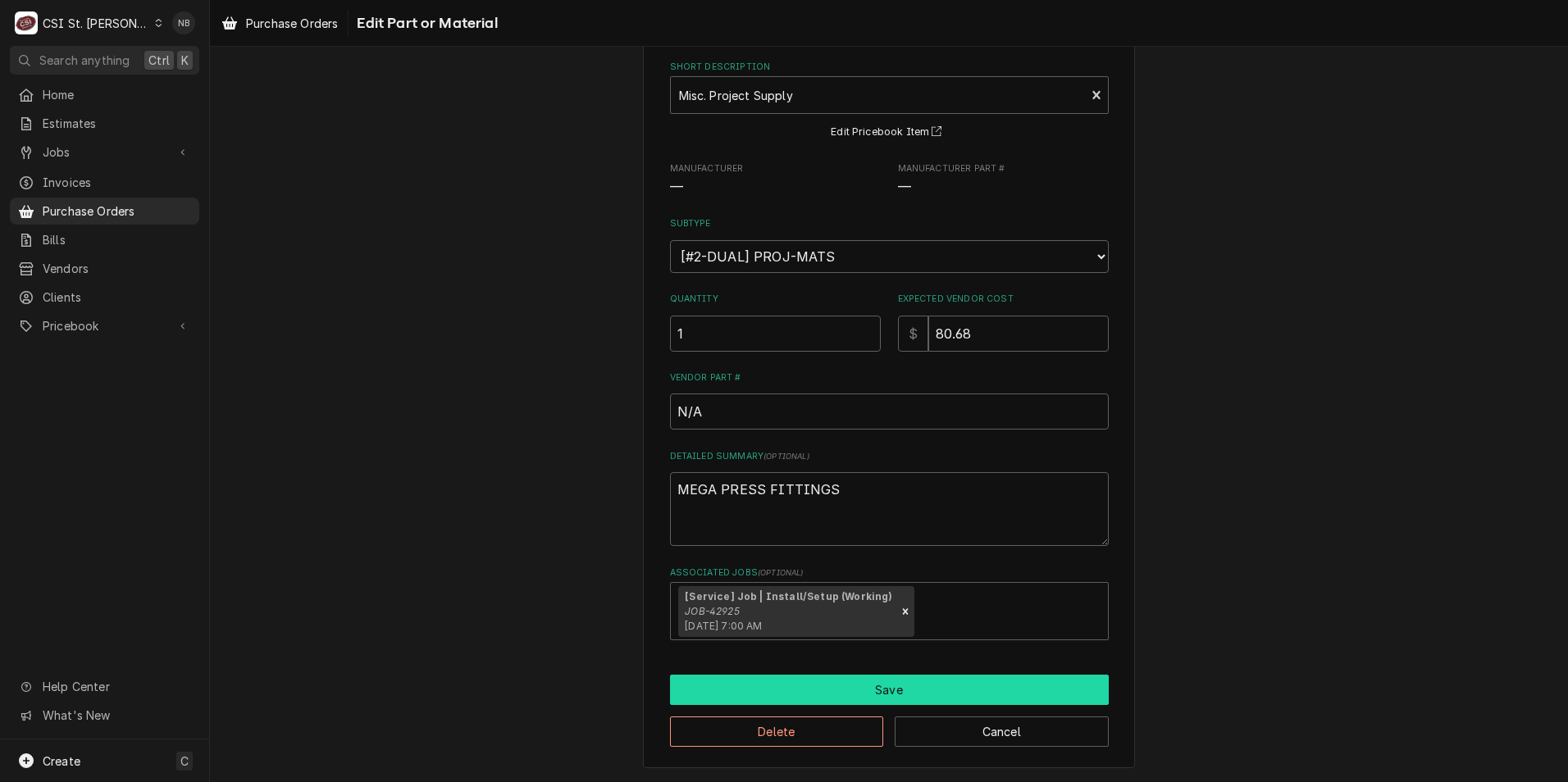
click at [884, 685] on button "Save" at bounding box center [888, 690] width 438 height 30
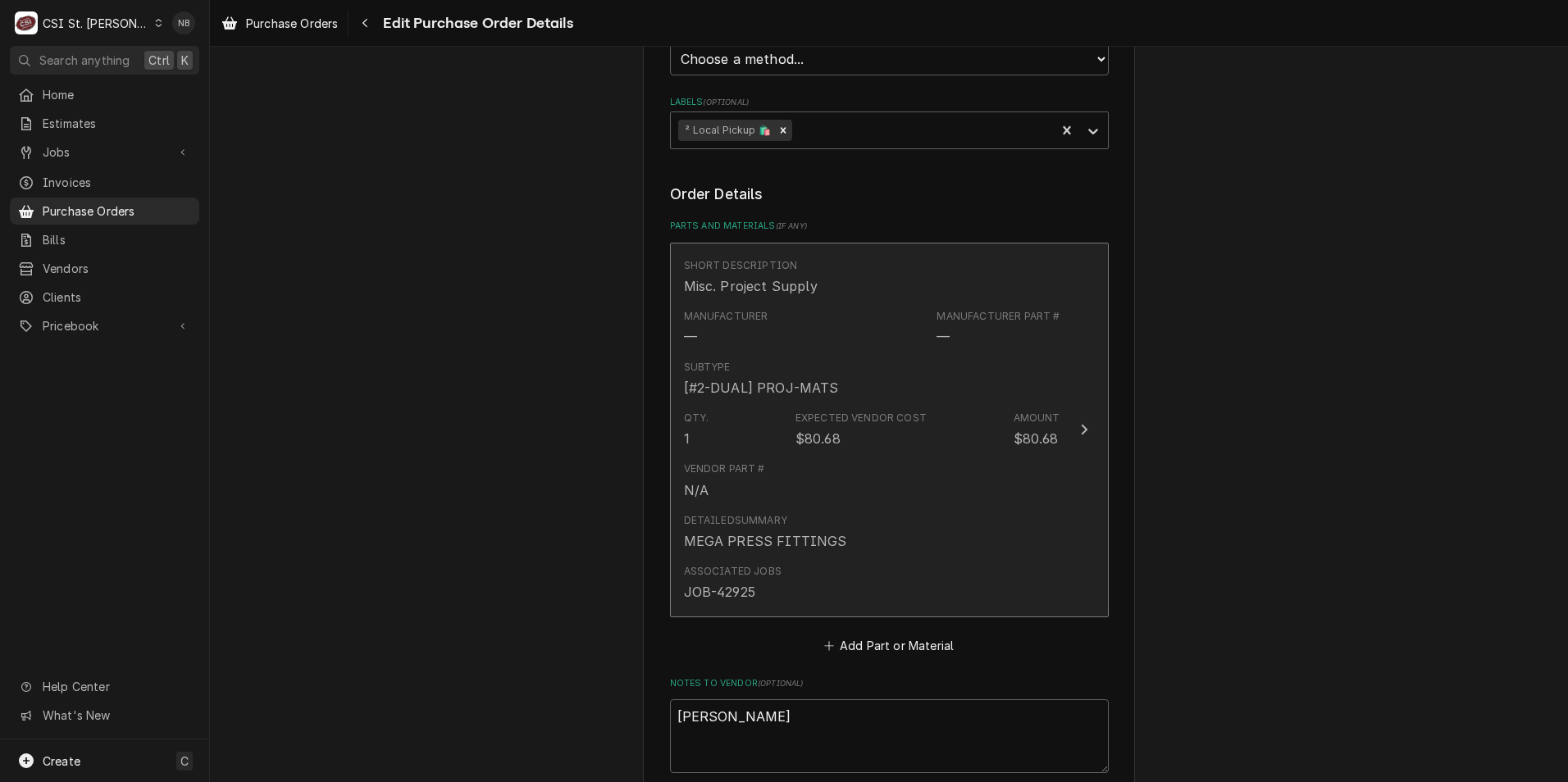
scroll to position [534, 0]
click at [889, 506] on div "Vendor Part # N/A" at bounding box center [871, 487] width 376 height 51
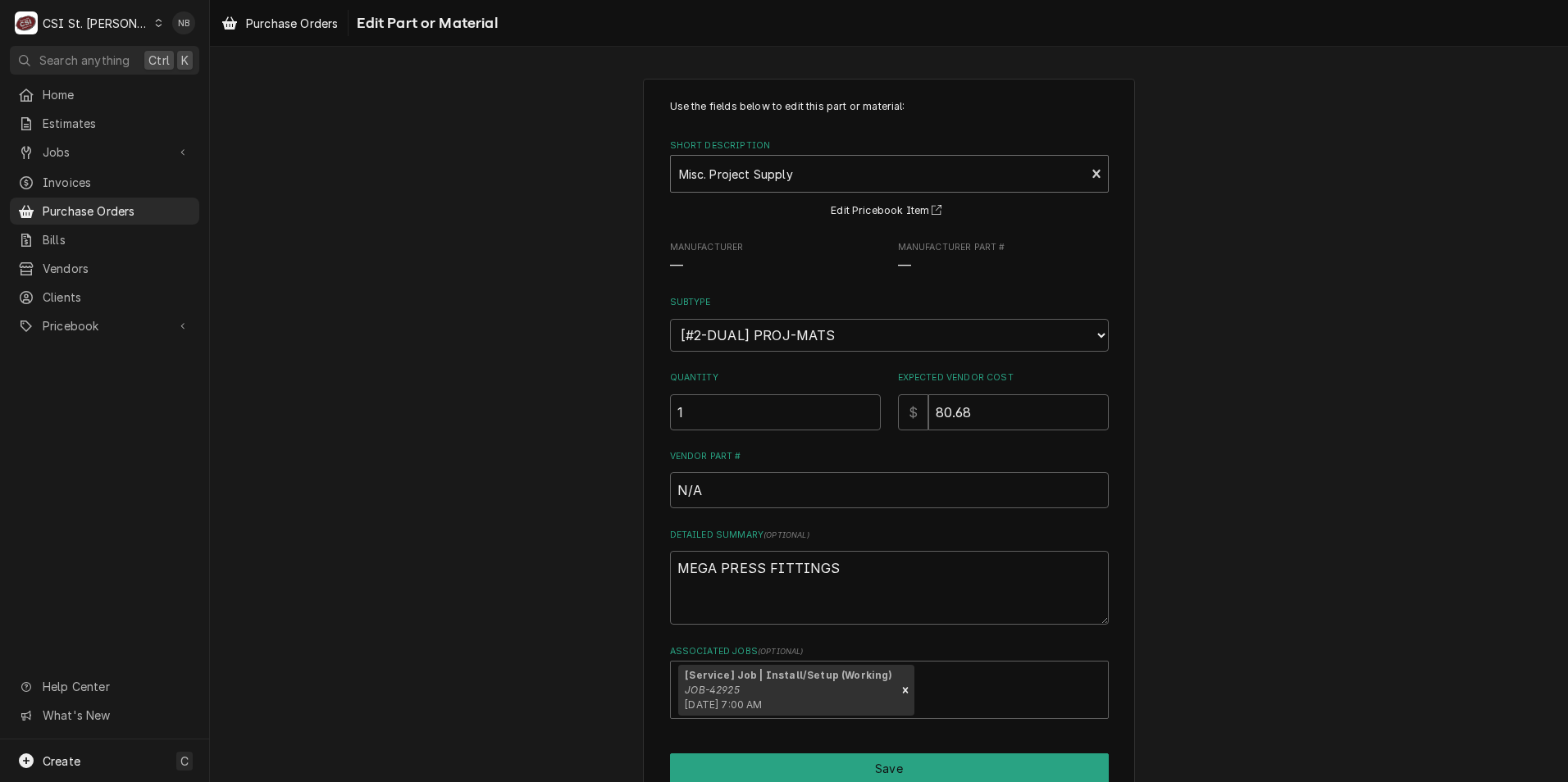
click at [806, 169] on div "Short Description" at bounding box center [878, 173] width 399 height 29
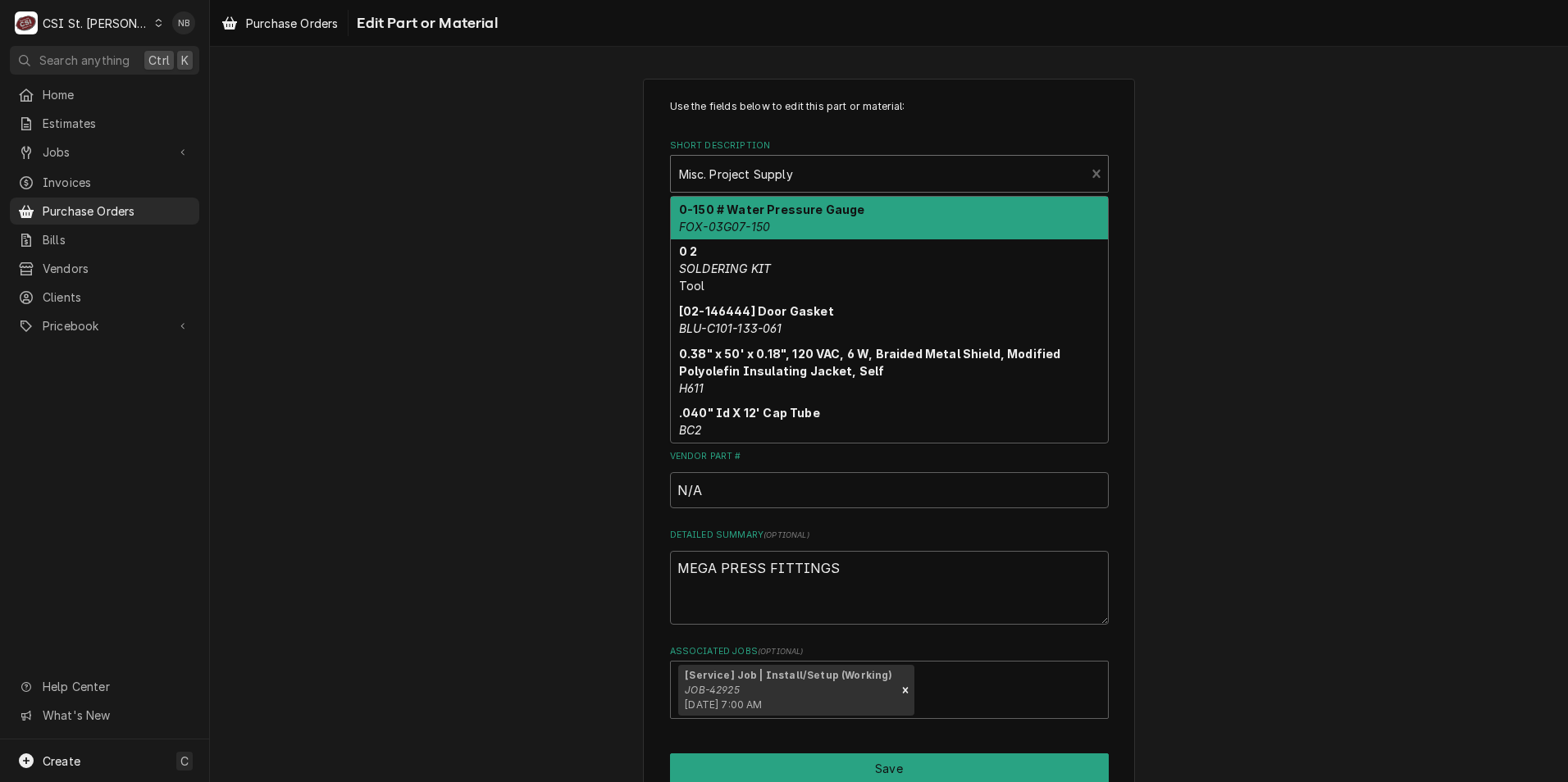
click at [901, 113] on p "Use the fields below to edit this part or material:" at bounding box center [888, 107] width 438 height 15
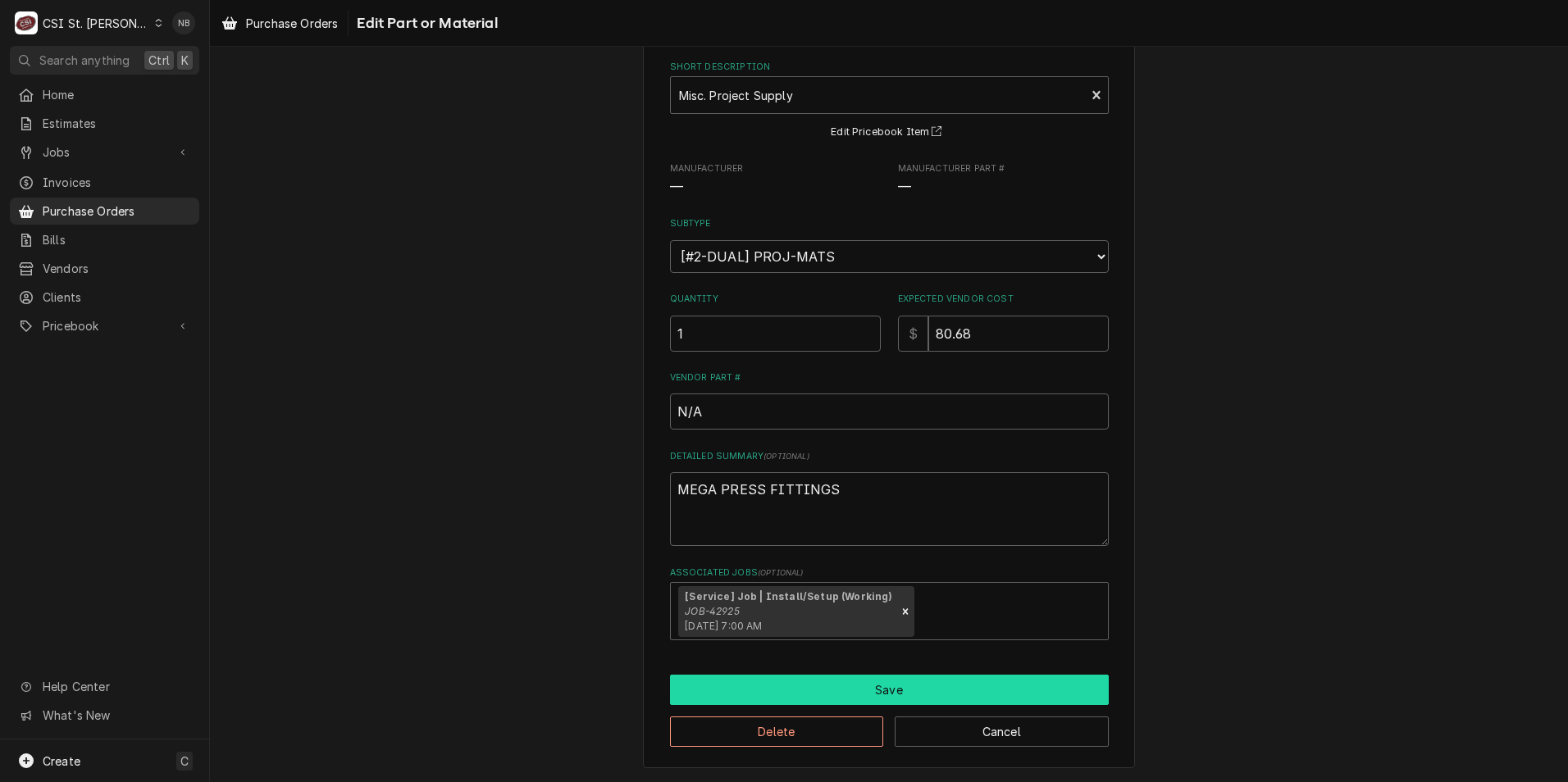
click at [898, 681] on button "Save" at bounding box center [888, 690] width 438 height 30
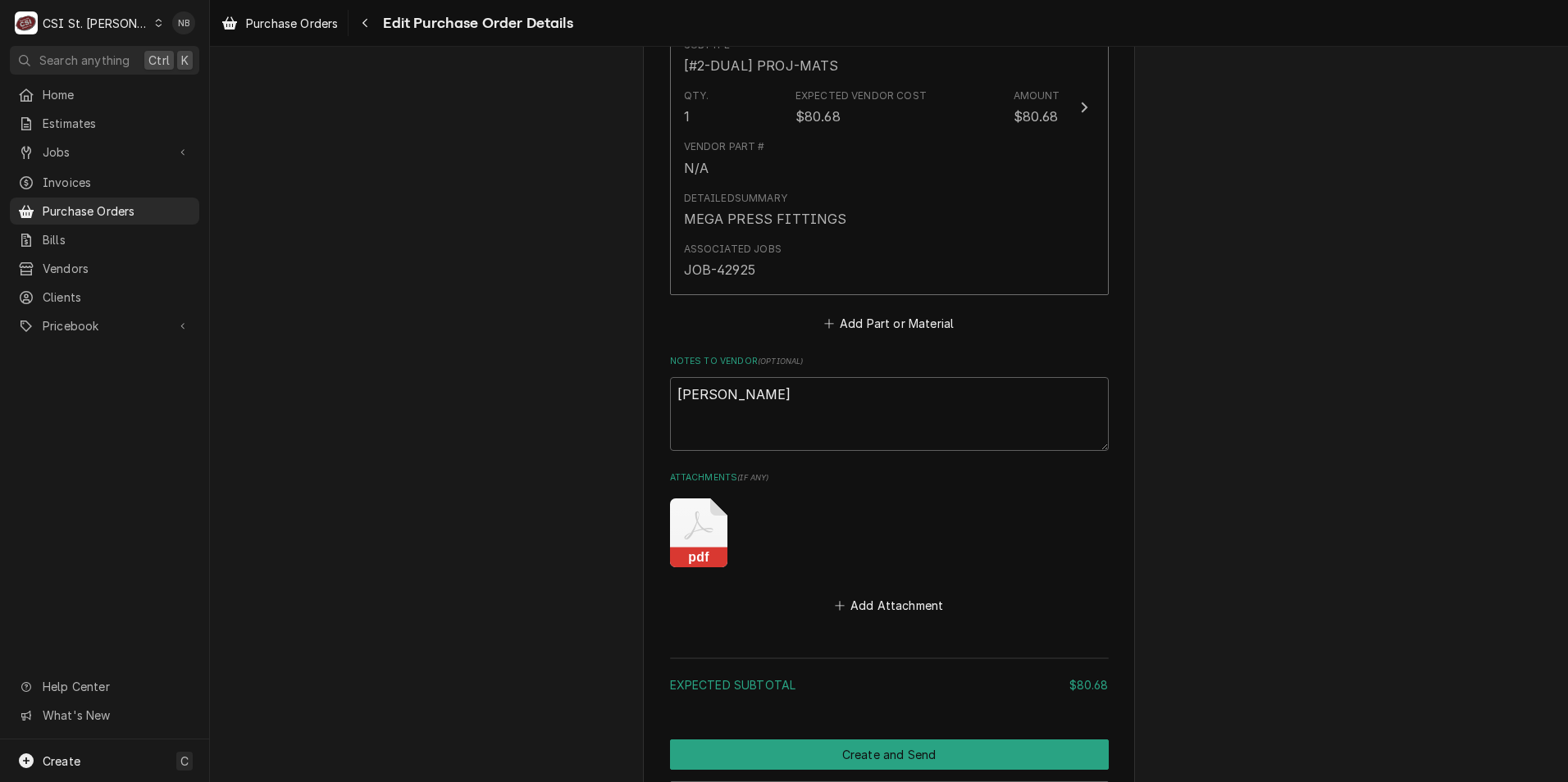
scroll to position [1045, 0]
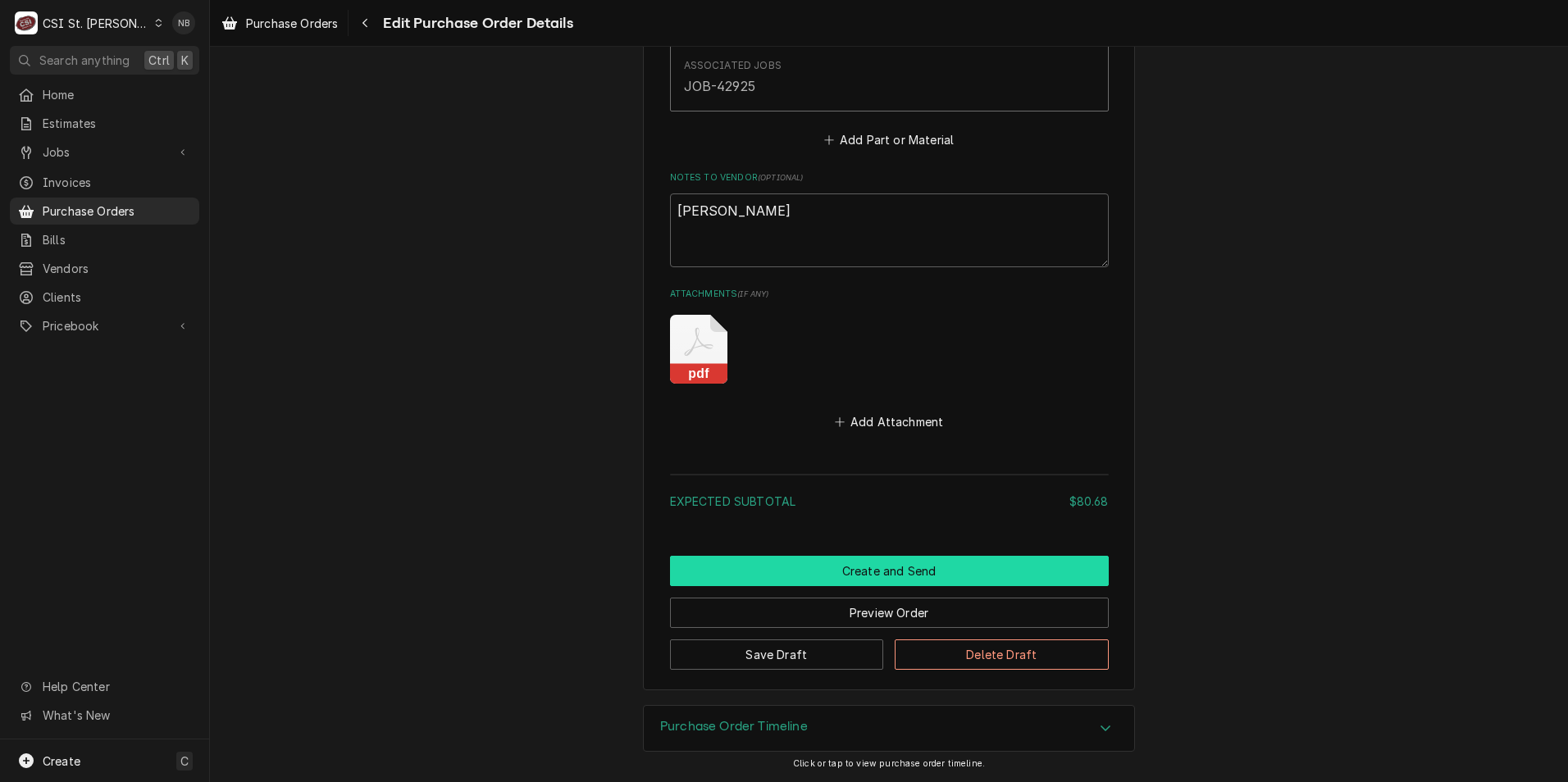
click at [896, 560] on button "Create and Send" at bounding box center [888, 571] width 438 height 30
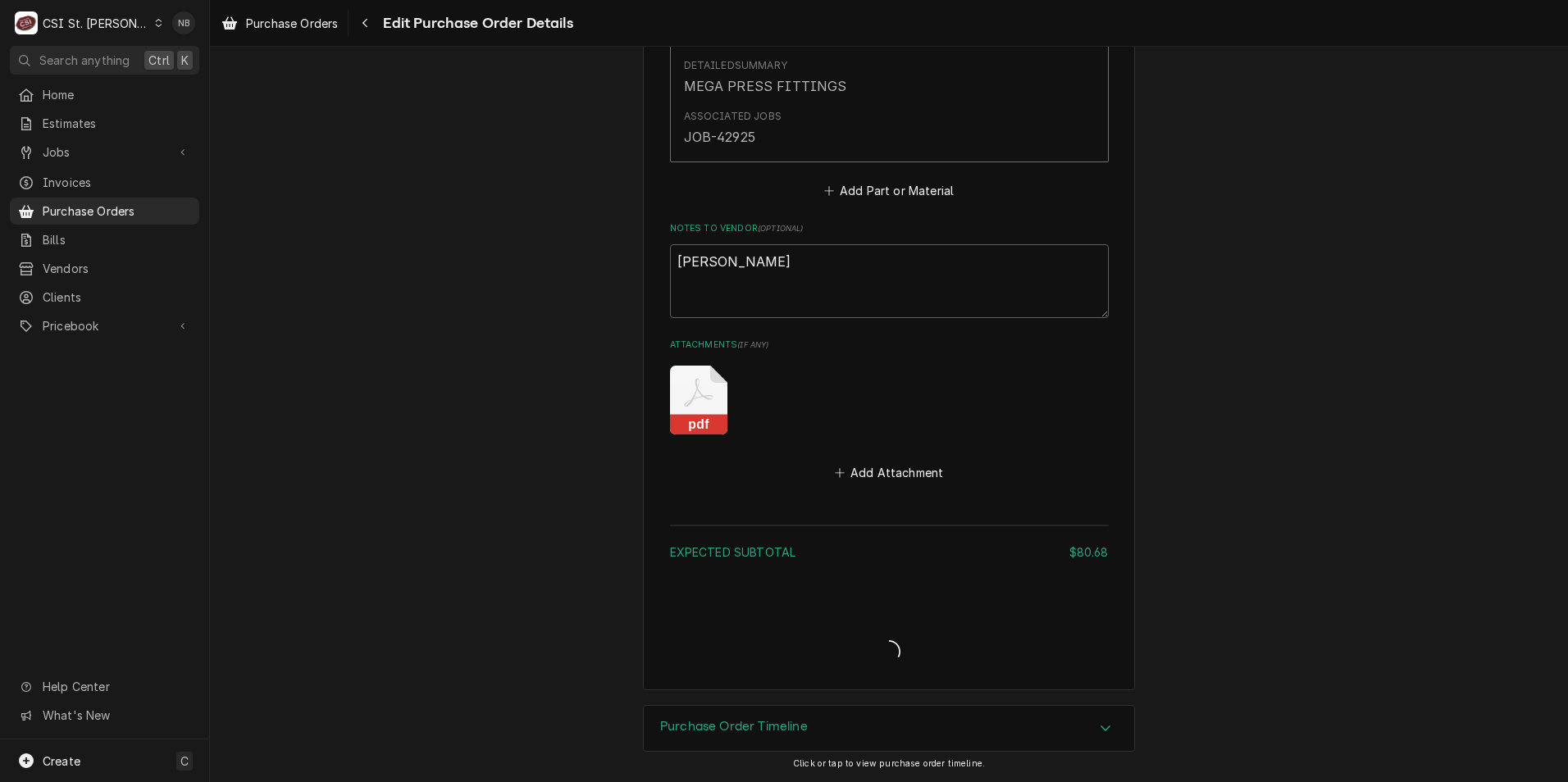
type textarea "x"
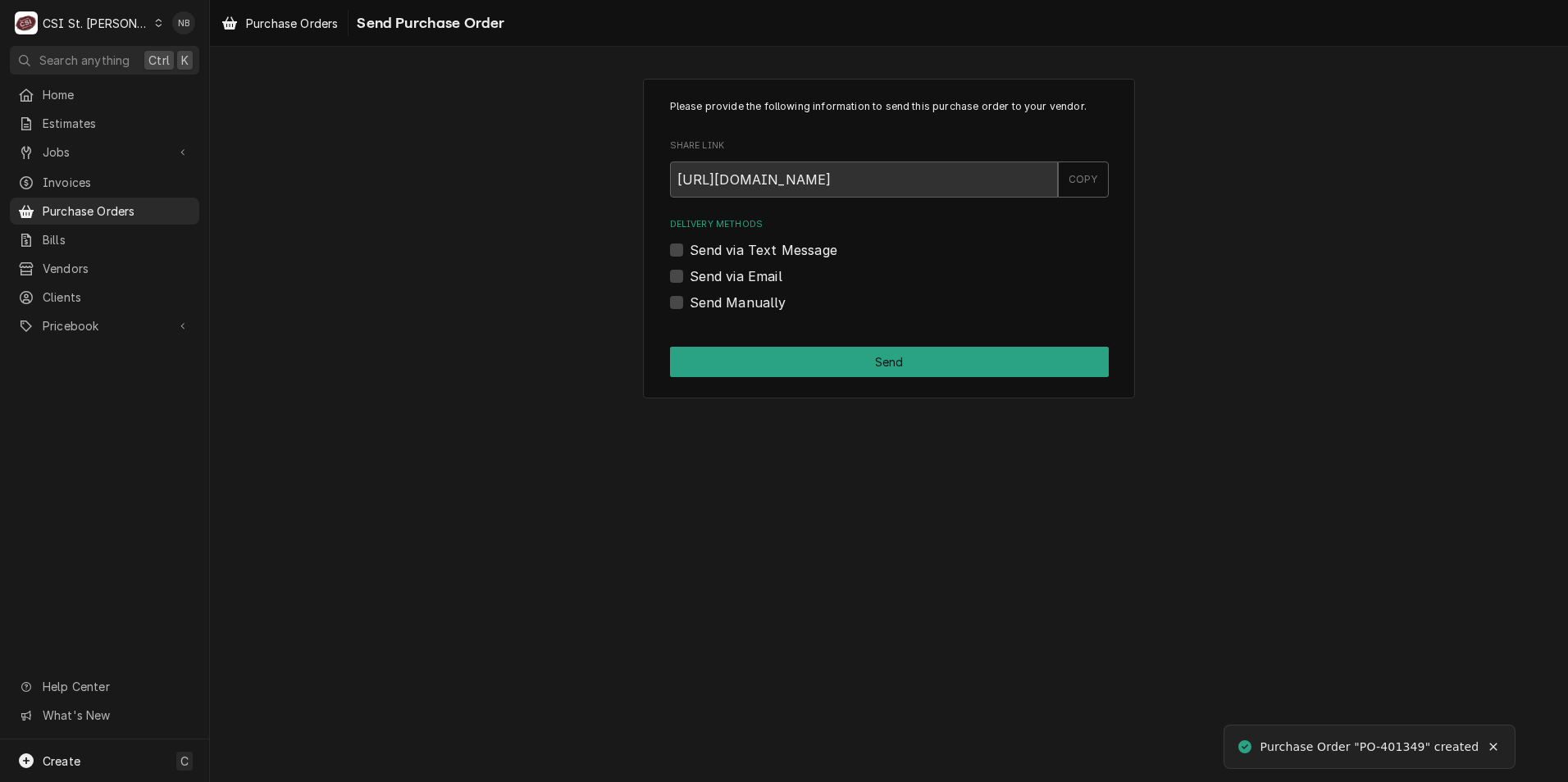
click at [689, 301] on label "Send Manually" at bounding box center [738, 302] width 97 height 20
click at [689, 301] on input "Send Manually" at bounding box center [908, 311] width 438 height 36
checkbox input "true"
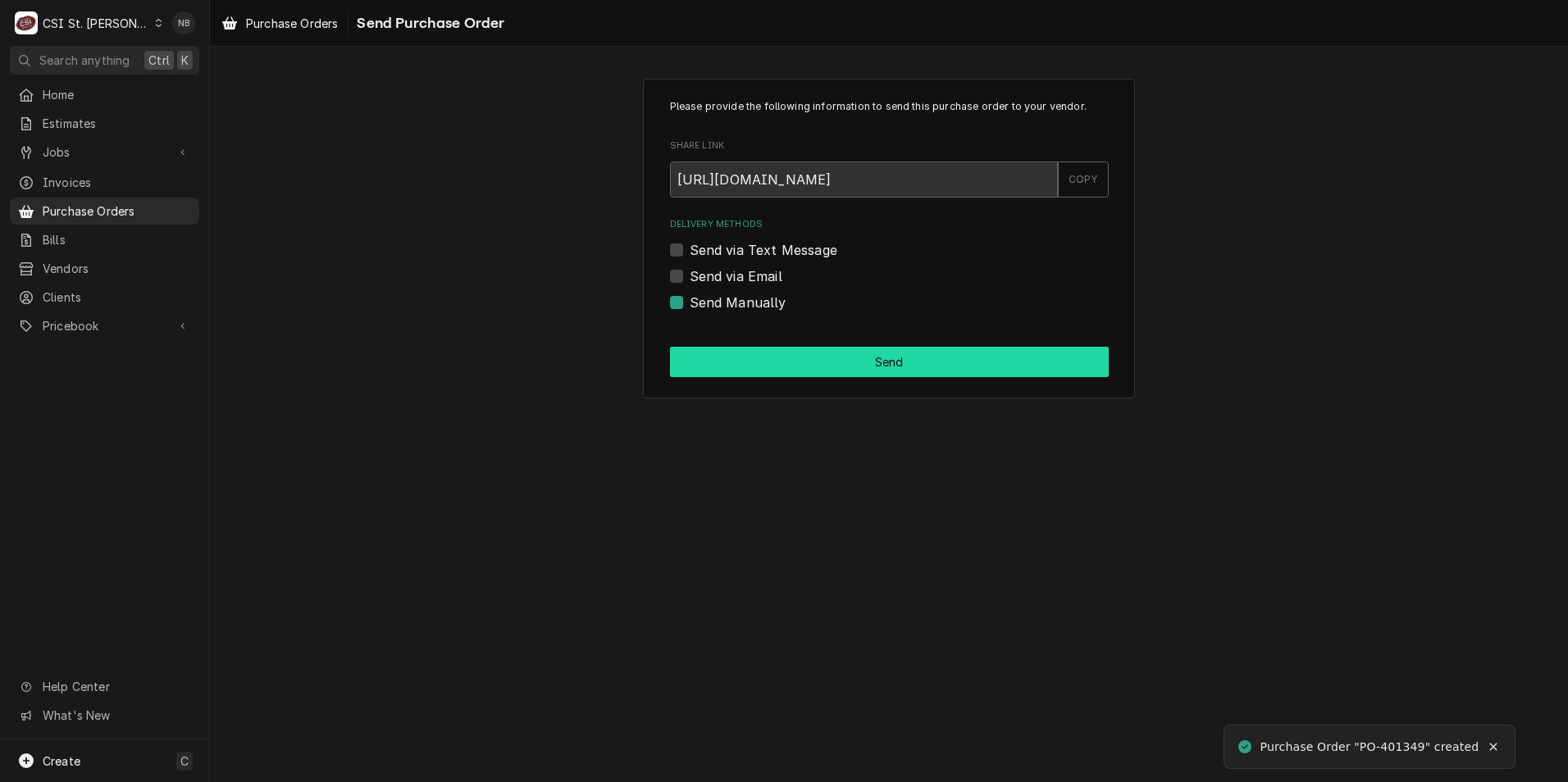
click at [719, 355] on button "Send" at bounding box center [888, 362] width 438 height 30
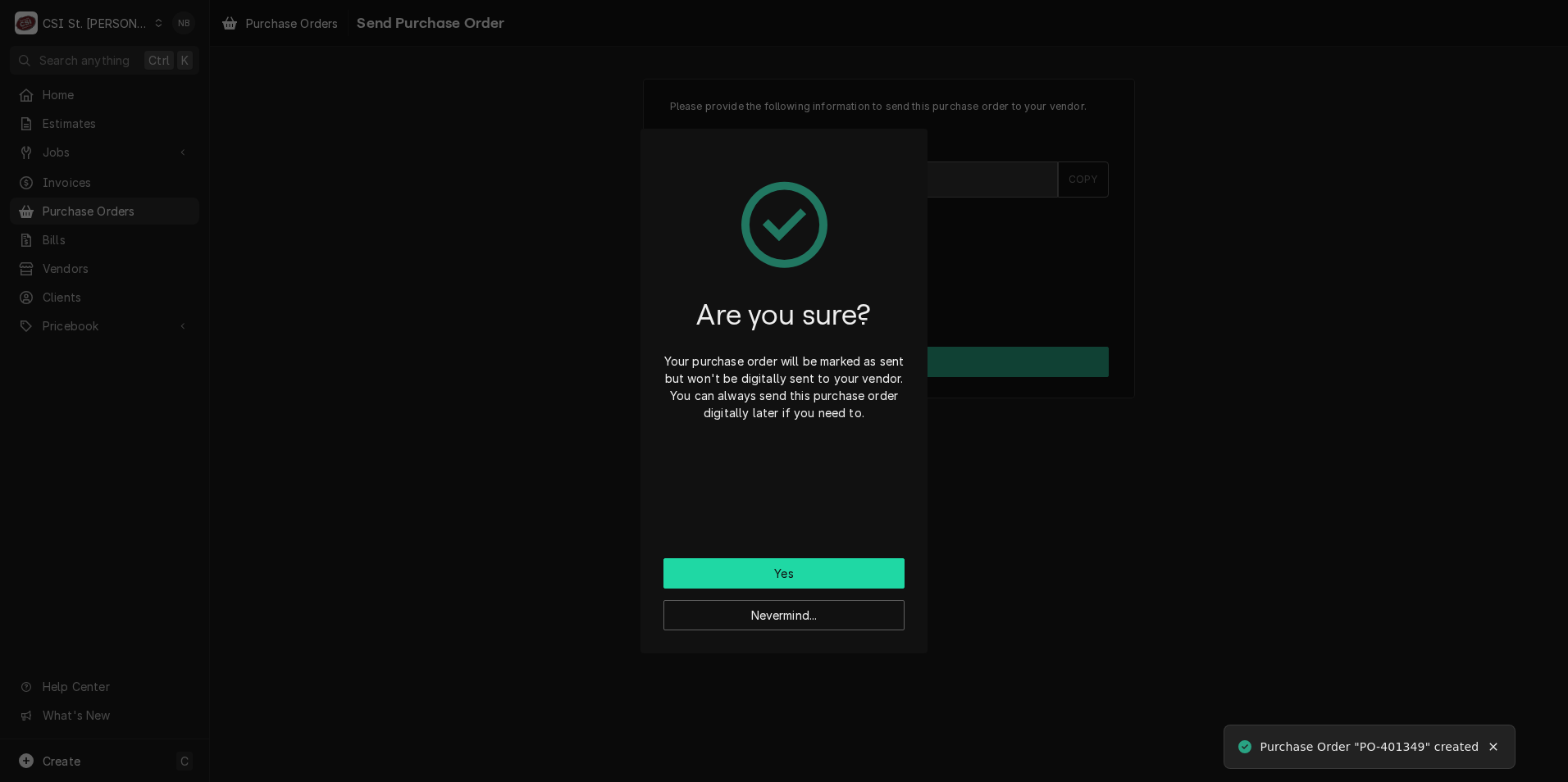
click at [777, 583] on button "Yes" at bounding box center [784, 574] width 241 height 30
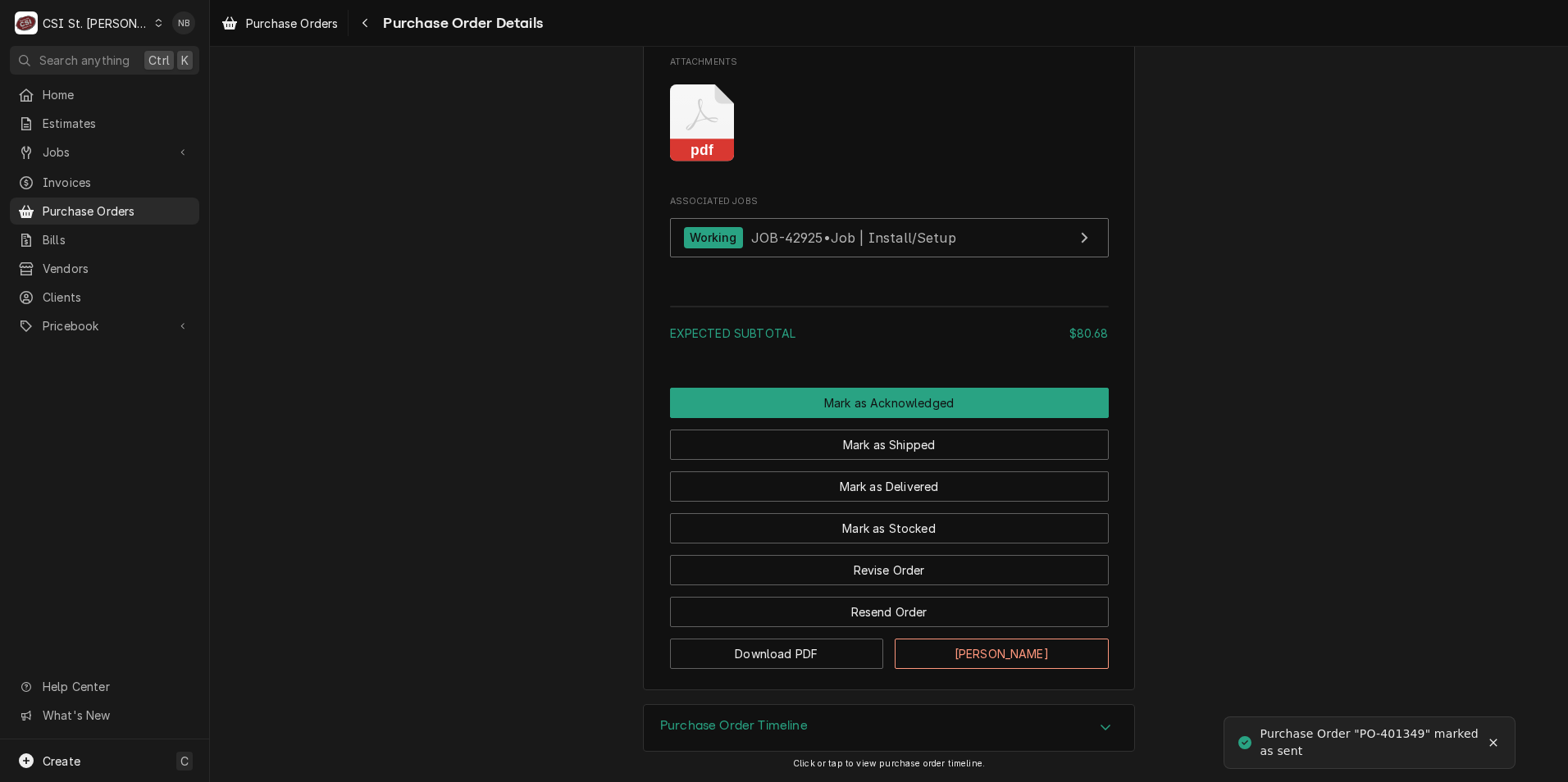
scroll to position [1414, 0]
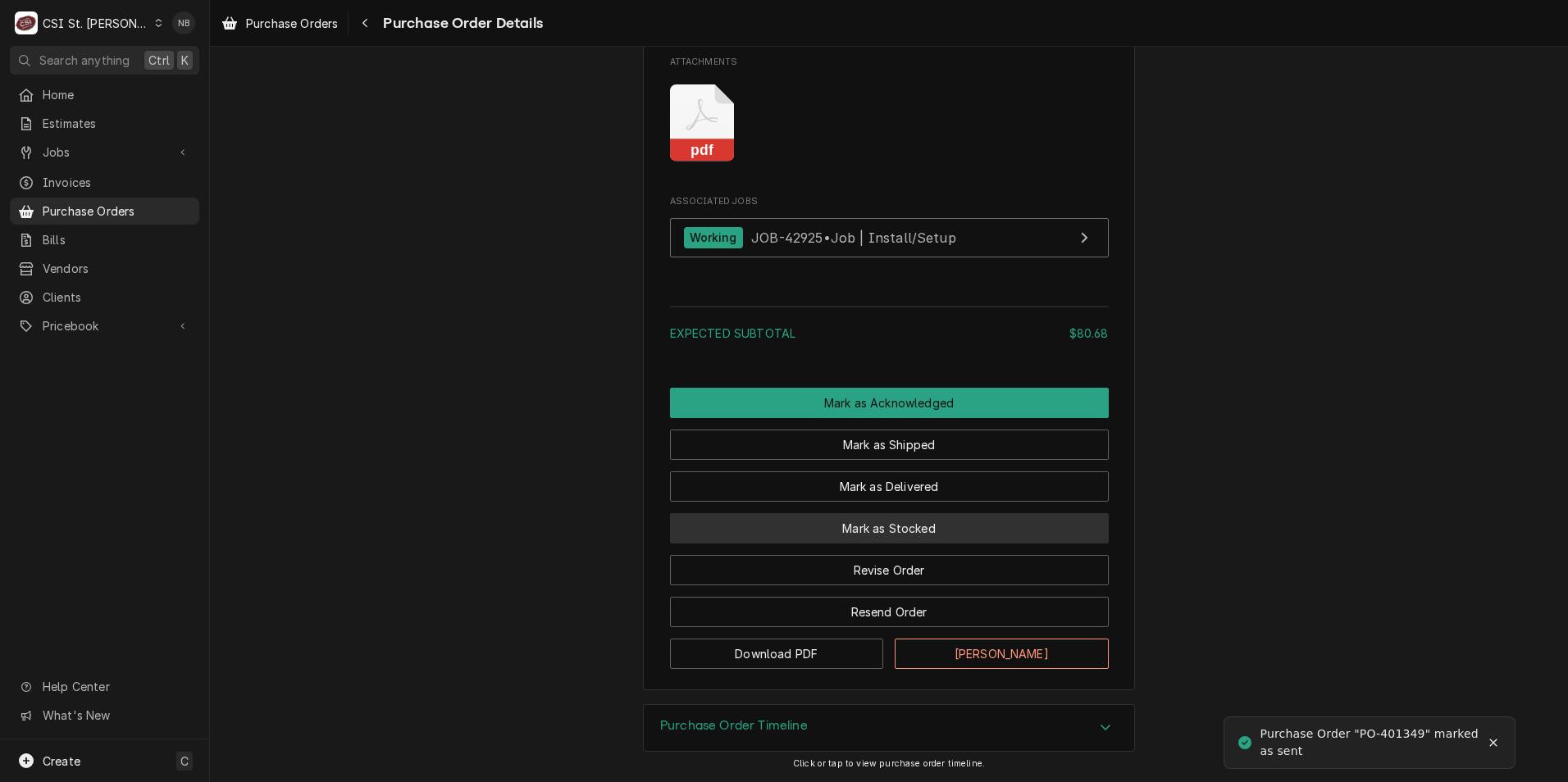
click at [910, 535] on button "Mark as Stocked" at bounding box center [888, 528] width 438 height 30
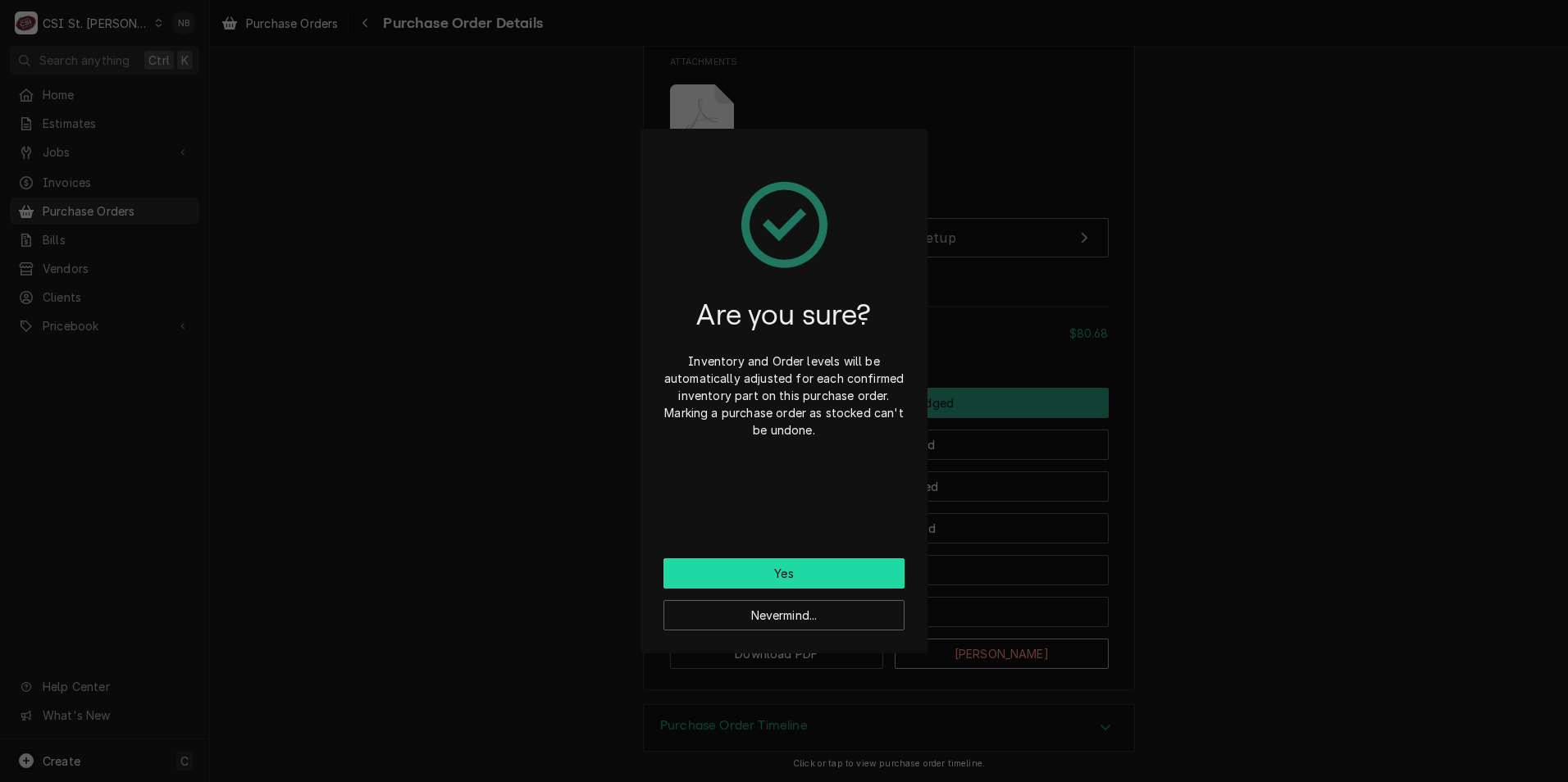
click at [836, 572] on button "Yes" at bounding box center [784, 574] width 241 height 30
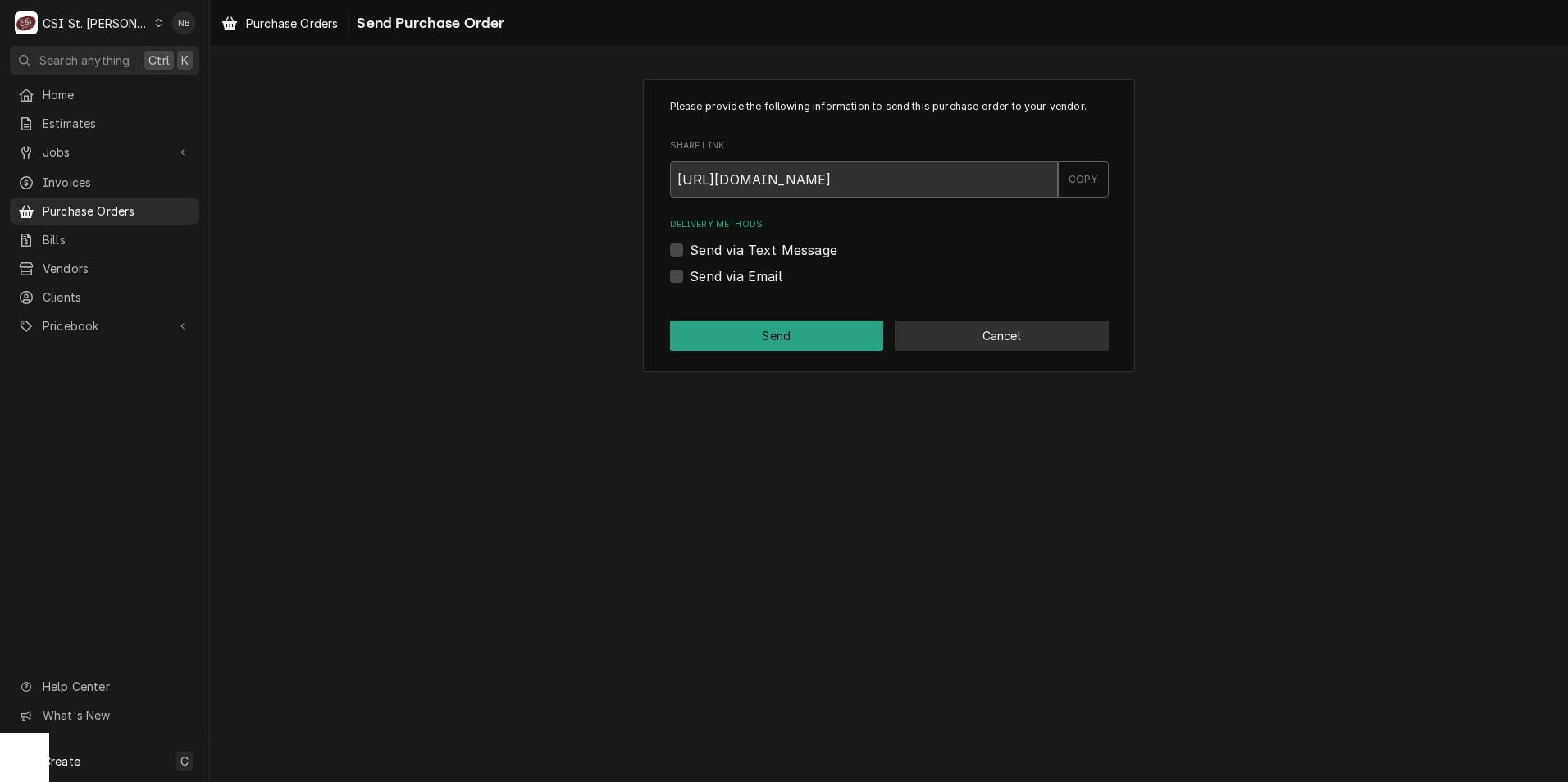
click at [1010, 337] on button "Cancel" at bounding box center [1002, 336] width 214 height 30
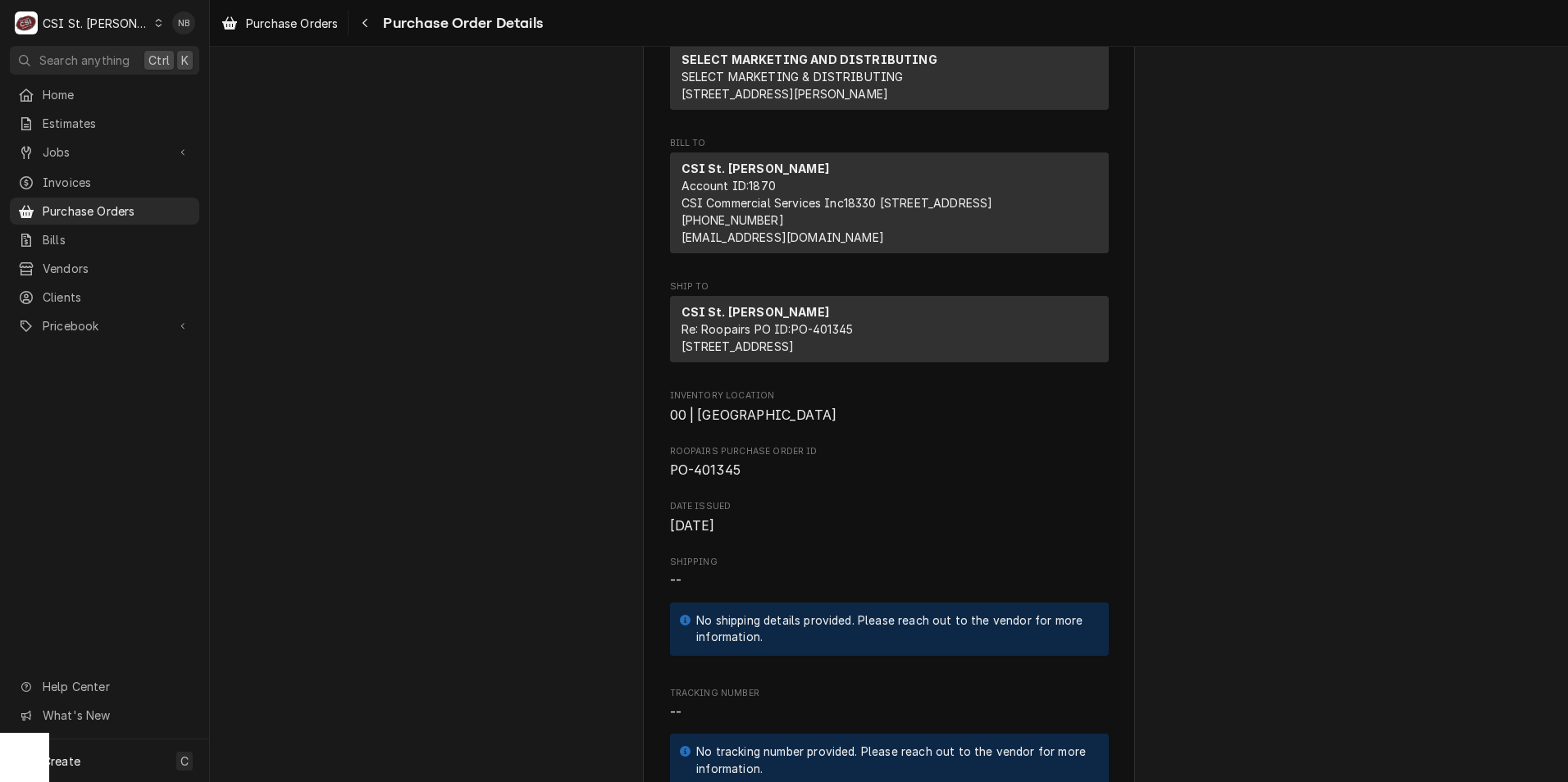
scroll to position [328, 0]
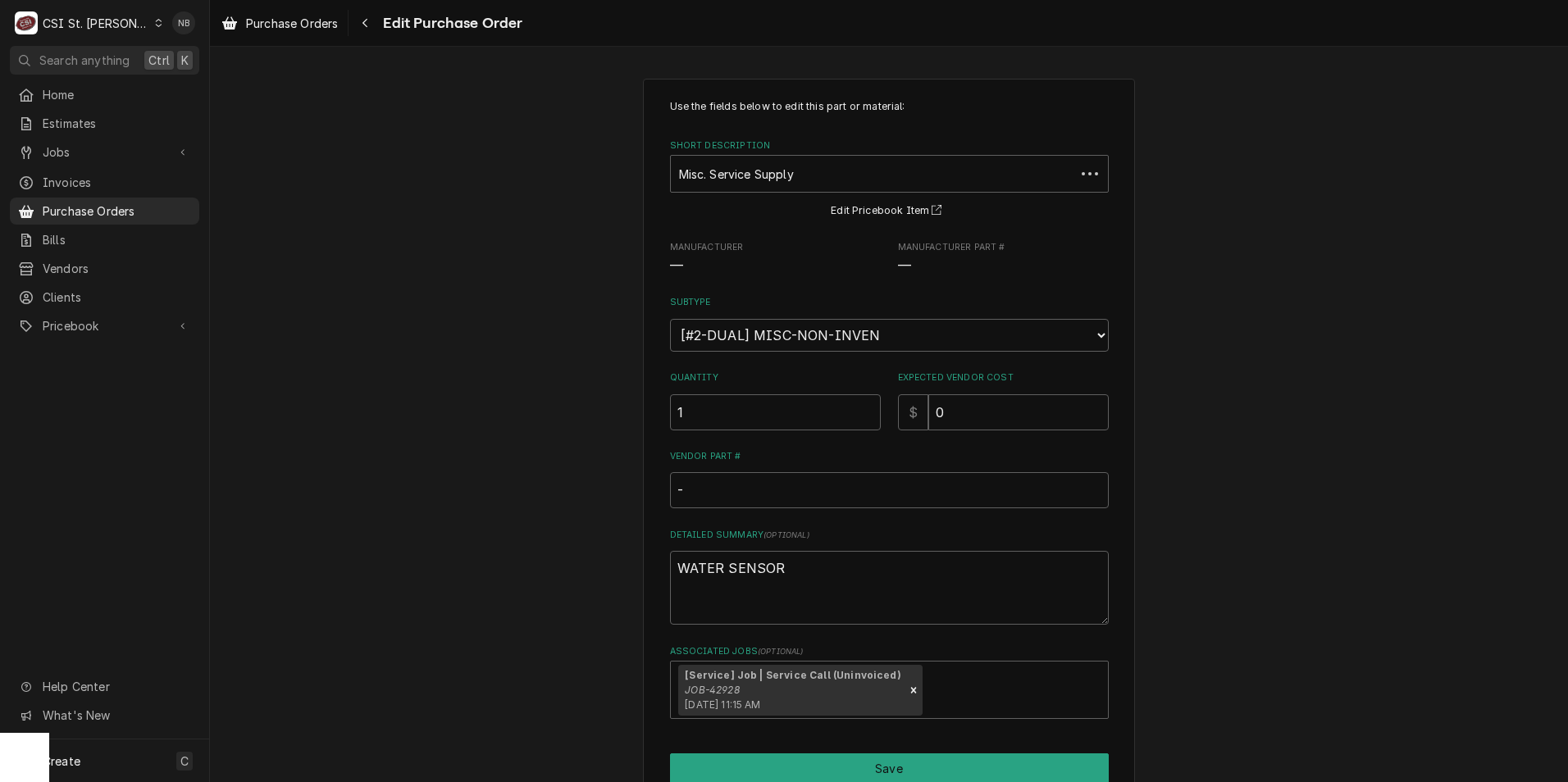
type textarea "x"
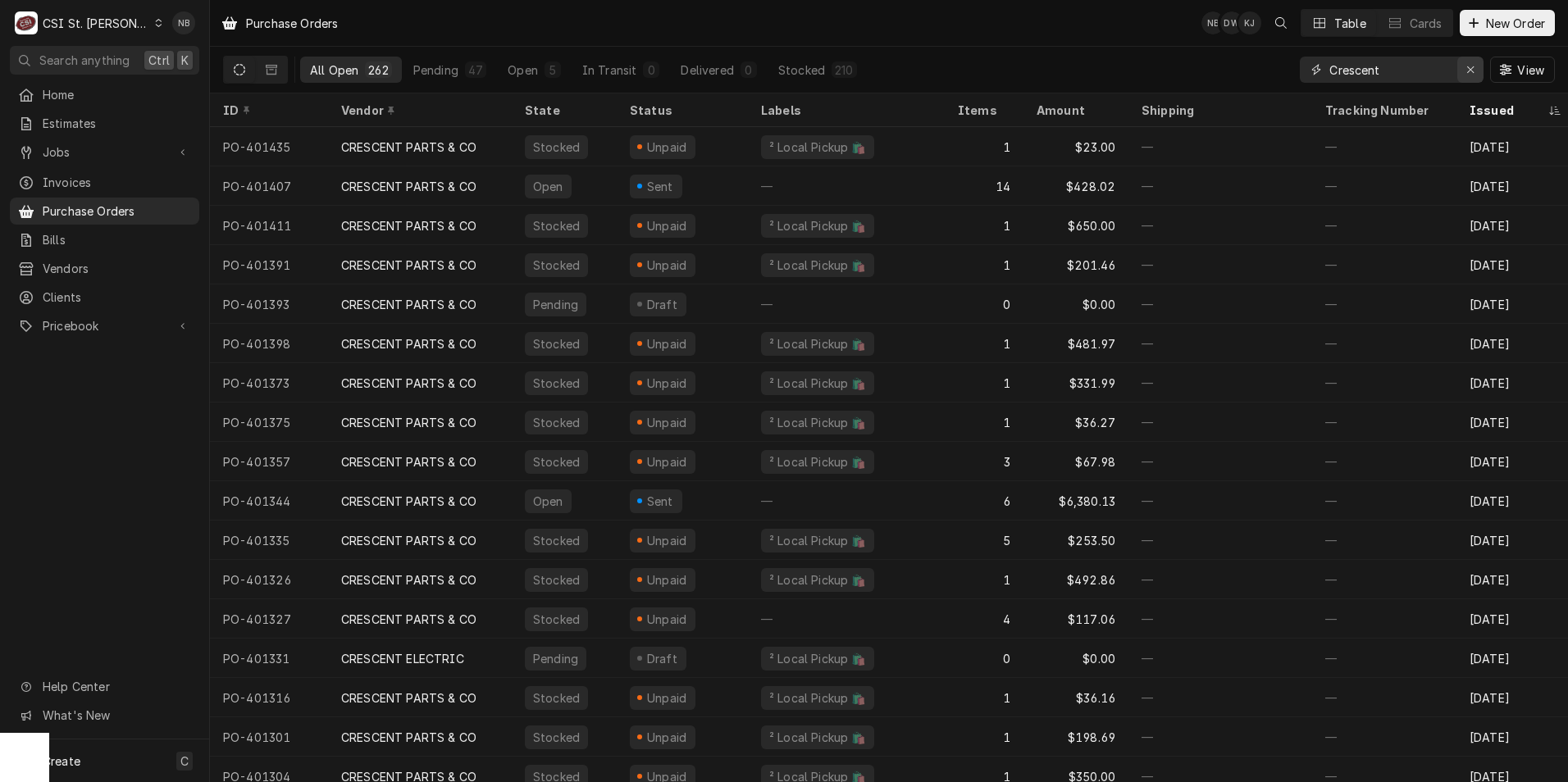
click at [1476, 67] on div "Erase input" at bounding box center [1470, 69] width 16 height 16
